Goal: Task Accomplishment & Management: Use online tool/utility

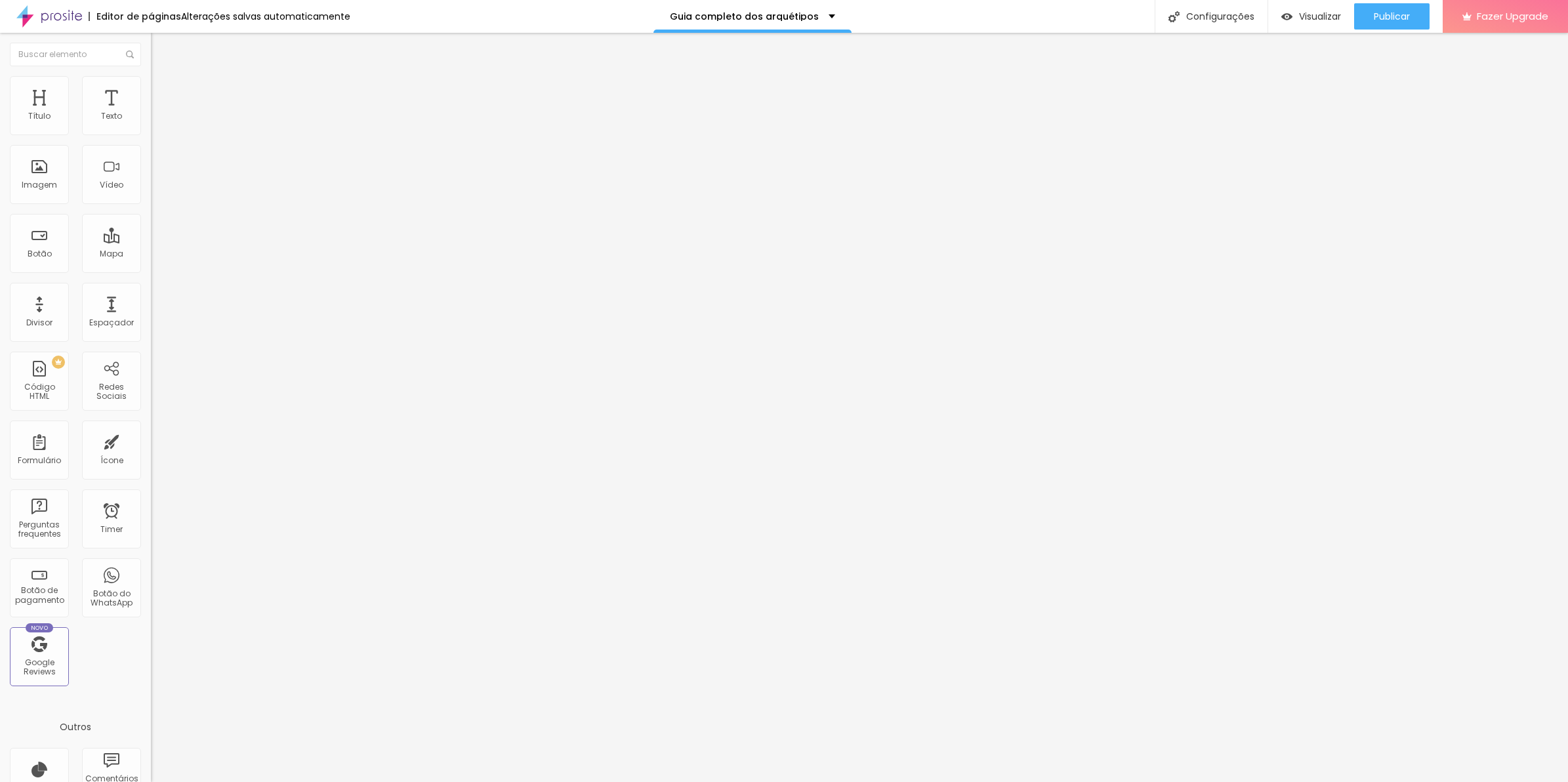
click at [151, 253] on input "10" at bounding box center [179, 259] width 57 height 14
type input "10"
type input "5"
type input "10"
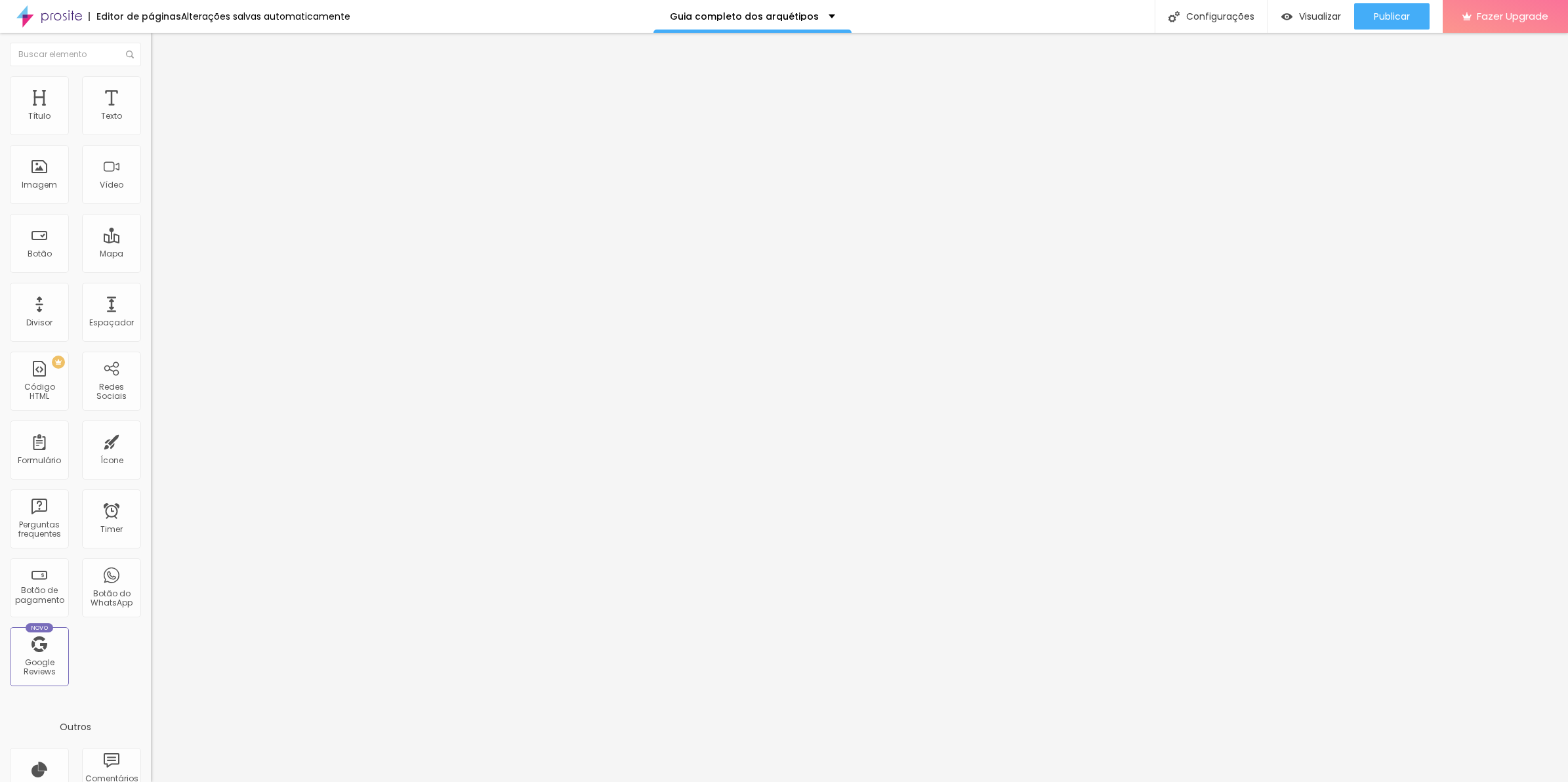
click at [151, 138] on div "10 px Tamanho" at bounding box center [227, 182] width 151 height 186
click at [151, 253] on input "10" at bounding box center [179, 259] width 57 height 14
type input "55"
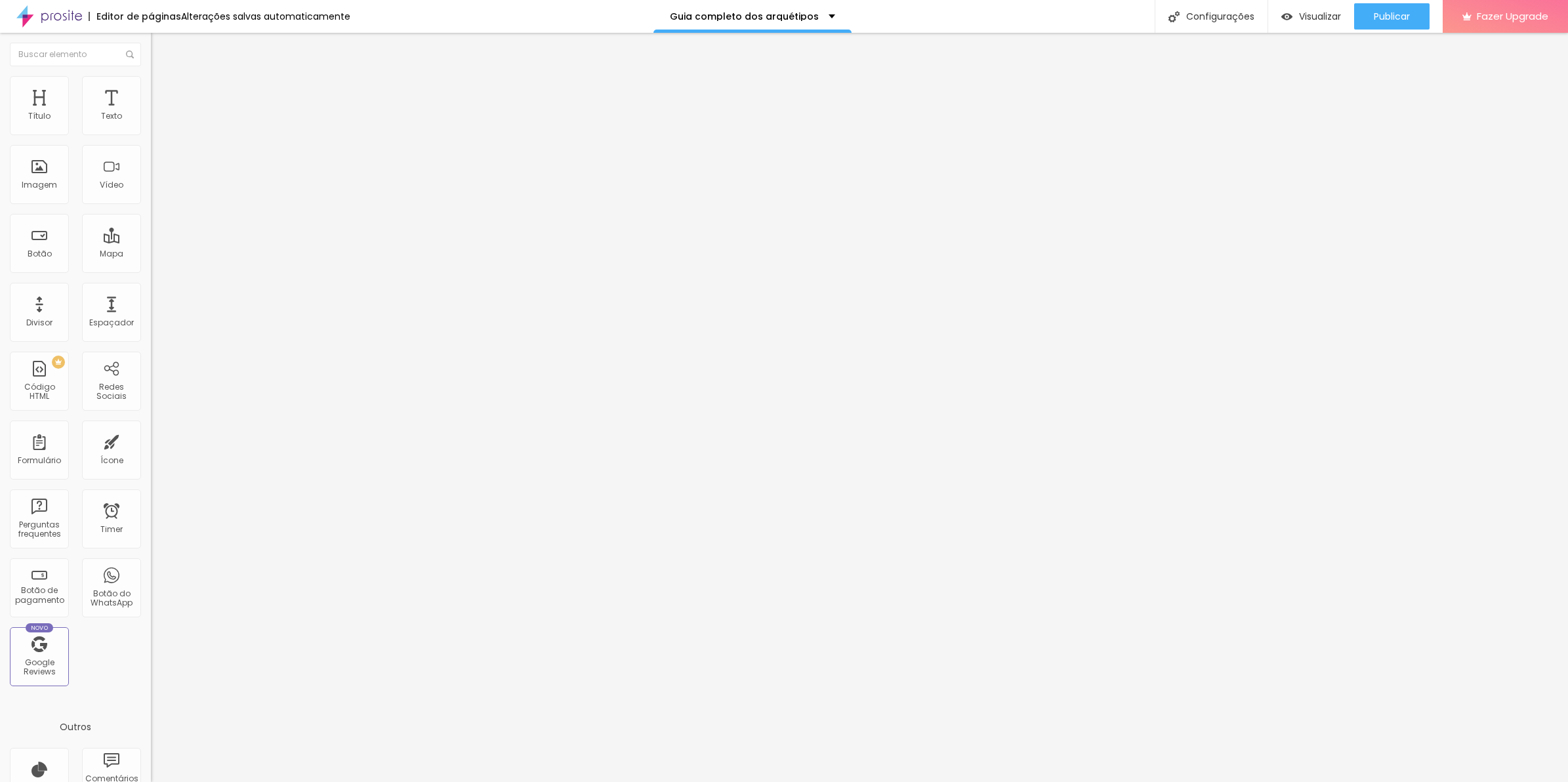
type input "55"
type input "5"
type input "10"
click at [1371, 17] on button "Publicar" at bounding box center [1391, 17] width 76 height 26
click at [151, 253] on input "5" at bounding box center [179, 259] width 57 height 14
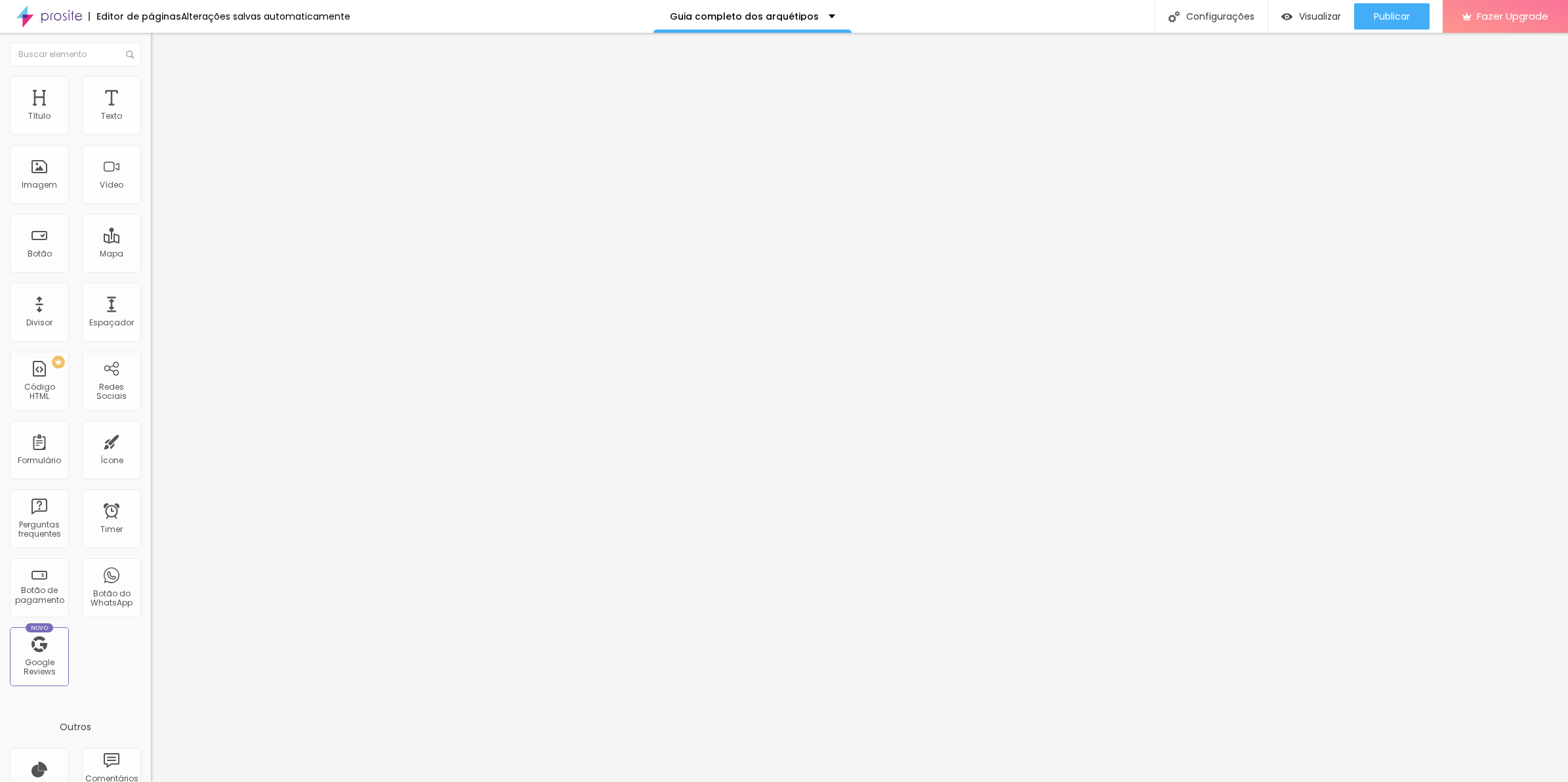
click at [151, 253] on input "5" at bounding box center [179, 259] width 57 height 14
type input "255"
type input "1"
type input "10"
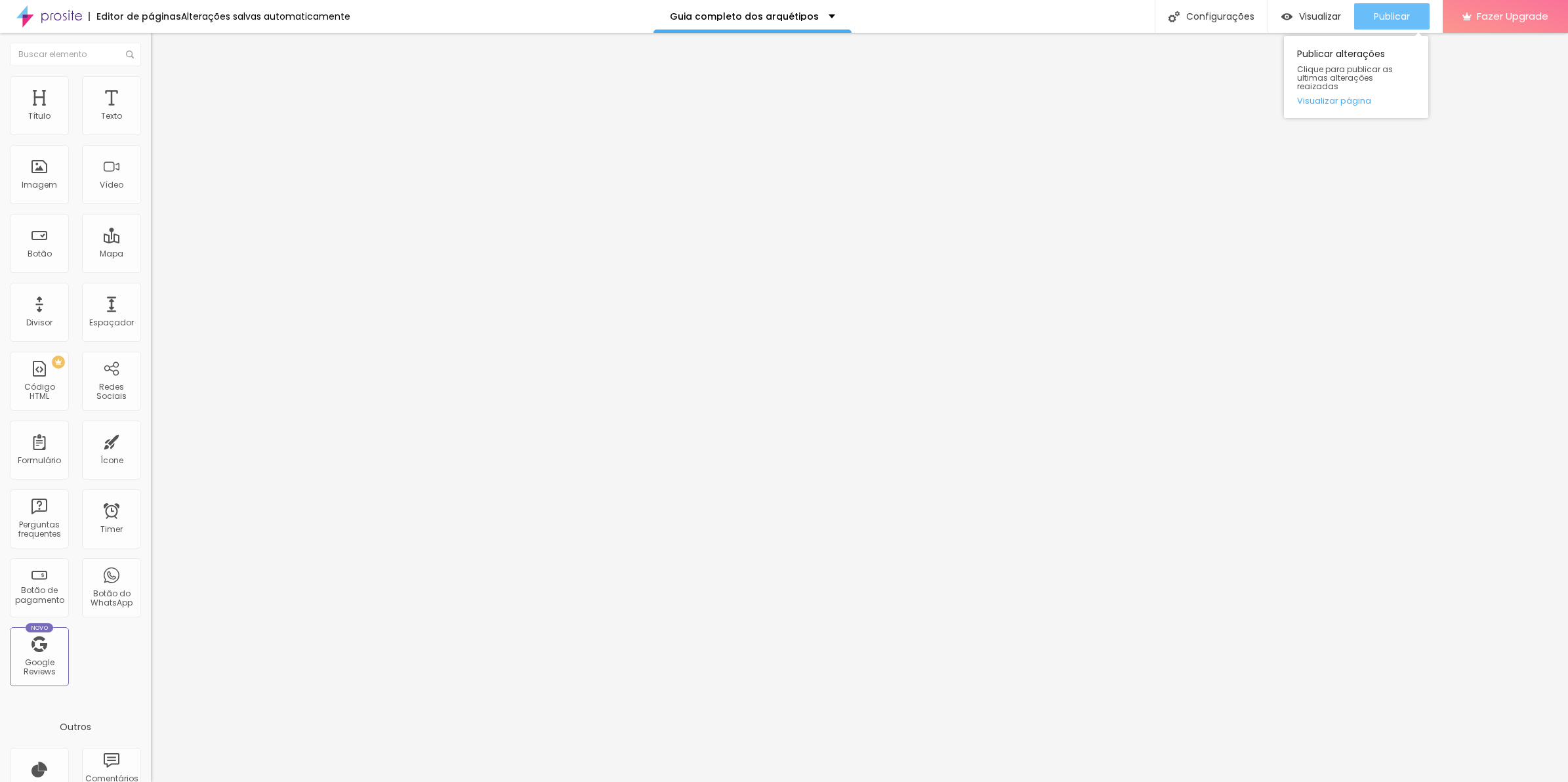
click at [1395, 13] on span "Publicar" at bounding box center [1392, 16] width 36 height 10
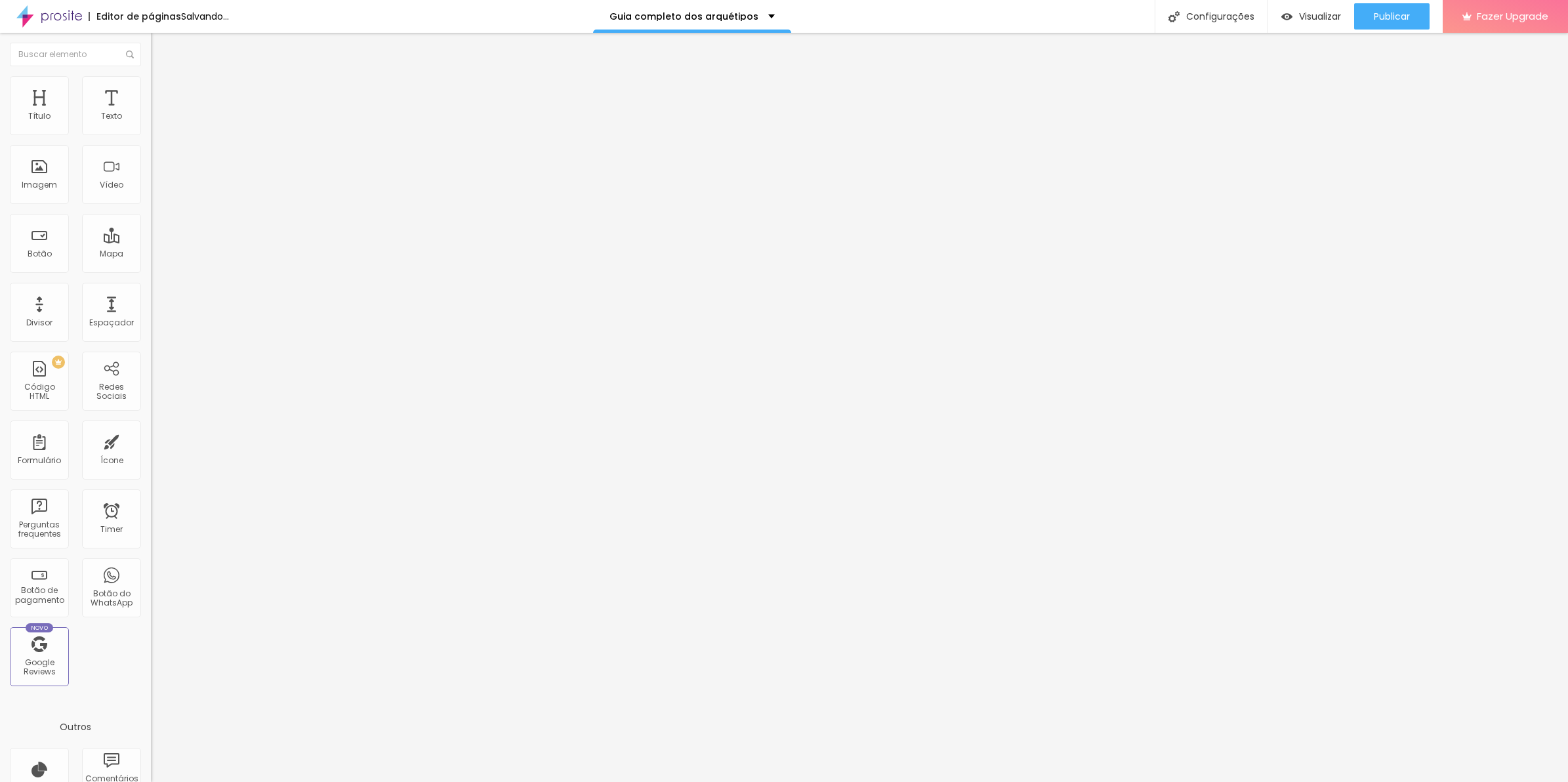
click at [161, 51] on div "Editar Espaçador" at bounding box center [209, 48] width 97 height 10
click at [151, 113] on span "Adicionar imagem" at bounding box center [193, 107] width 84 height 11
click at [151, 113] on span "Trocar imagem" at bounding box center [187, 107] width 71 height 11
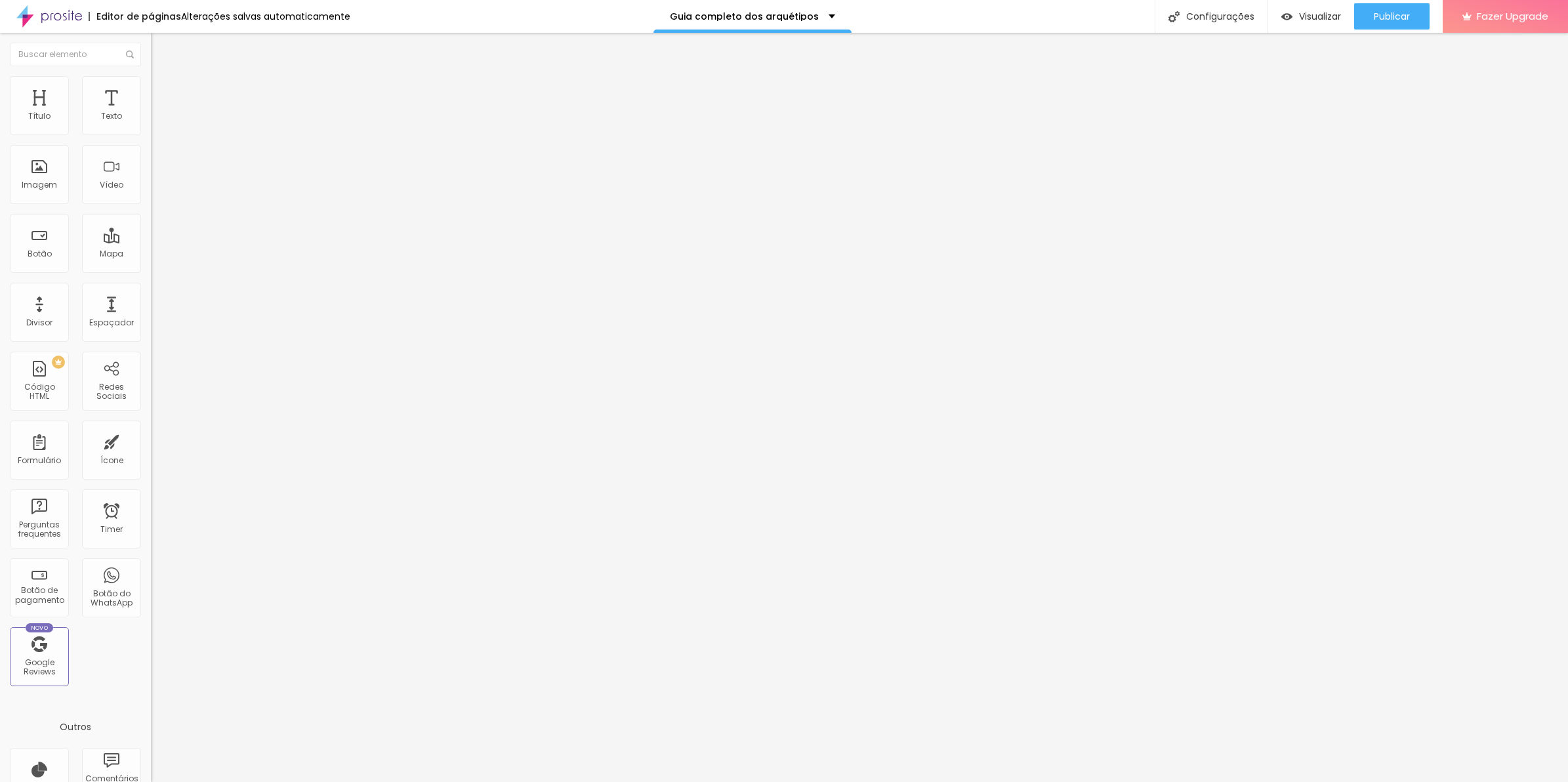
click at [151, 79] on img at bounding box center [157, 82] width 12 height 12
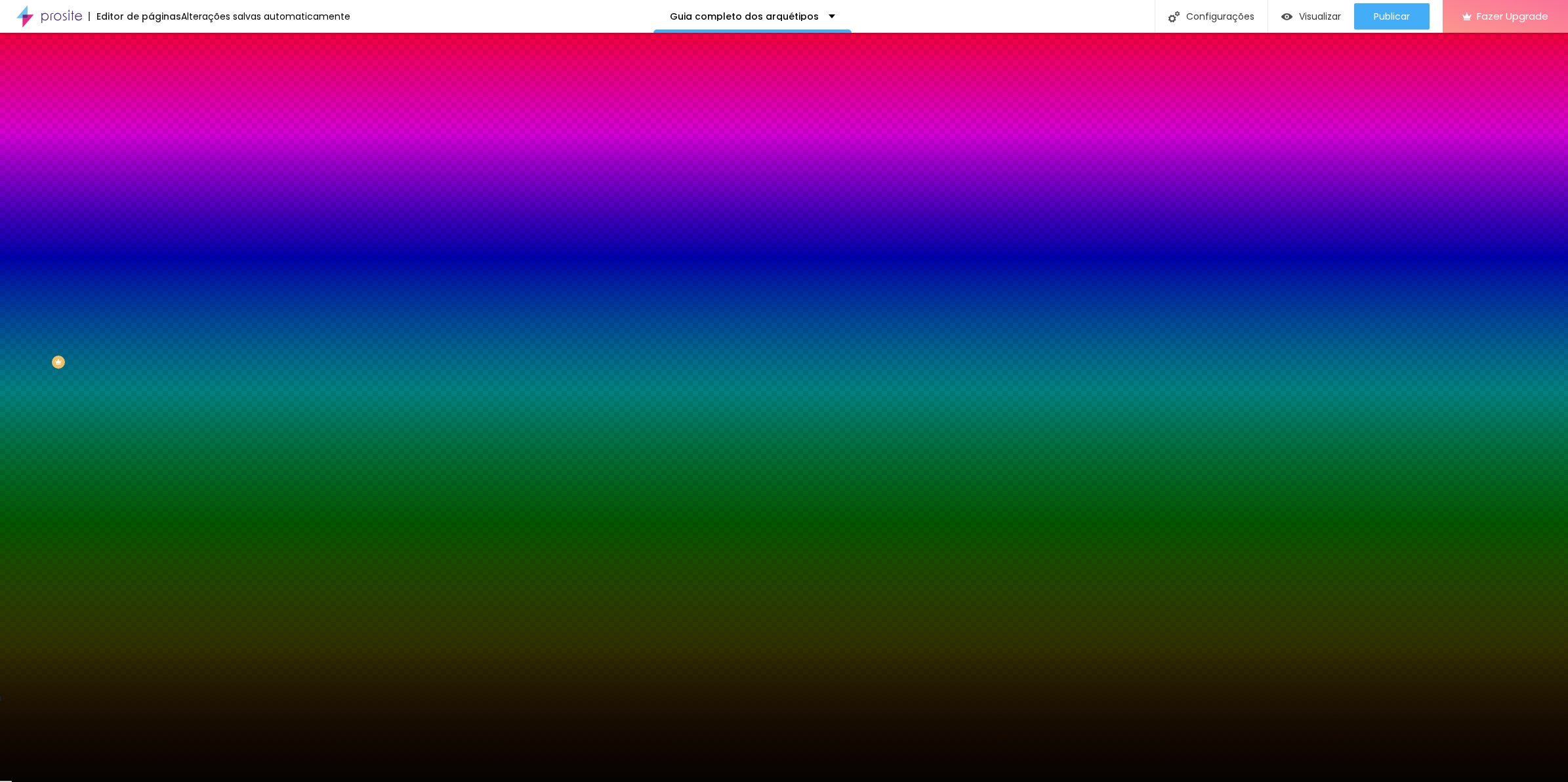
click at [151, 192] on input "#050402" at bounding box center [230, 185] width 158 height 13
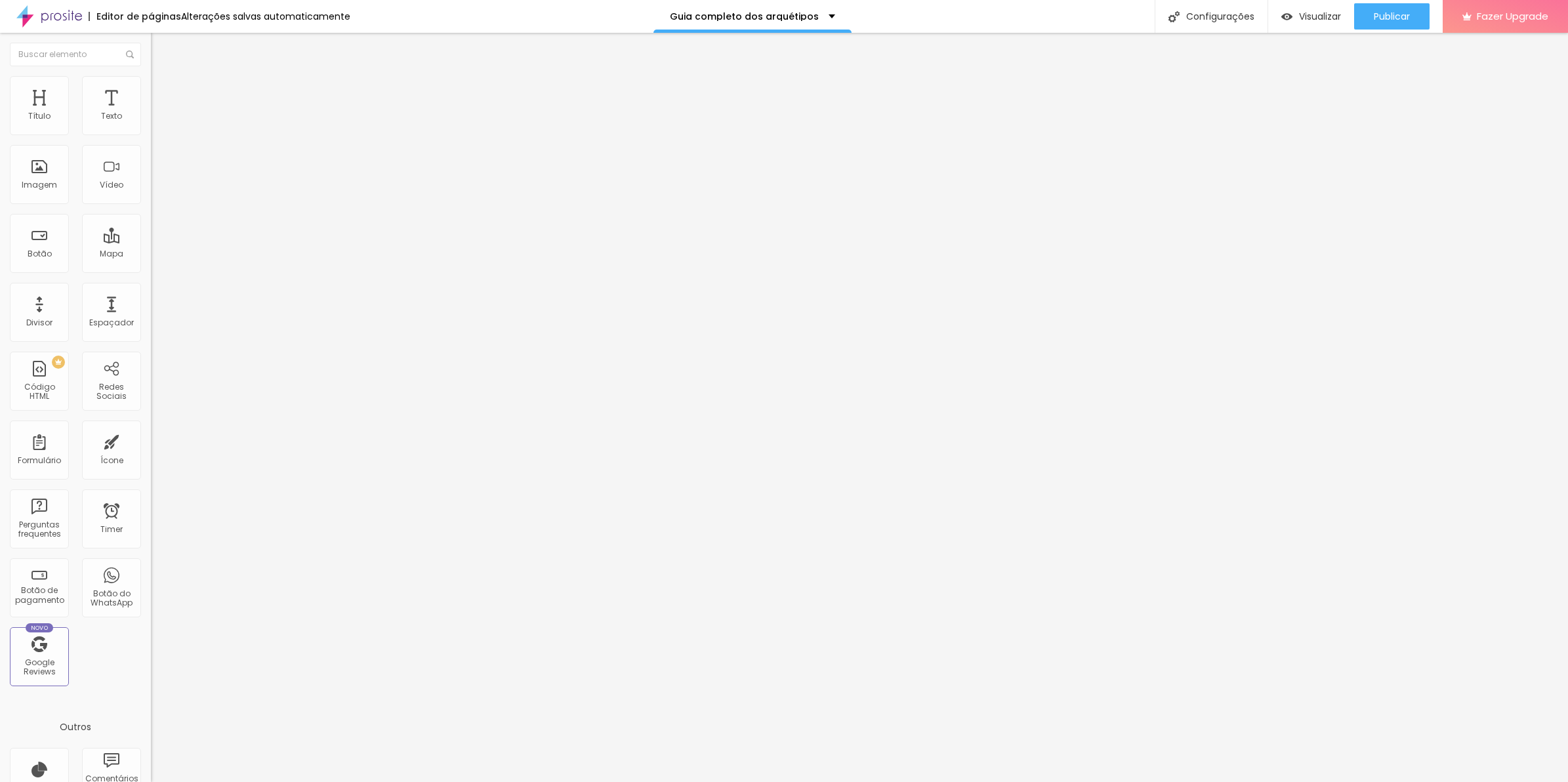
click at [163, 89] on span "Estilo" at bounding box center [173, 84] width 20 height 11
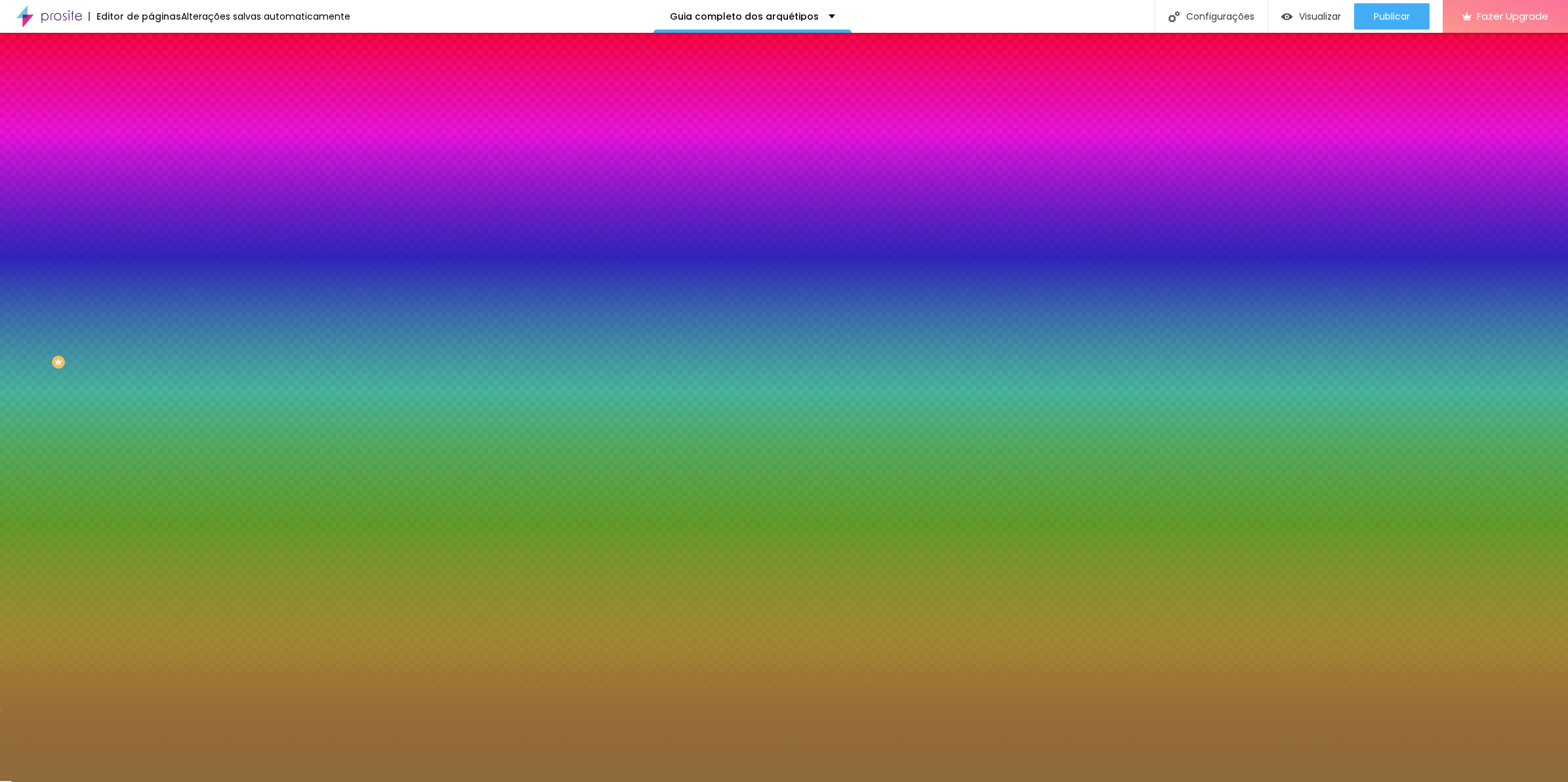
click at [151, 192] on input "#8F6C3D" at bounding box center [230, 185] width 158 height 13
paste input "050402"
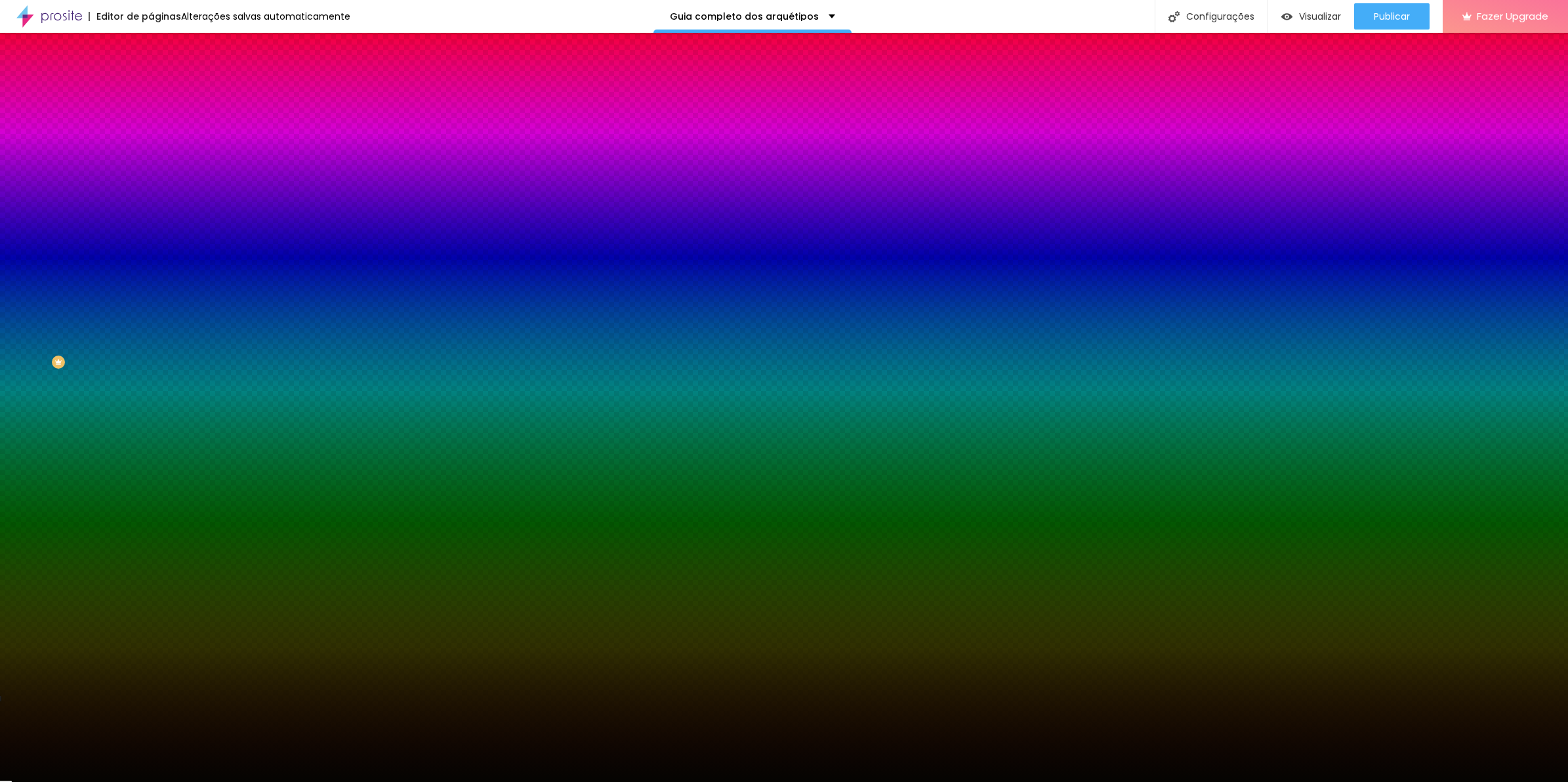
type input "#050402"
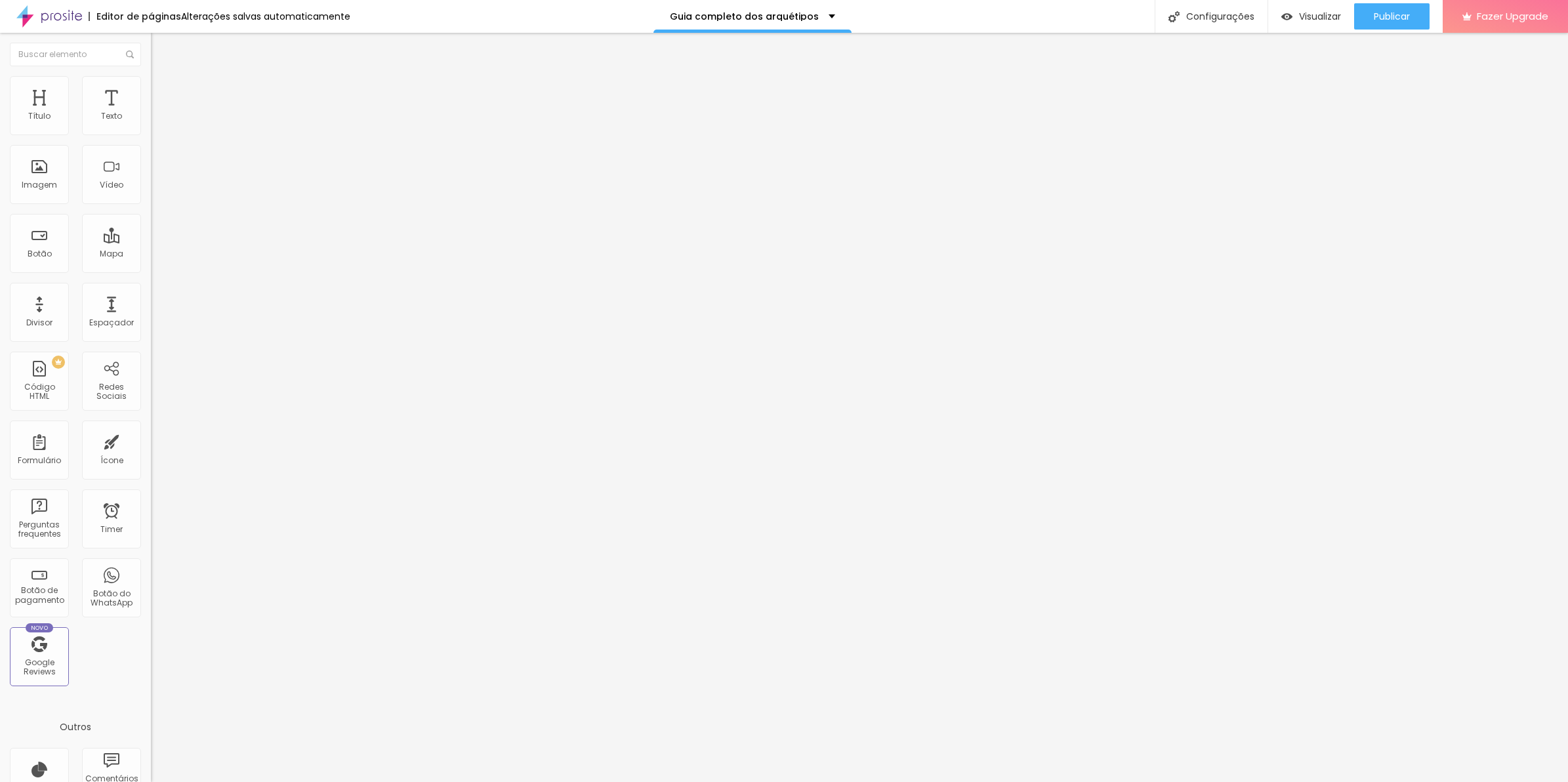
click at [151, 84] on li "Estilo" at bounding box center [227, 83] width 151 height 13
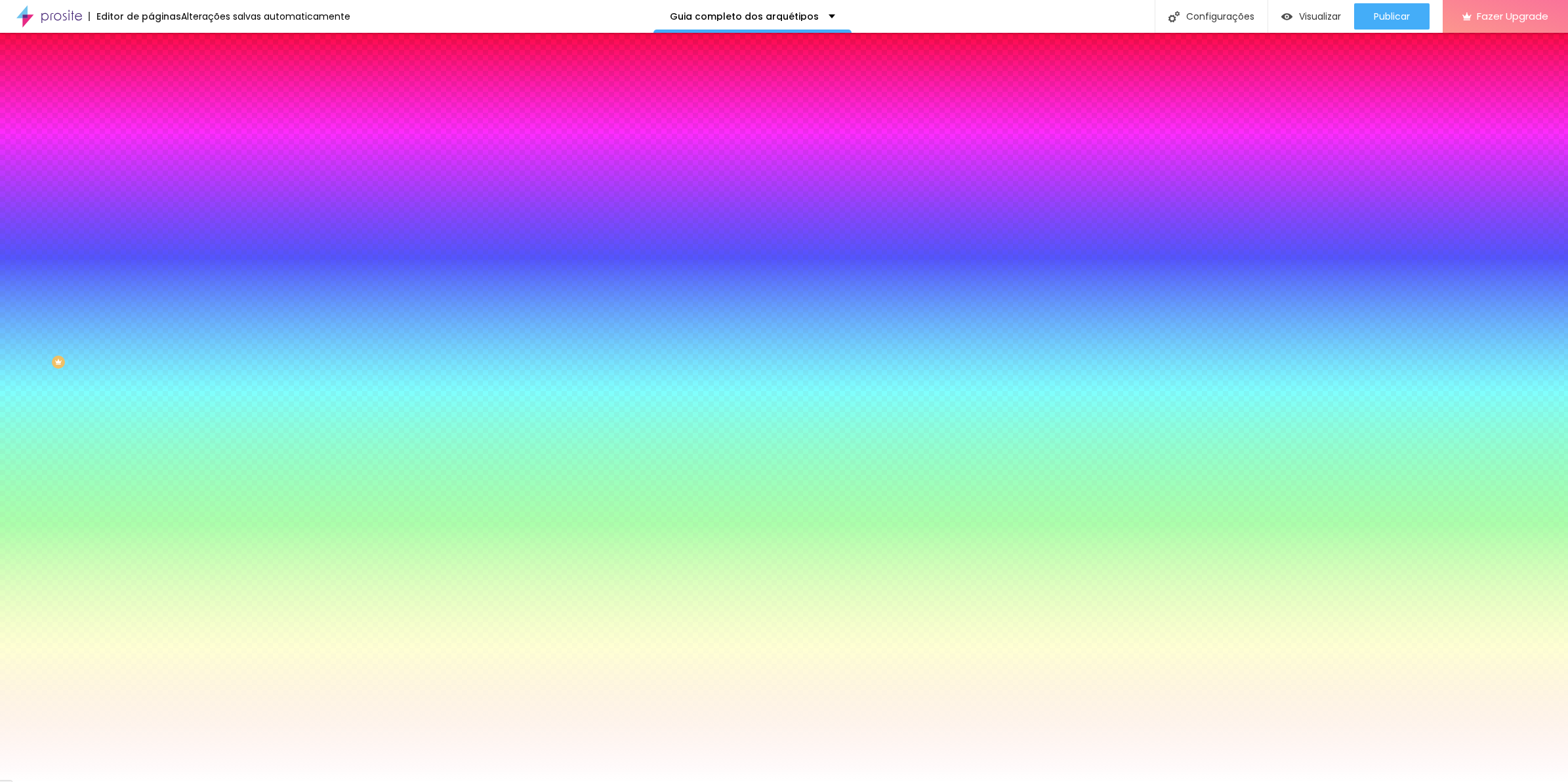
drag, startPoint x: 76, startPoint y: 84, endPoint x: 122, endPoint y: 136, distance: 69.4
click at [151, 136] on input "#FFFFFF" at bounding box center [230, 132] width 158 height 13
paste input "8F6C3D"
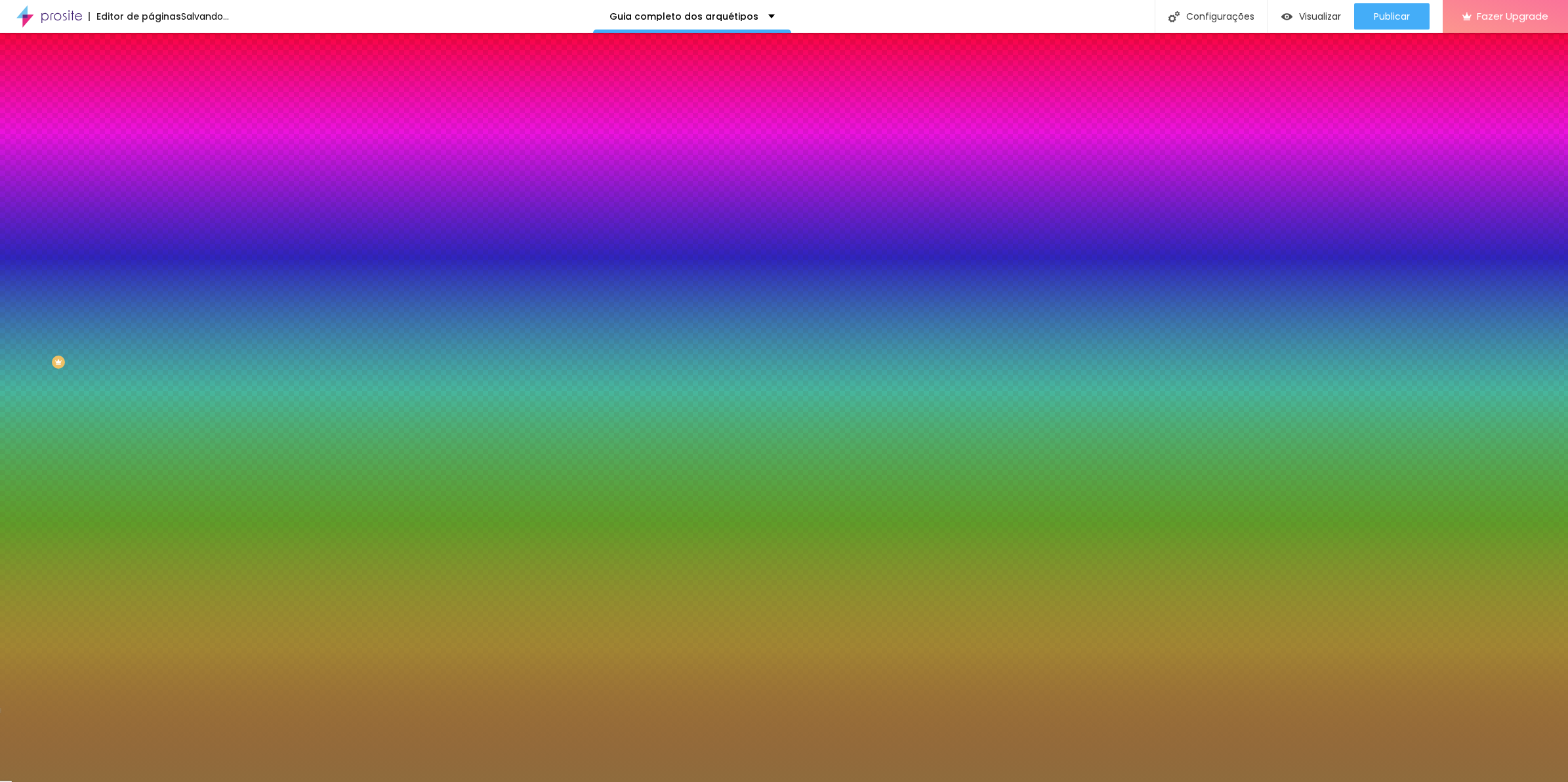
type input "#8F6C3D"
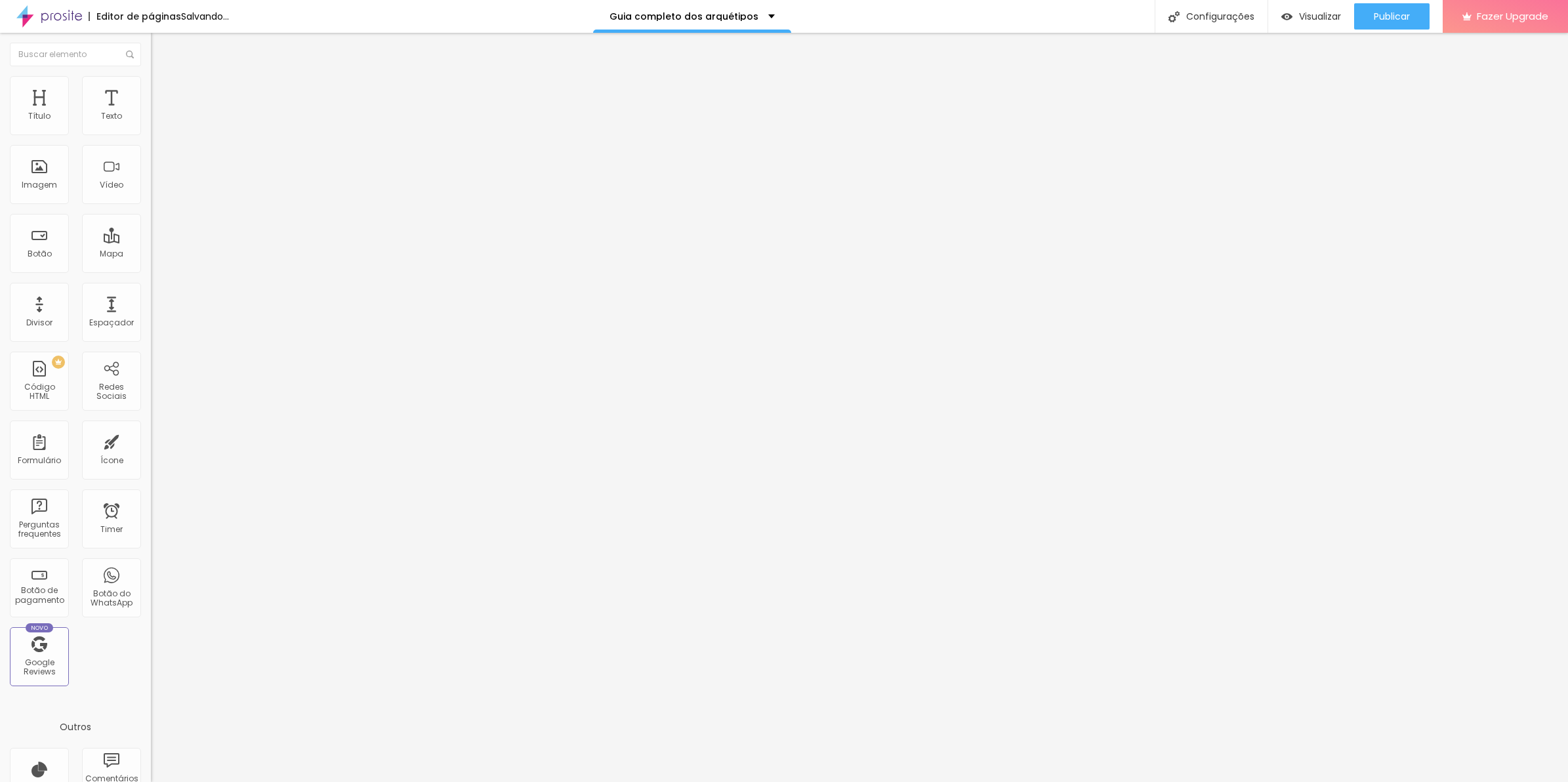
click at [151, 89] on li "Estilo" at bounding box center [227, 83] width 151 height 13
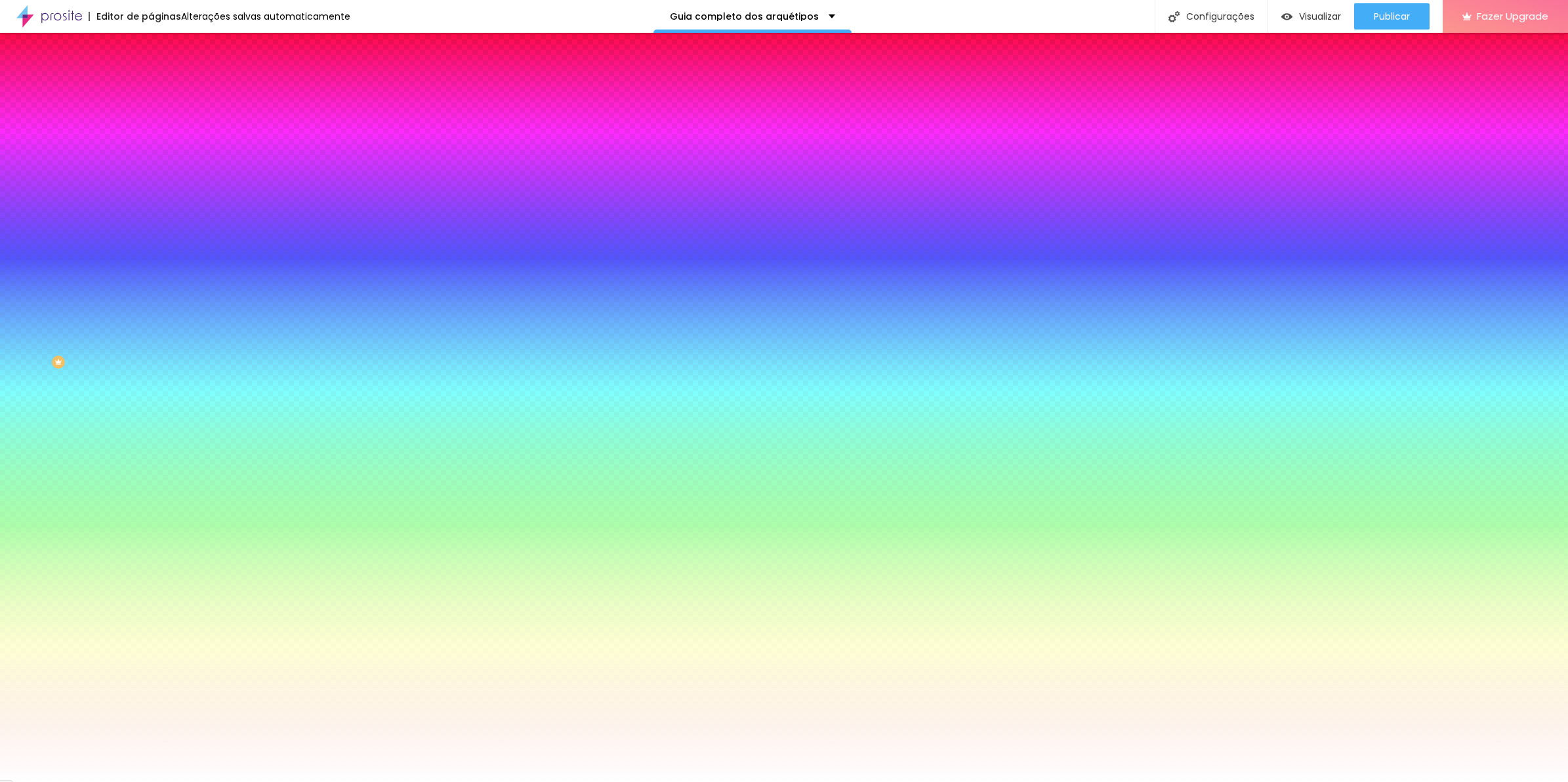
click at [151, 135] on input "#FFFFFF" at bounding box center [230, 132] width 158 height 13
paste input "8F6C3D"
type input "#8F6C3D"
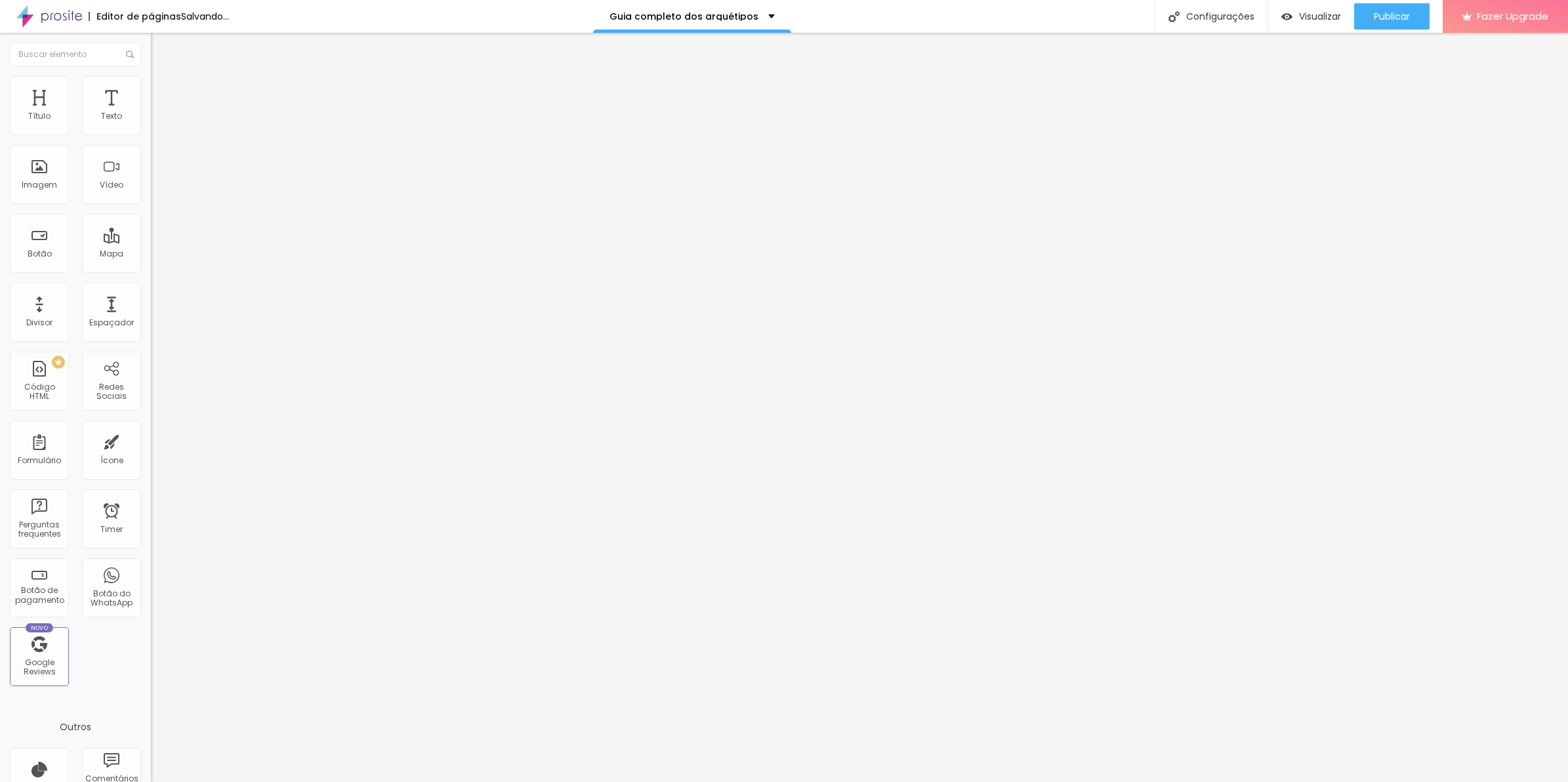
click at [163, 91] on span "Estilo" at bounding box center [173, 84] width 20 height 11
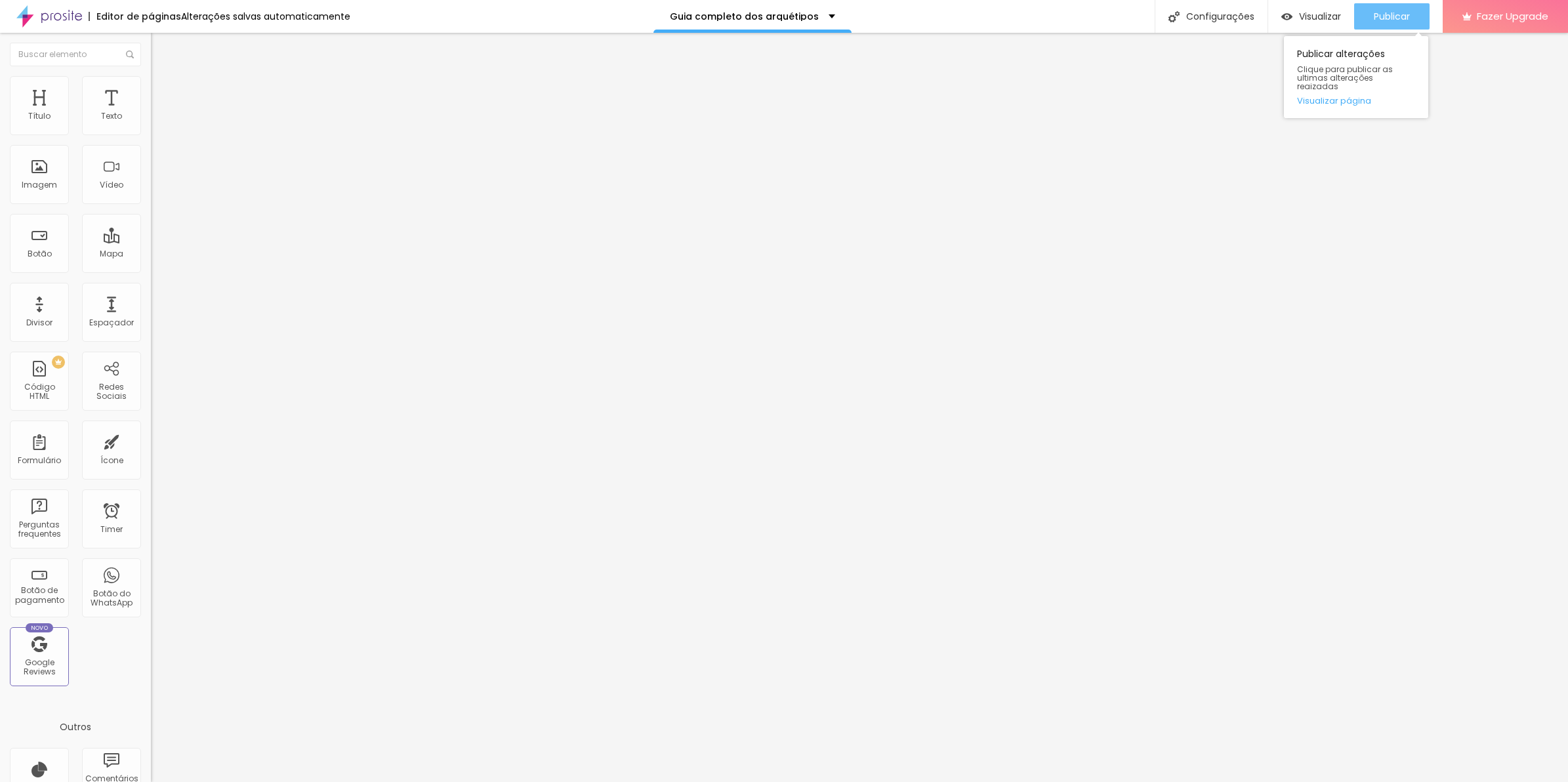
click at [1359, 26] on button "Publicar" at bounding box center [1391, 17] width 76 height 26
click at [151, 102] on li "Avançado" at bounding box center [227, 96] width 151 height 13
click at [151, 89] on img at bounding box center [157, 95] width 12 height 12
click at [151, 89] on li "Avançado" at bounding box center [227, 96] width 151 height 13
click at [151, 564] on div at bounding box center [227, 564] width 151 height 0
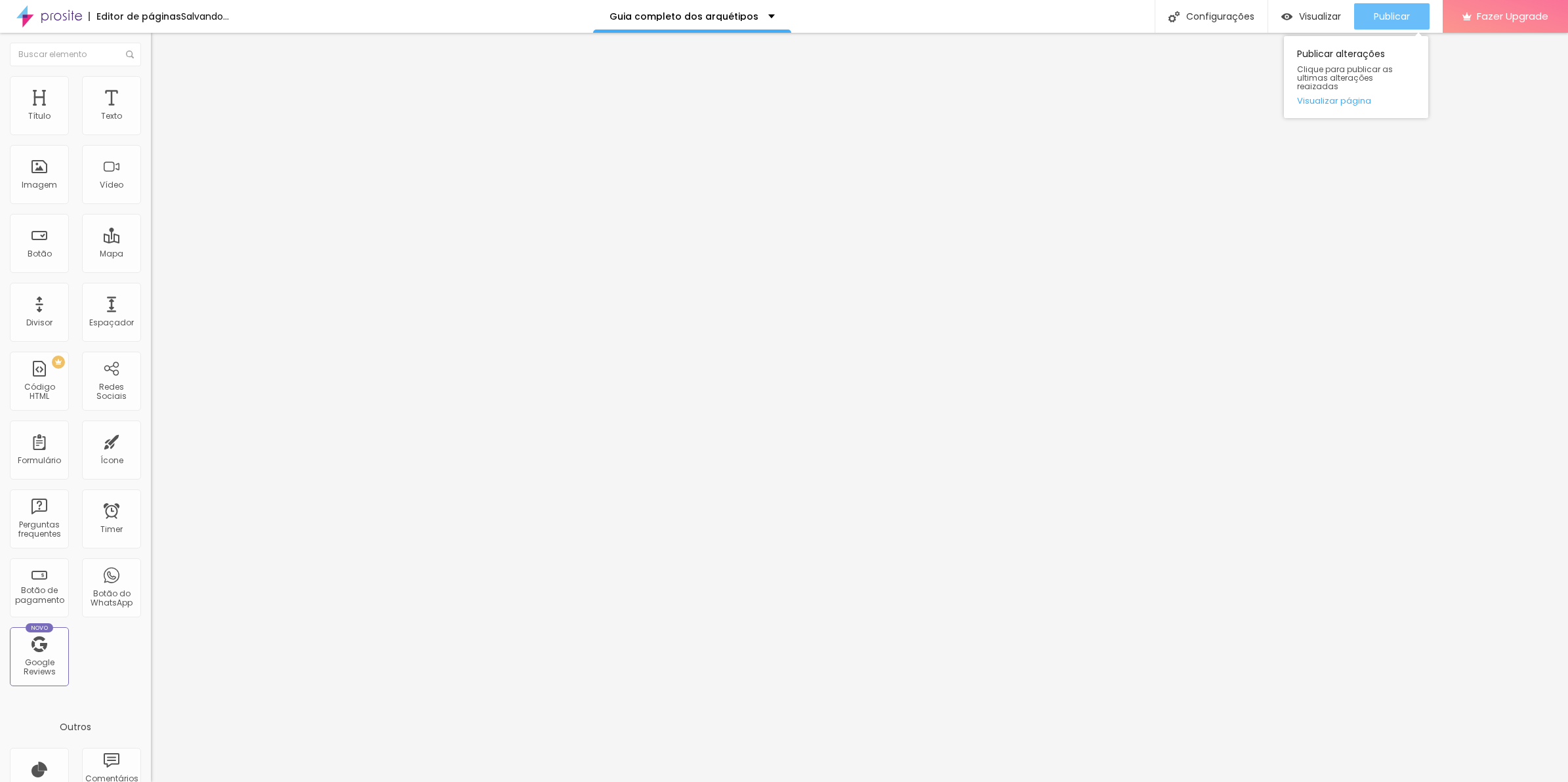
click at [1396, 9] on div "Publicar" at bounding box center [1392, 17] width 36 height 26
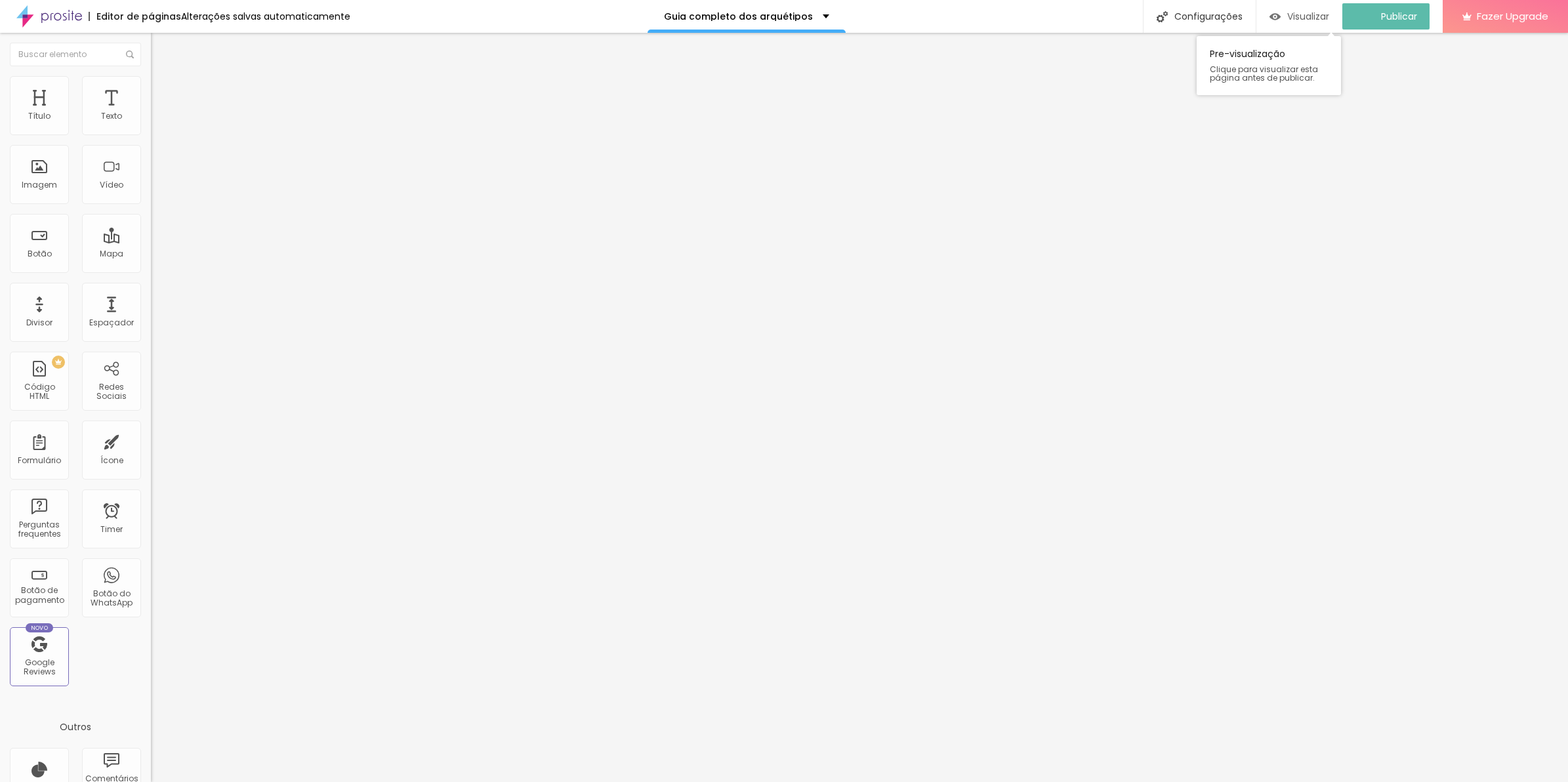
click at [1325, 13] on span "Visualizar" at bounding box center [1308, 16] width 42 height 10
click at [163, 93] on span "Avançado" at bounding box center [185, 97] width 44 height 11
click at [163, 92] on span "Avançado" at bounding box center [185, 97] width 44 height 11
type input "173"
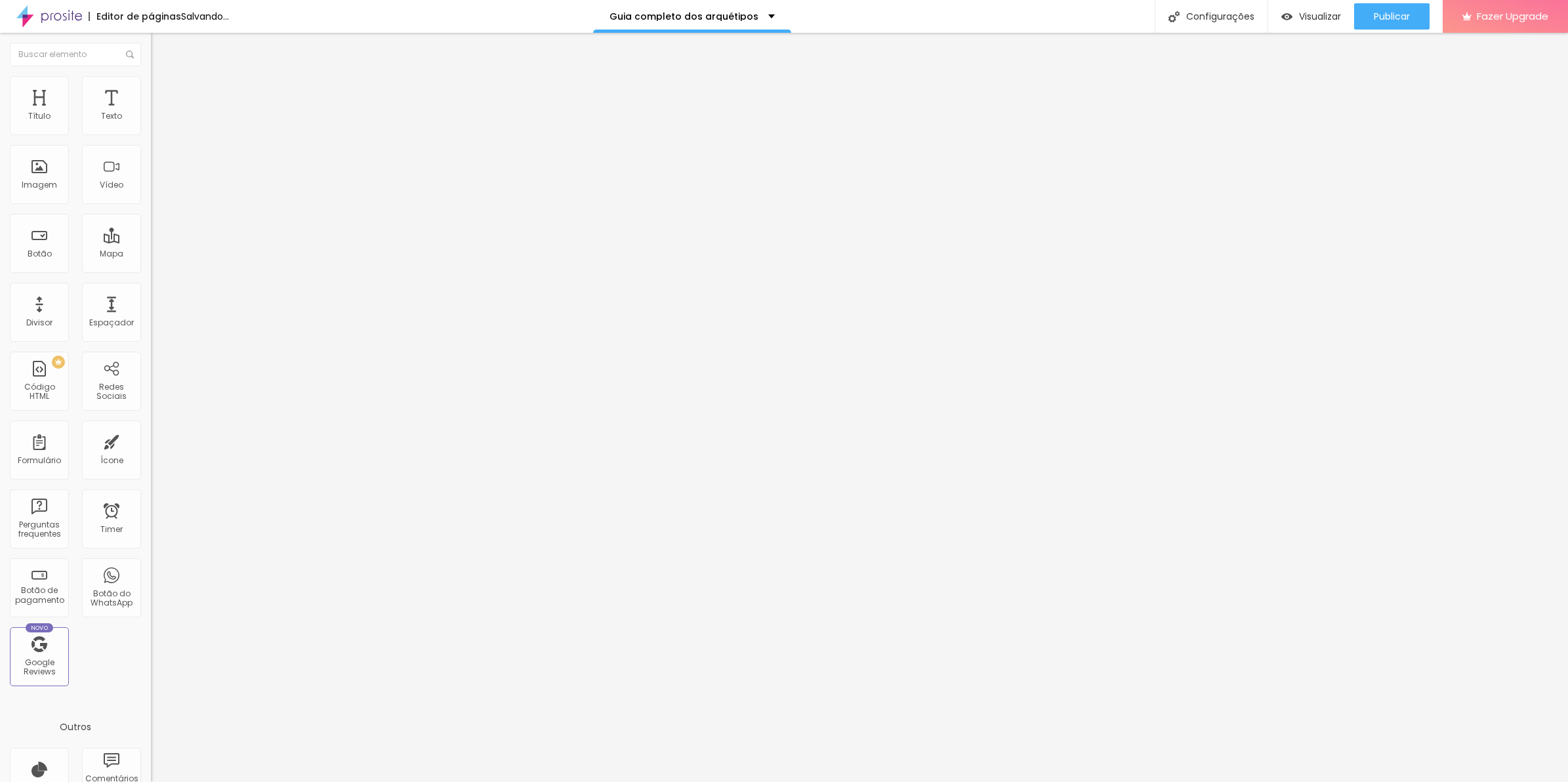
type input "114"
type input "0"
drag, startPoint x: 33, startPoint y: 155, endPoint x: 10, endPoint y: 158, distance: 23.2
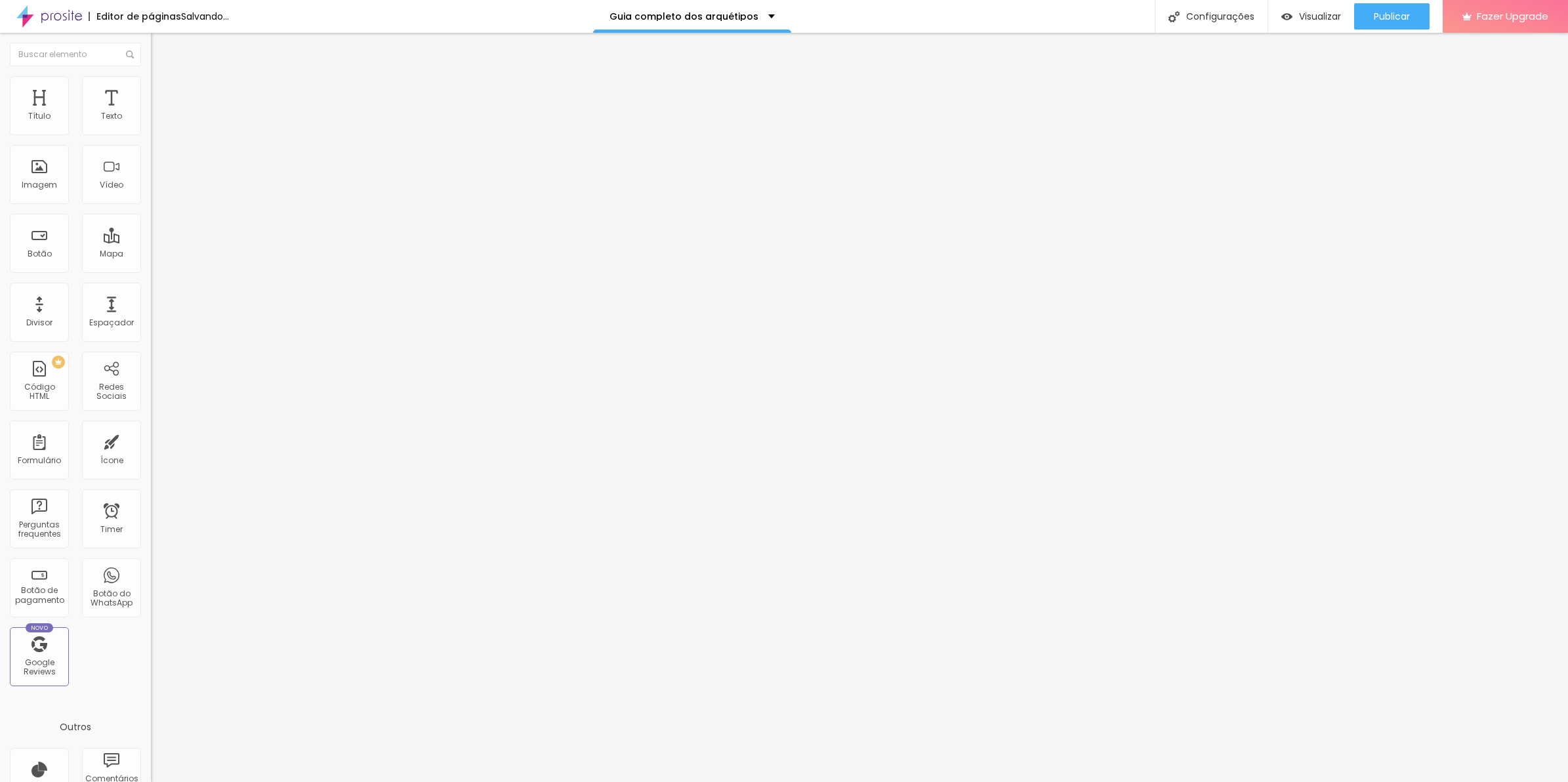
type input "0"
click at [151, 440] on input "range" at bounding box center [193, 446] width 84 height 10
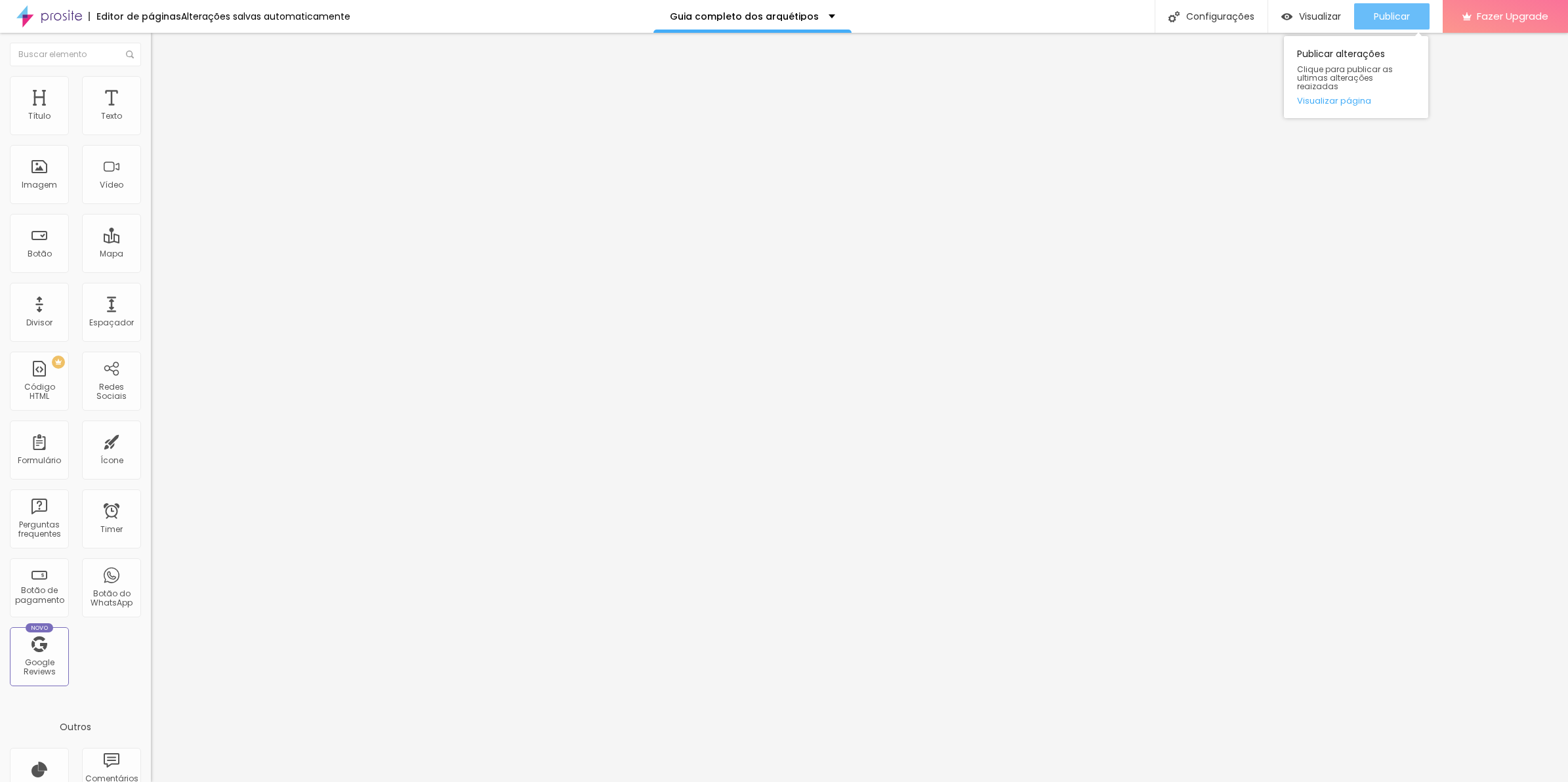
click at [1393, 18] on span "Publicar" at bounding box center [1392, 16] width 36 height 10
click at [151, 89] on li "Avançado" at bounding box center [227, 96] width 151 height 13
type input "30"
type input "40"
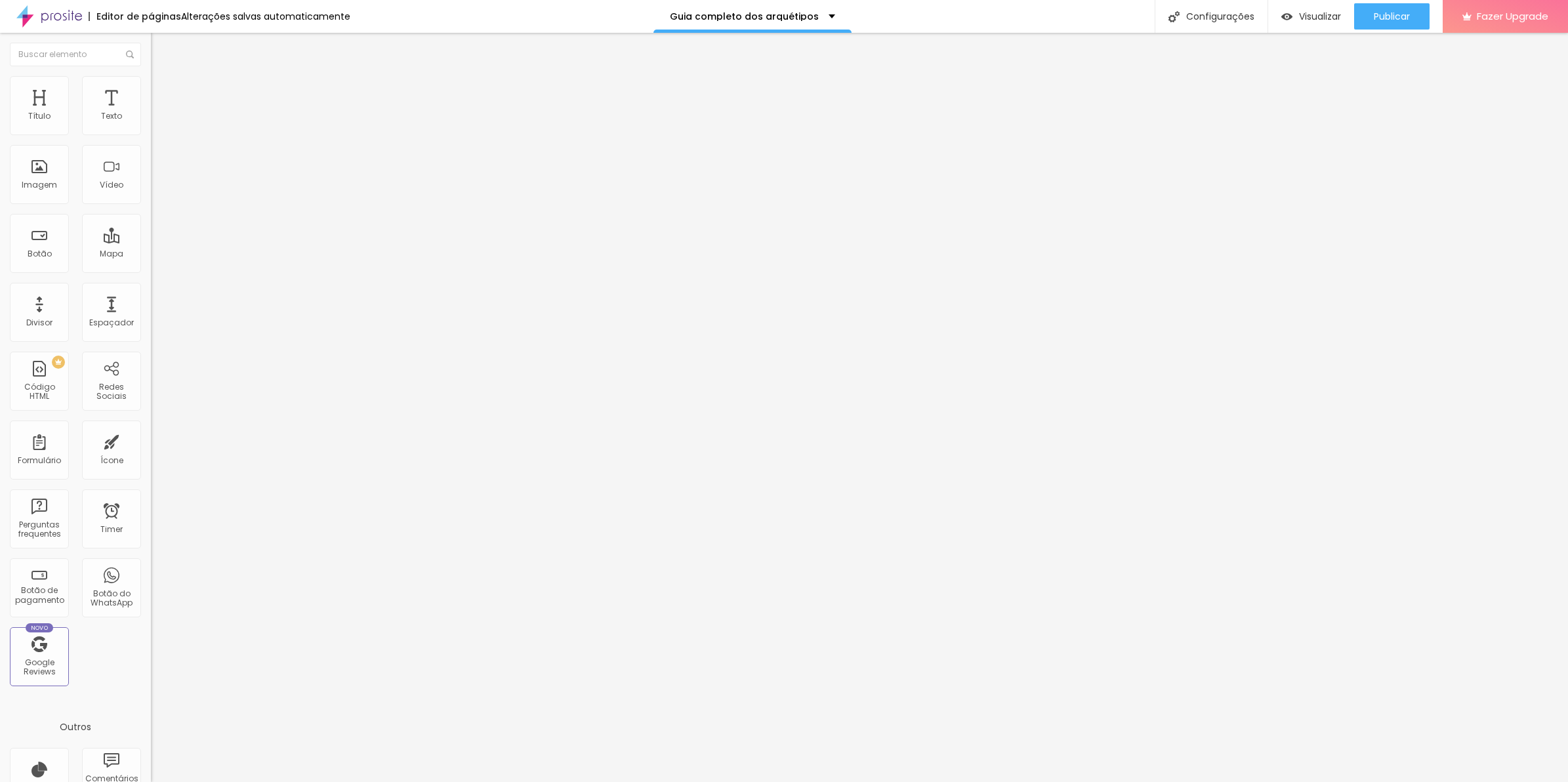
type input "40"
type input "30"
type input "25"
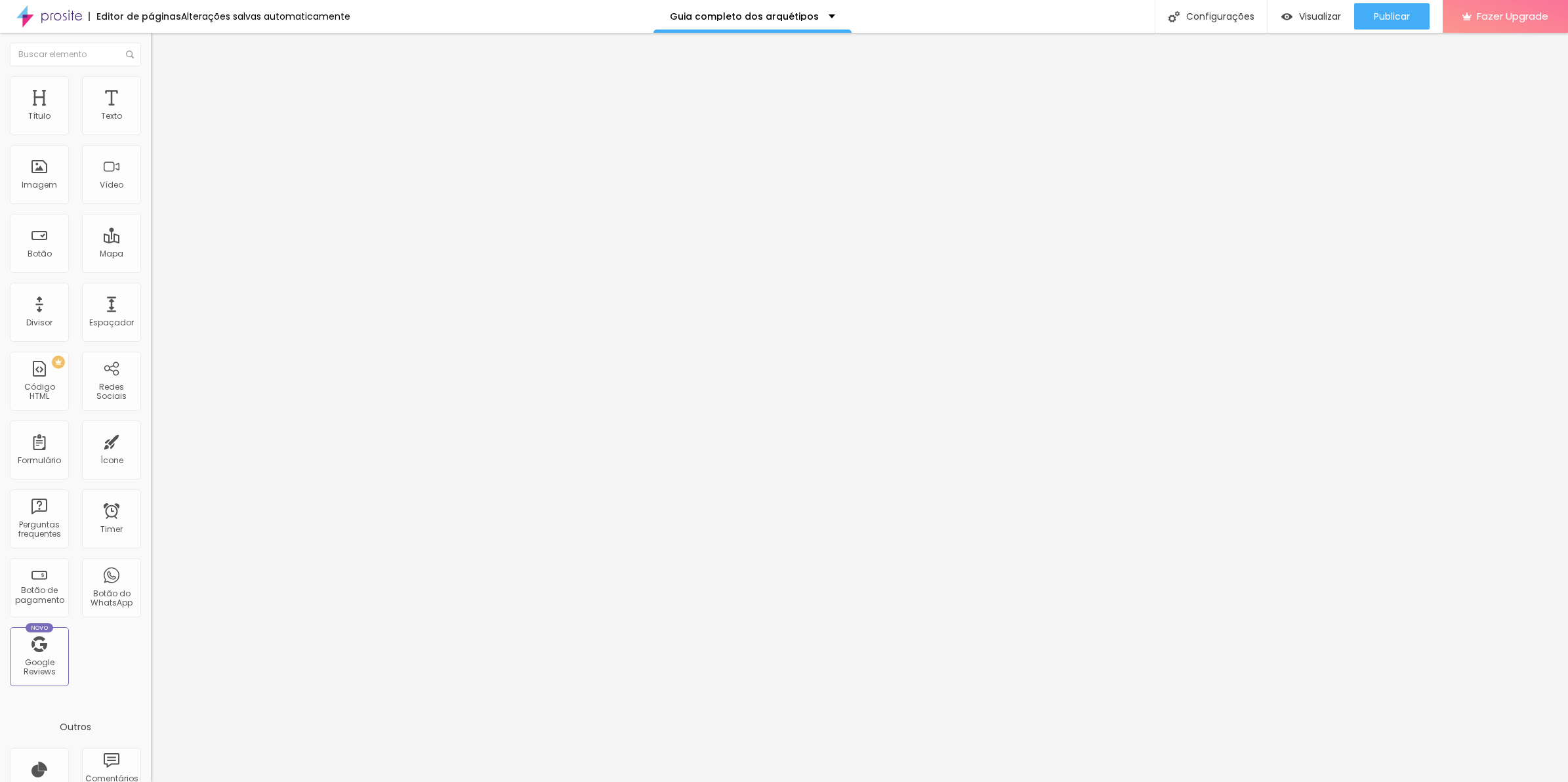
type input "20"
drag, startPoint x: 81, startPoint y: 128, endPoint x: 53, endPoint y: 129, distance: 28.0
click at [151, 254] on input "range" at bounding box center [193, 259] width 84 height 10
click at [151, 95] on ul "Conteúdo Estilo Avançado" at bounding box center [227, 83] width 151 height 39
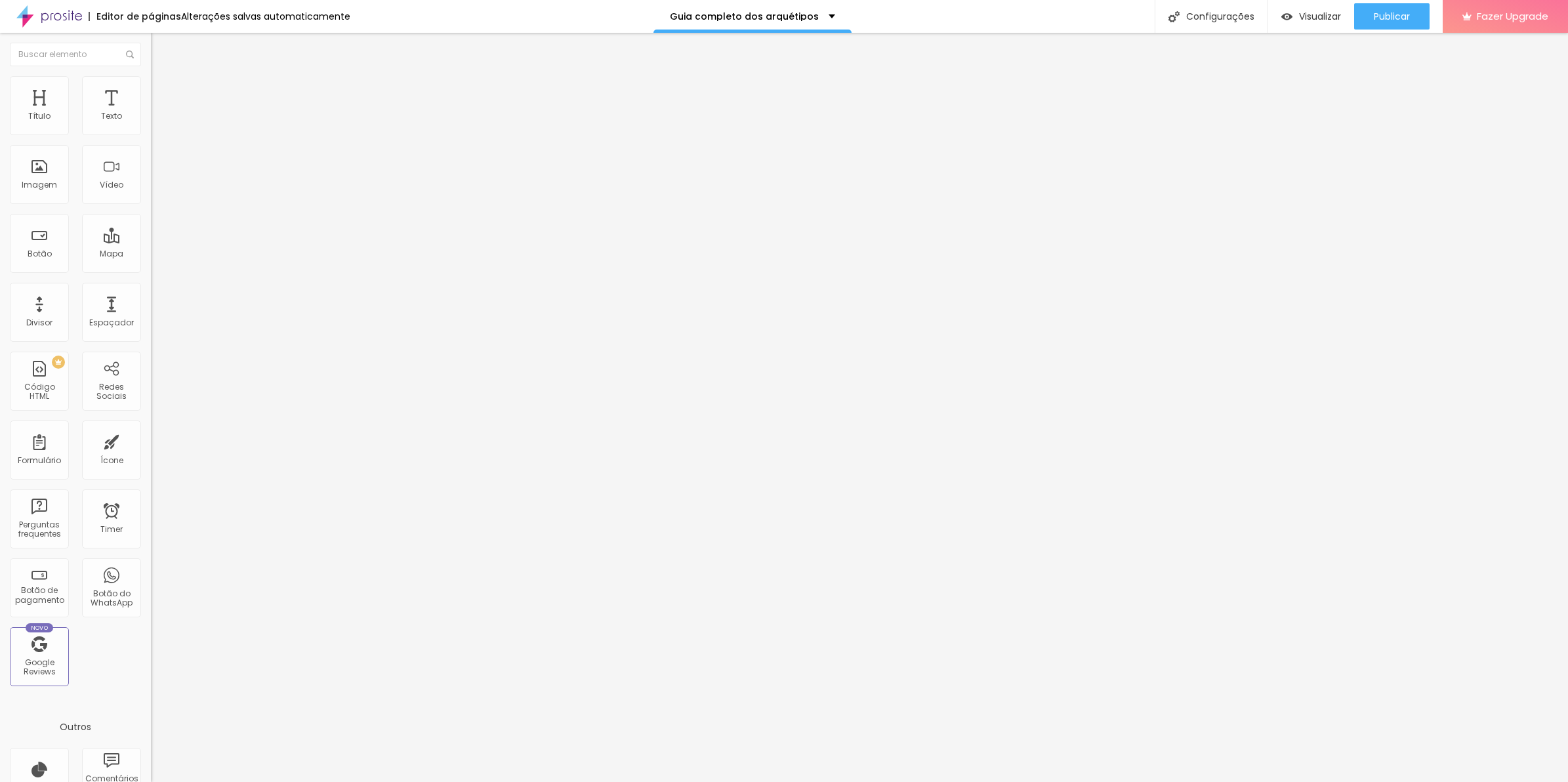
click at [151, 90] on ul "Conteúdo Estilo Avançado" at bounding box center [227, 83] width 151 height 39
click at [163, 91] on span "Estilo" at bounding box center [173, 84] width 20 height 11
type input "70"
type input "45"
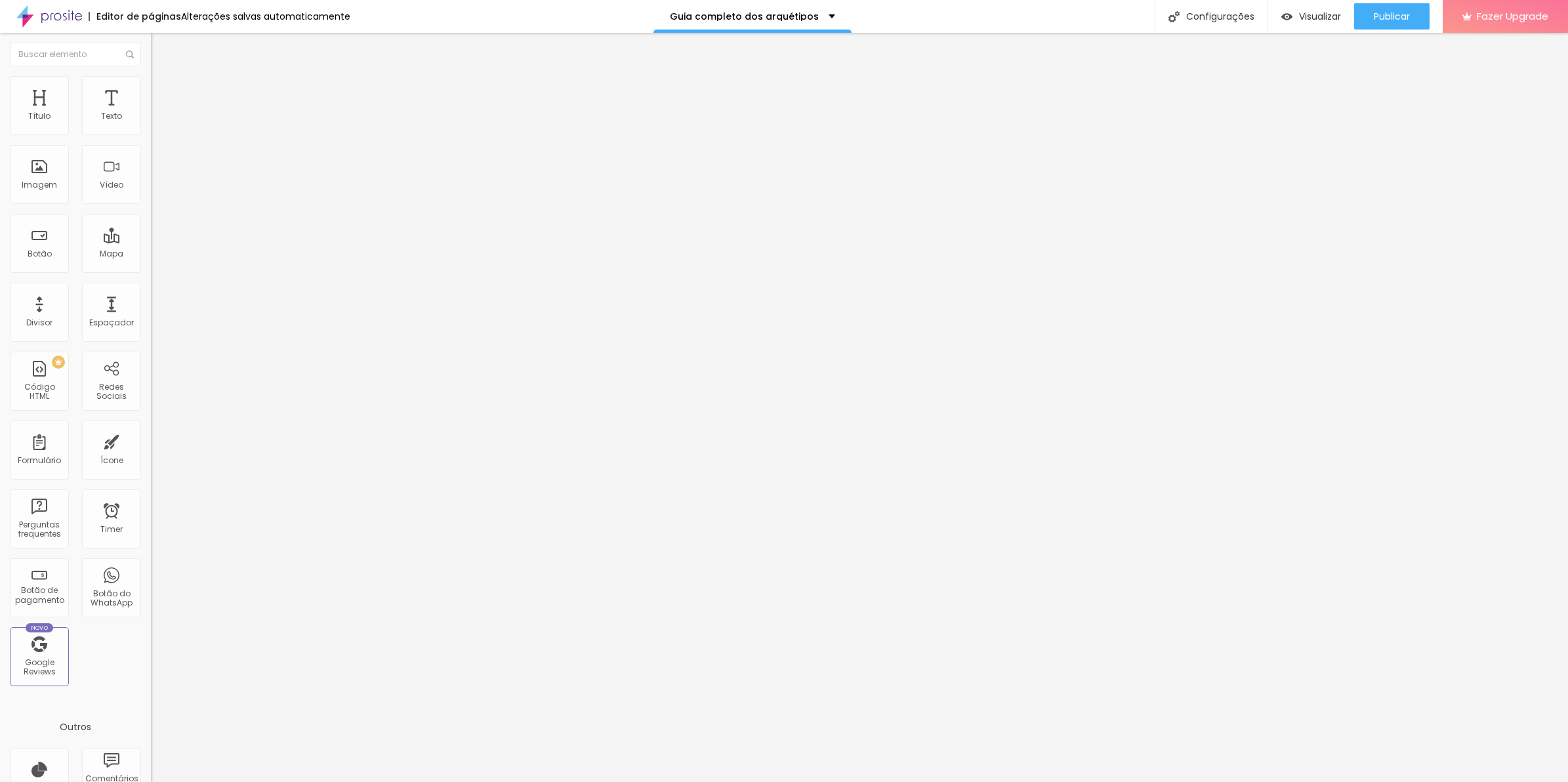
type input "45"
type input "40"
type input "35"
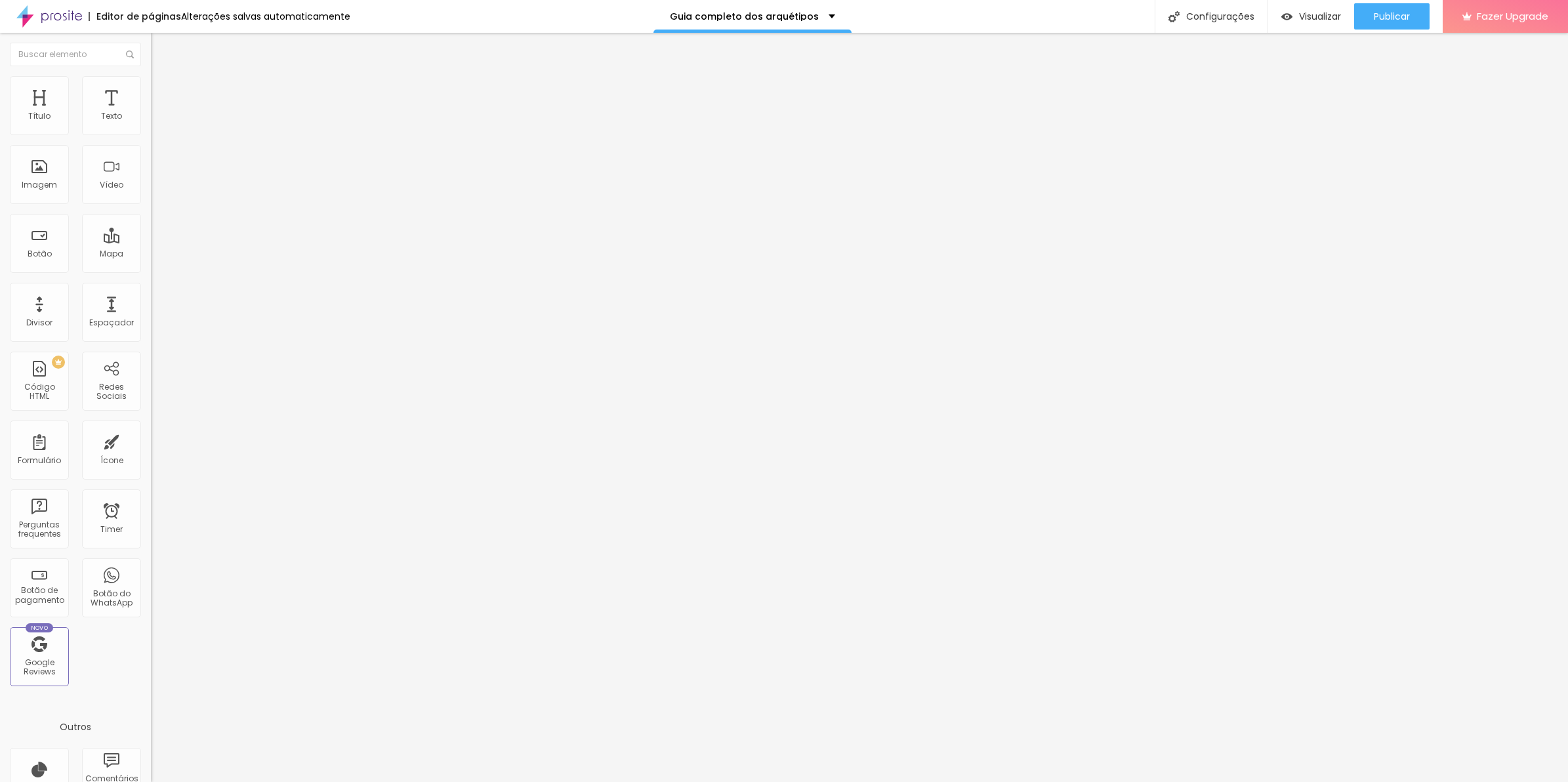
type input "30"
type input "25"
type input "10"
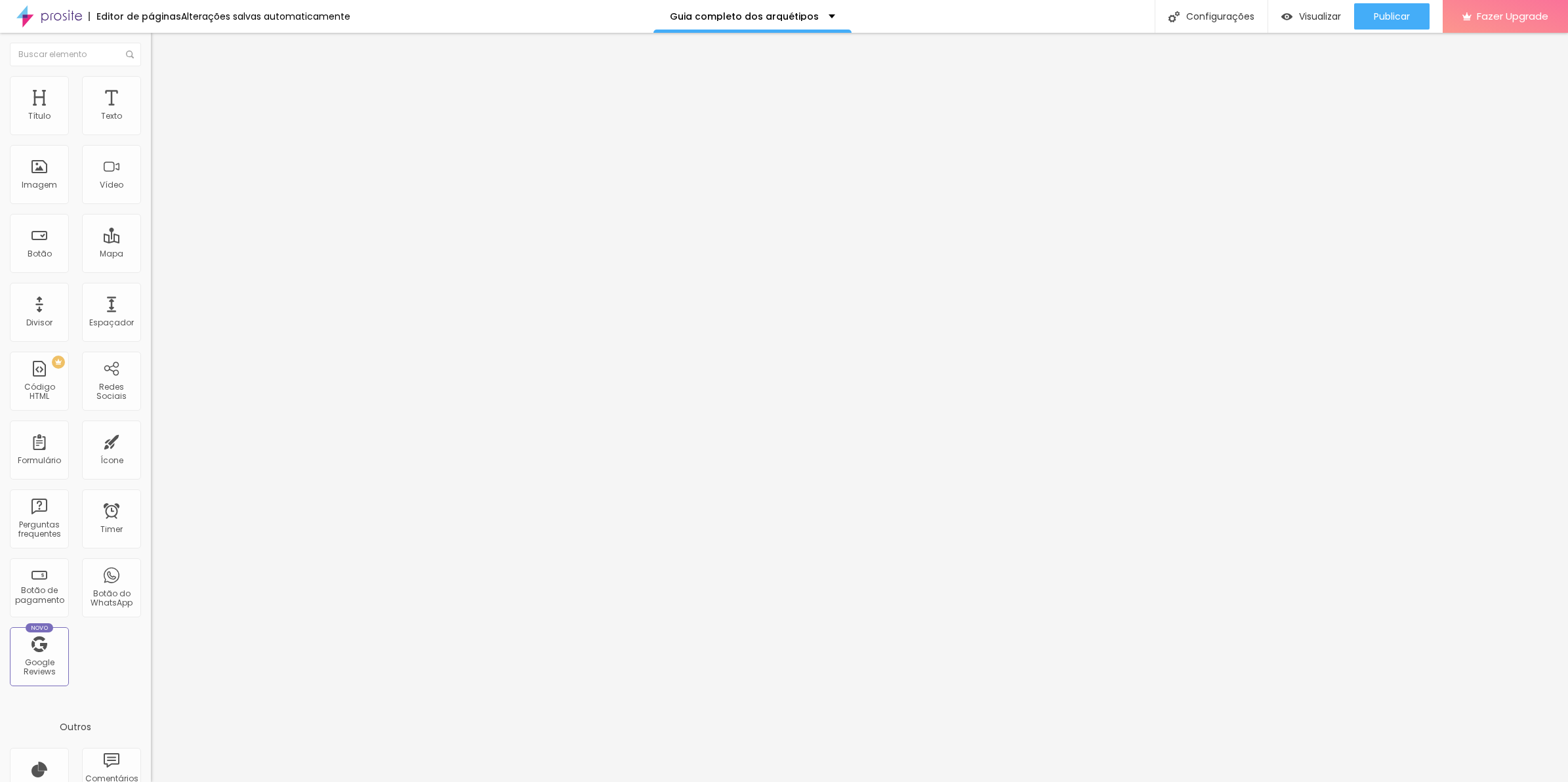
type input "10"
type input "15"
type input "20"
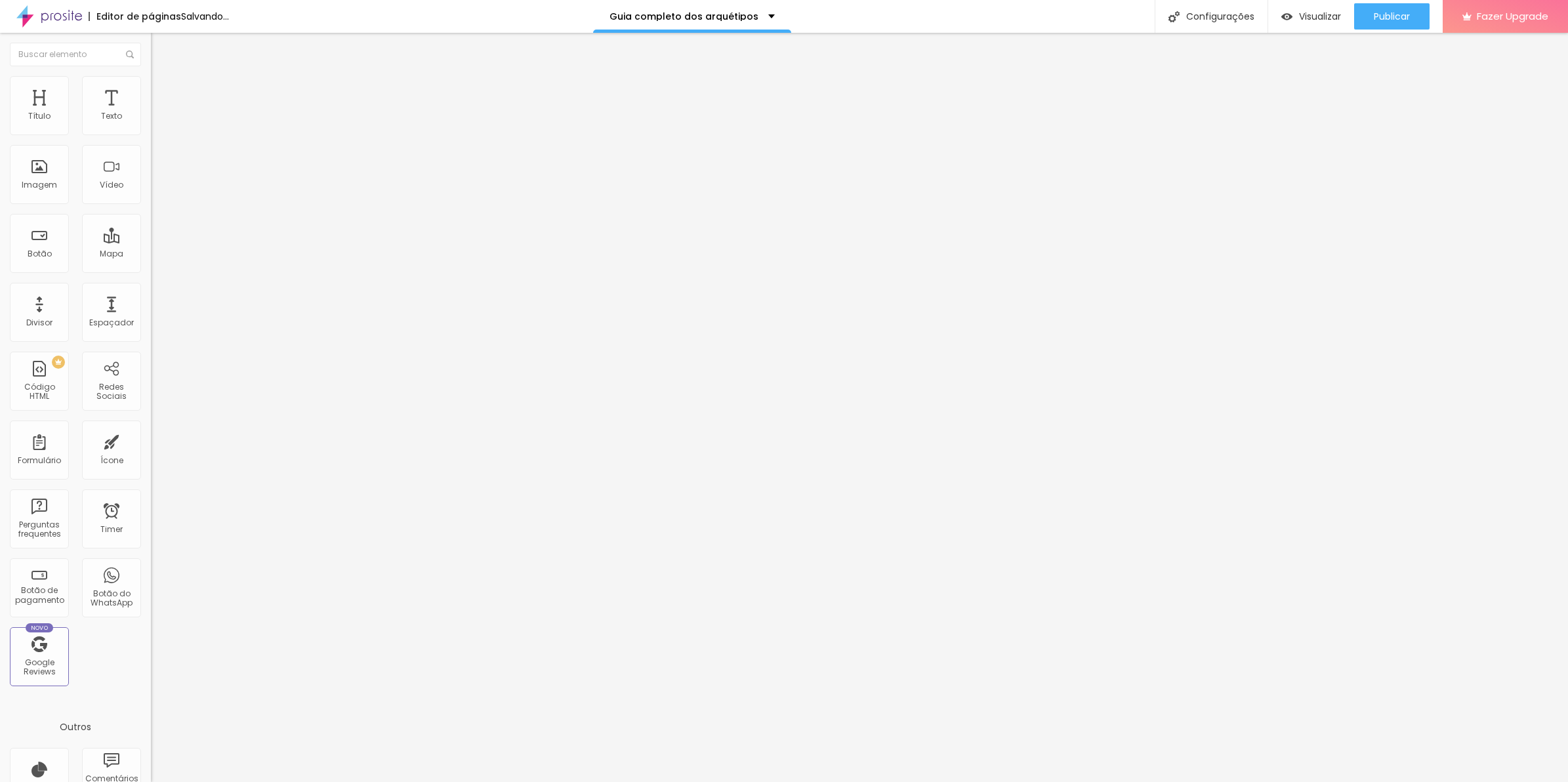
type input "25"
drag, startPoint x: 93, startPoint y: 140, endPoint x: 37, endPoint y: 155, distance: 58.0
type input "25"
click at [151, 134] on input "range" at bounding box center [193, 129] width 84 height 10
click at [1378, 17] on span "Publicar" at bounding box center [1392, 16] width 36 height 10
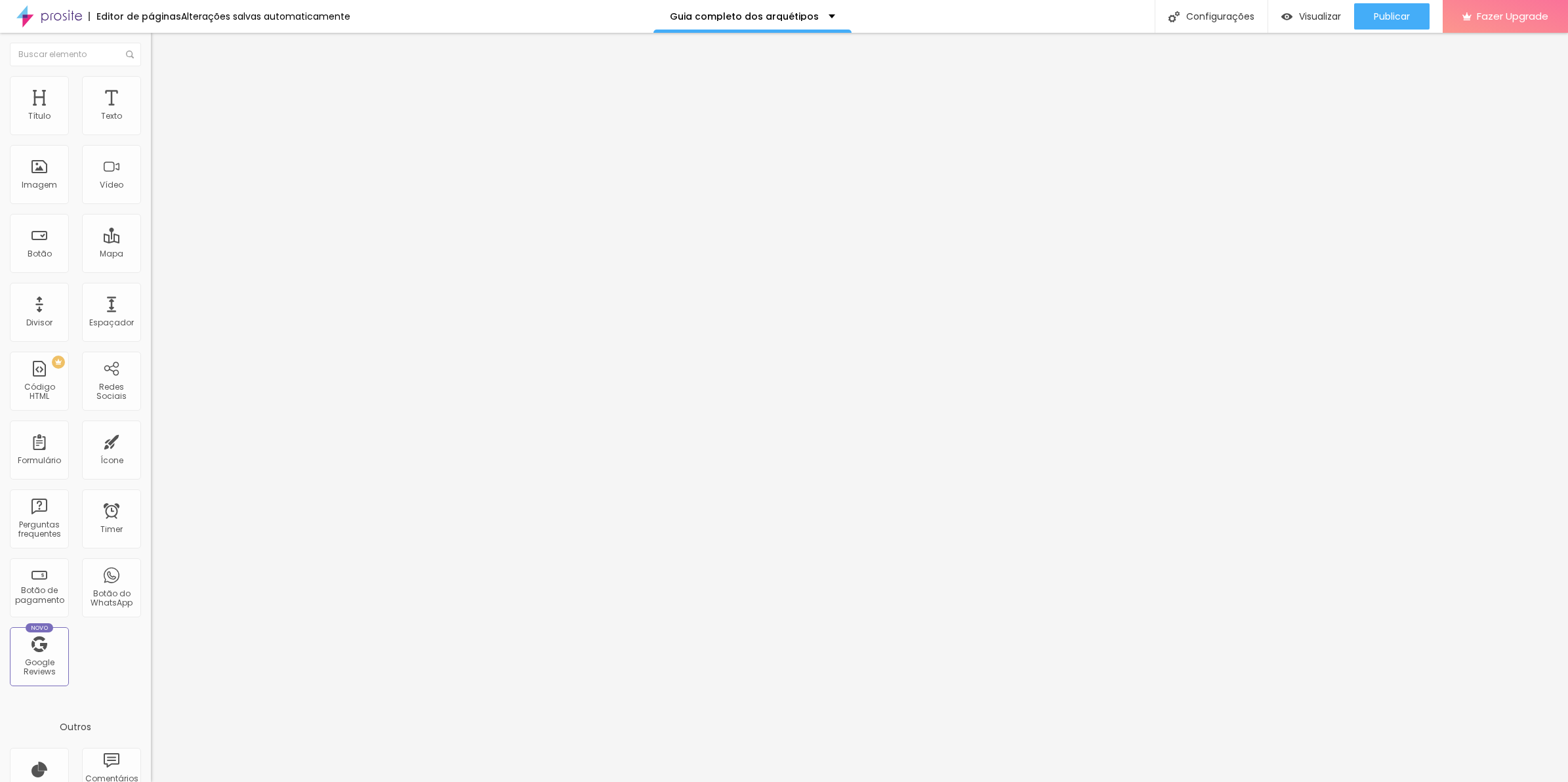
click at [151, 90] on ul "Conteúdo Estilo Avançado" at bounding box center [227, 83] width 151 height 39
click at [151, 84] on li "Estilo" at bounding box center [227, 83] width 151 height 13
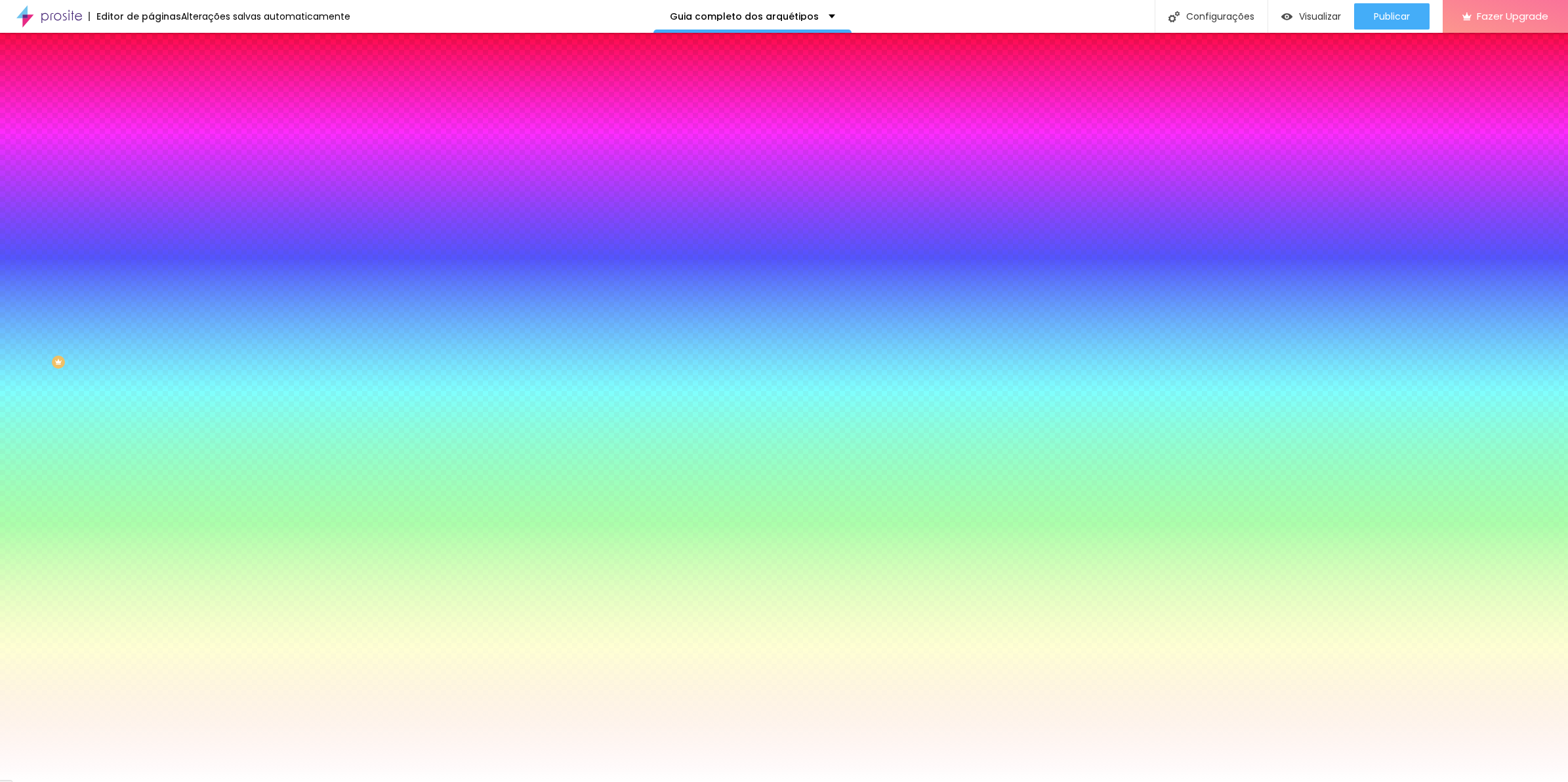
click at [163, 92] on span "Avançado" at bounding box center [185, 97] width 44 height 11
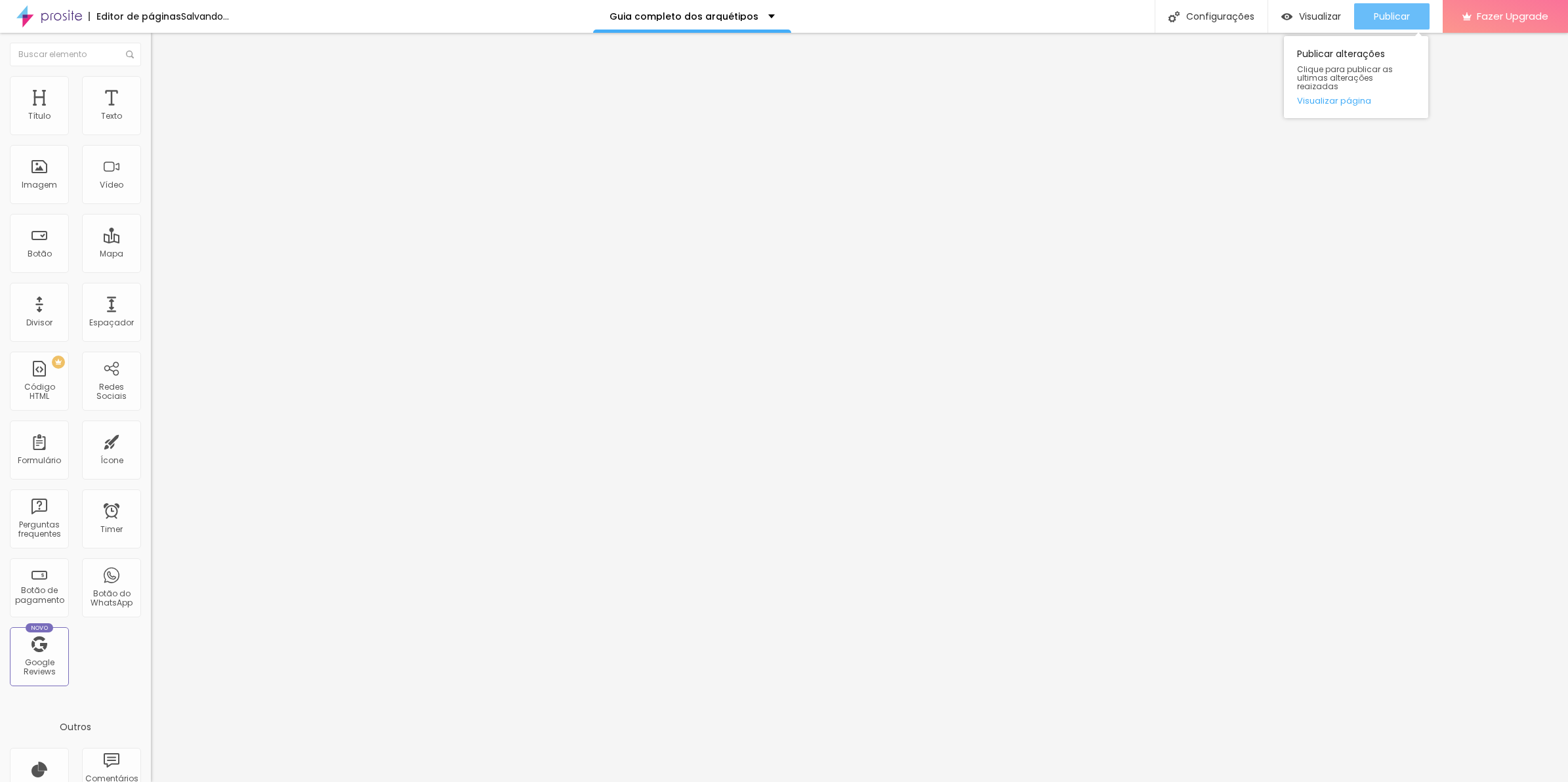
click at [1370, 13] on button "Publicar" at bounding box center [1391, 17] width 76 height 26
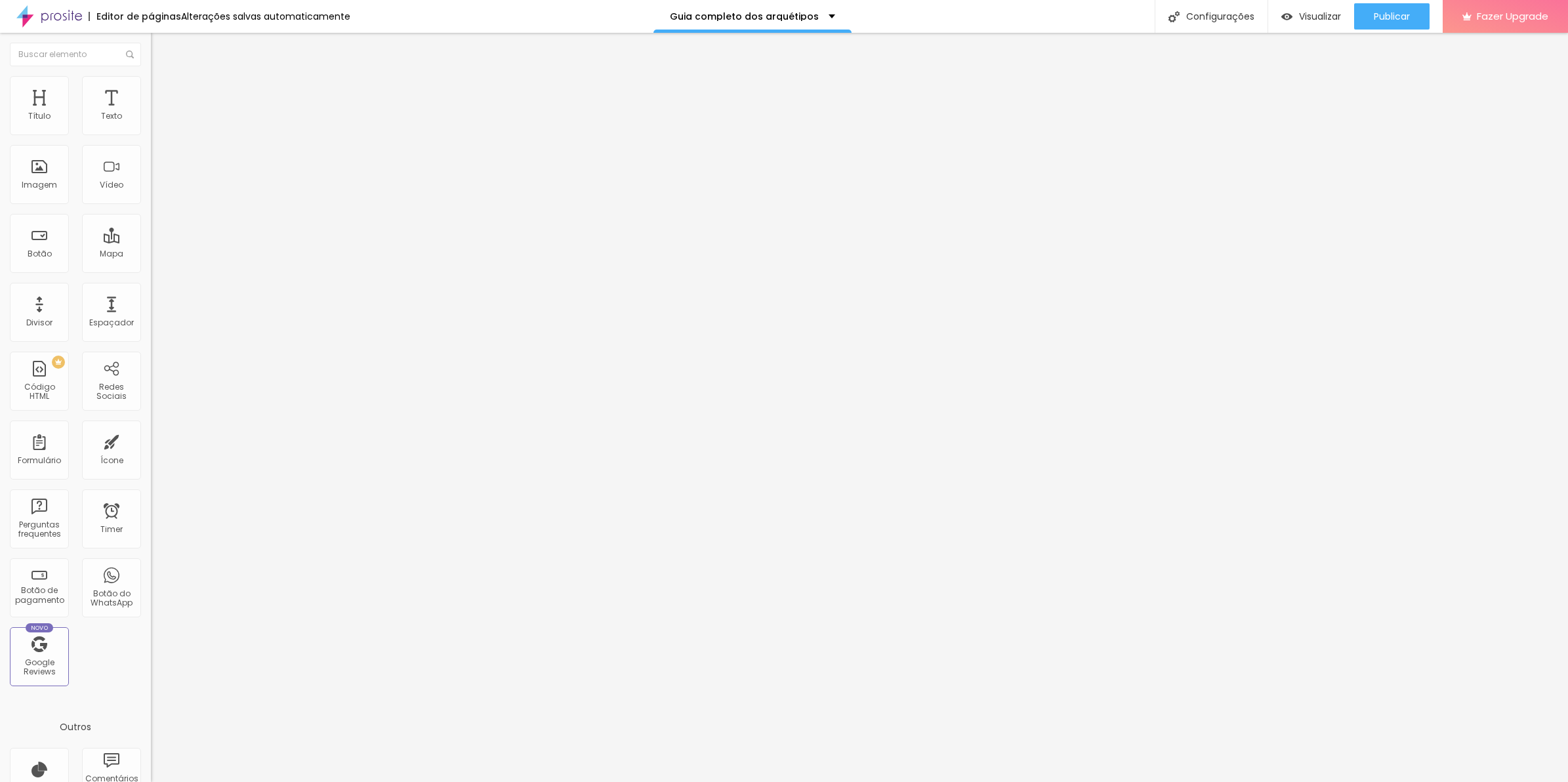
click at [163, 91] on span "Estilo" at bounding box center [173, 84] width 20 height 11
type input "100"
drag, startPoint x: 60, startPoint y: 141, endPoint x: 243, endPoint y: 137, distance: 183.0
type input "100"
click at [235, 134] on input "range" at bounding box center [193, 129] width 84 height 10
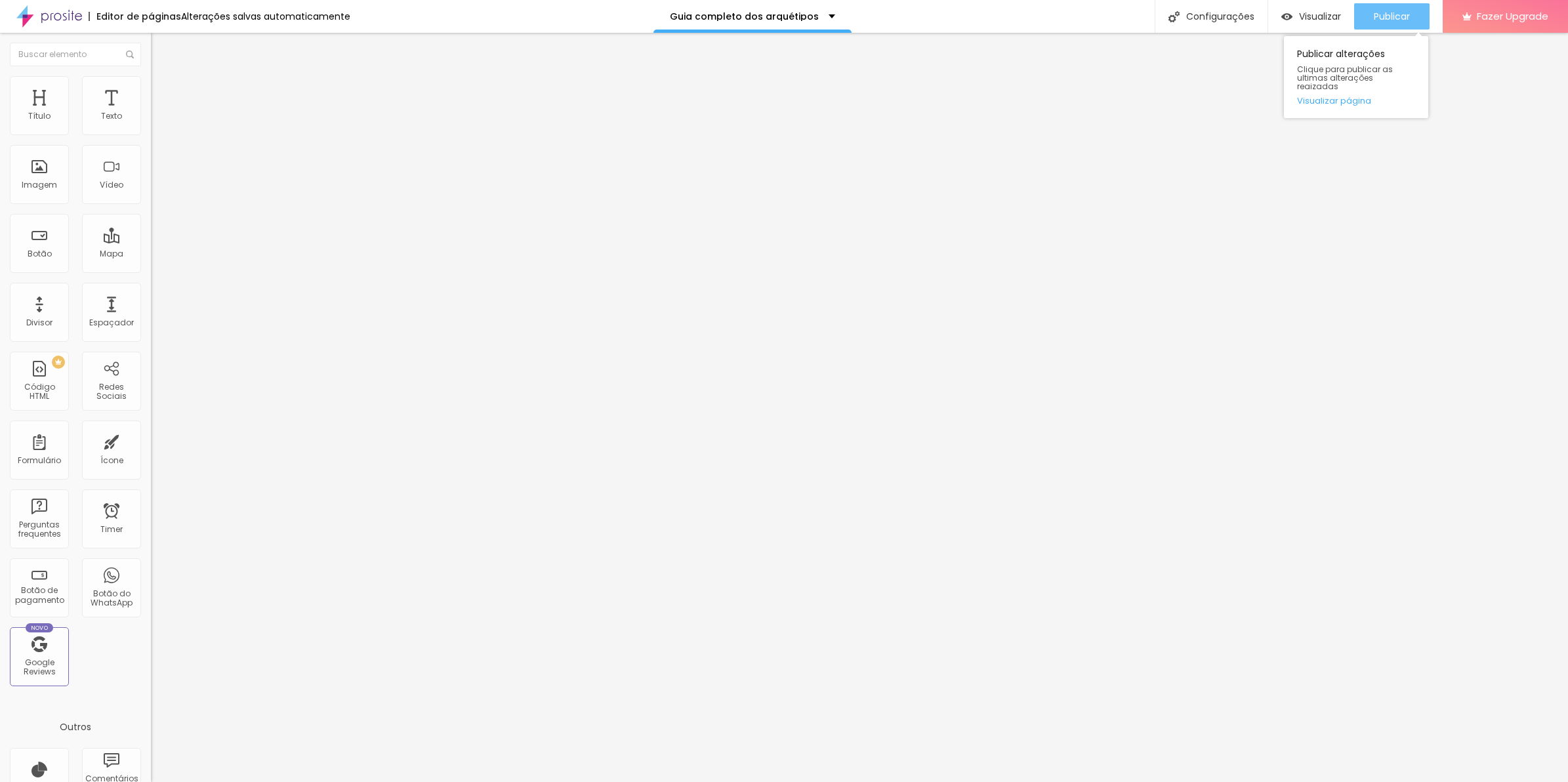
click at [1375, 11] on span "Publicar" at bounding box center [1392, 16] width 36 height 10
click at [151, 97] on ul "Conteúdo Estilo Avançado" at bounding box center [227, 83] width 151 height 39
click at [151, 92] on ul "Conteúdo Estilo Avançado" at bounding box center [227, 83] width 151 height 39
click at [163, 90] on span "Estilo" at bounding box center [173, 84] width 20 height 11
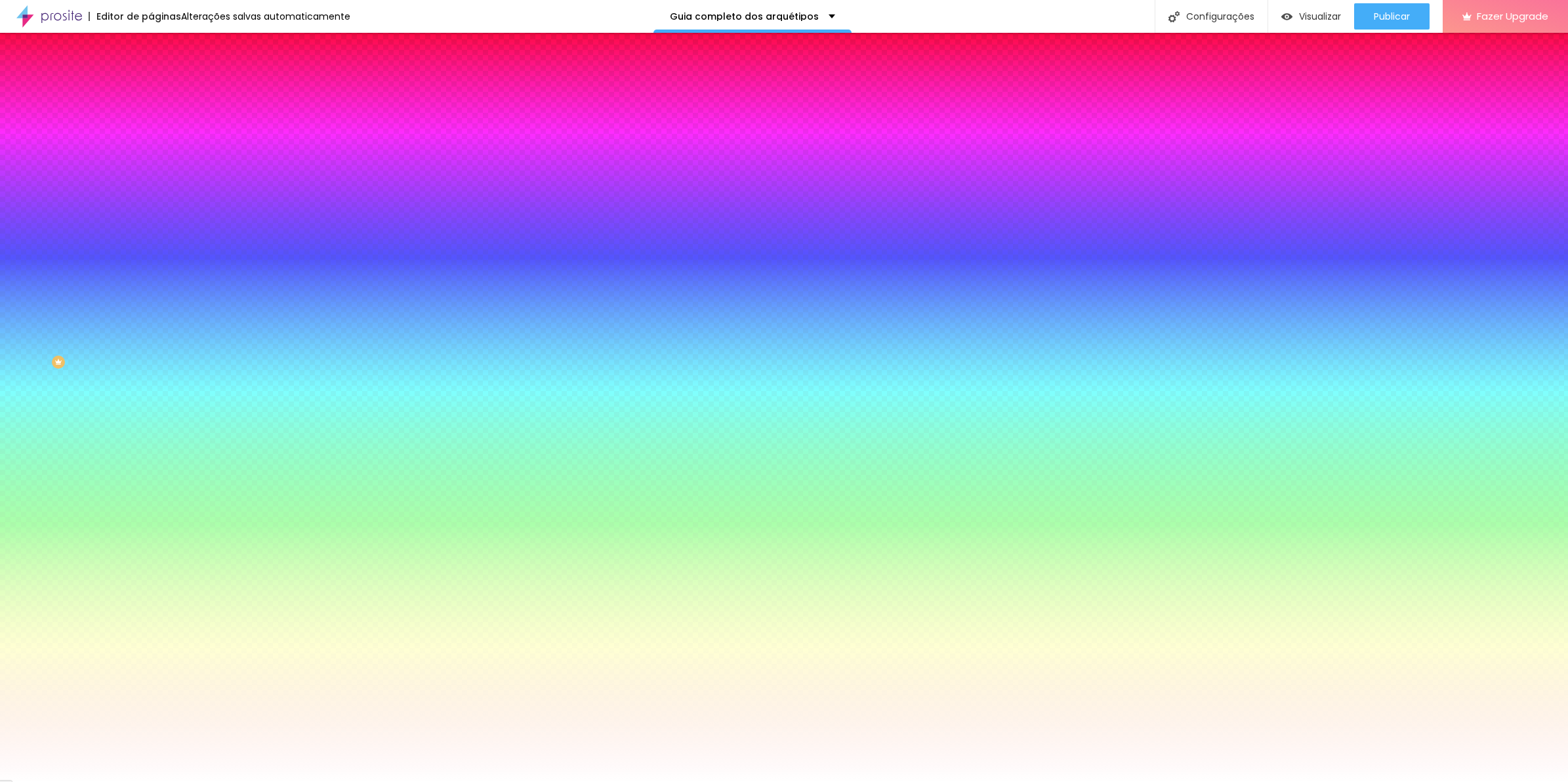
click at [163, 92] on span "Avançado" at bounding box center [185, 97] width 44 height 11
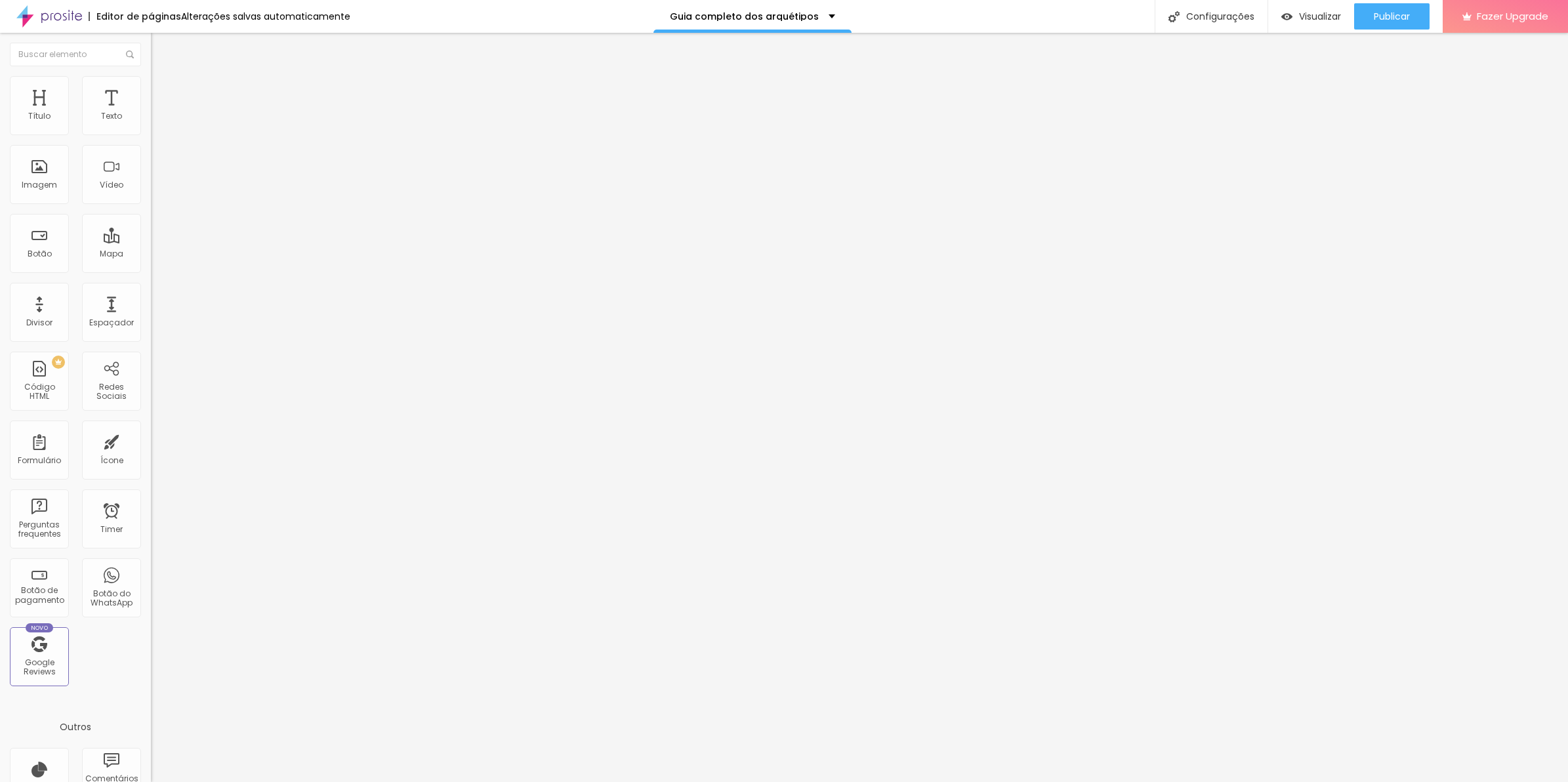
click at [151, 89] on li "Avançado" at bounding box center [227, 96] width 151 height 13
click at [151, 89] on img at bounding box center [157, 95] width 12 height 12
click at [151, 469] on div "background : -webkit-linear-gradient ( 125deg , #8f6c3d , #6d4e26 ) ; /* Chrome…" at bounding box center [420, 520] width 538 height 100
drag, startPoint x: 106, startPoint y: 395, endPoint x: -4, endPoint y: 369, distance: 113.0
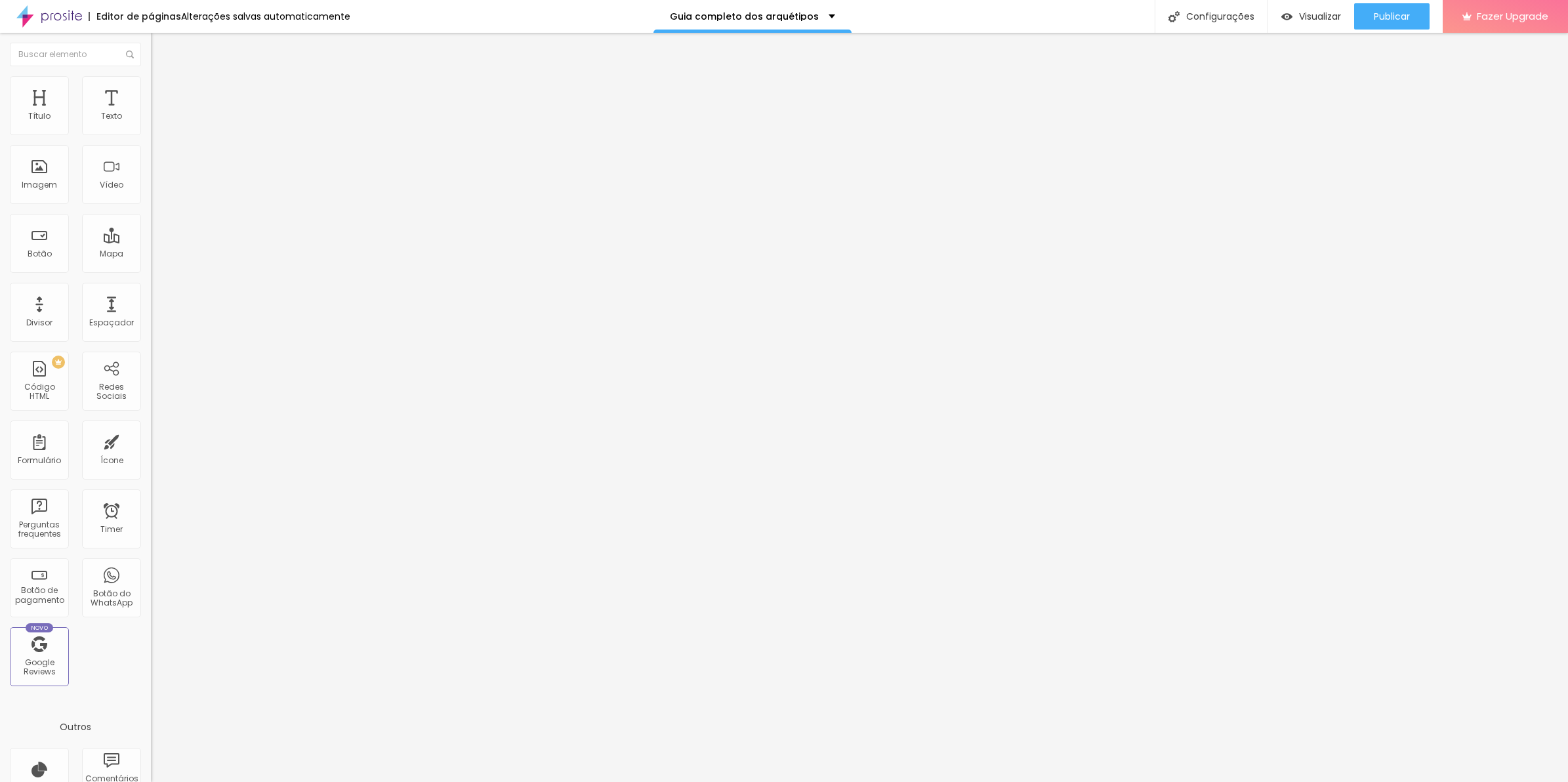
click at [0, 369] on html "Editor de páginas Alterações [PERSON_NAME] automaticamente Guia completo dos ar…" at bounding box center [784, 391] width 1568 height 782
click at [151, 89] on li "Avançado" at bounding box center [227, 96] width 151 height 13
click at [151, 89] on li "Estilo" at bounding box center [227, 83] width 151 height 13
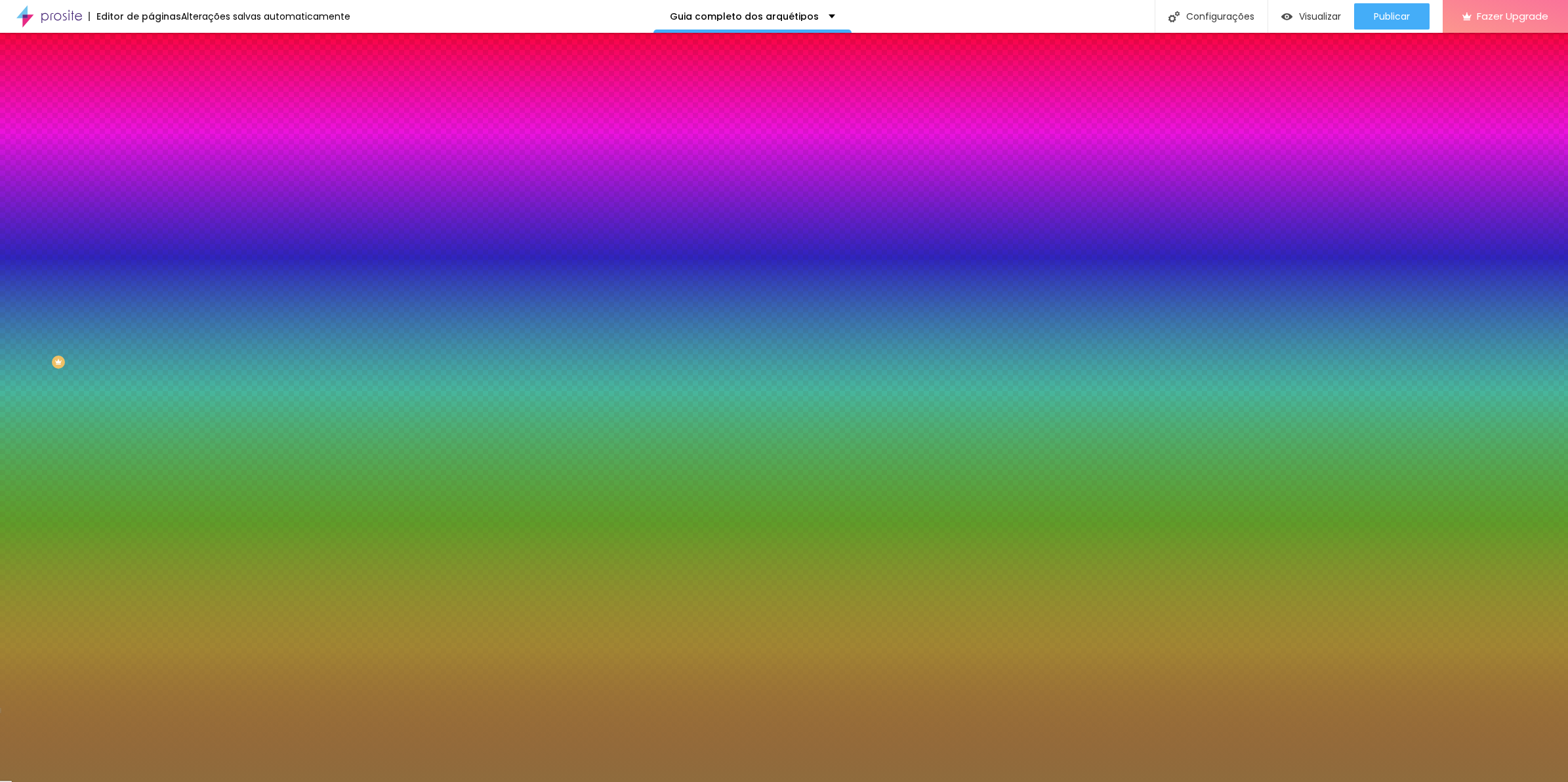
click at [151, 125] on div at bounding box center [227, 125] width 151 height 0
click at [151, 125] on div "Cor de fundo Voltar ao padrão #8F6C3D" at bounding box center [227, 121] width 151 height 36
drag, startPoint x: 135, startPoint y: 86, endPoint x: 128, endPoint y: 102, distance: 17.5
click at [151, 89] on li "Avançado" at bounding box center [227, 96] width 151 height 13
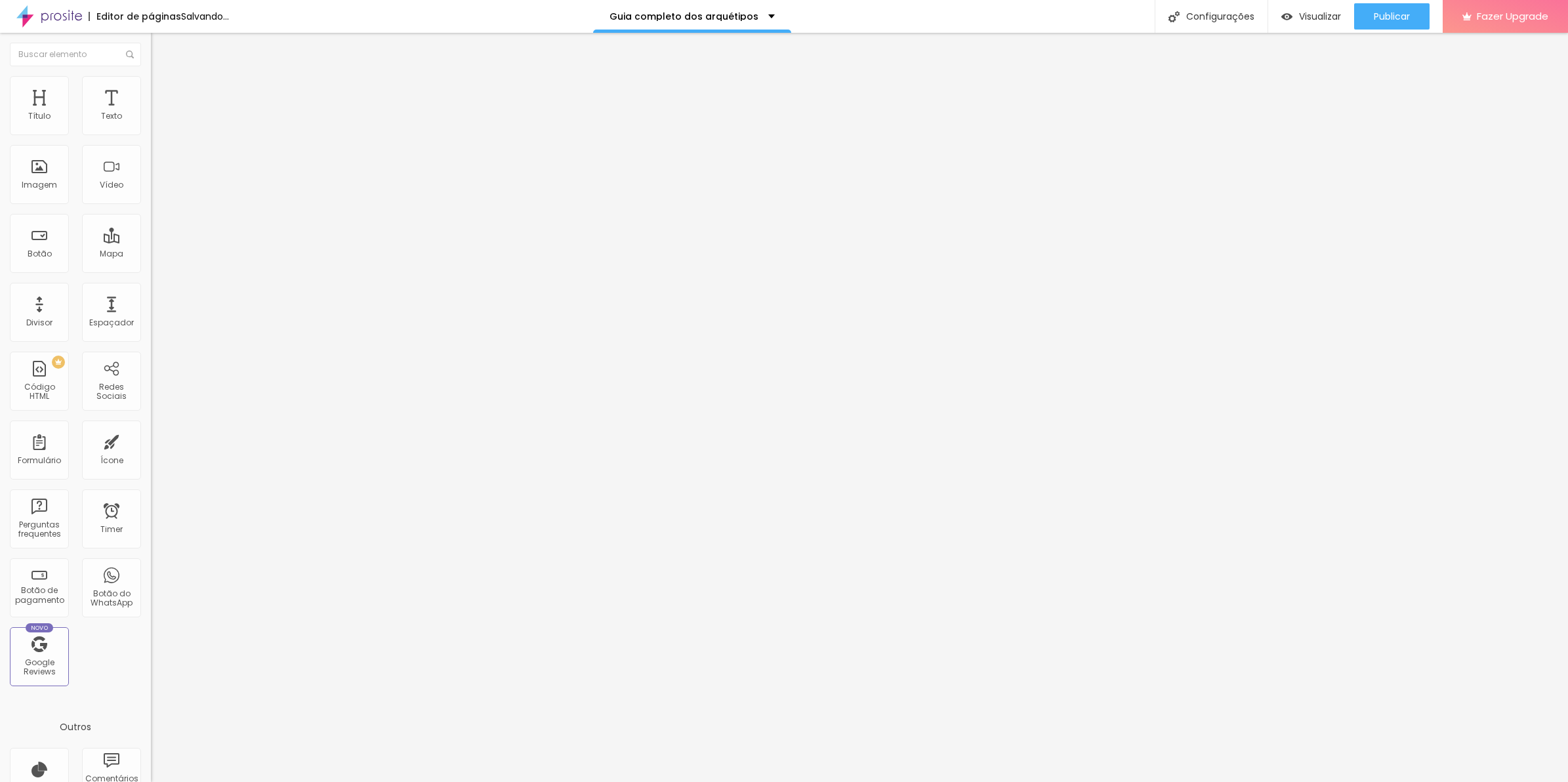
click at [151, 469] on div "Insira seu código aqui" at bounding box center [203, 475] width 103 height 12
click at [151, 469] on div "background : -webkit-linear-gradient ( 125deg , #8f6c3d , #6d4e26 ) ; /* Chrome…" at bounding box center [420, 513] width 538 height 88
drag, startPoint x: 79, startPoint y: 391, endPoint x: 96, endPoint y: 394, distance: 17.3
click at [151, 469] on div "background : -webkit-linear-gradient ( 125deg , #8f6c3d , #6d4e26 ) ; /* Chrome…" at bounding box center [420, 513] width 538 height 88
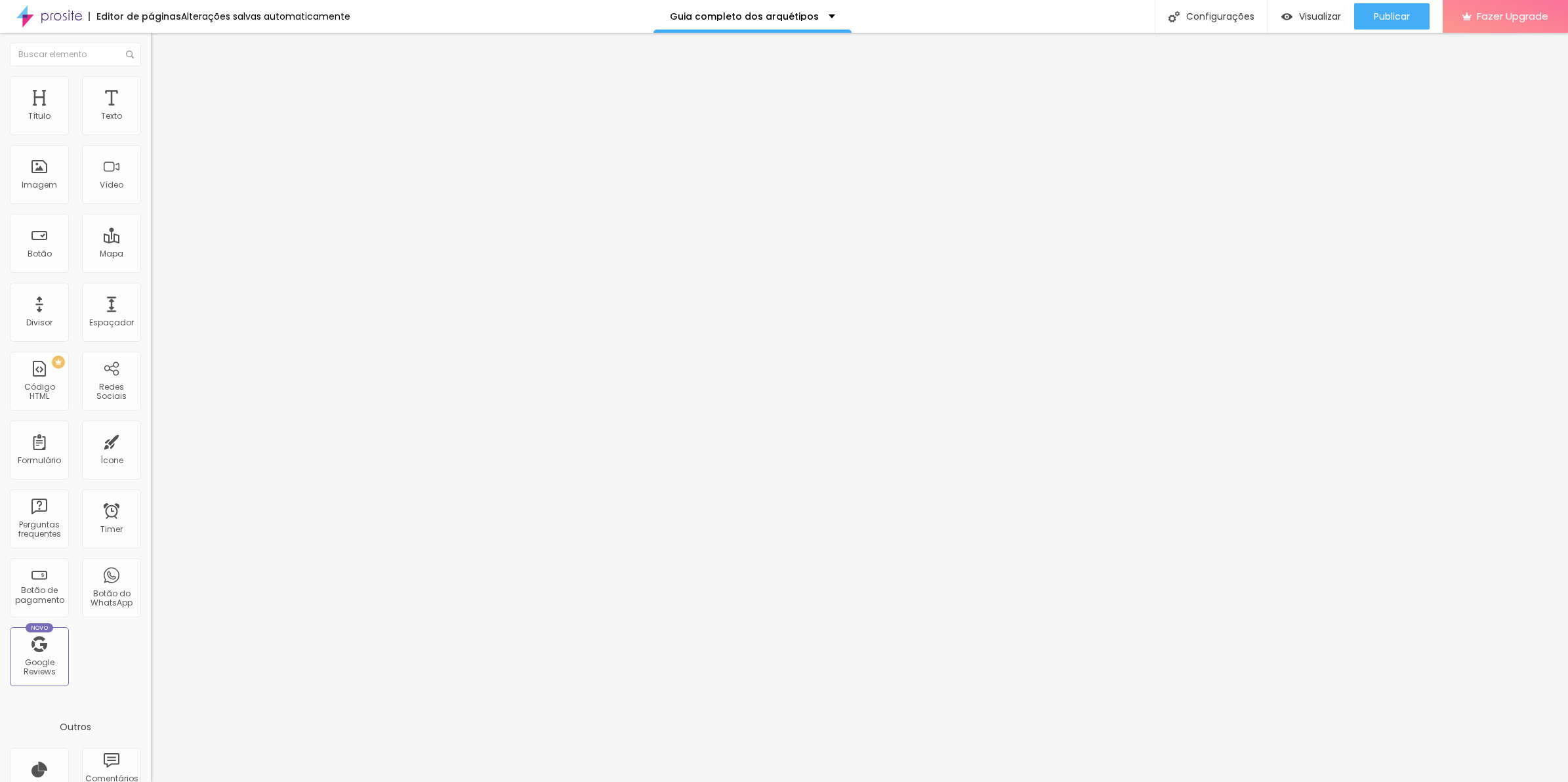
click at [151, 469] on div "background : -webkit-linear-gradient ( 125deg , #8f6c3d , #6d4e26 ) ; /* Chrome…" at bounding box center [227, 469] width 151 height 0
click at [151, 469] on div "background : -webkit-linear-gradient ( 125deg , #8f6c3d , #6d4e26 ) ; /* Chrome…" at bounding box center [420, 513] width 538 height 88
paste textarea
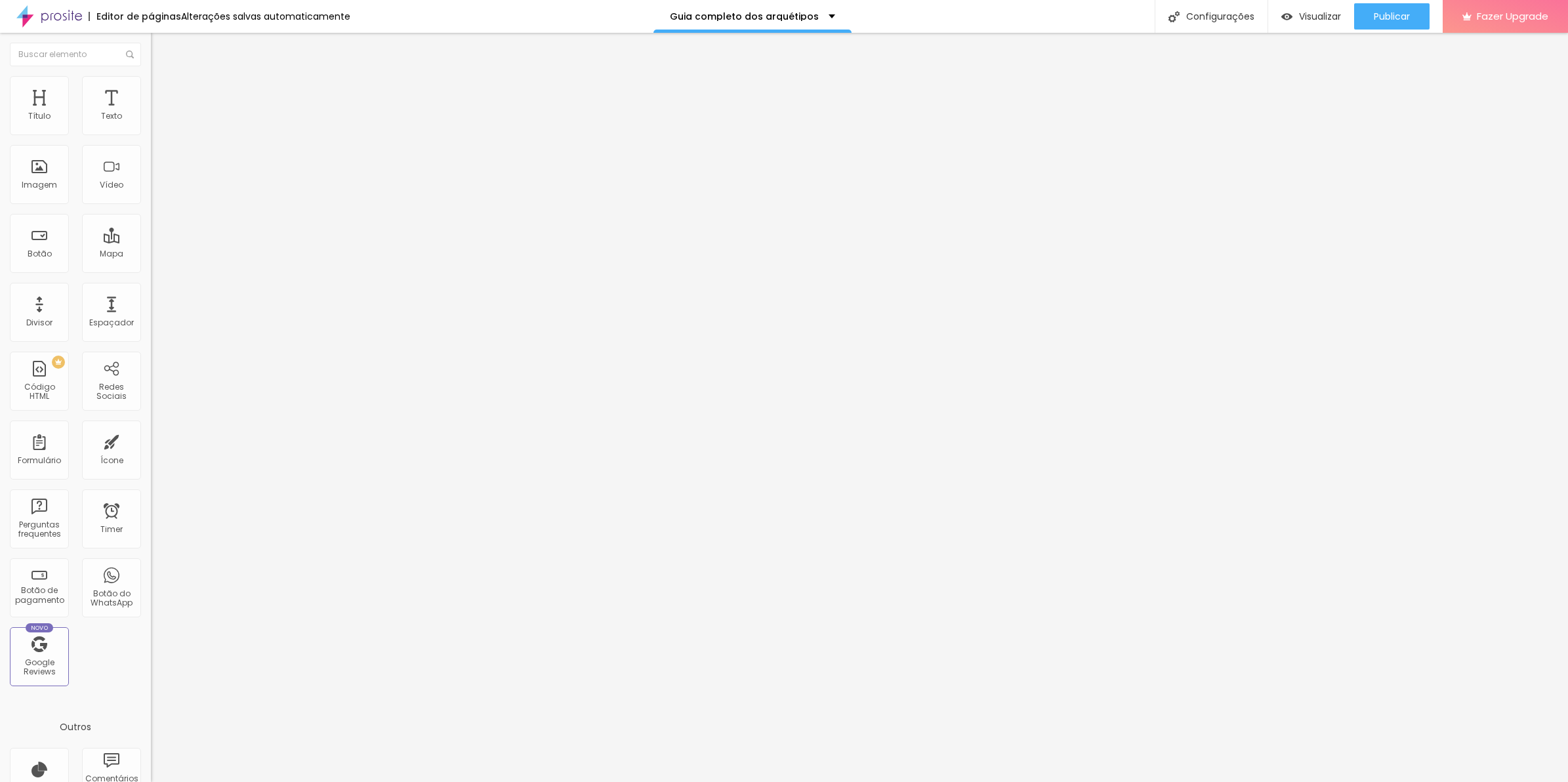
scroll to position [0, 26]
click at [125, 469] on div "background : -webkit-linear-gradient ( 125deg , #8f6c3d , #6d4e26 ) ; /* Chrome…" at bounding box center [394, 513] width 538 height 88
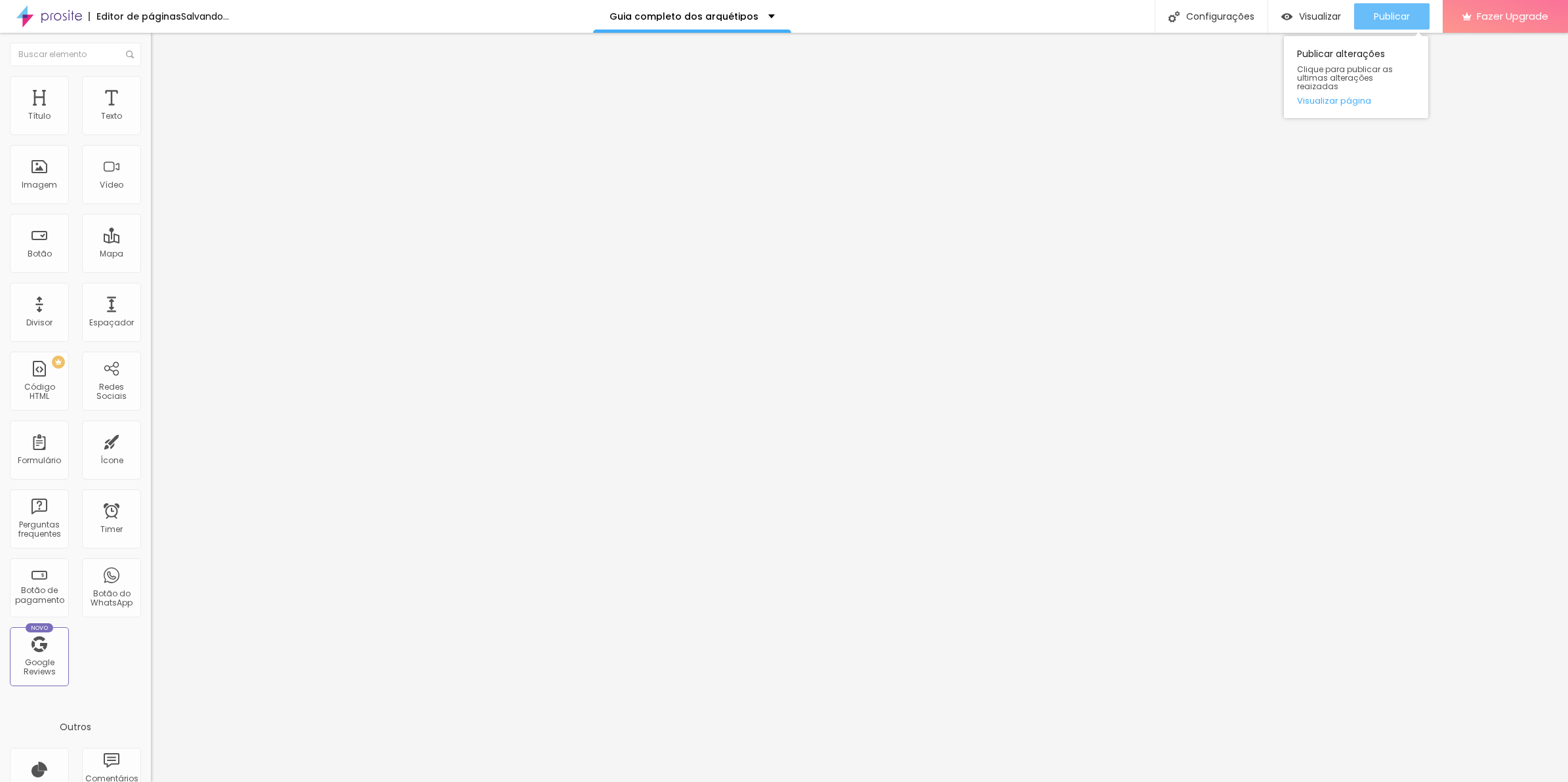
click at [1374, 20] on span "Publicar" at bounding box center [1392, 16] width 36 height 10
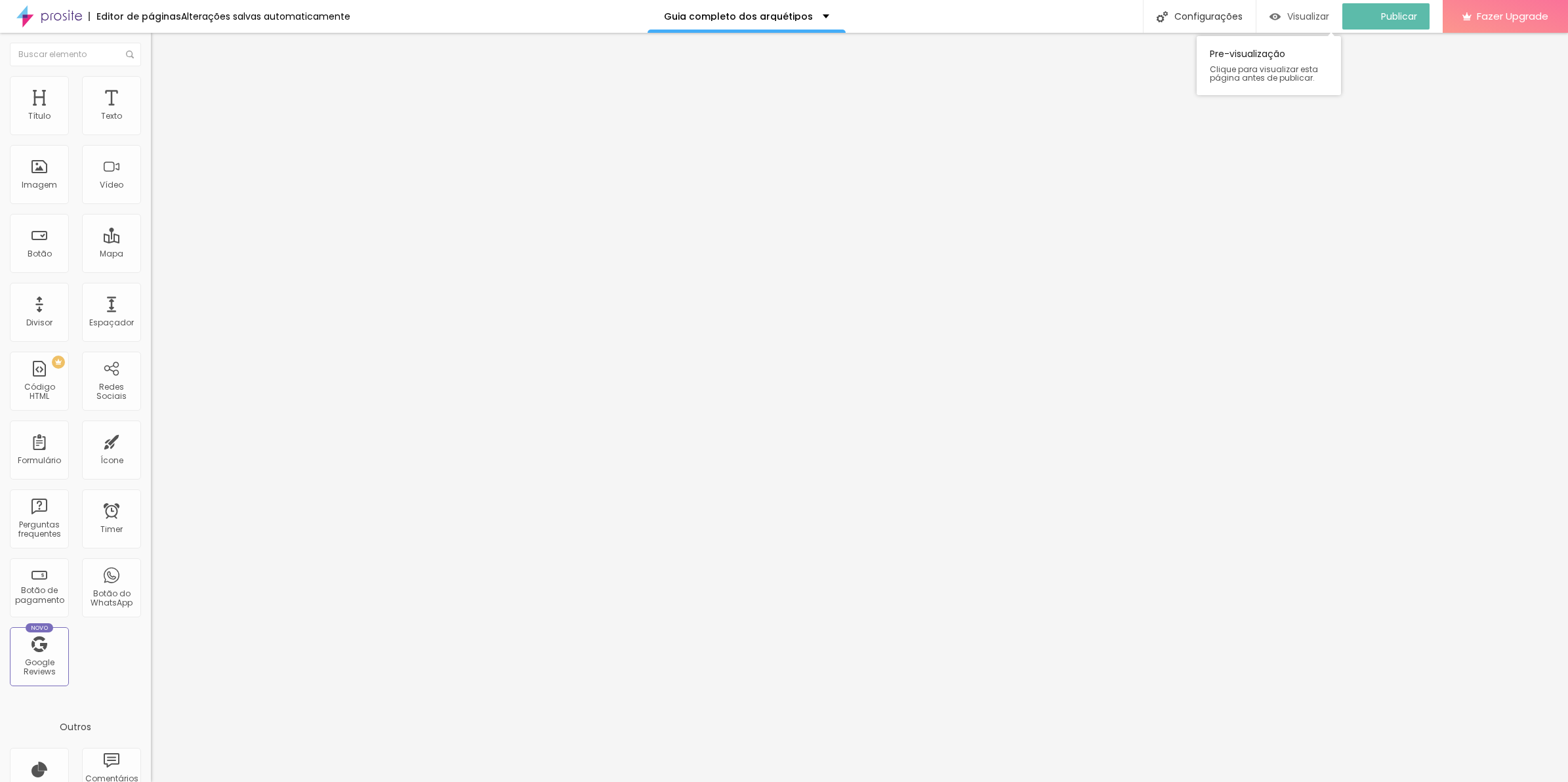
click at [1329, 21] on span "Visualizar" at bounding box center [1308, 16] width 42 height 10
click at [151, 76] on li "Estilo" at bounding box center [227, 83] width 151 height 13
click at [151, 102] on li "Avançado" at bounding box center [227, 96] width 151 height 13
click at [163, 89] on span "Estilo" at bounding box center [173, 84] width 20 height 11
click at [161, 52] on div "Editar Texto" at bounding box center [198, 48] width 75 height 10
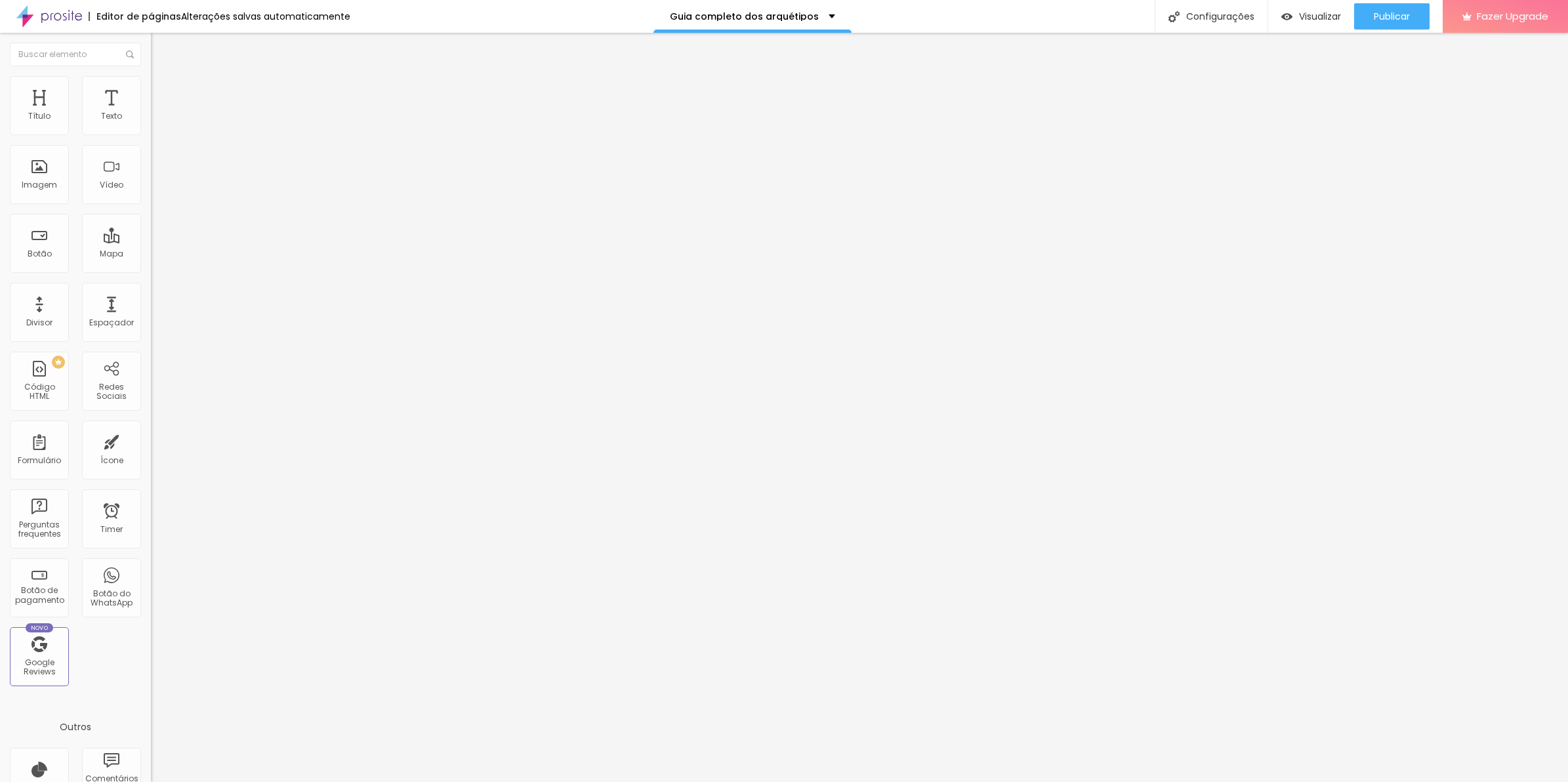
click at [151, 113] on span "Adicionar imagem" at bounding box center [193, 107] width 84 height 11
click at [151, 111] on div "Trocar imagem" at bounding box center [227, 107] width 151 height 9
click at [151, 113] on span "Trocar imagem" at bounding box center [187, 107] width 71 height 11
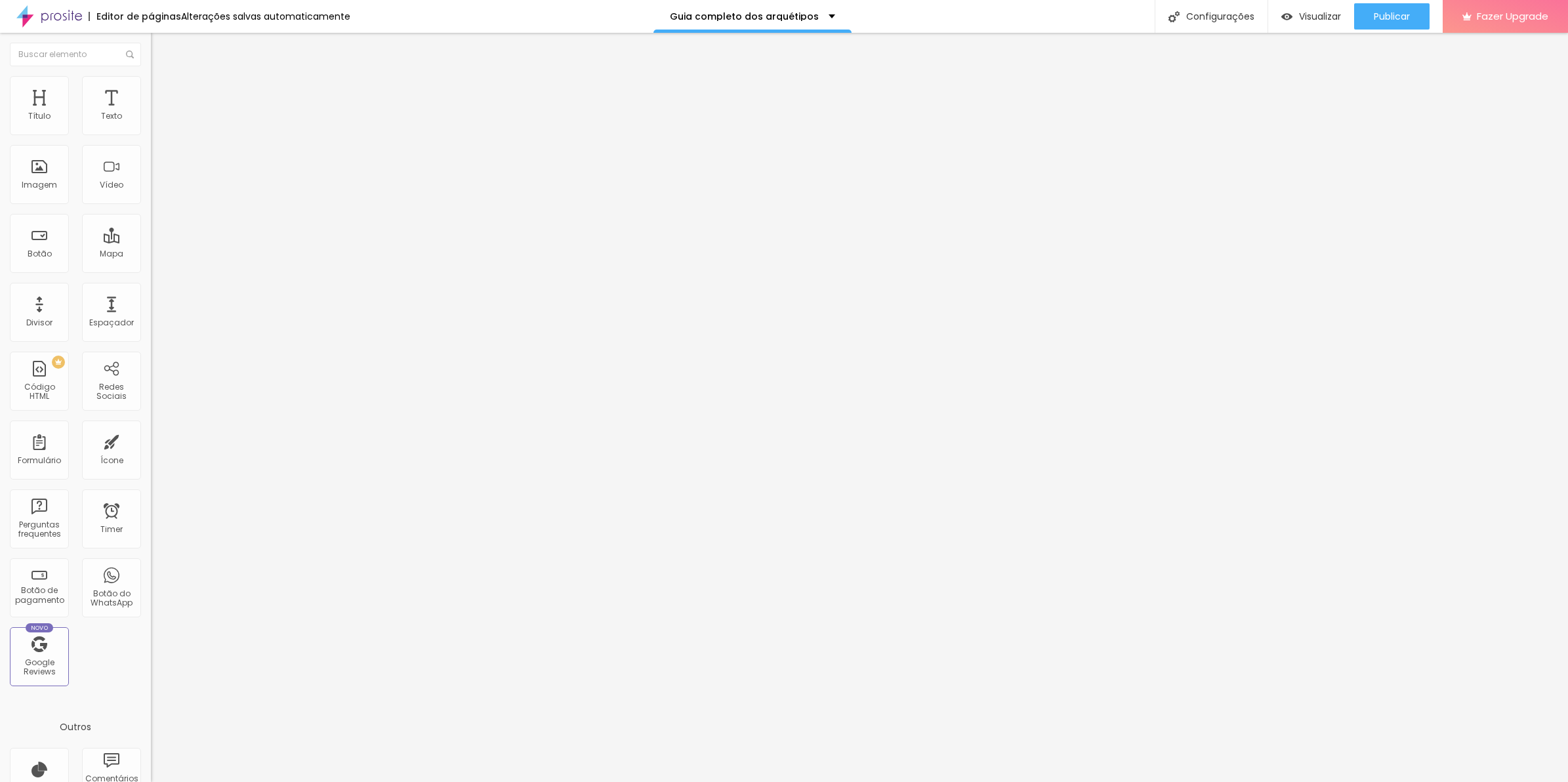
click at [151, 113] on span "Trocar imagem" at bounding box center [187, 107] width 71 height 11
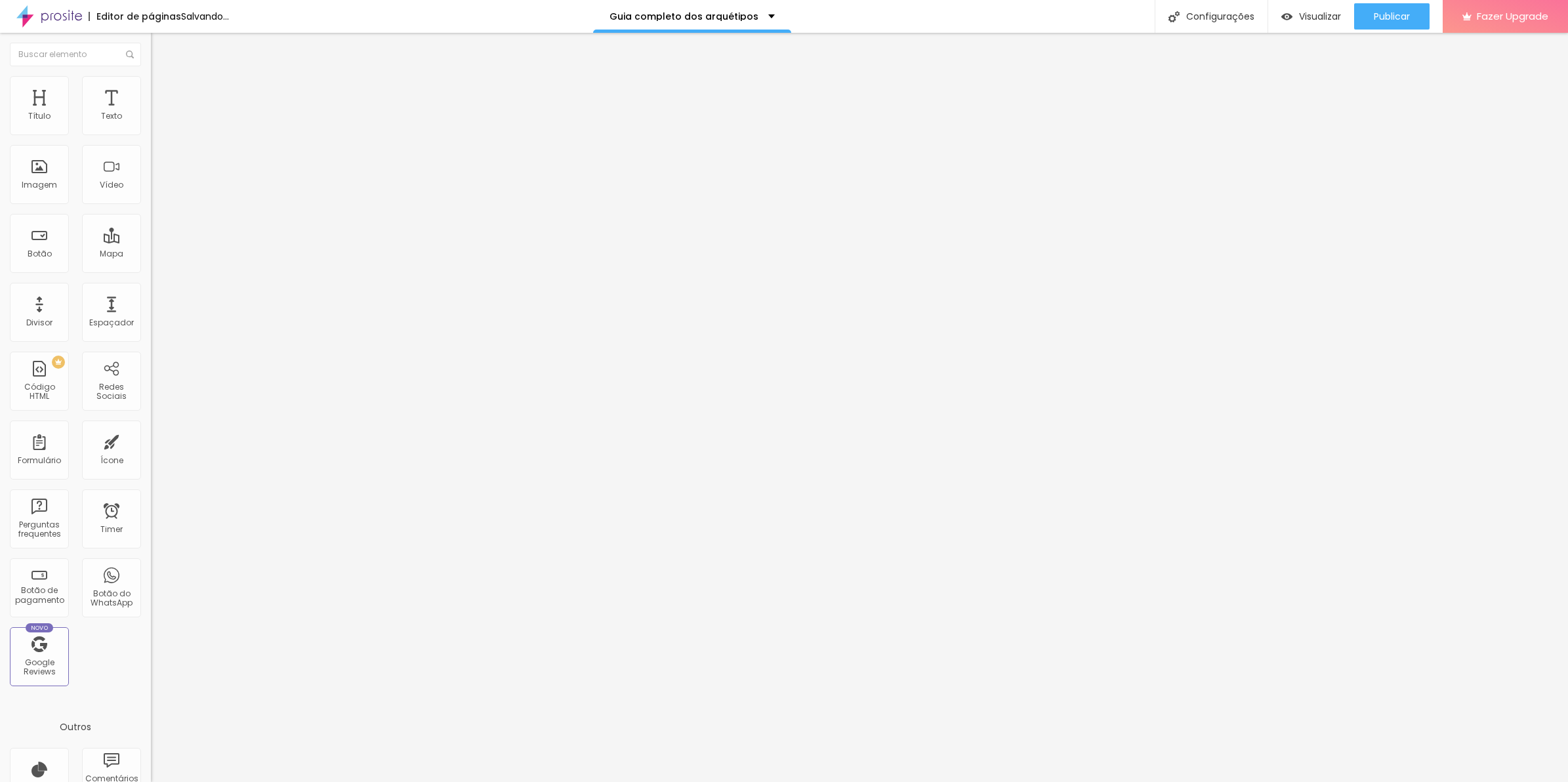
click at [151, 111] on div "Trocar imagem" at bounding box center [227, 107] width 151 height 9
click at [151, 113] on span "Trocar imagem" at bounding box center [187, 107] width 71 height 11
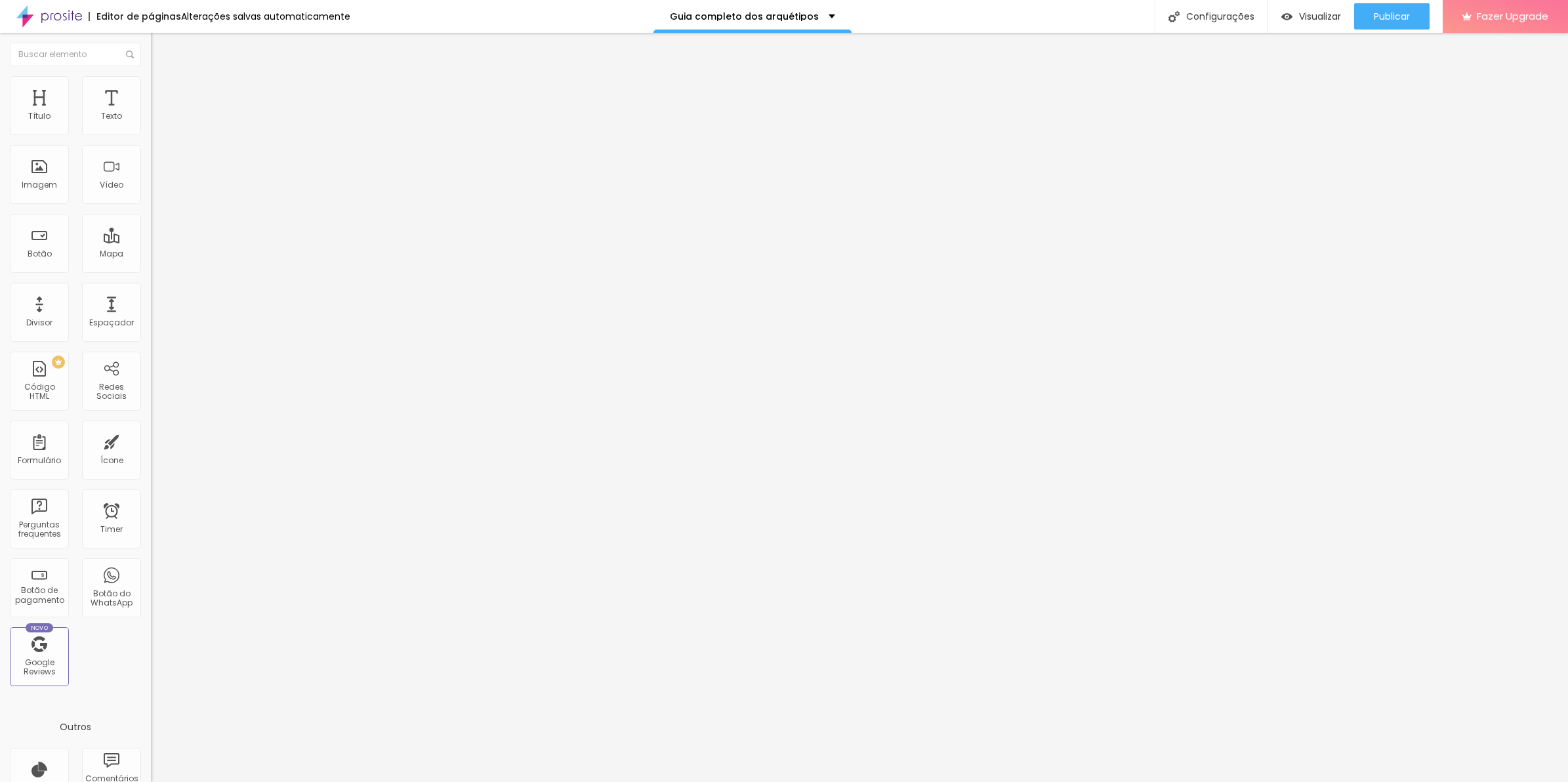
click at [151, 113] on span "Trocar imagem" at bounding box center [187, 107] width 71 height 11
click at [151, 87] on li "Estilo" at bounding box center [227, 83] width 151 height 13
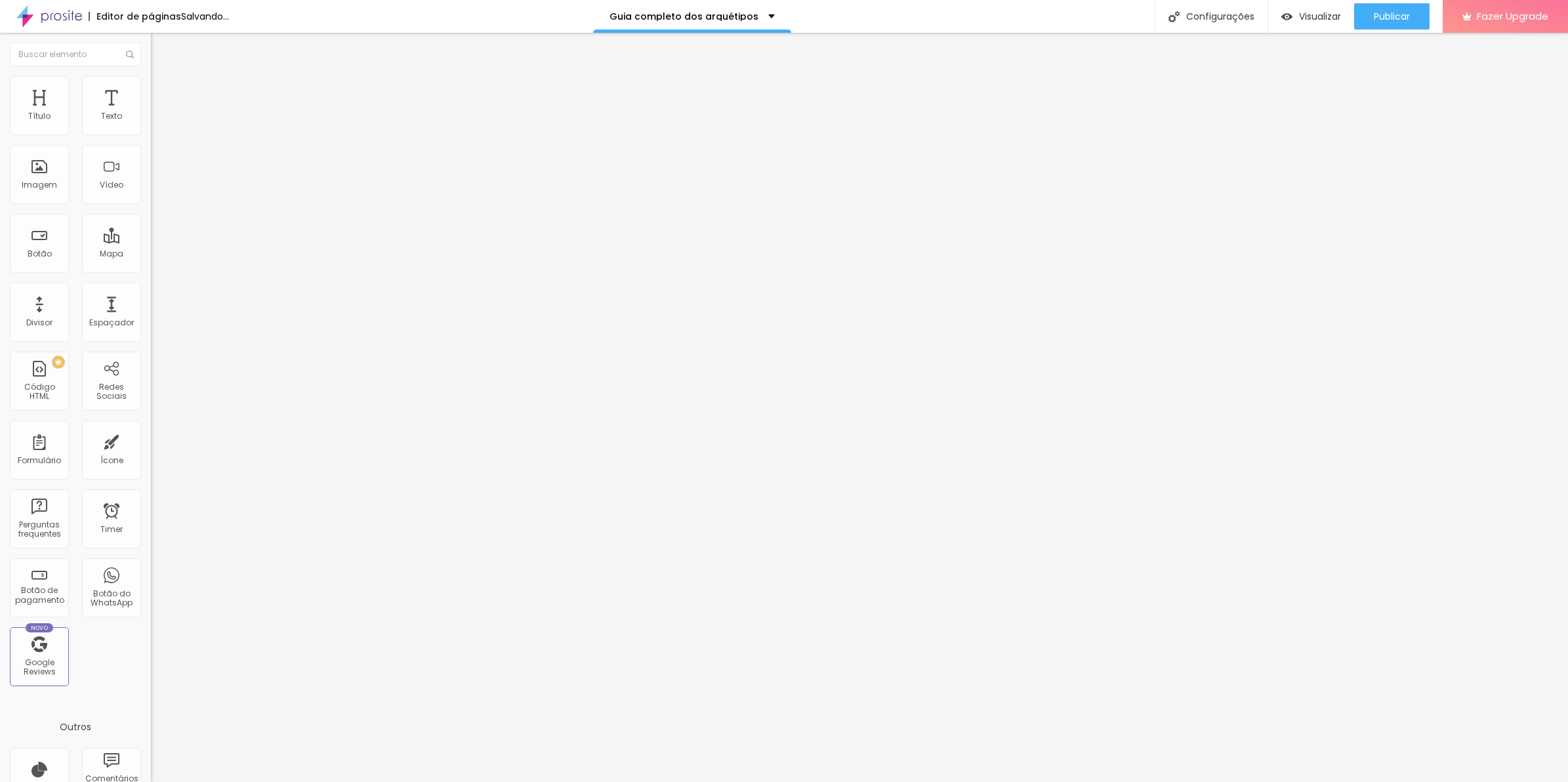
drag, startPoint x: 66, startPoint y: 87, endPoint x: 28, endPoint y: 97, distance: 39.3
click at [163, 78] on span "Conteúdo" at bounding box center [183, 71] width 41 height 11
click at [151, 113] on span "Trocar imagem" at bounding box center [187, 107] width 71 height 11
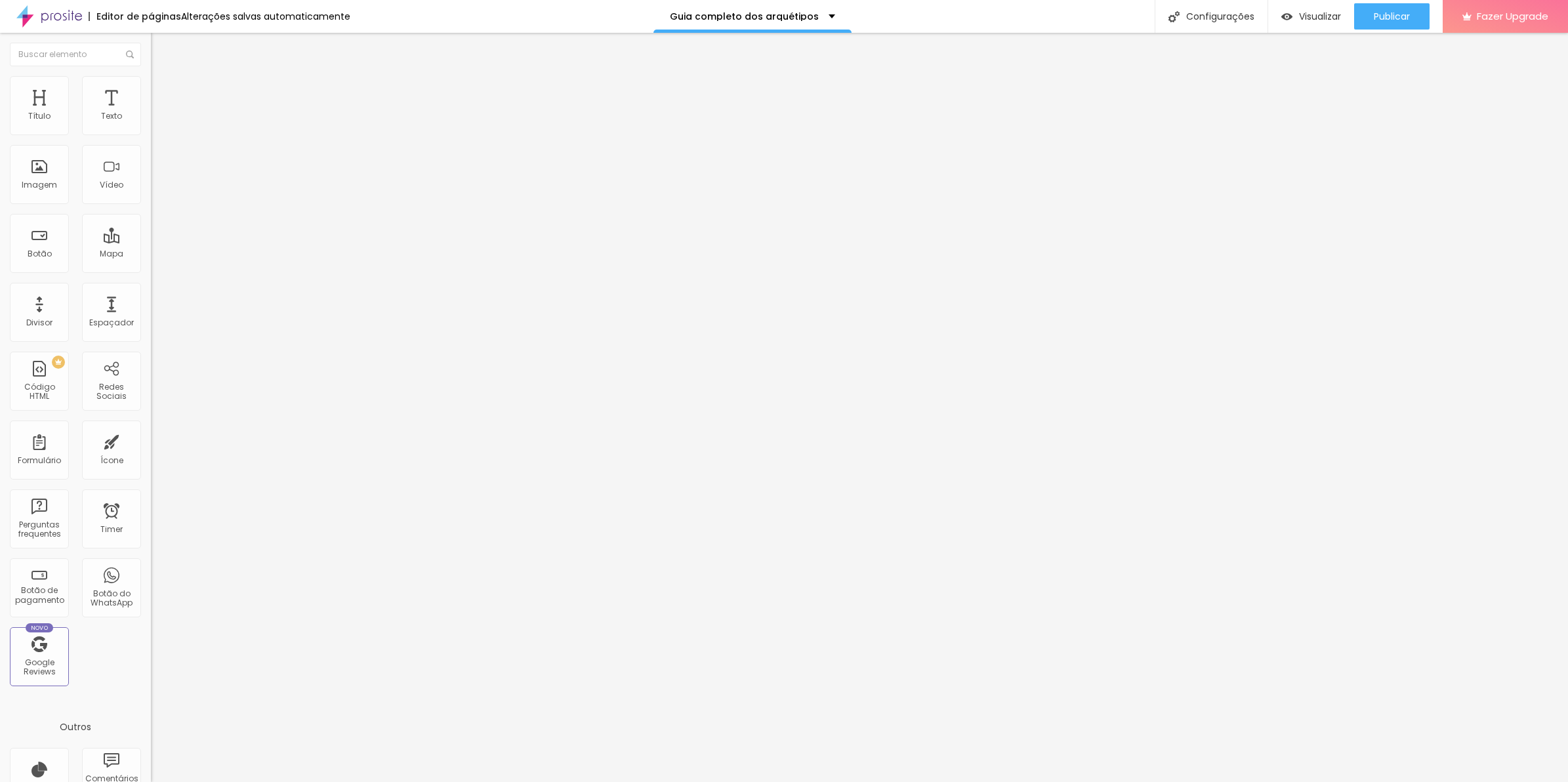
click at [151, 89] on li "Avançado" at bounding box center [227, 96] width 151 height 13
click at [151, 91] on ul "Conteúdo Estilo Avançado" at bounding box center [227, 83] width 151 height 39
click at [151, 95] on ul "Conteúdo Estilo Avançado" at bounding box center [227, 83] width 151 height 39
click at [163, 91] on span "Estilo" at bounding box center [173, 84] width 20 height 11
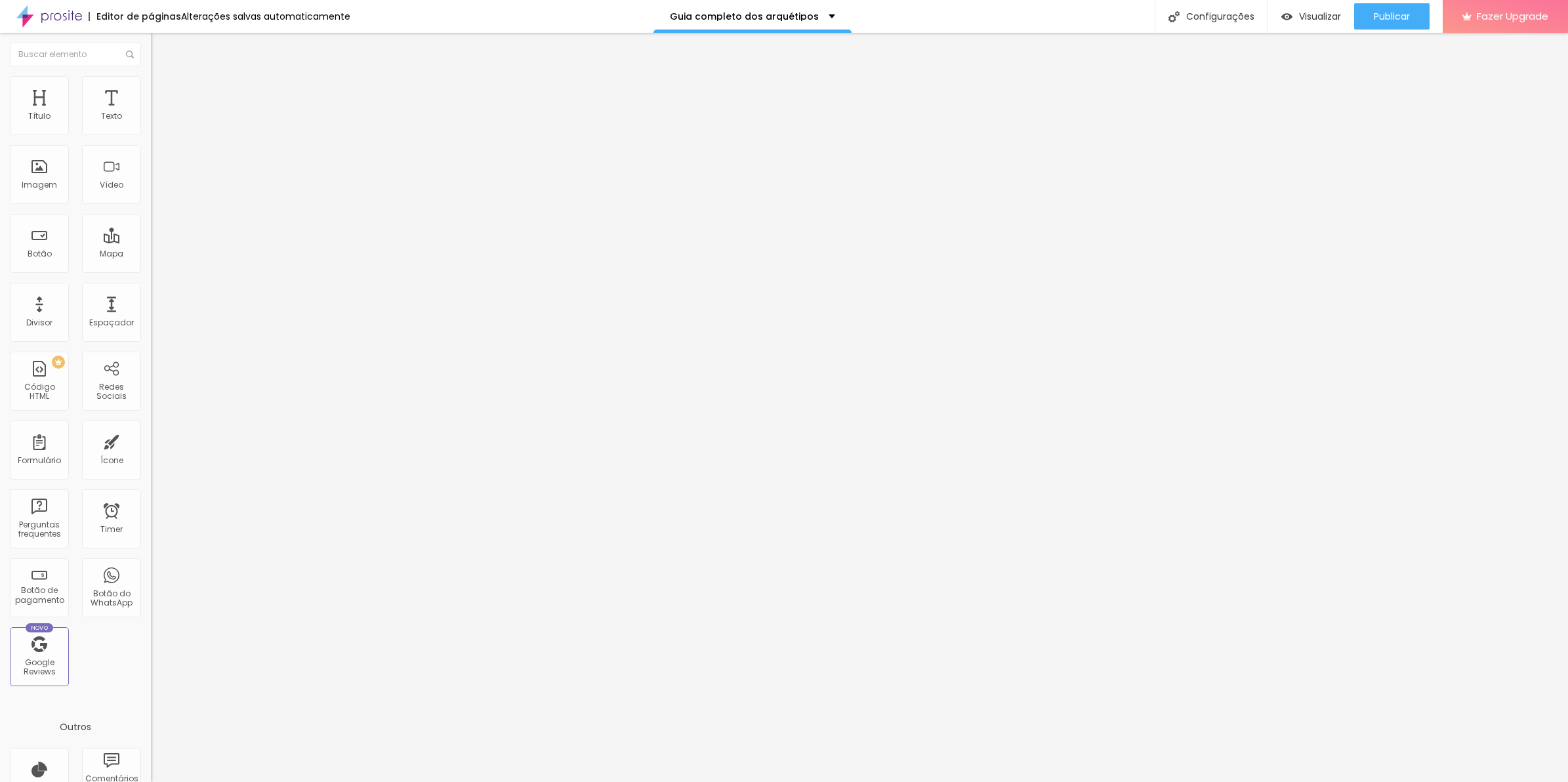
click at [151, 102] on li "Avançado" at bounding box center [227, 96] width 151 height 13
click at [151, 89] on li "Avançado" at bounding box center [227, 96] width 151 height 13
type input "5"
type input "0"
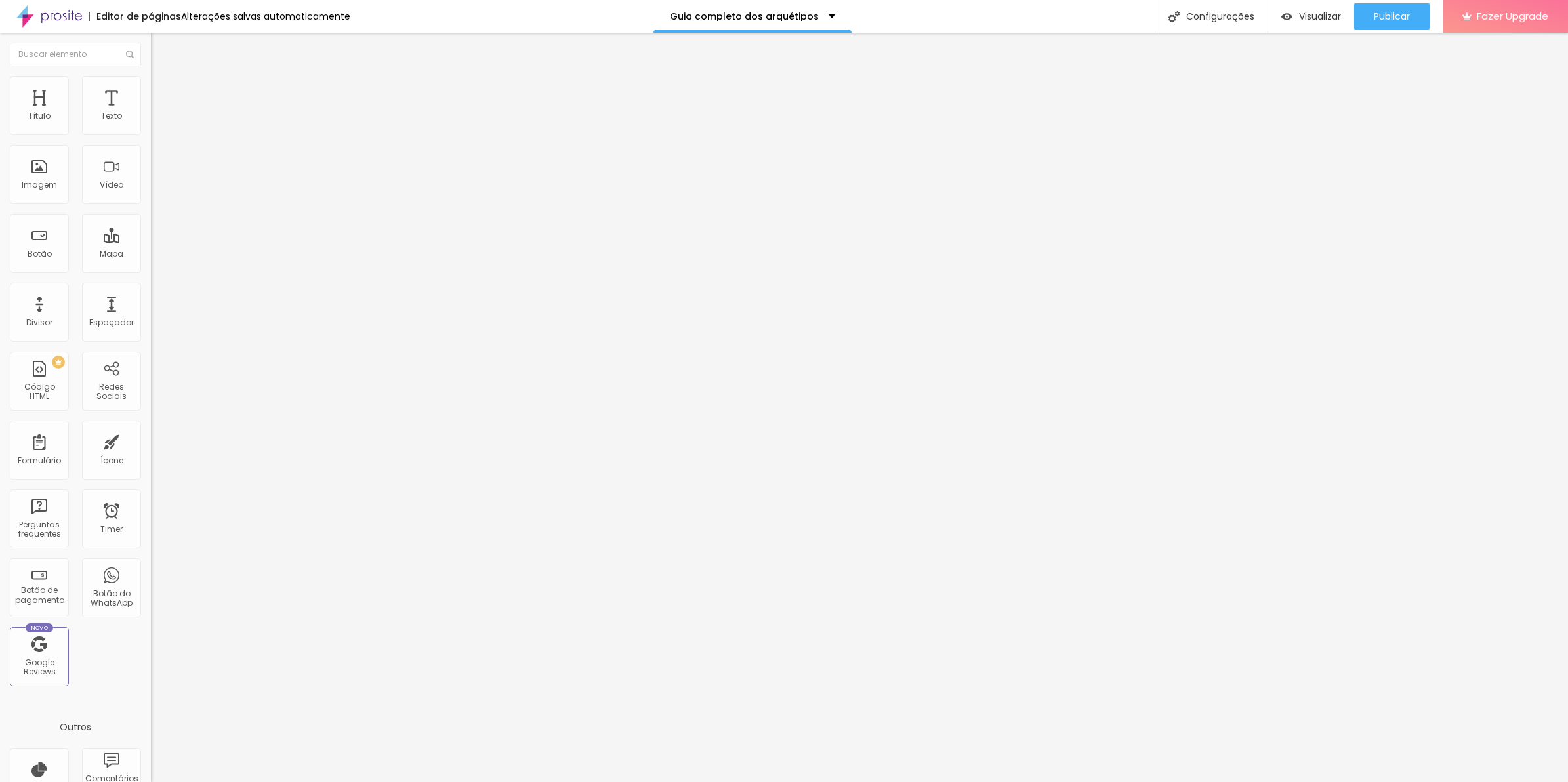
type input "0"
click at [151, 254] on input "range" at bounding box center [193, 259] width 84 height 10
type input "5"
type input "10"
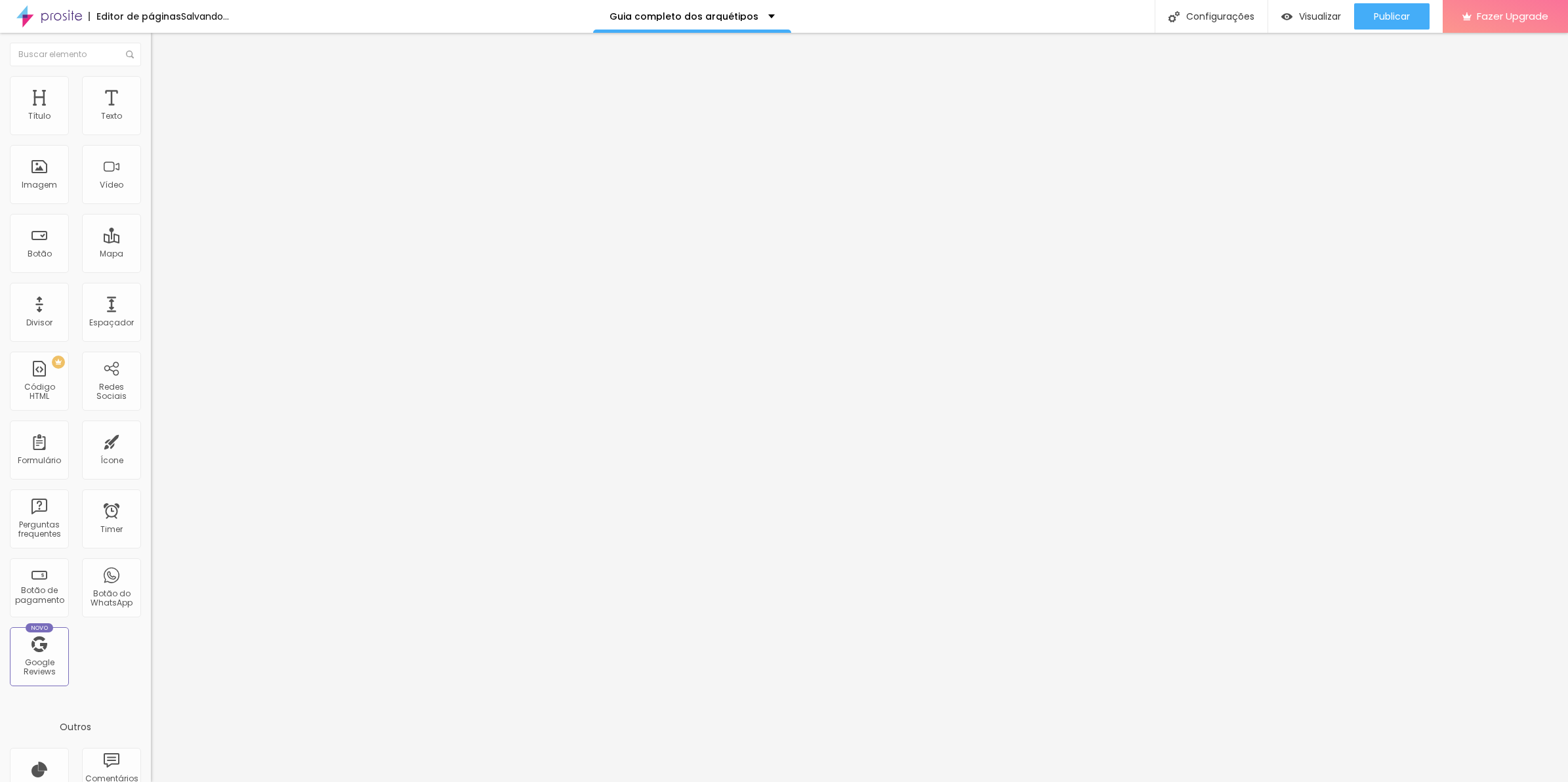
type input "10"
type input "15"
type input "20"
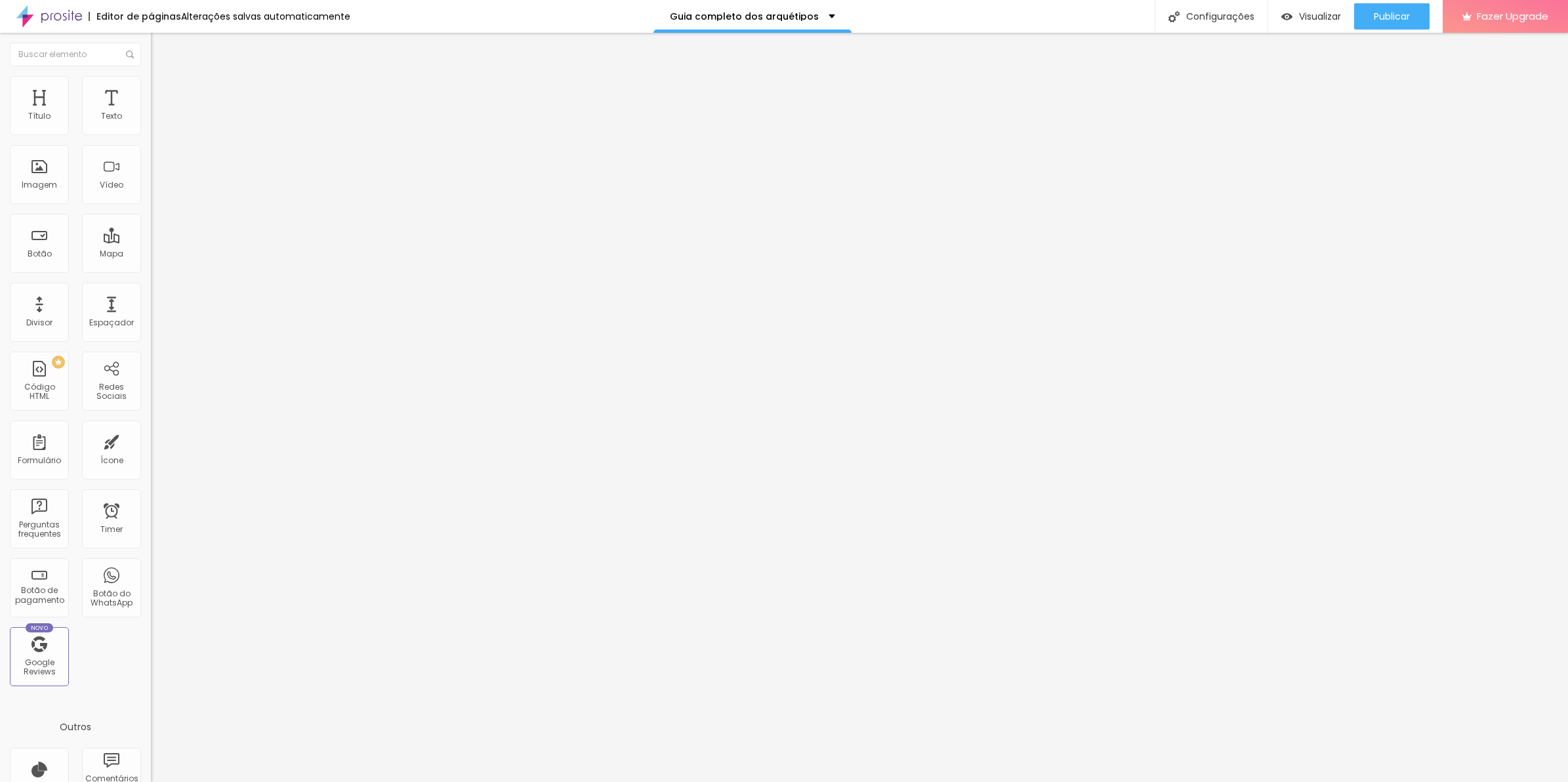
type input "25"
type input "20"
drag, startPoint x: 27, startPoint y: 126, endPoint x: 57, endPoint y: 132, distance: 30.6
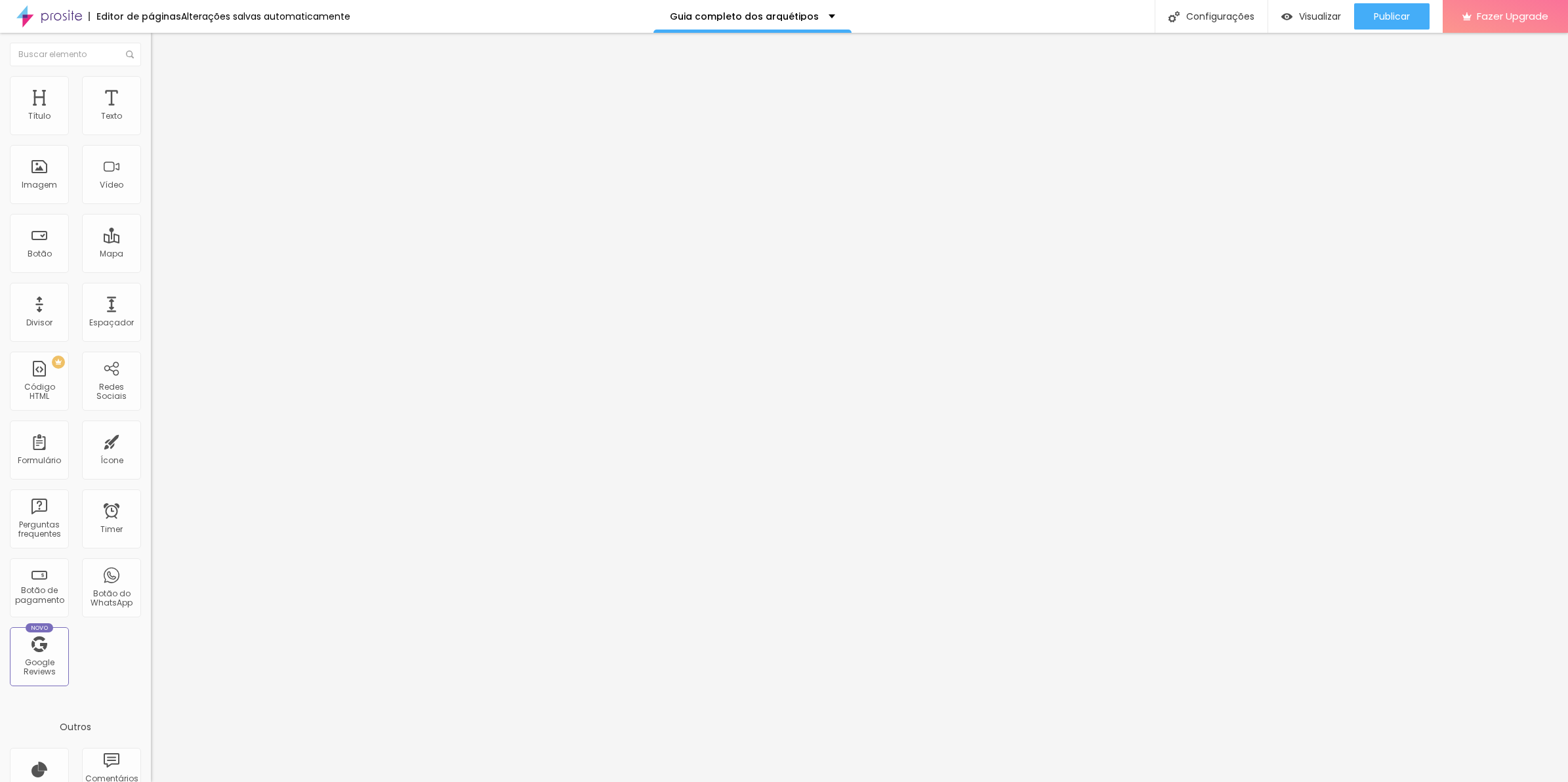
type input "20"
click at [151, 254] on input "range" at bounding box center [193, 259] width 84 height 10
click at [151, 89] on li "Estilo" at bounding box center [227, 83] width 151 height 13
type input "95"
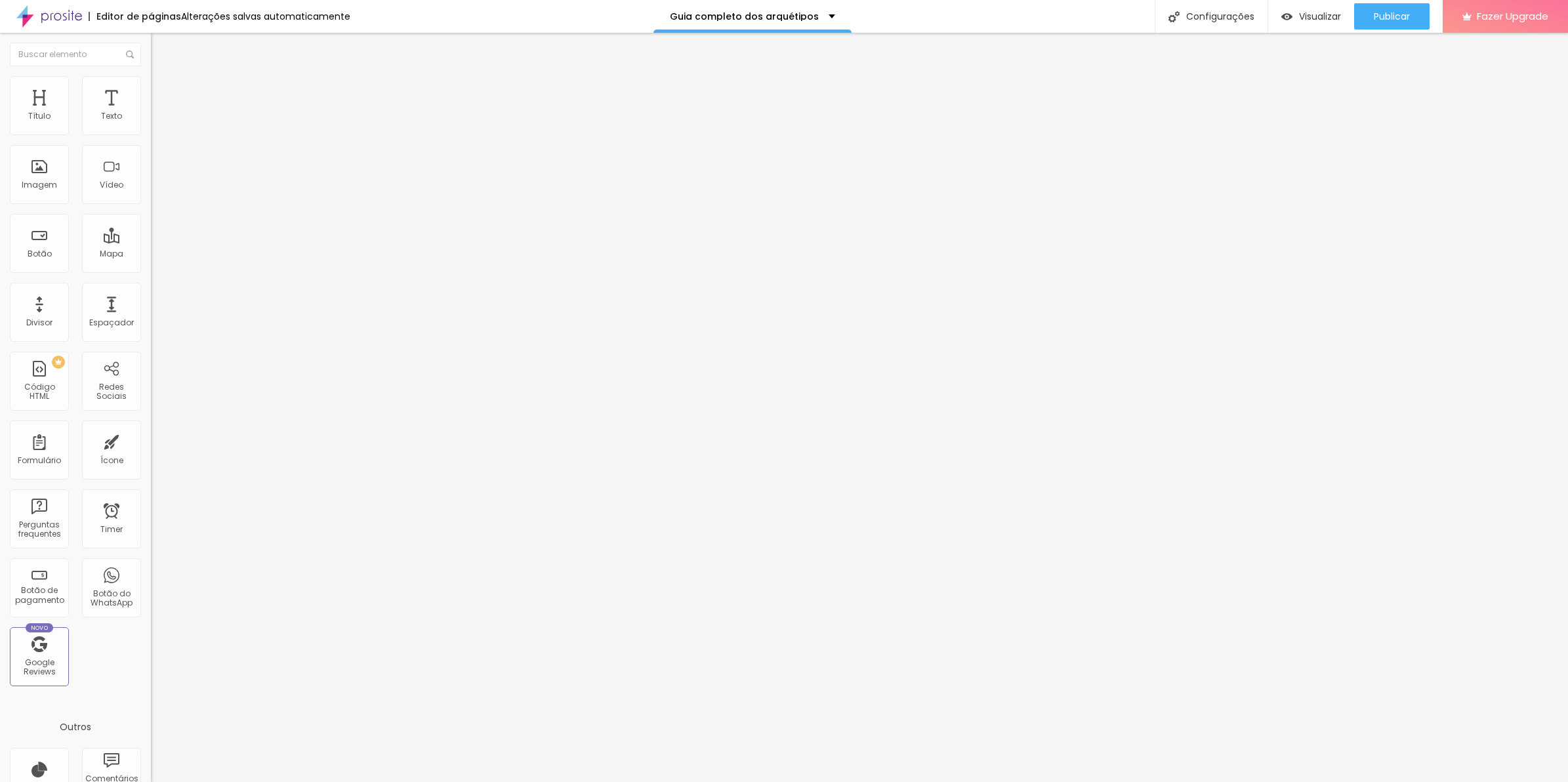
type input "90"
click at [151, 134] on input "range" at bounding box center [193, 129] width 84 height 10
click at [163, 92] on span "Avançado" at bounding box center [185, 97] width 44 height 11
click at [151, 89] on li "Estilo" at bounding box center [227, 83] width 151 height 13
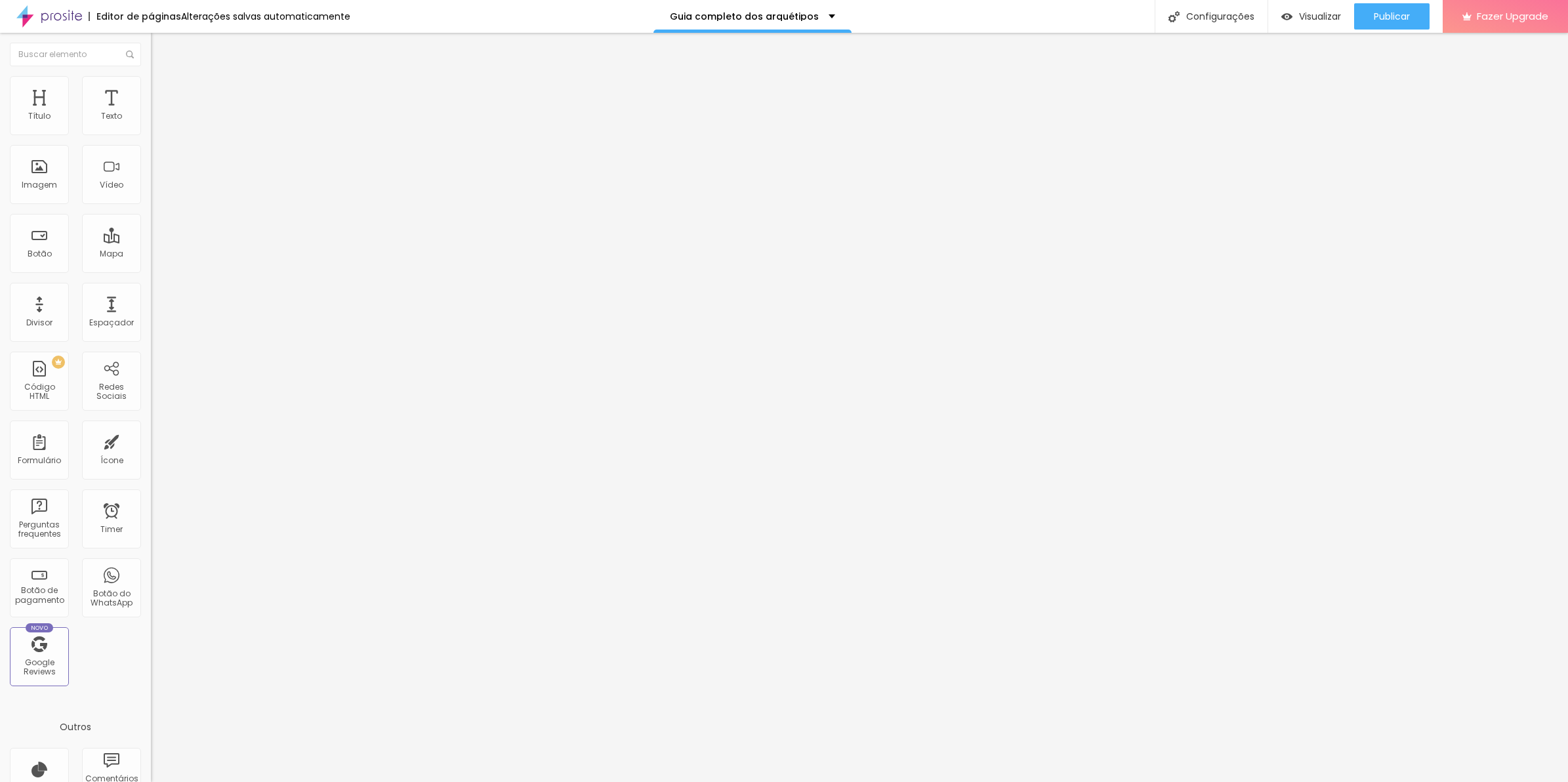
type input "95"
type input "90"
drag, startPoint x: 137, startPoint y: 142, endPoint x: 122, endPoint y: 143, distance: 15.0
type input "90"
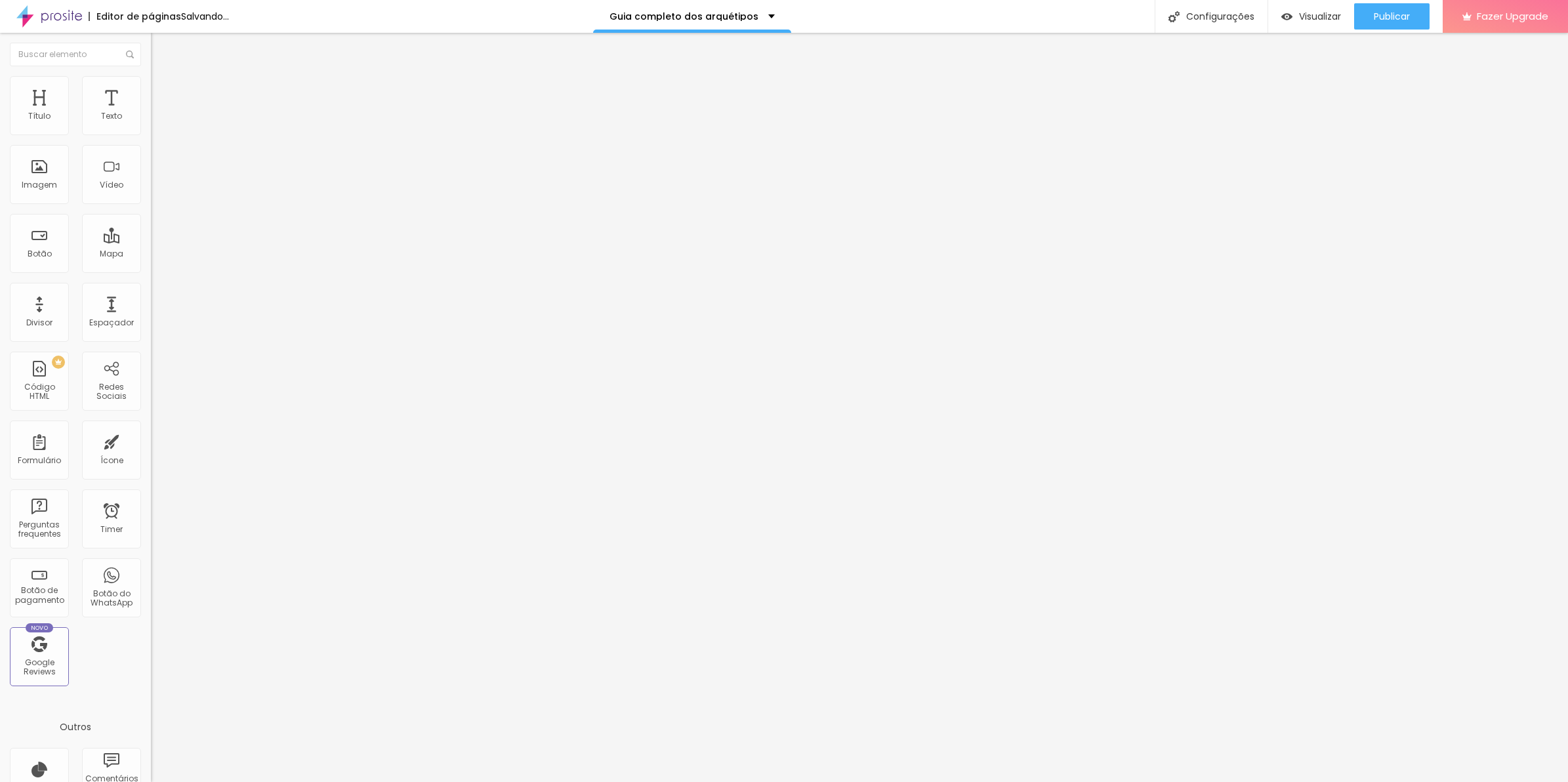
click at [151, 134] on input "range" at bounding box center [193, 129] width 84 height 10
click at [1374, 14] on span "Publicar" at bounding box center [1392, 16] width 36 height 10
click at [1329, 17] on span "Visualizar" at bounding box center [1308, 16] width 42 height 10
click at [163, 91] on span "Avançado" at bounding box center [185, 84] width 44 height 11
type input "9"
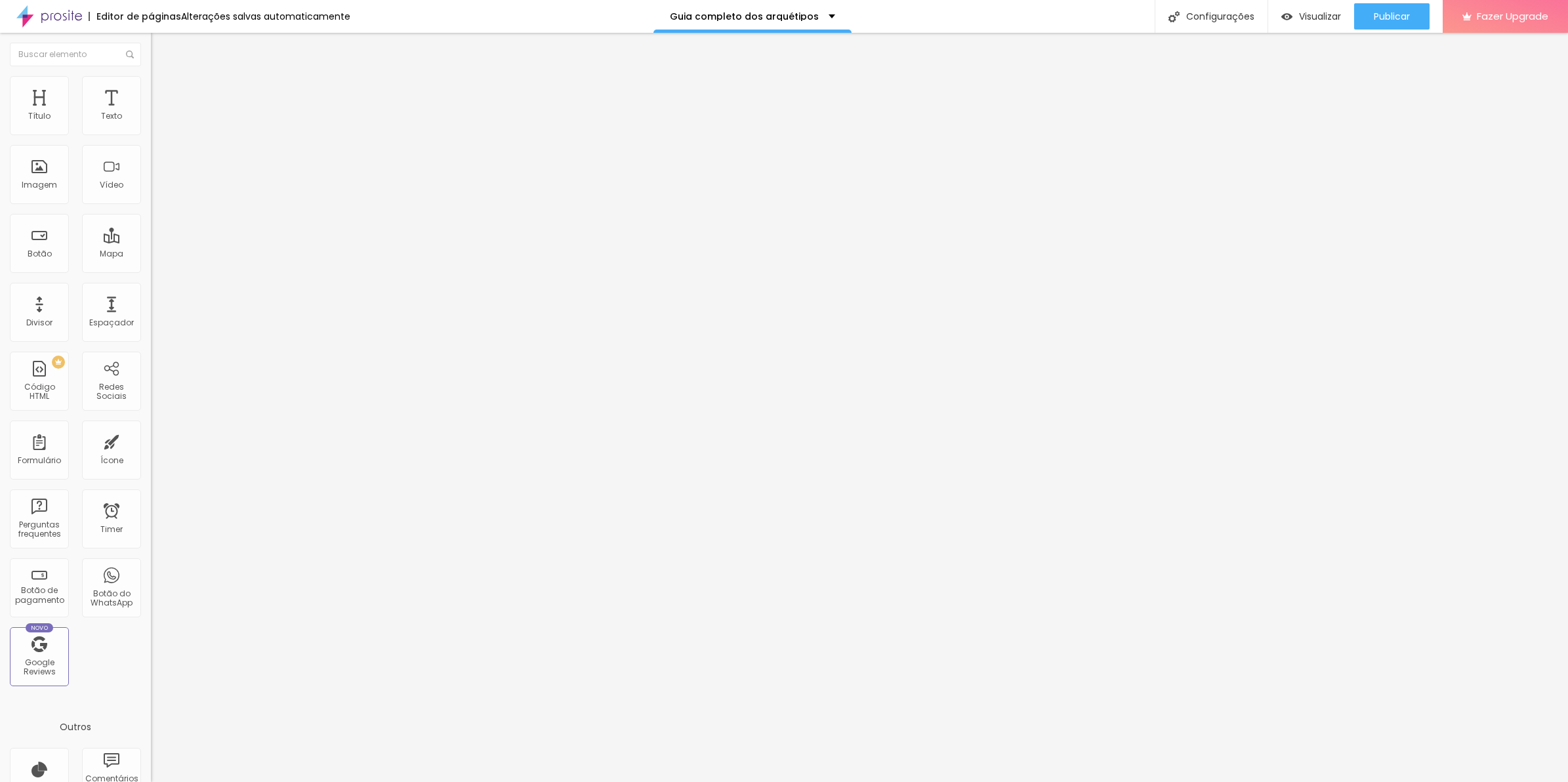
type input "9"
type input "0"
drag, startPoint x: 38, startPoint y: 152, endPoint x: -4, endPoint y: 158, distance: 42.4
type input "0"
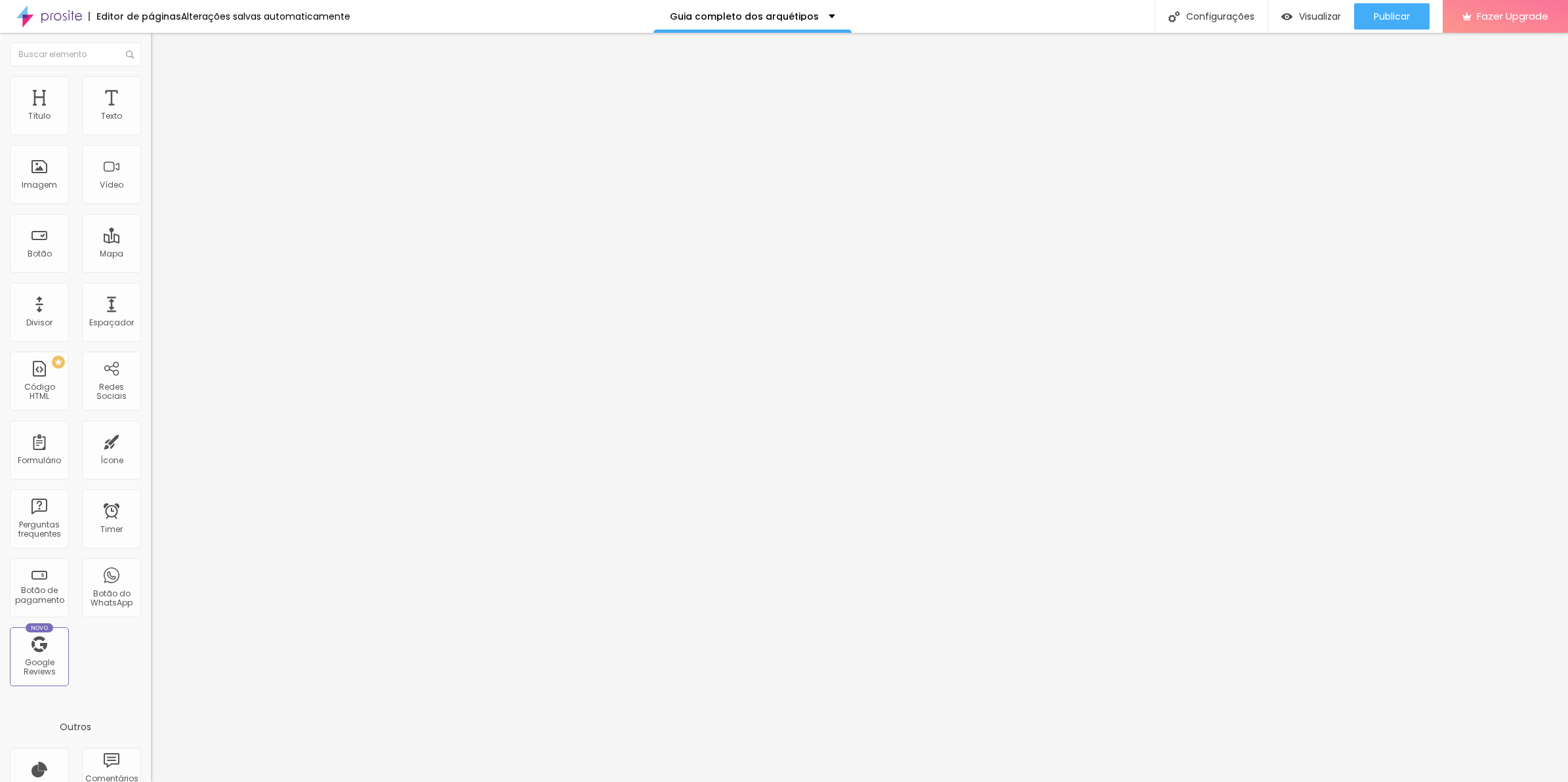
click at [151, 427] on input "range" at bounding box center [193, 432] width 84 height 10
type input "9"
type input "13"
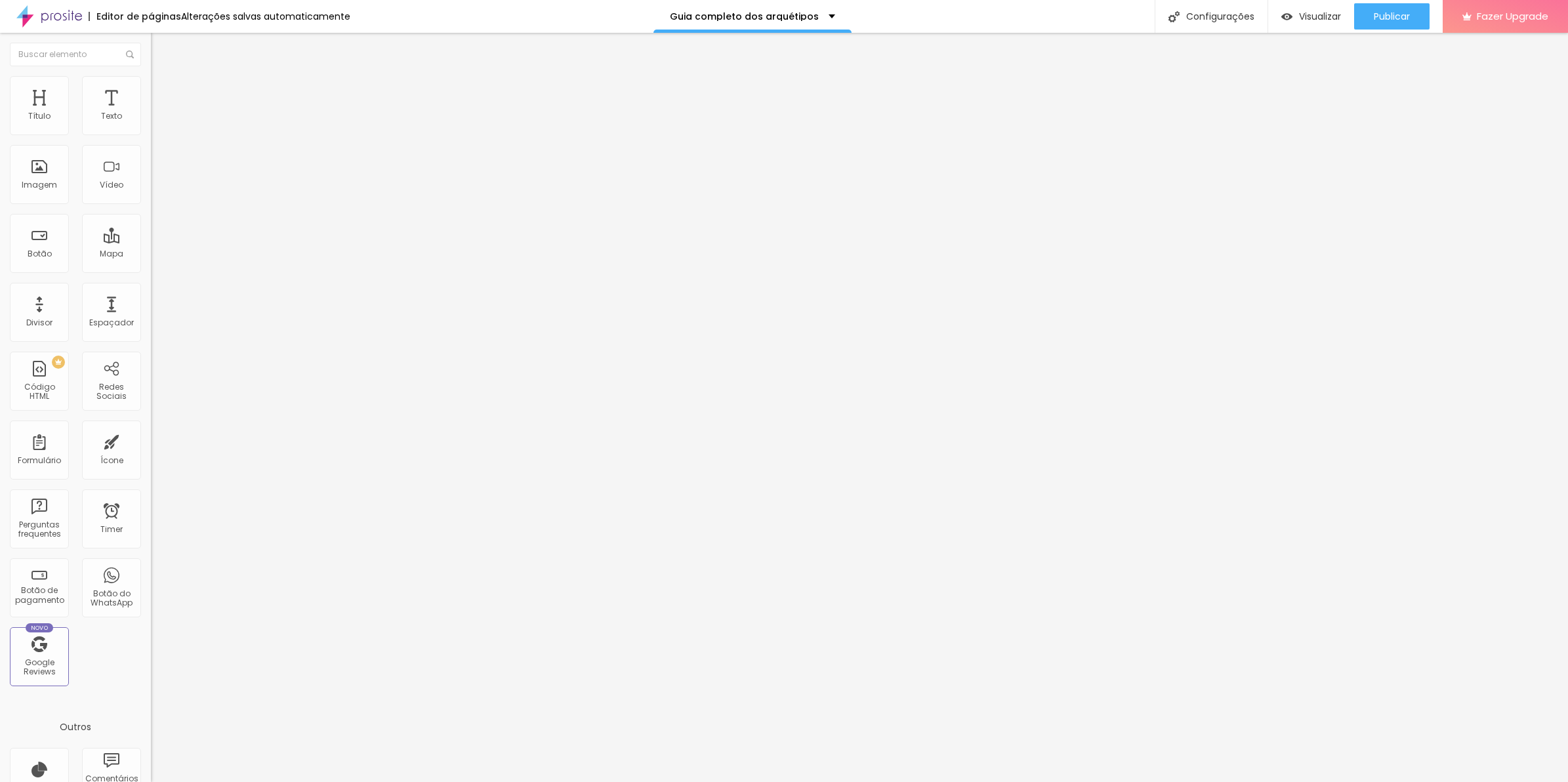
type input "16"
type input "17"
type input "18"
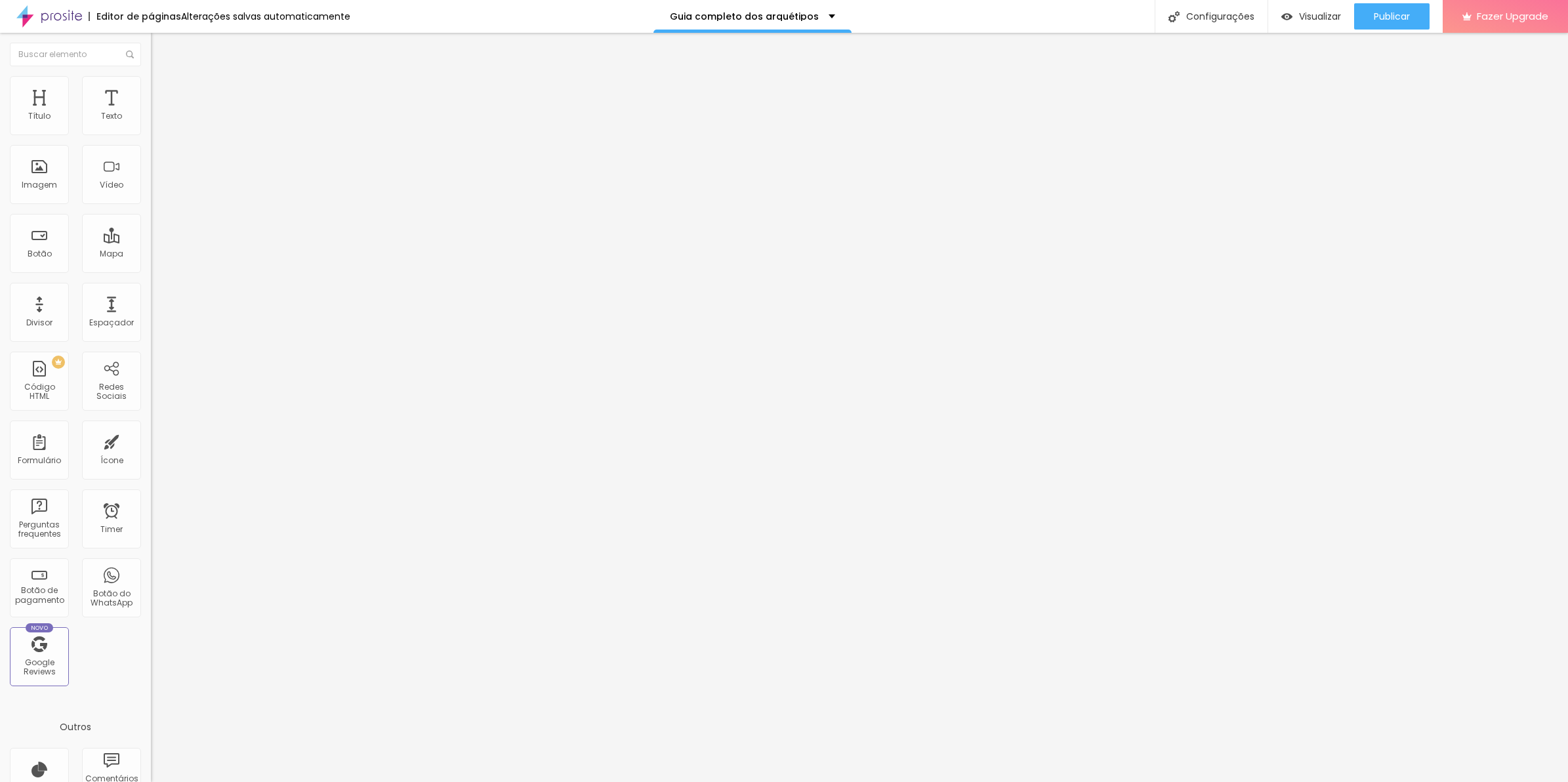
type input "18"
type input "19"
type input "20"
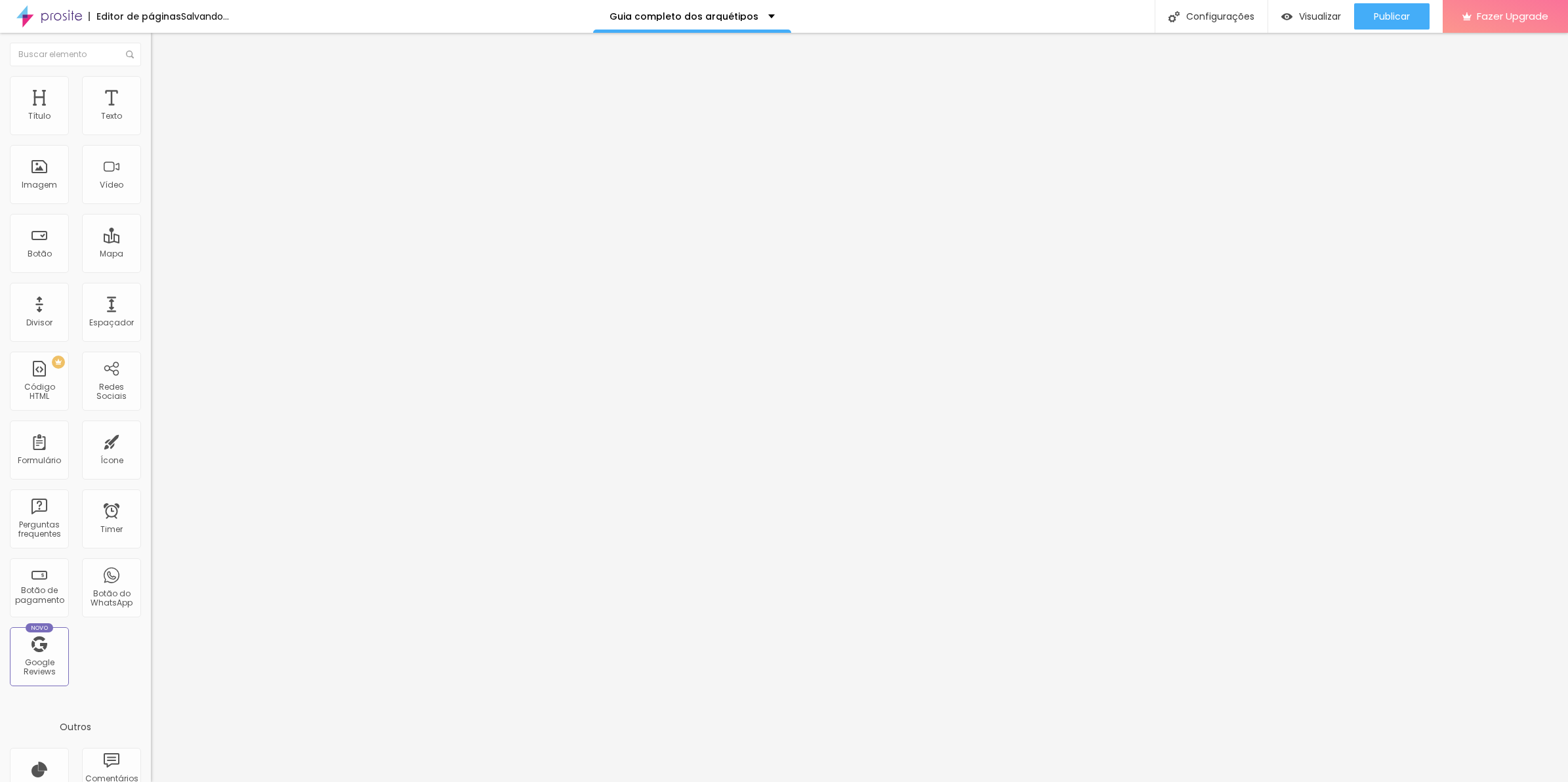
drag, startPoint x: 37, startPoint y: 128, endPoint x: 47, endPoint y: 129, distance: 10.0
type input "20"
click at [151, 241] on input "range" at bounding box center [193, 246] width 84 height 10
click at [1385, 20] on span "Publicar" at bounding box center [1392, 16] width 36 height 10
click at [163, 92] on span "Avançado" at bounding box center [185, 97] width 44 height 11
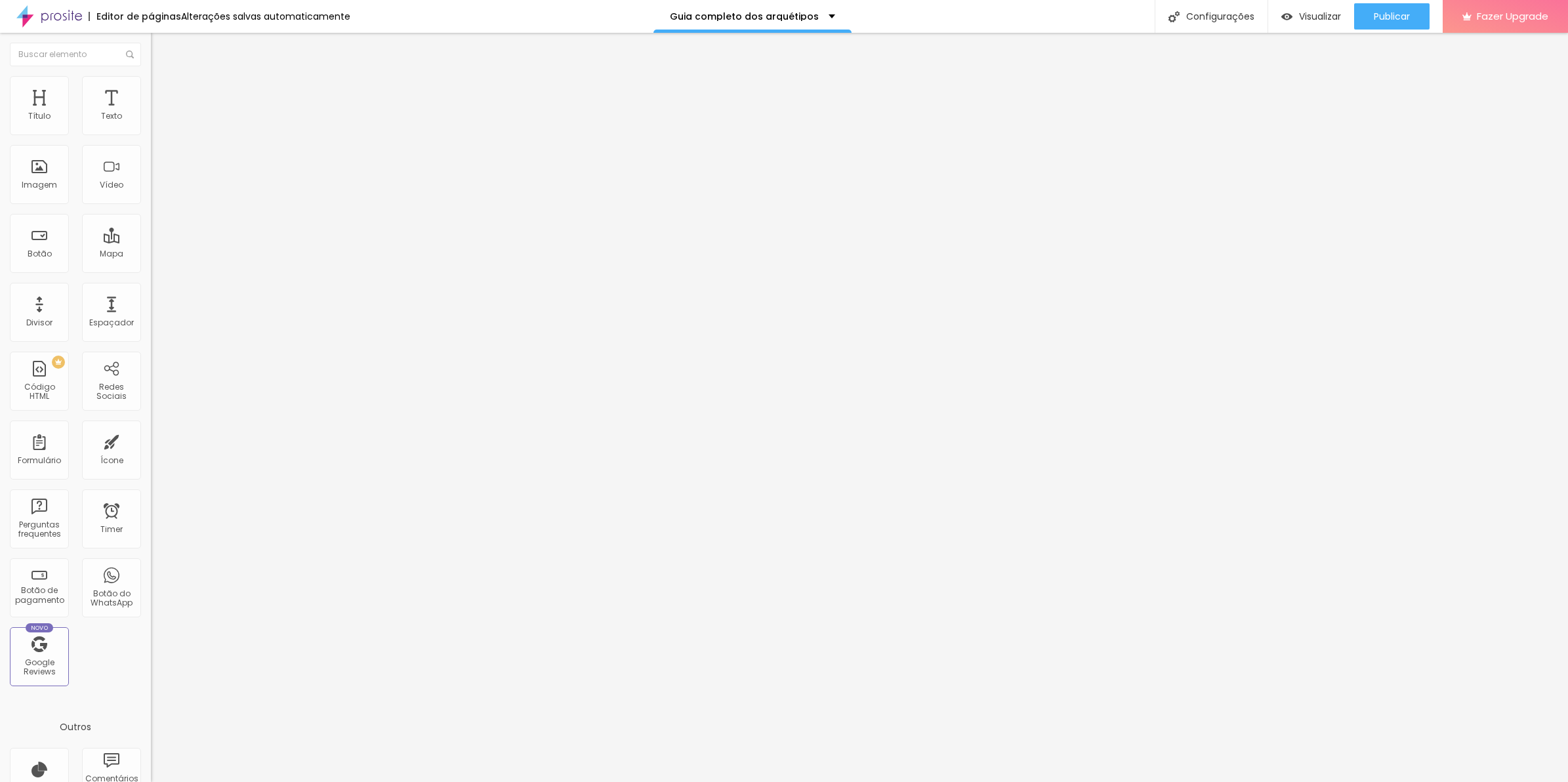
click at [151, 89] on li "Avançado" at bounding box center [227, 96] width 151 height 13
type input "9"
type input "0"
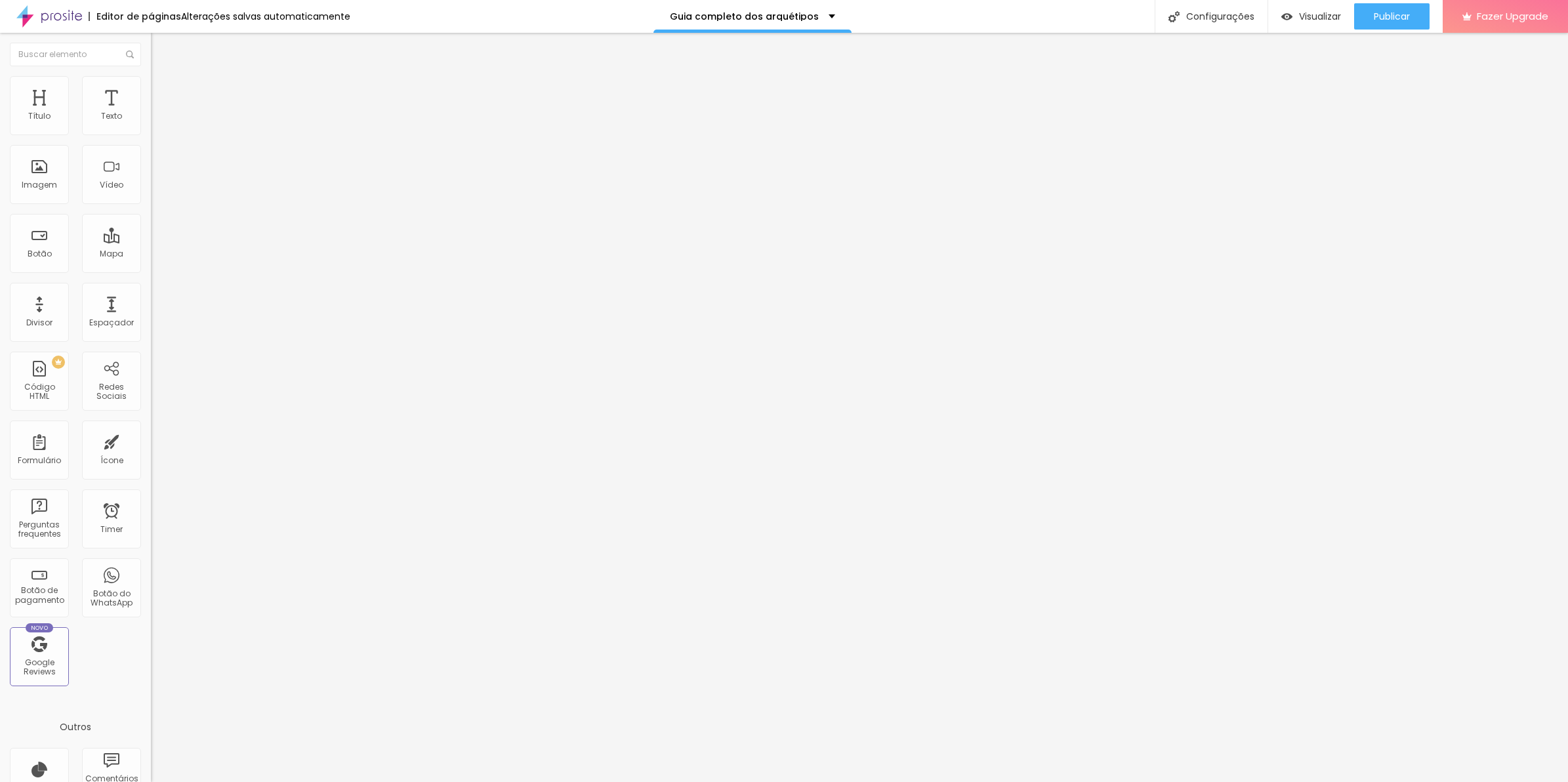
drag, startPoint x: 38, startPoint y: 156, endPoint x: 0, endPoint y: 140, distance: 41.2
type input "0"
click at [151, 440] on input "range" at bounding box center [193, 446] width 84 height 10
click at [151, 89] on li "Avançado" at bounding box center [227, 96] width 151 height 13
type input "0"
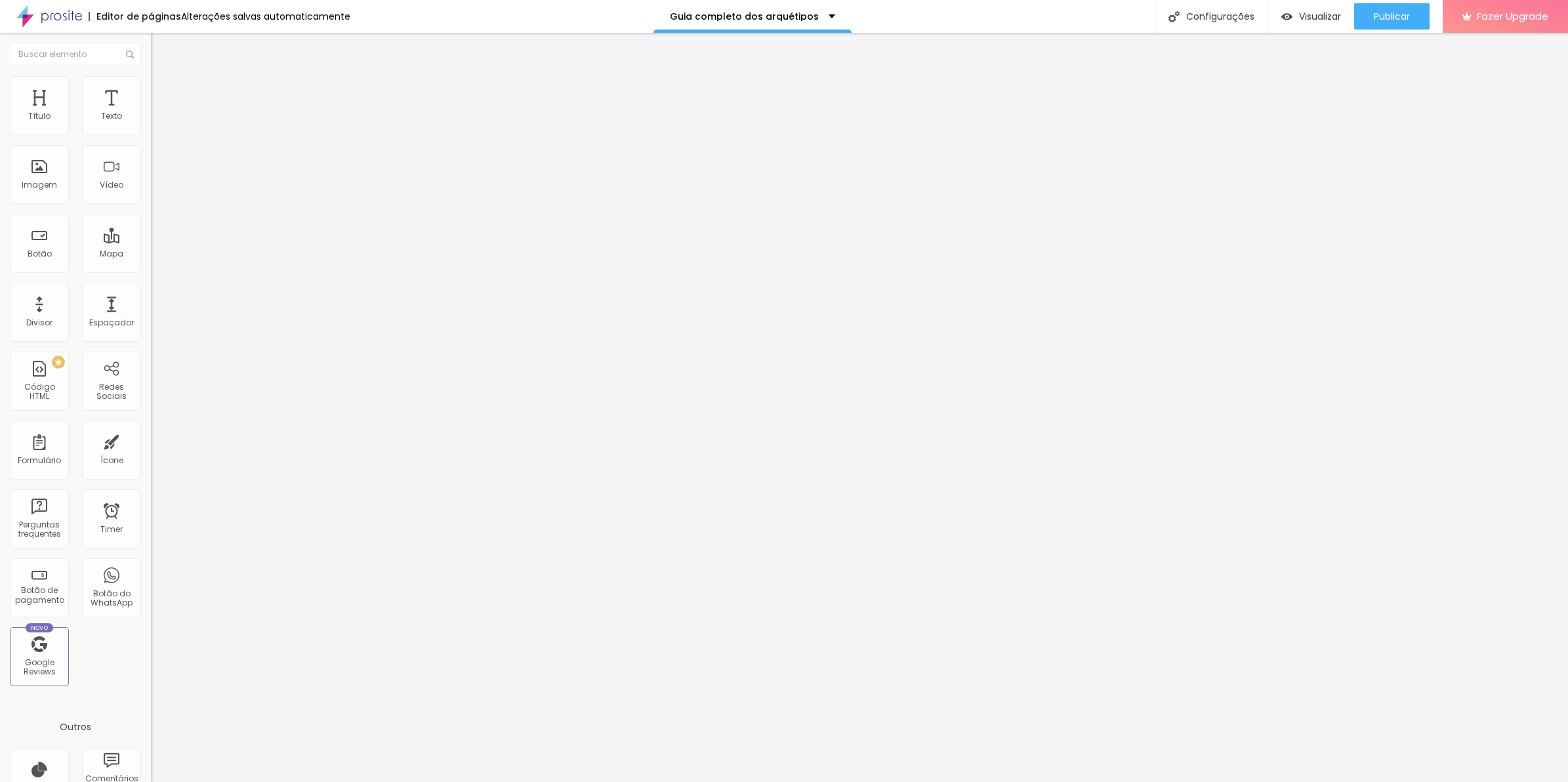
type input "0"
click at [151, 254] on input "range" at bounding box center [193, 259] width 84 height 10
click at [1394, 20] on span "Publicar" at bounding box center [1392, 16] width 36 height 10
click at [151, 102] on li "Avançado" at bounding box center [227, 96] width 151 height 13
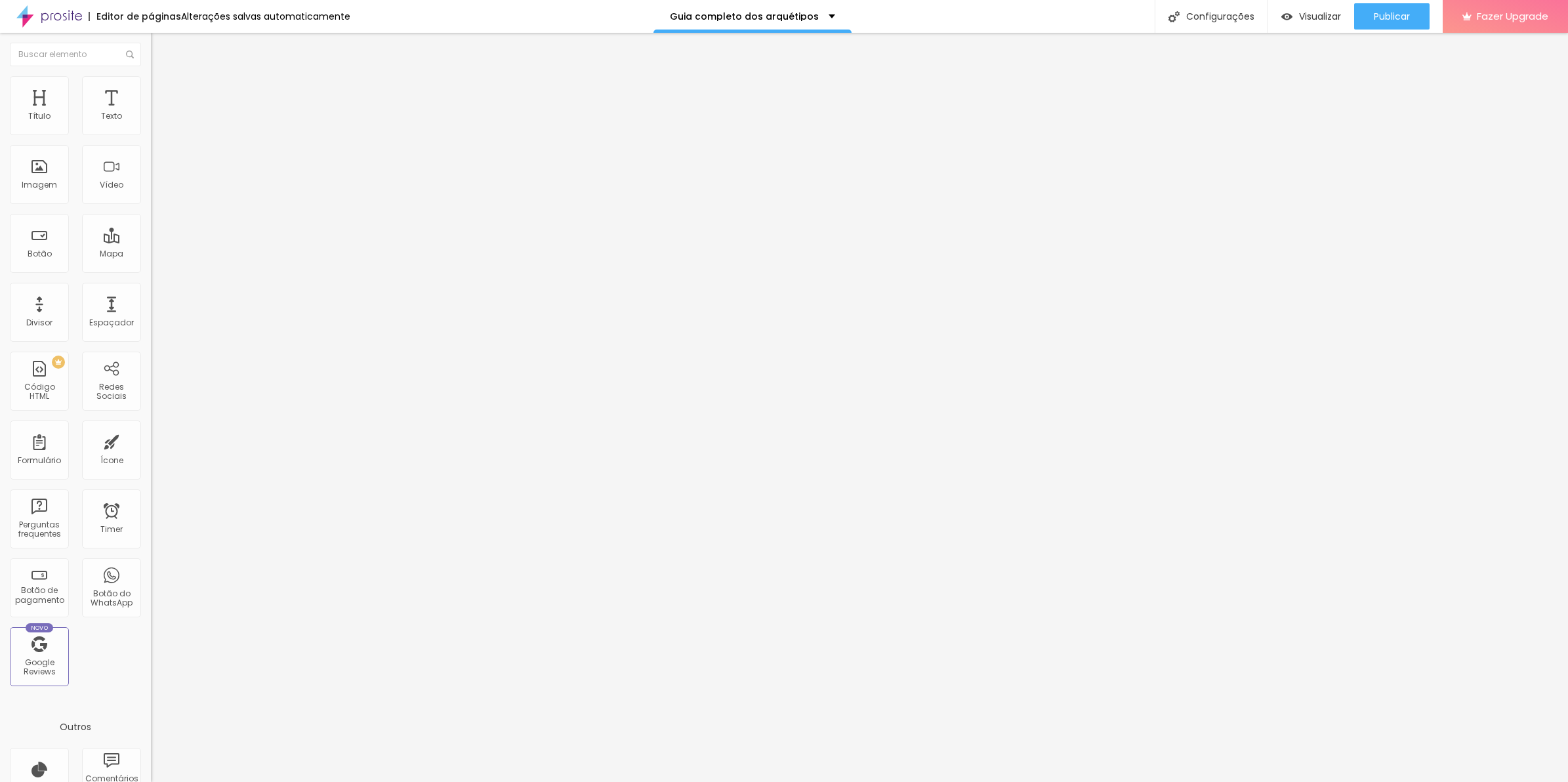
click at [151, 79] on ul "Conteúdo Estilo Avançado" at bounding box center [227, 83] width 151 height 39
click at [151, 84] on img at bounding box center [157, 82] width 12 height 12
type input "95"
type input "90"
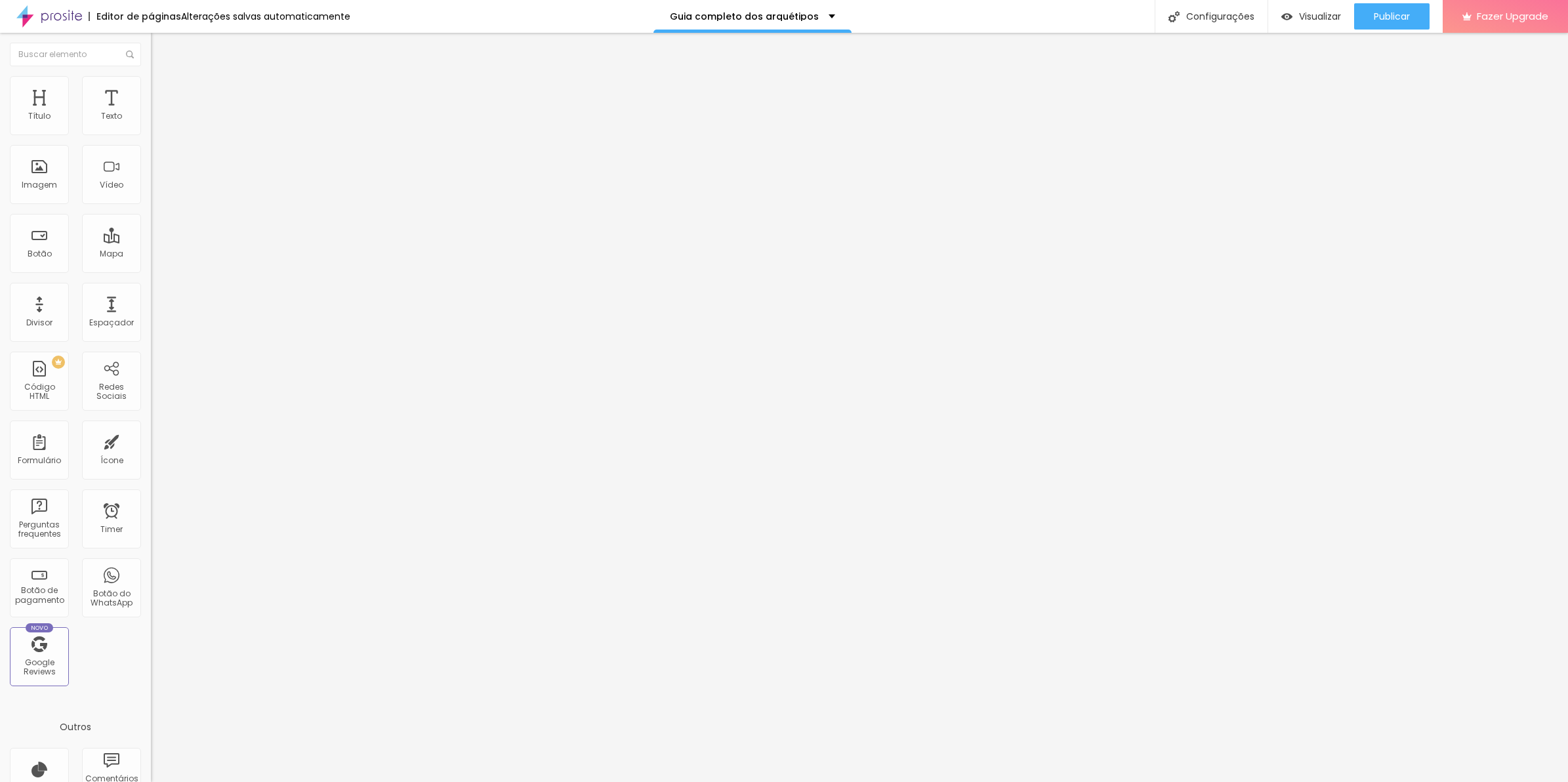
drag, startPoint x: 130, startPoint y: 143, endPoint x: 122, endPoint y: 145, distance: 8.2
type input "90"
click at [151, 134] on input "range" at bounding box center [193, 129] width 84 height 10
click at [151, 76] on img at bounding box center [157, 82] width 12 height 12
type input "80"
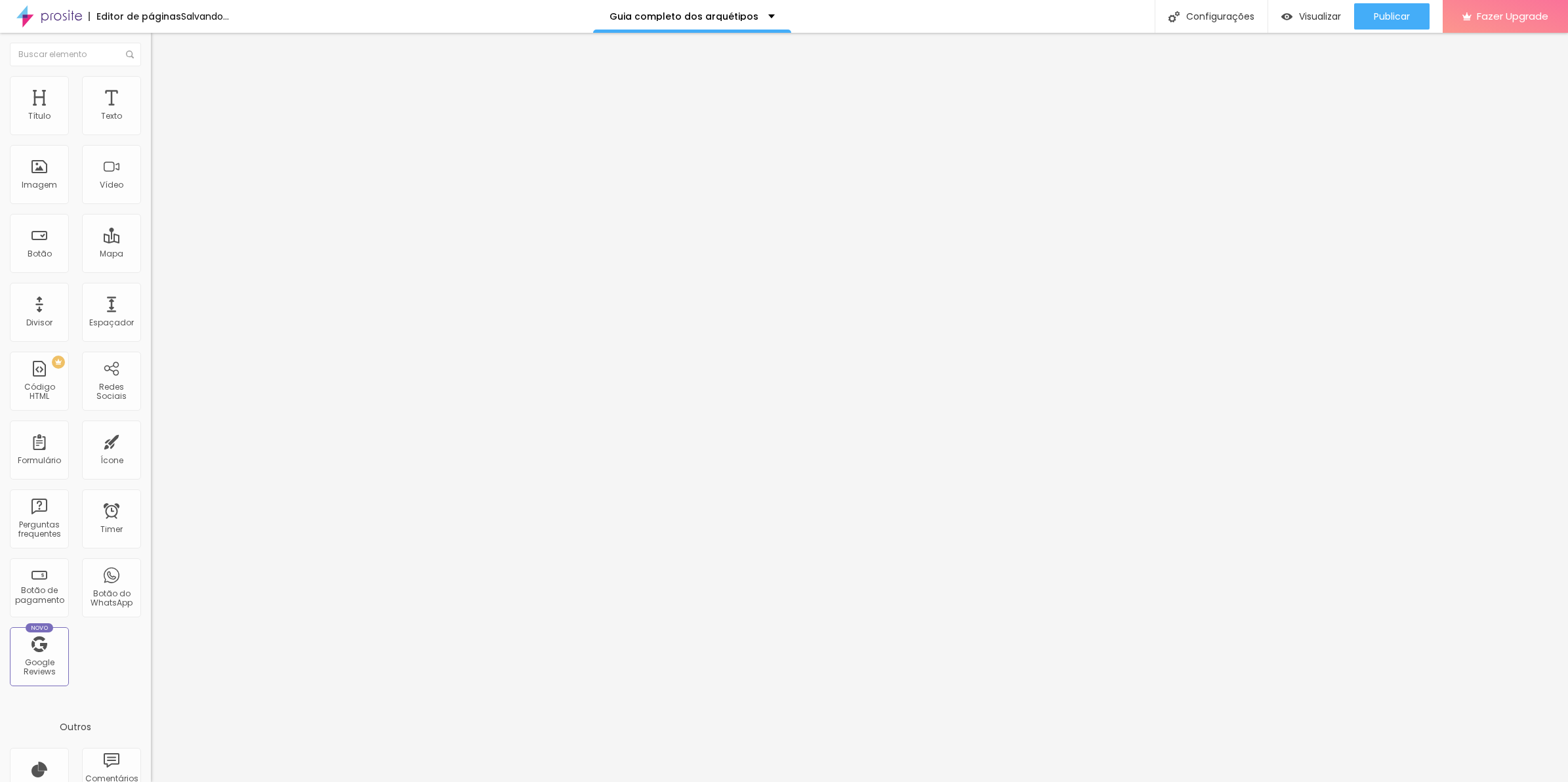
type input "80"
click at [151, 134] on input "range" at bounding box center [193, 129] width 84 height 10
click at [163, 91] on span "Estilo" at bounding box center [173, 84] width 20 height 11
type input "80"
drag, startPoint x: 116, startPoint y: 142, endPoint x: 106, endPoint y: 142, distance: 10.0
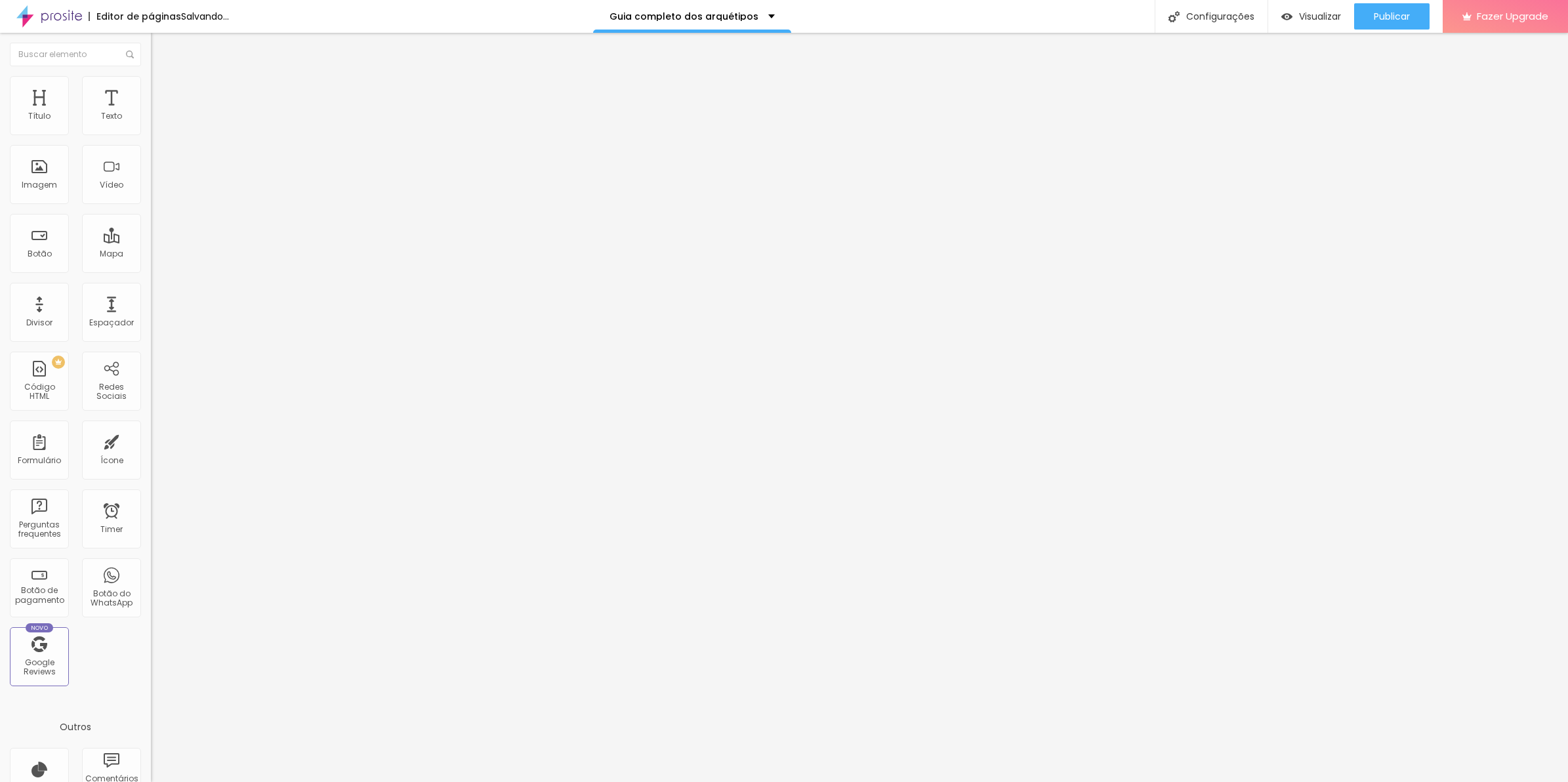
type input "80"
click at [151, 134] on input "range" at bounding box center [193, 129] width 84 height 10
click at [1376, 22] on span "Publicar" at bounding box center [1392, 16] width 36 height 10
click at [151, 84] on li "Estilo" at bounding box center [227, 83] width 151 height 13
click at [151, 89] on li "Avançado" at bounding box center [227, 96] width 151 height 13
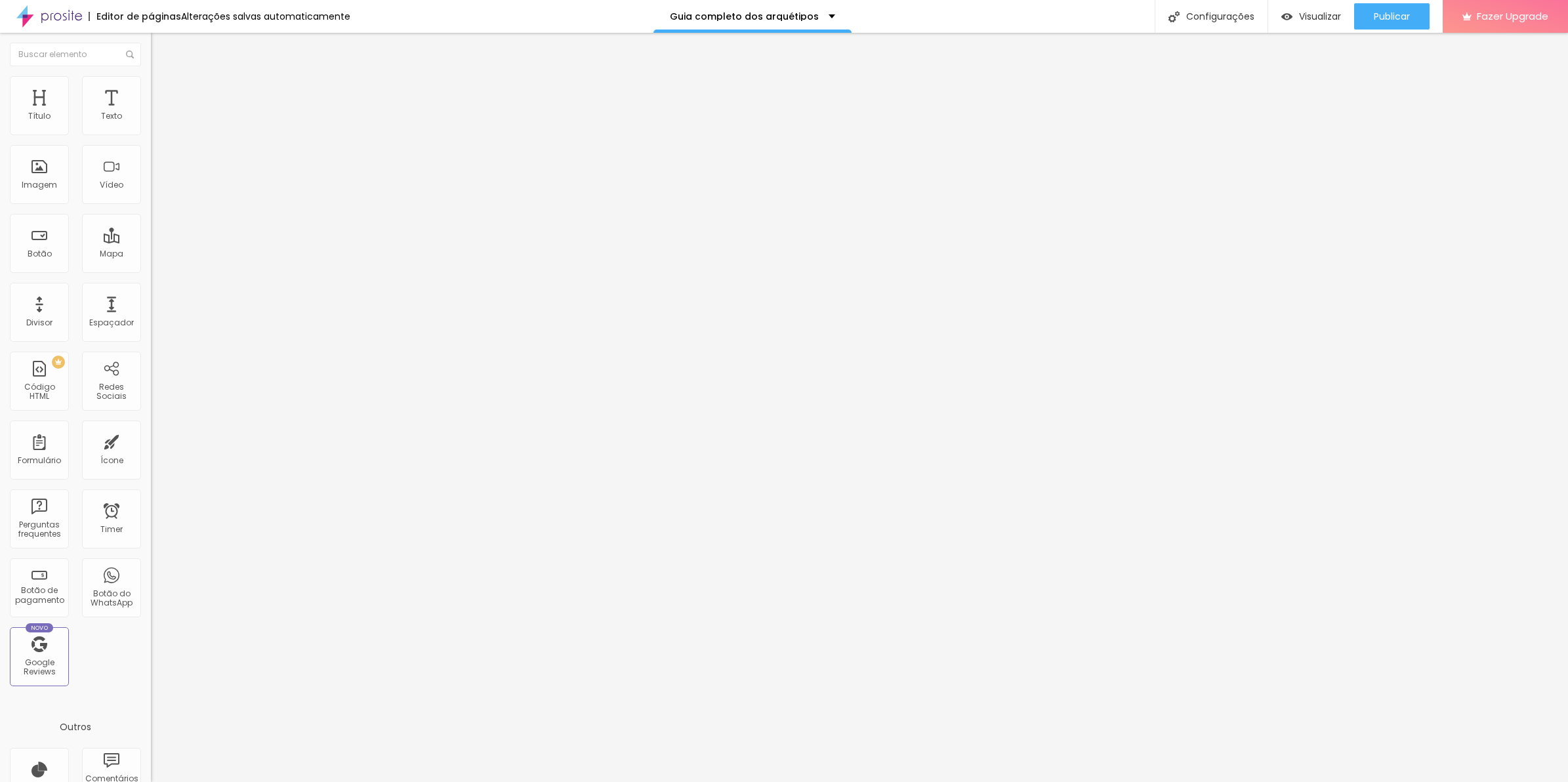
type input "0"
click at [151, 254] on input "range" at bounding box center [193, 259] width 84 height 10
click at [1359, 17] on button "Publicar" at bounding box center [1391, 17] width 76 height 26
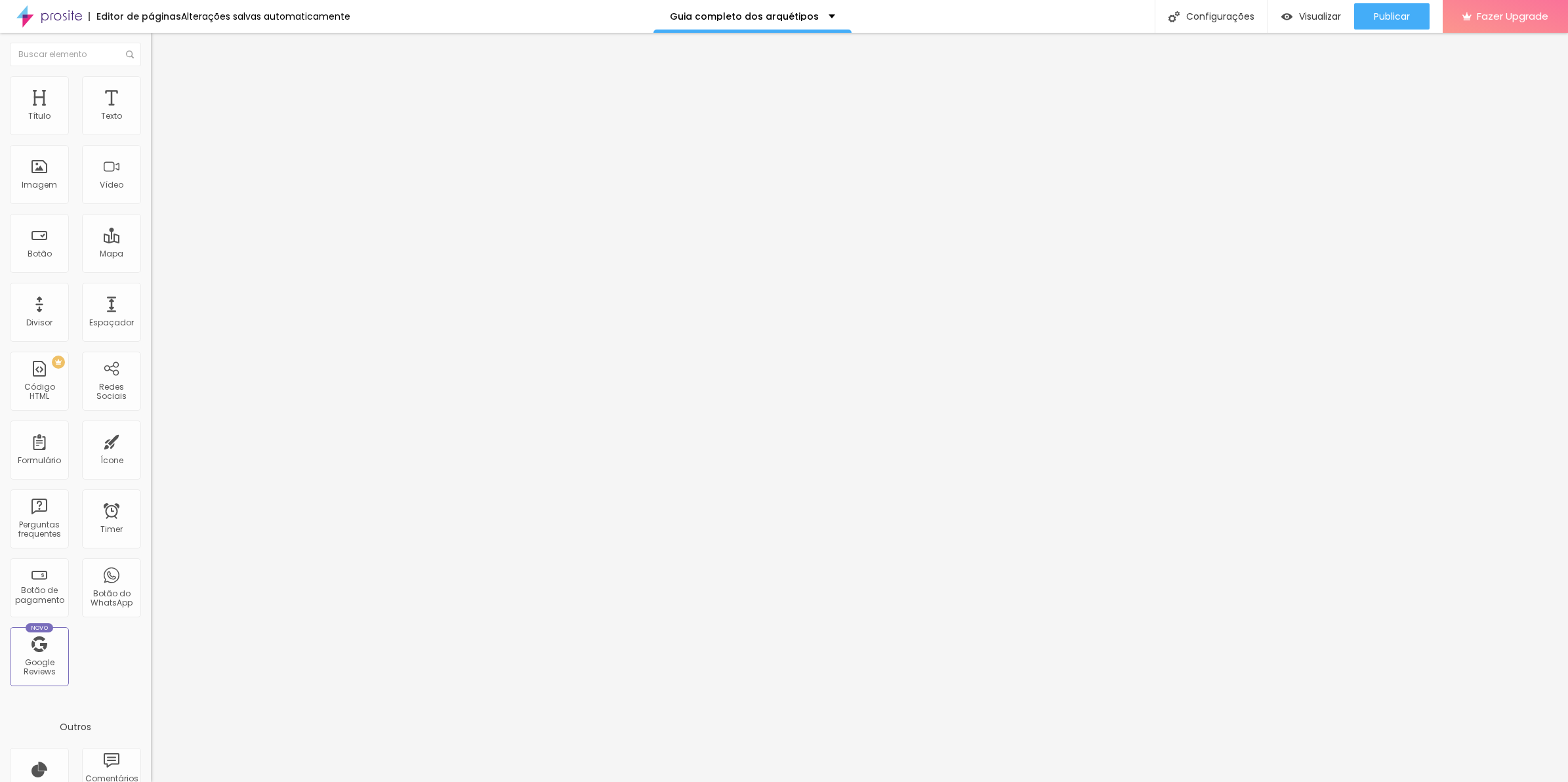
click at [163, 92] on span "Avançado" at bounding box center [185, 97] width 44 height 11
click at [151, 564] on div at bounding box center [227, 564] width 151 height 0
click at [1363, 18] on button "Publicar" at bounding box center [1391, 17] width 76 height 26
click at [151, 55] on button "Editar Coluna" at bounding box center [227, 48] width 151 height 31
click at [163, 92] on span "Avançado" at bounding box center [185, 97] width 44 height 11
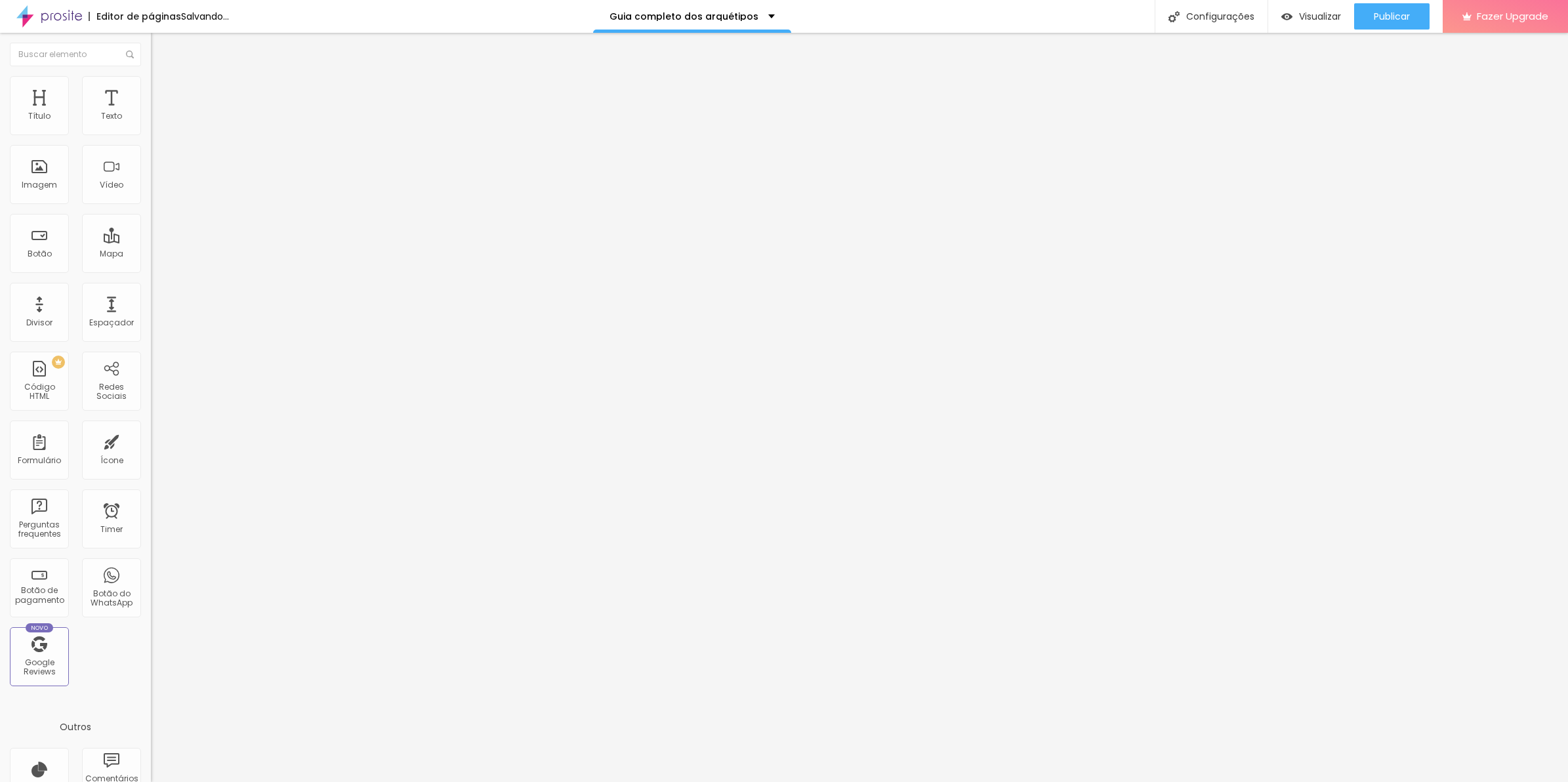
click at [151, 564] on div at bounding box center [227, 564] width 151 height 0
click at [151, 572] on div at bounding box center [227, 572] width 151 height 0
click at [151, 580] on div at bounding box center [227, 580] width 151 height 0
click at [151, 113] on span "Adicionar imagem" at bounding box center [193, 107] width 84 height 11
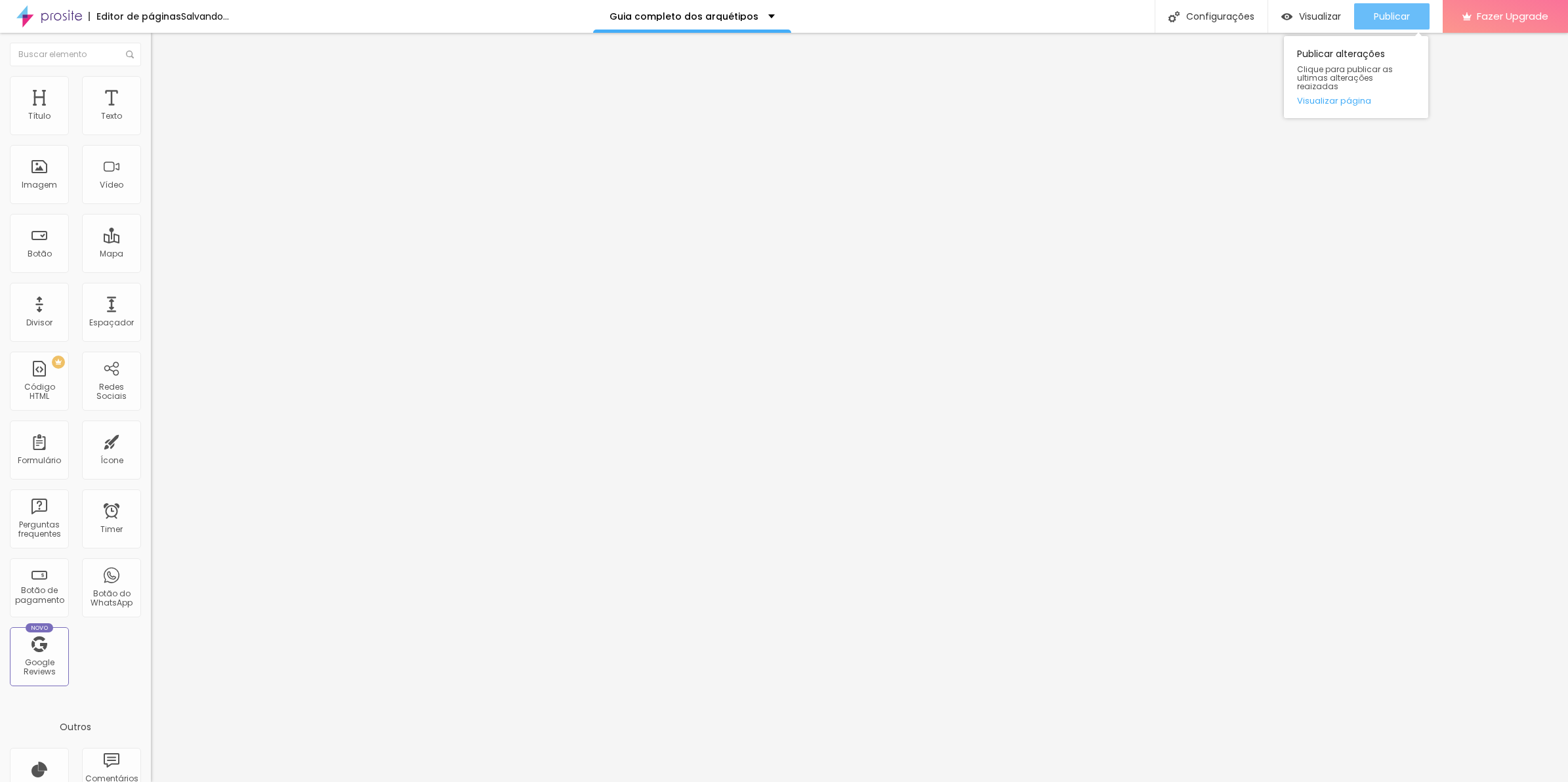
click at [1421, 20] on button "Publicar" at bounding box center [1391, 17] width 76 height 26
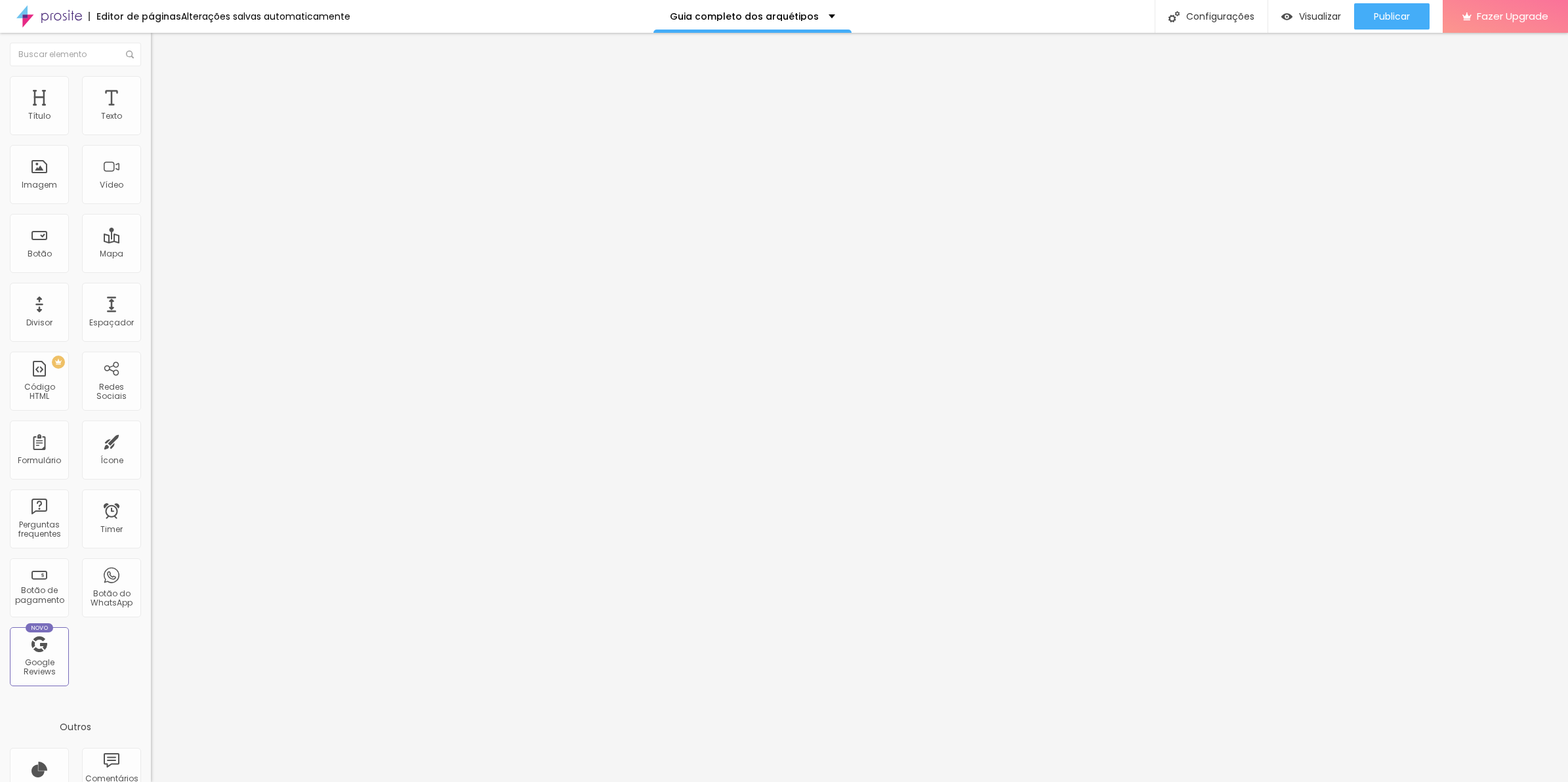
click at [151, 89] on li "Avançado" at bounding box center [227, 96] width 151 height 13
click at [163, 92] on span "Avançado" at bounding box center [185, 97] width 44 height 11
type input "15"
type input "10"
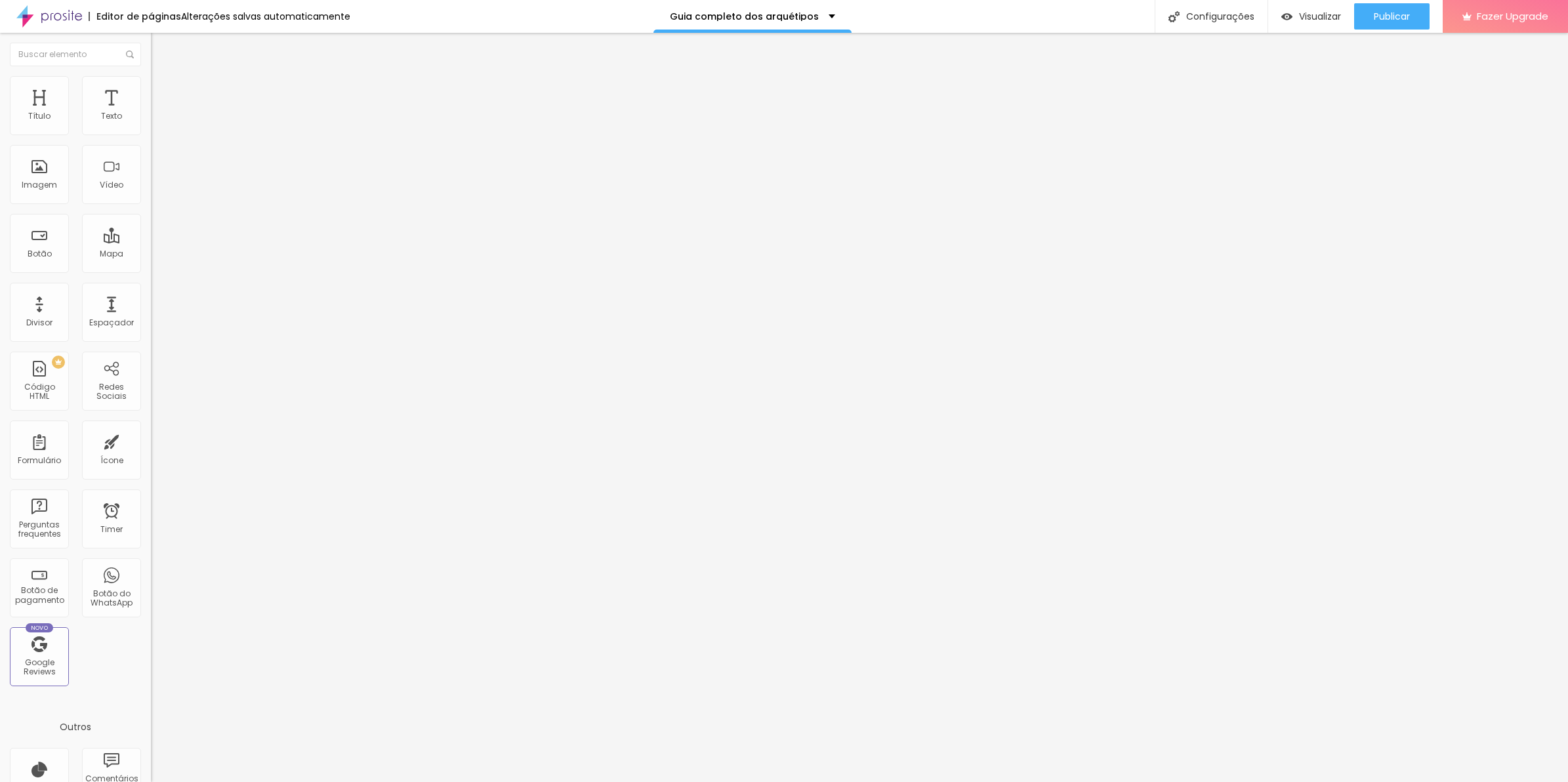
type input "10"
drag, startPoint x: 53, startPoint y: 130, endPoint x: 41, endPoint y: 132, distance: 12.2
click at [151, 254] on input "range" at bounding box center [193, 259] width 84 height 10
click at [1395, 11] on span "Publicar" at bounding box center [1392, 16] width 36 height 10
type input "0"
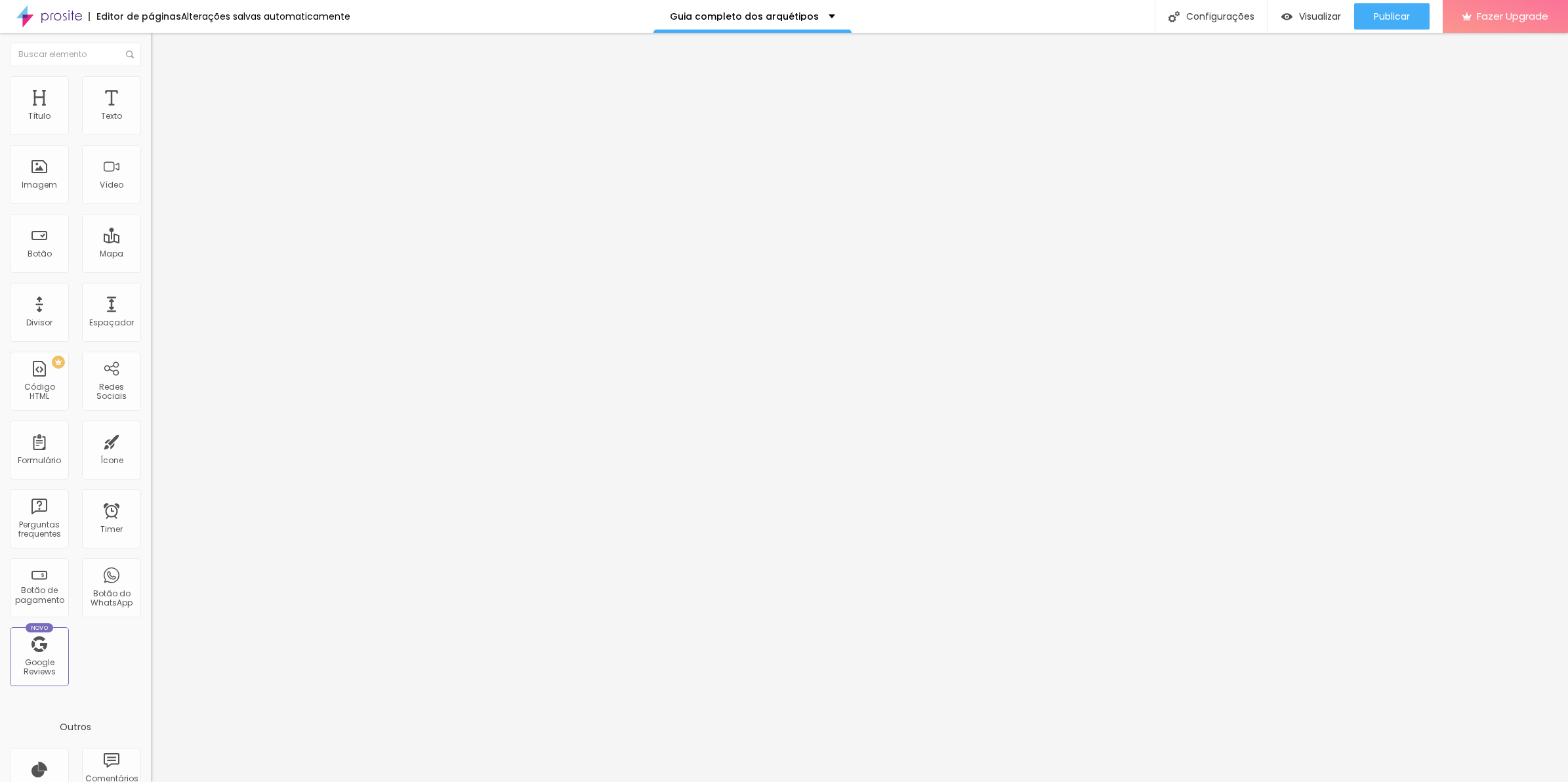
type input "0"
click at [151, 254] on input "range" at bounding box center [193, 259] width 84 height 10
click at [1401, 14] on span "Publicar" at bounding box center [1392, 16] width 36 height 10
click at [151, 113] on span "Trocar imagem" at bounding box center [187, 107] width 71 height 11
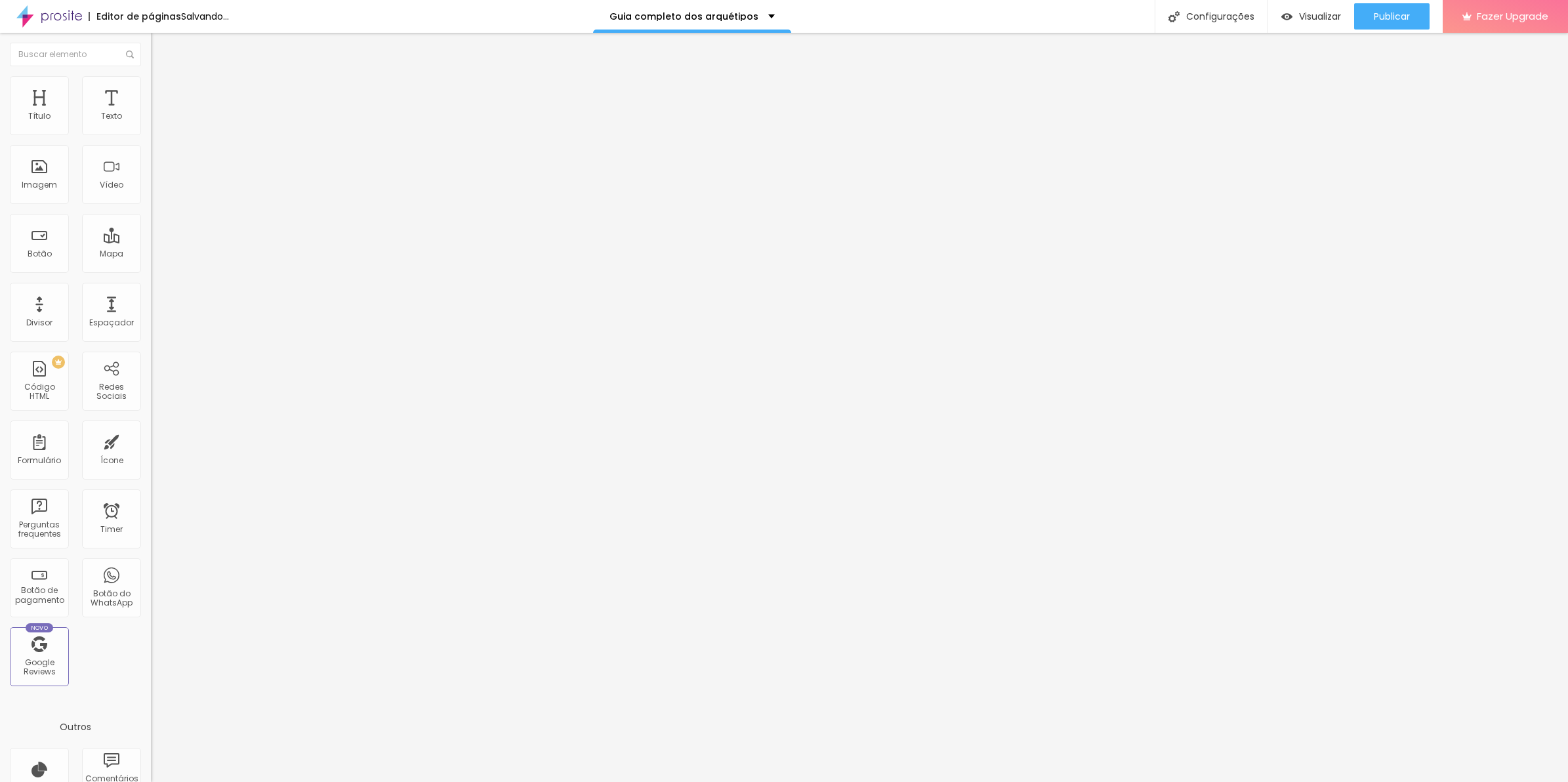
click at [1405, 14] on span "Publicar" at bounding box center [1392, 16] width 36 height 10
click at [151, 113] on span "Trocar imagem" at bounding box center [187, 107] width 71 height 11
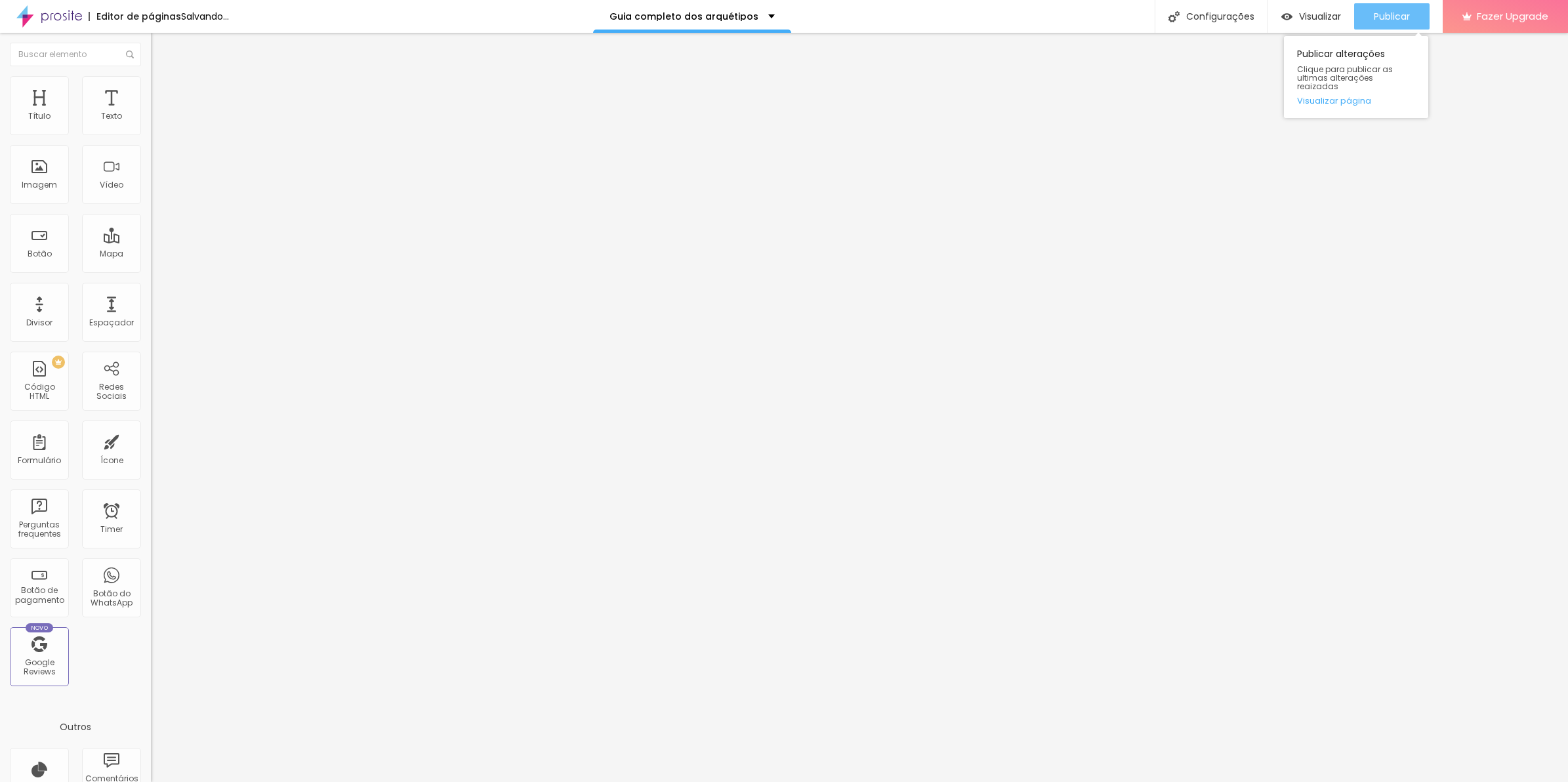
click at [1387, 20] on span "Publicar" at bounding box center [1392, 16] width 36 height 10
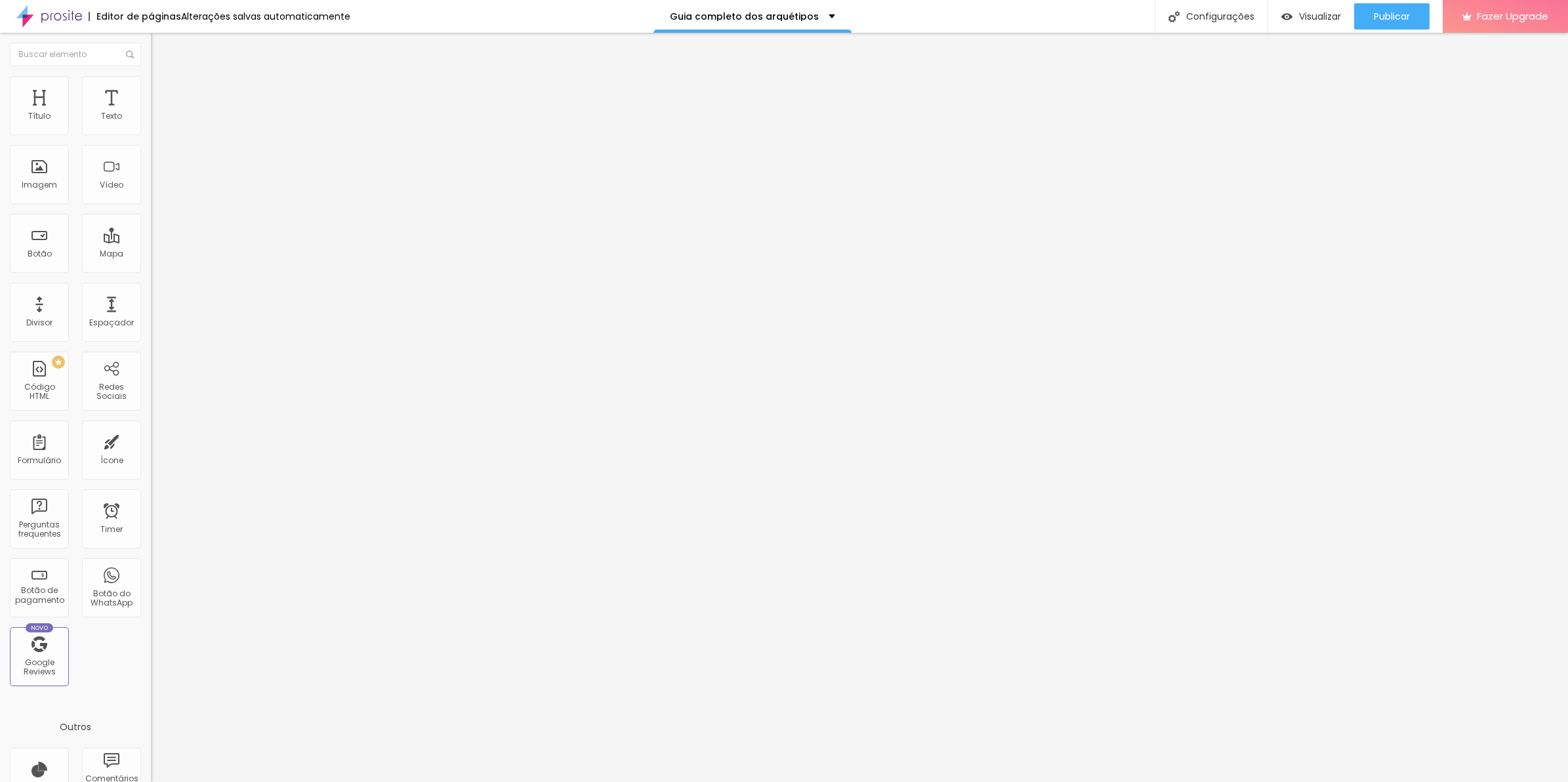
click at [163, 94] on span "Avançado" at bounding box center [185, 97] width 44 height 11
type input "0"
drag, startPoint x: 39, startPoint y: 128, endPoint x: -4, endPoint y: 124, distance: 43.2
type input "0"
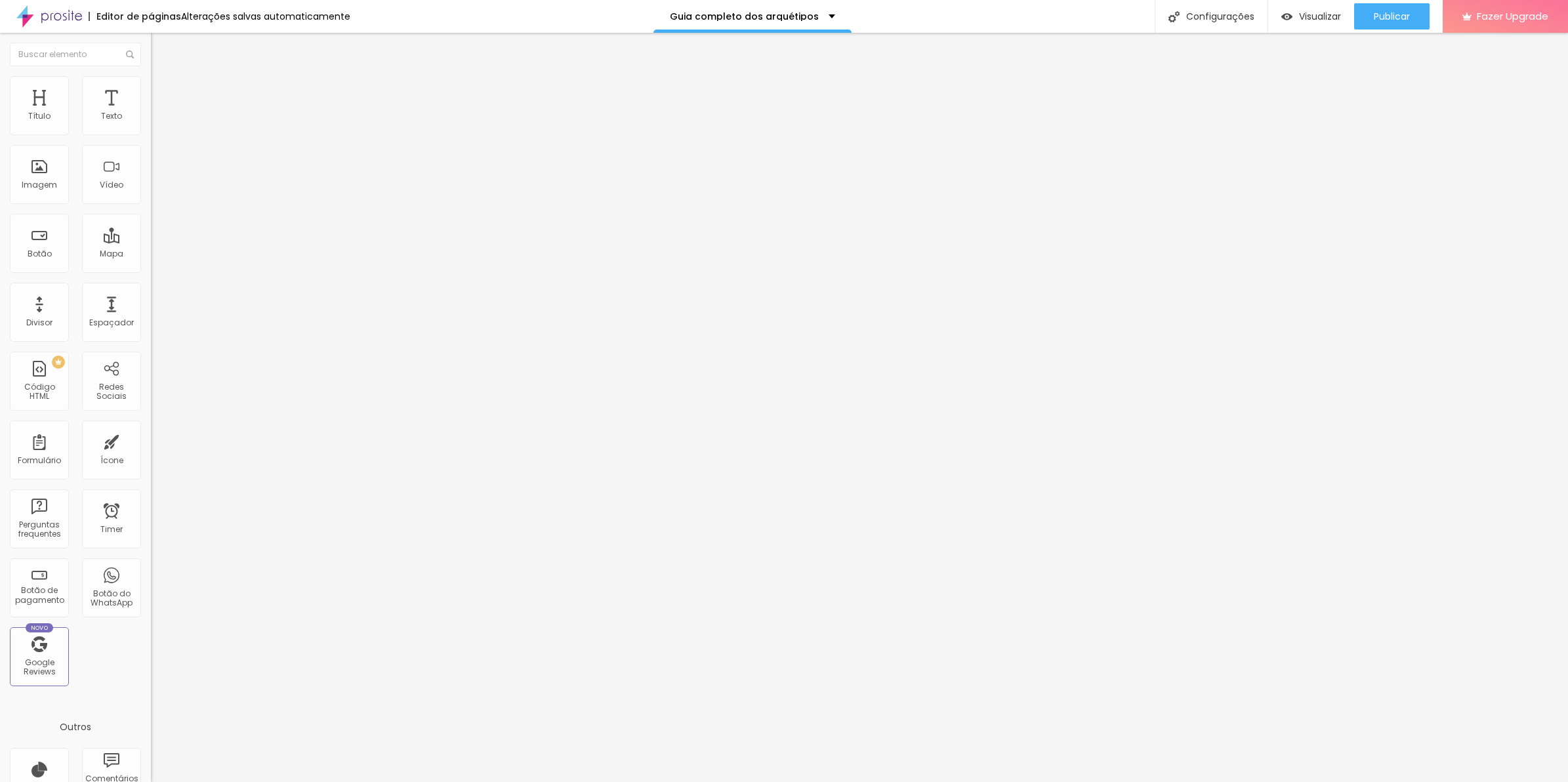
click at [151, 254] on input "range" at bounding box center [193, 259] width 84 height 10
click at [151, 89] on li "Avançado" at bounding box center [227, 96] width 151 height 13
type input "0"
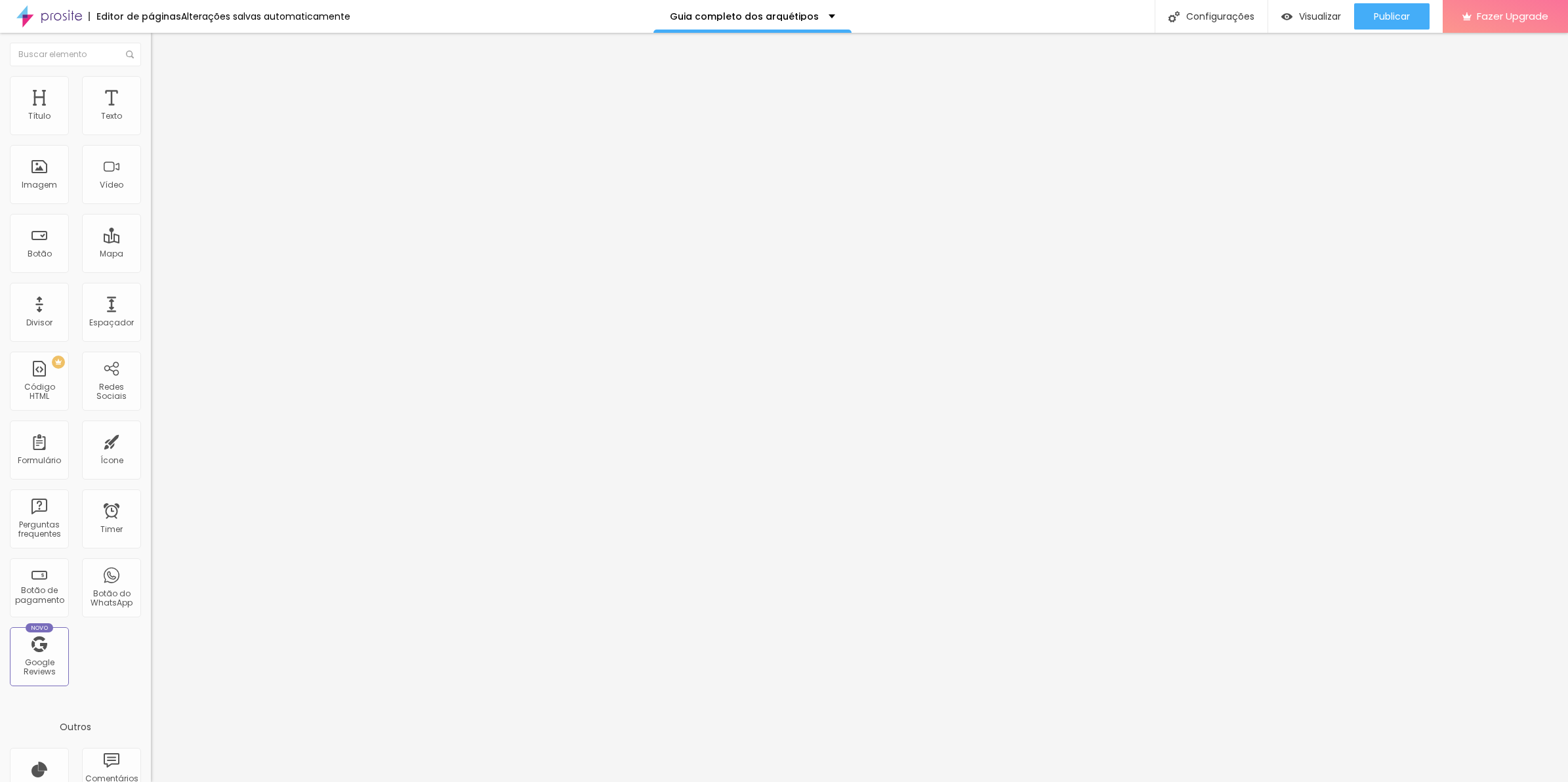
type input "0"
click at [151, 440] on input "range" at bounding box center [193, 446] width 84 height 10
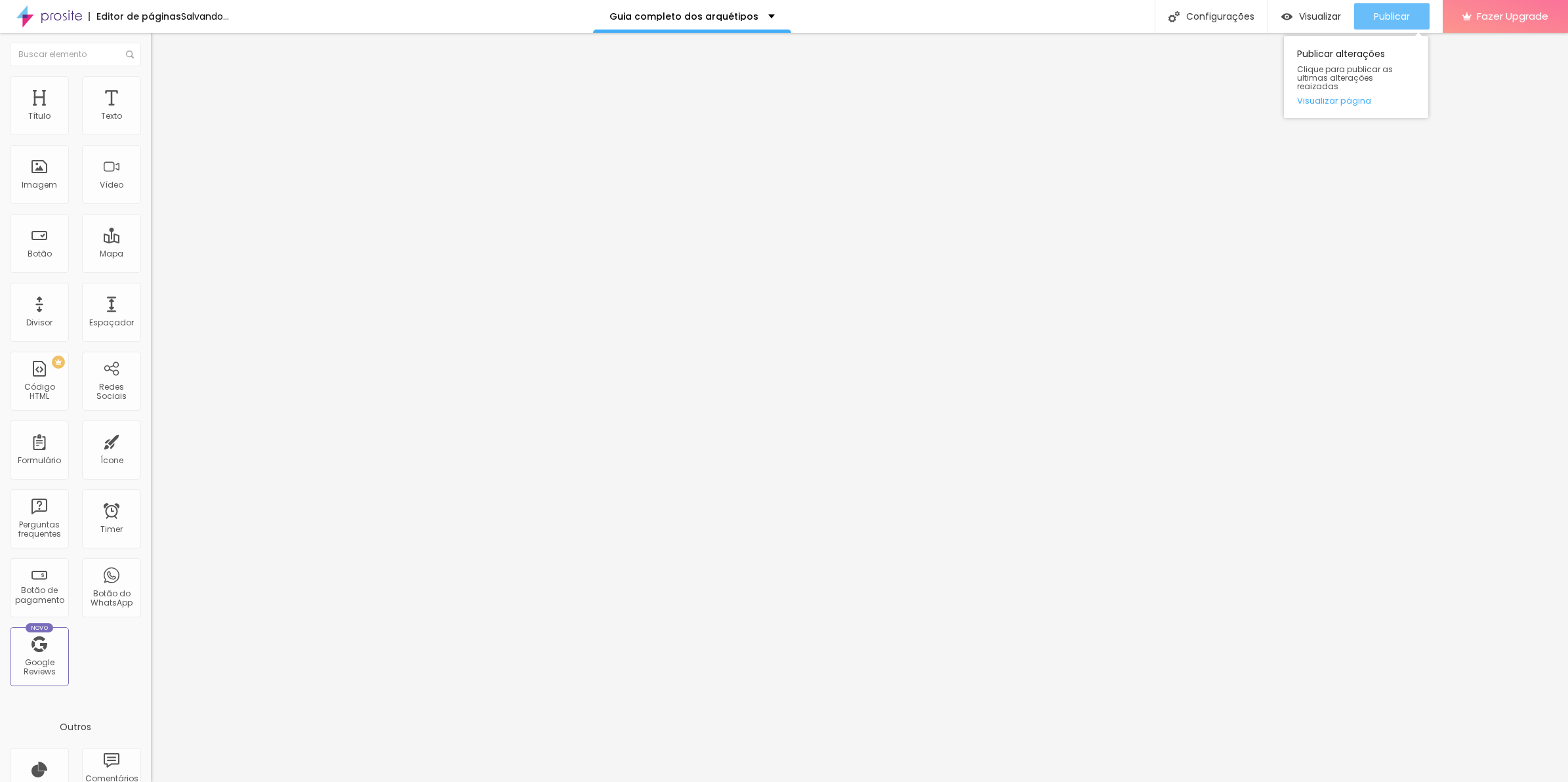
click at [1398, 11] on span "Publicar" at bounding box center [1392, 16] width 36 height 10
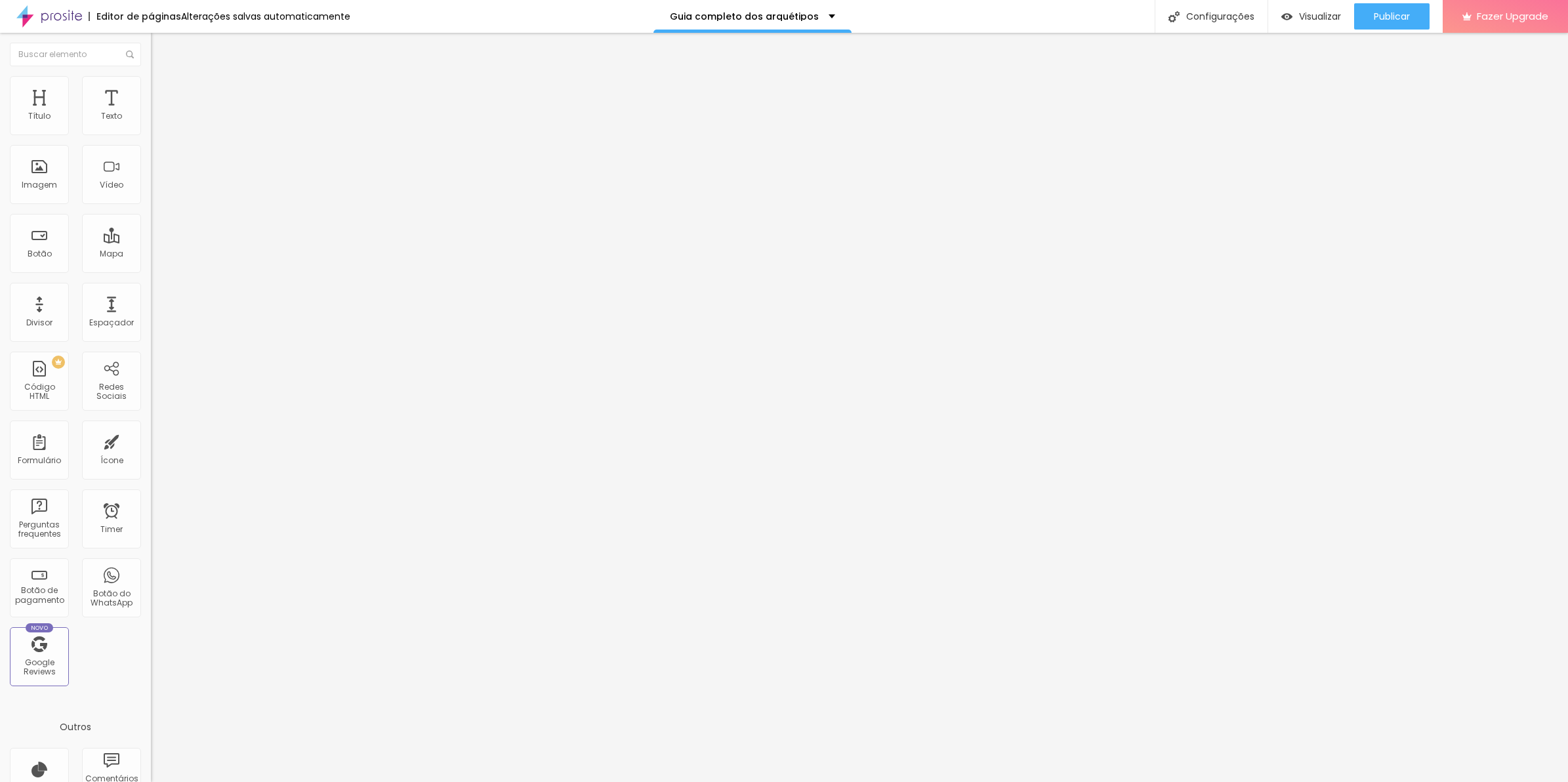
click at [151, 113] on span "Trocar imagem" at bounding box center [187, 107] width 71 height 11
click at [163, 92] on span "Avançado" at bounding box center [185, 97] width 44 height 11
click at [151, 89] on li "Avançado" at bounding box center [227, 96] width 151 height 13
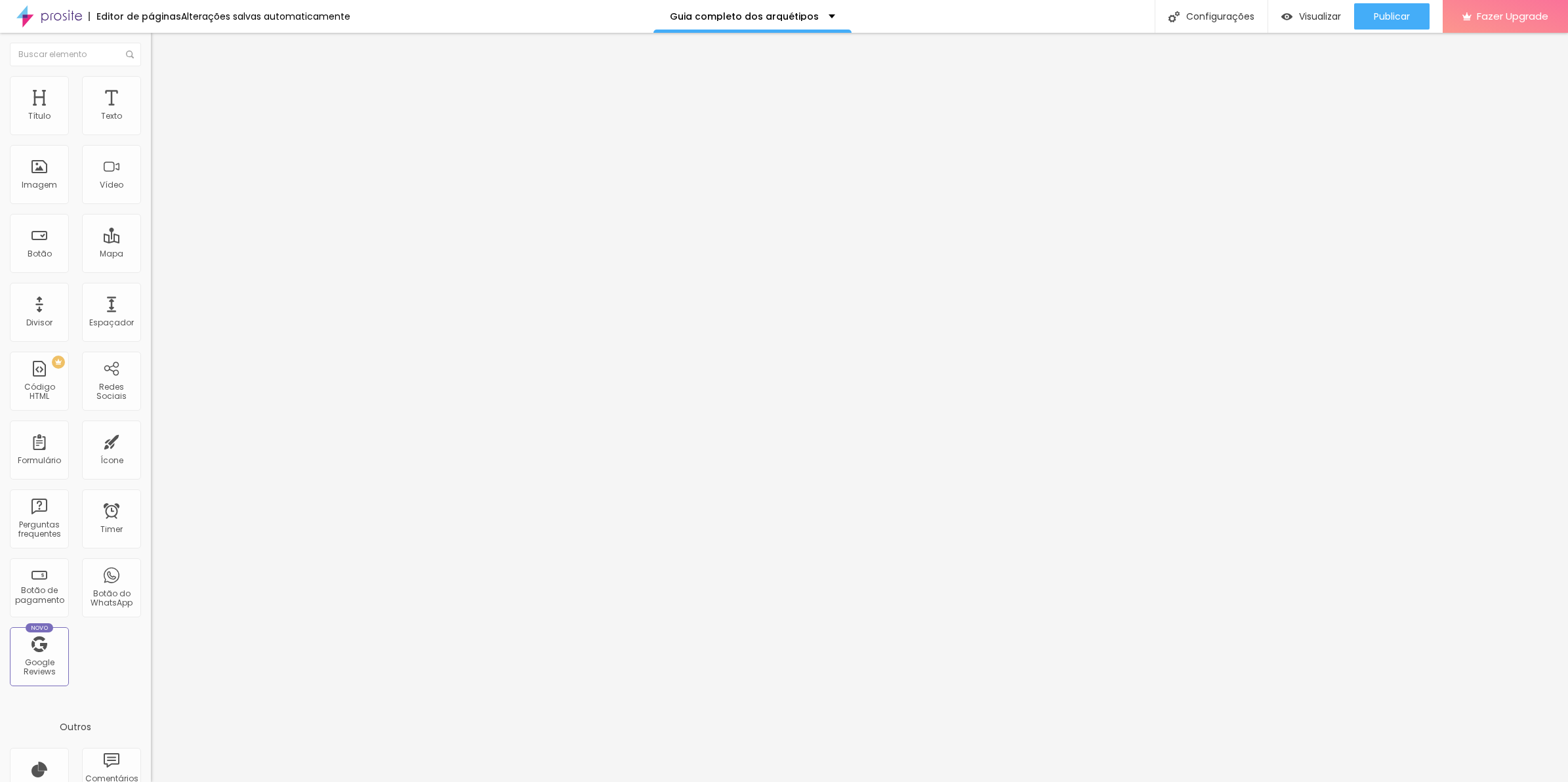
click at [151, 41] on button "Editar Seção" at bounding box center [227, 48] width 151 height 31
click at [104, 95] on div "Título Texto Imagem Vídeo Botão Mapa Divisor Espaçador PREMIUM Código HTML Rede…" at bounding box center [76, 407] width 151 height 749
click at [163, 93] on span "Avançado" at bounding box center [185, 97] width 44 height 11
click at [151, 89] on li "Avançado" at bounding box center [227, 96] width 151 height 13
click at [151, 113] on span "Trocar imagem" at bounding box center [187, 107] width 71 height 11
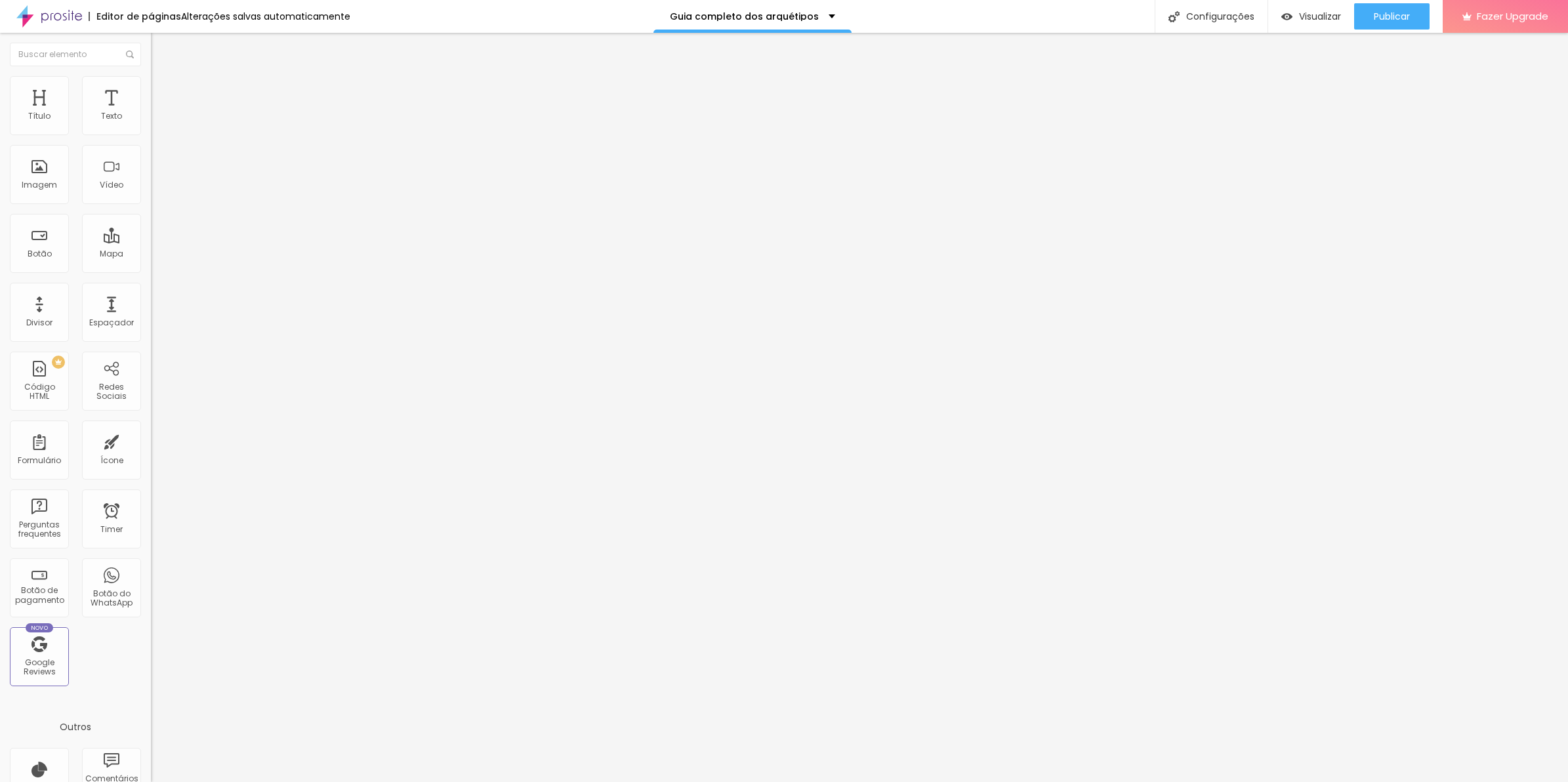
click at [1378, 22] on span "Publicar" at bounding box center [1392, 16] width 36 height 10
click at [163, 92] on span "Avançado" at bounding box center [185, 97] width 44 height 11
type input "0"
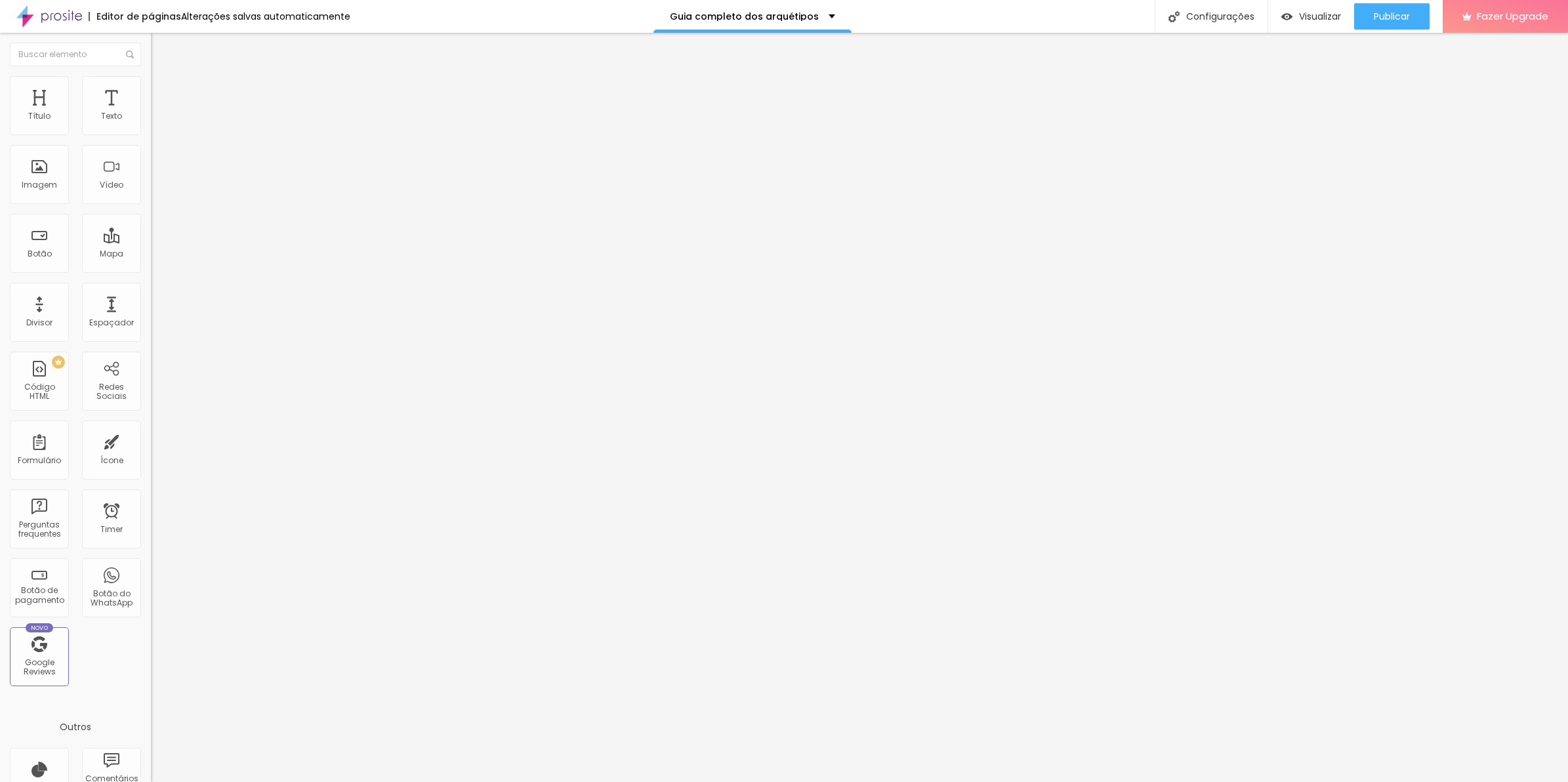
drag, startPoint x: 44, startPoint y: 126, endPoint x: -4, endPoint y: 130, distance: 48.2
type input "0"
click at [151, 254] on input "range" at bounding box center [193, 259] width 84 height 10
type input "0"
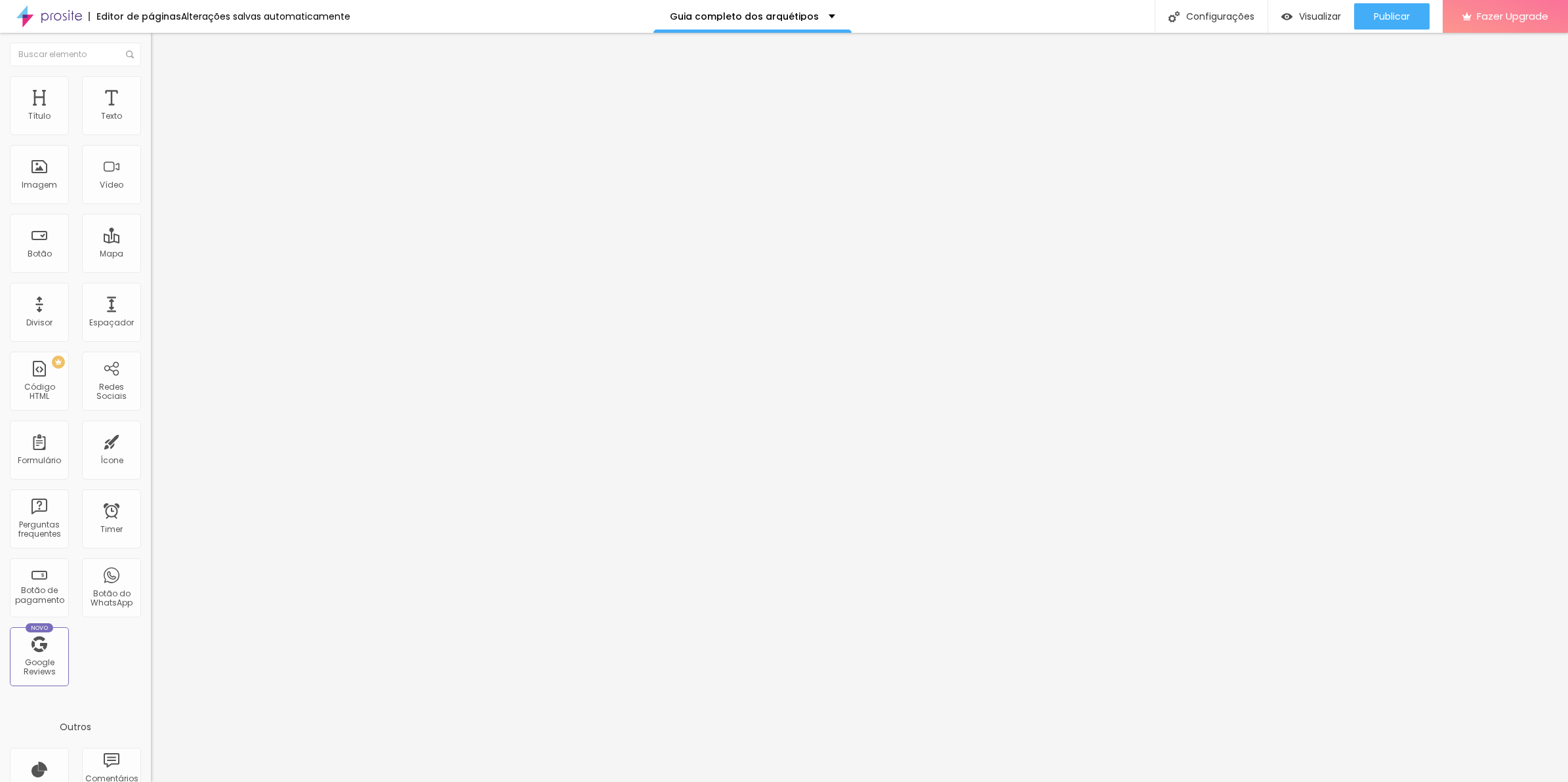
drag, startPoint x: 34, startPoint y: 152, endPoint x: 0, endPoint y: 151, distance: 34.0
type input "0"
click at [151, 440] on input "range" at bounding box center [193, 446] width 84 height 10
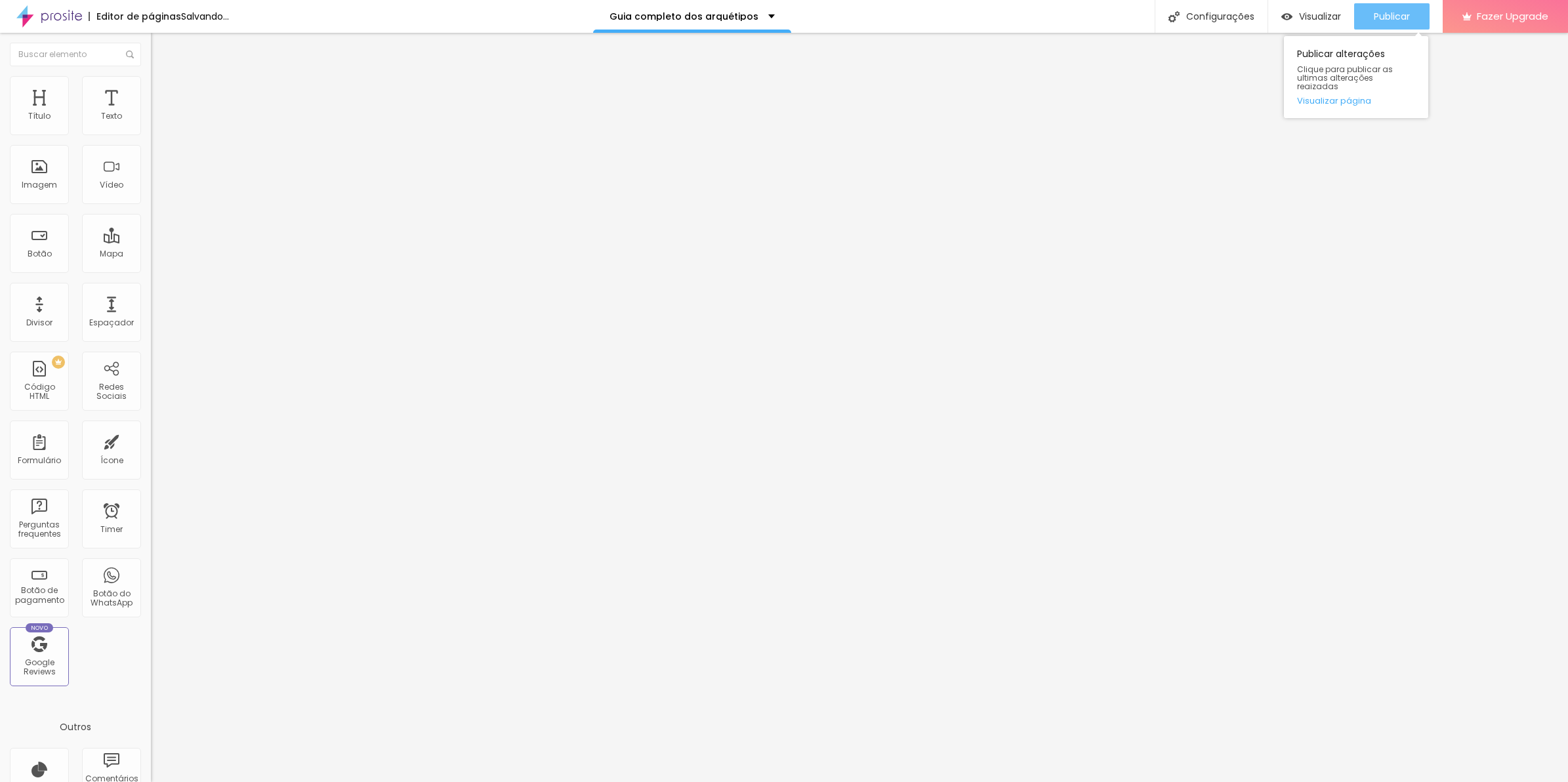
click at [1384, 5] on div "Publicar" at bounding box center [1392, 17] width 36 height 26
click at [1397, 5] on div "Publicar" at bounding box center [1392, 17] width 36 height 26
click at [1374, 9] on div "Publicar" at bounding box center [1392, 17] width 36 height 26
click at [151, 177] on img at bounding box center [155, 172] width 9 height 9
click at [1396, 11] on span "Publicar" at bounding box center [1392, 16] width 36 height 10
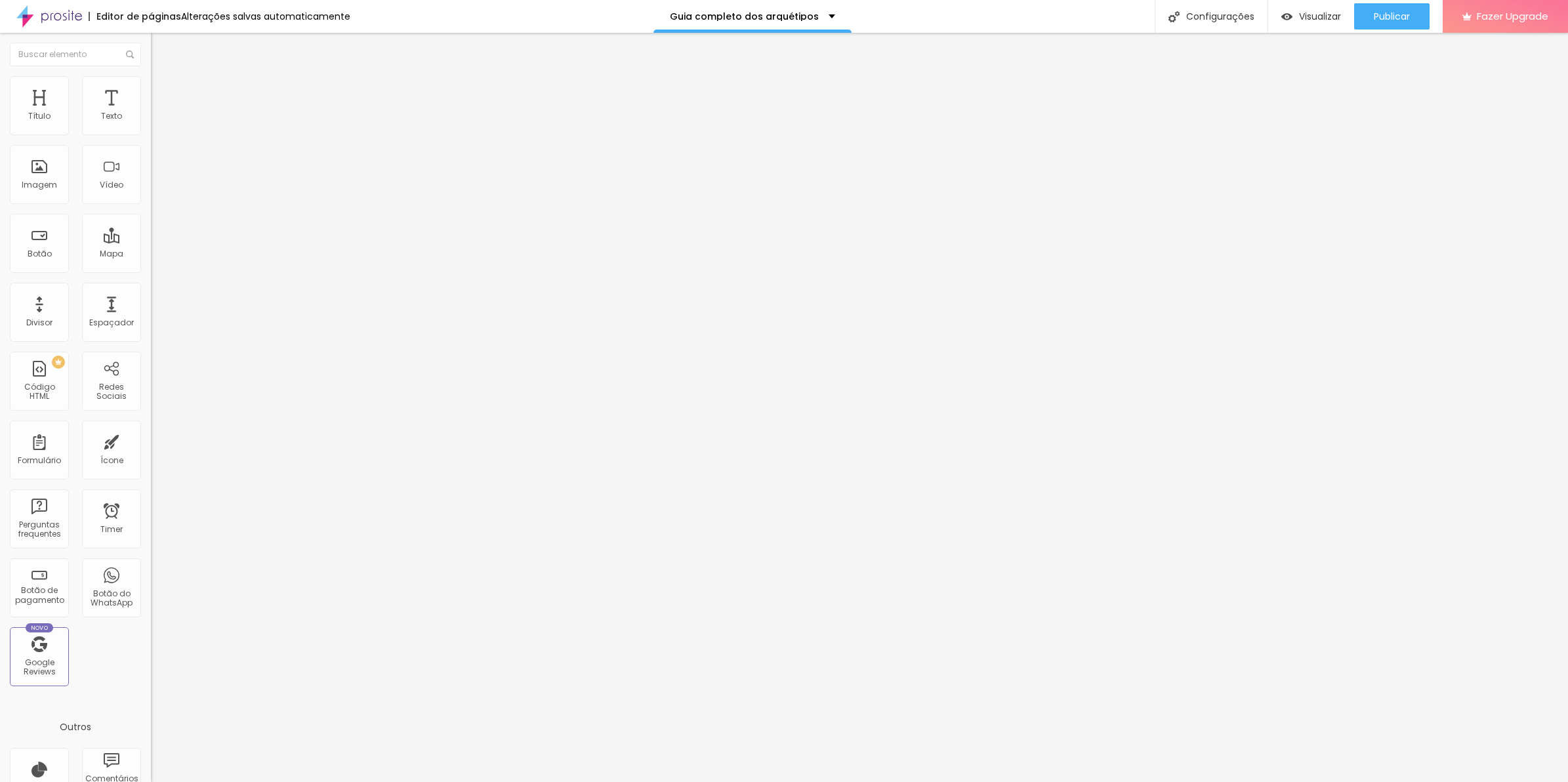
click at [151, 89] on li "Avançado" at bounding box center [227, 96] width 151 height 13
type input "0"
drag, startPoint x: 31, startPoint y: 152, endPoint x: 5, endPoint y: 154, distance: 26.1
type input "0"
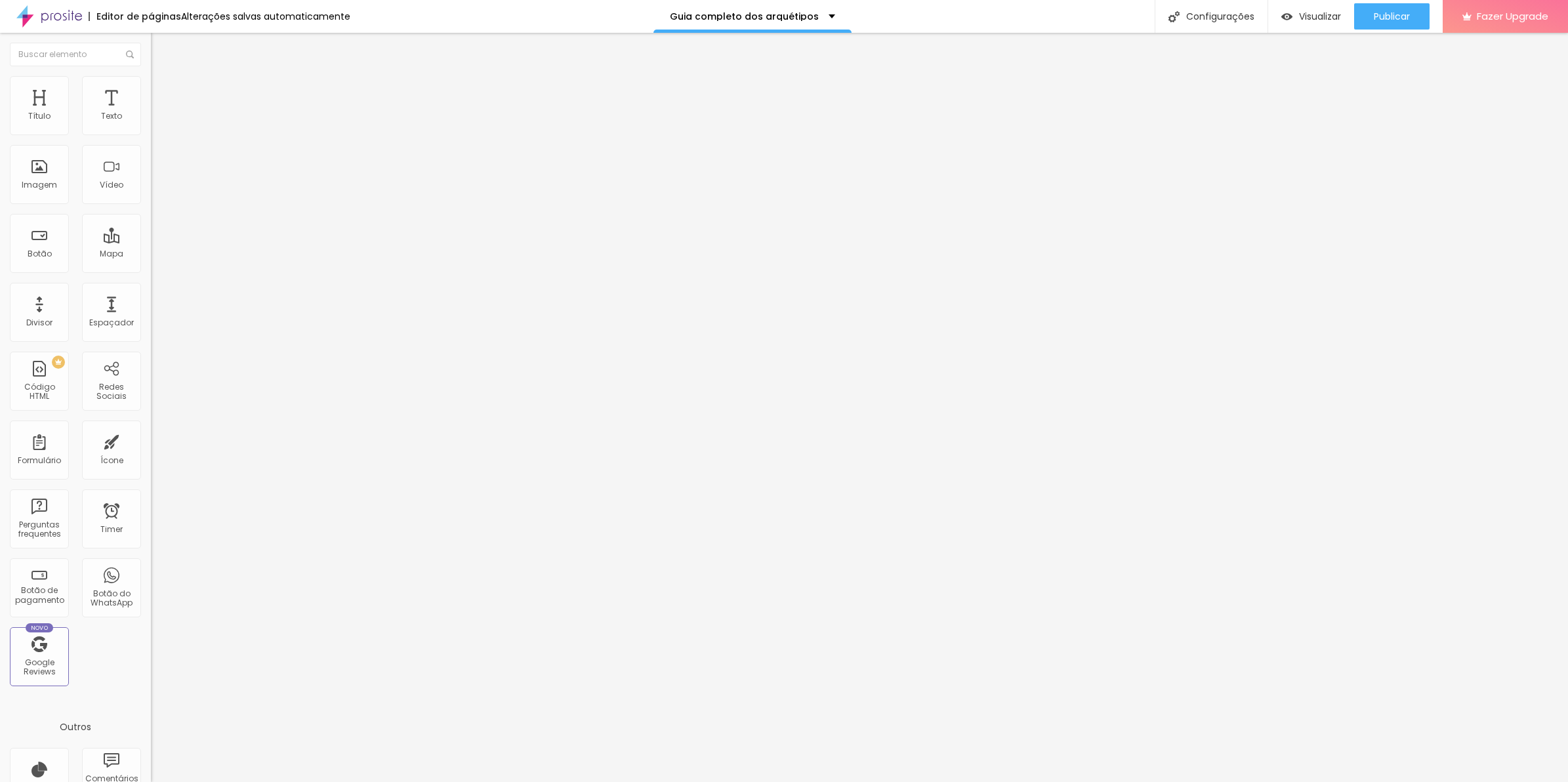
click at [151, 440] on input "range" at bounding box center [193, 446] width 84 height 10
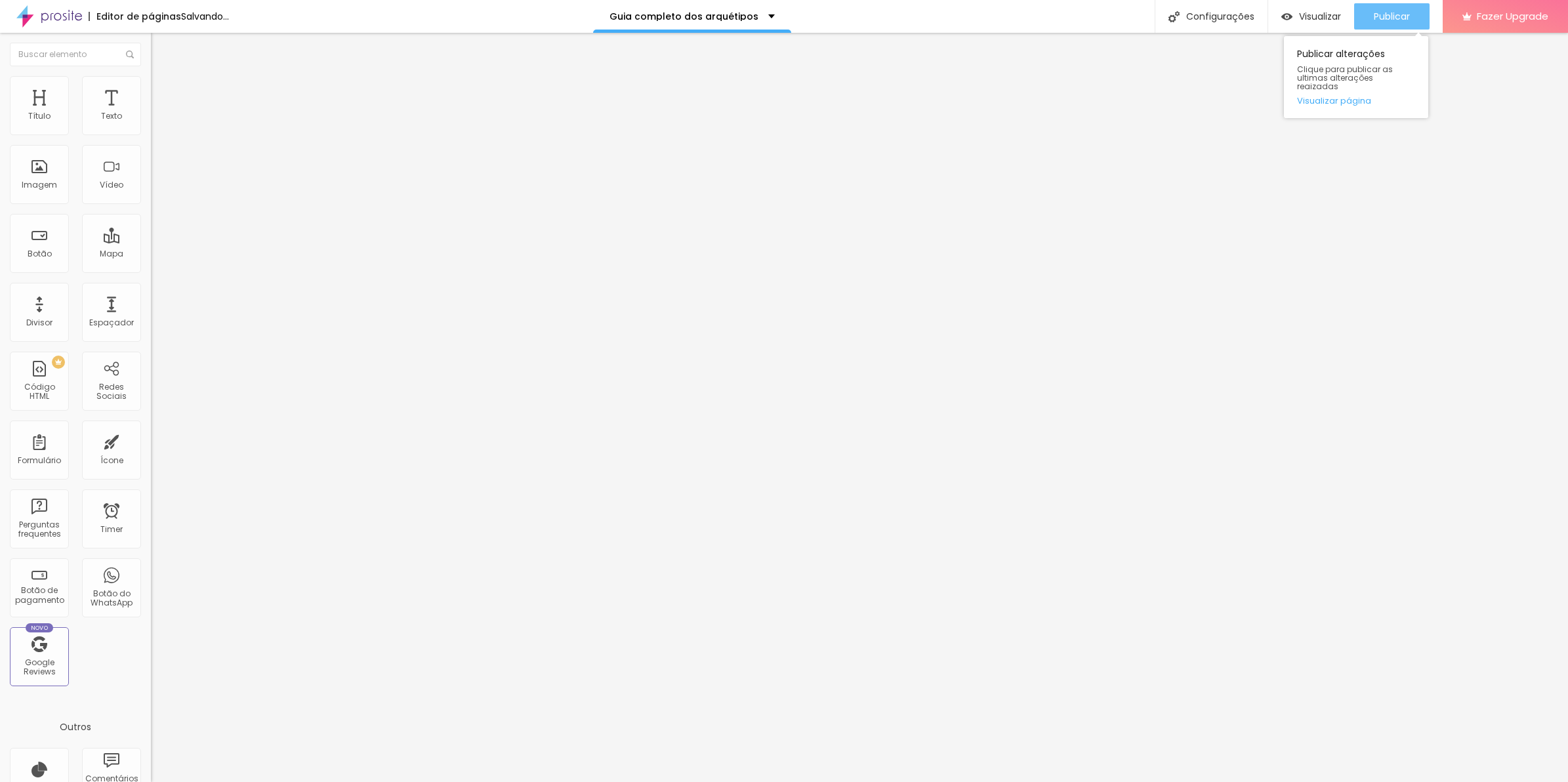
click at [1375, 20] on span "Publicar" at bounding box center [1392, 16] width 36 height 10
click at [163, 92] on span "Avançado" at bounding box center [185, 97] width 44 height 11
type input "15"
type input "16"
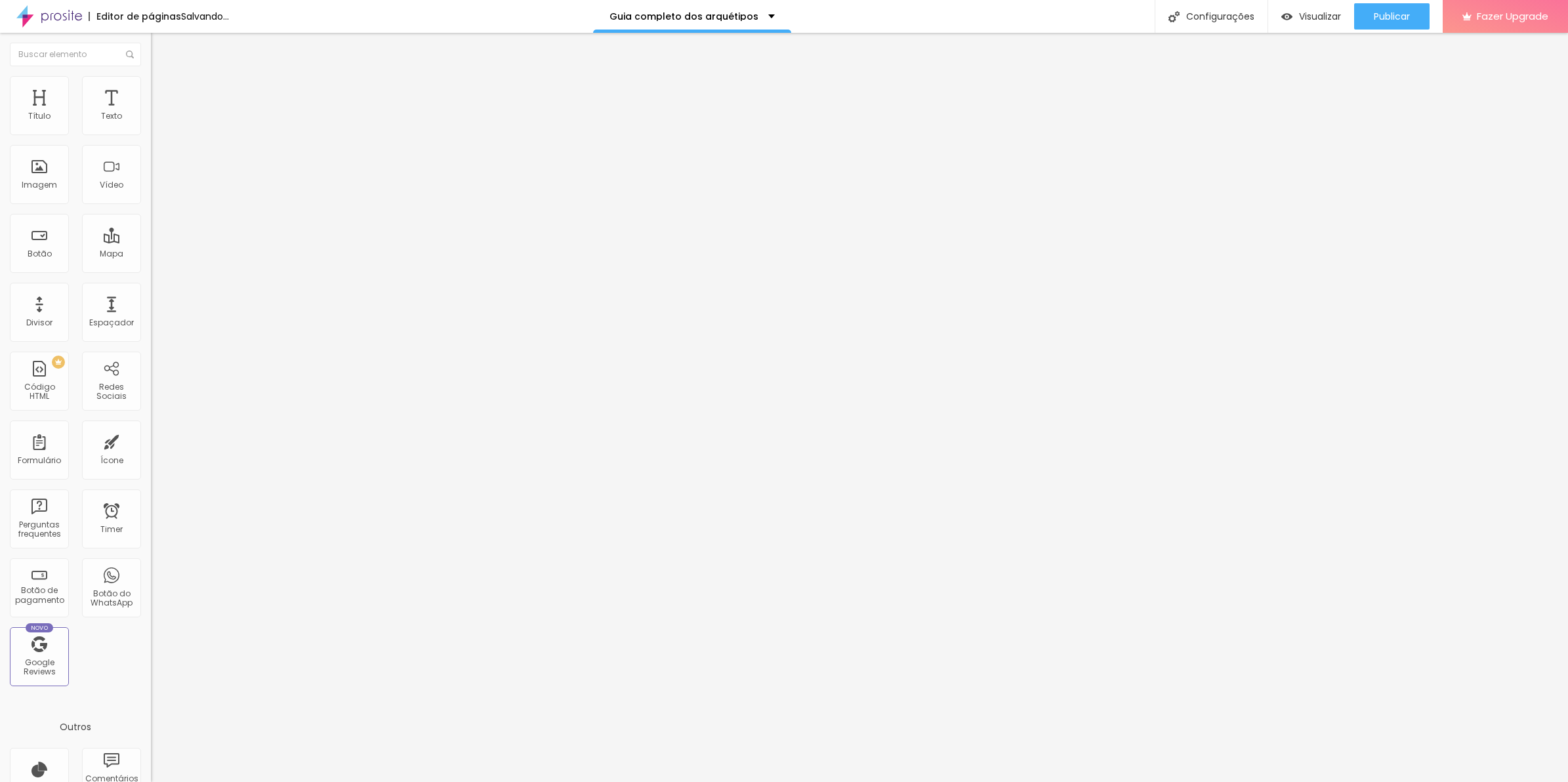
type input "16"
type input "15"
click at [151, 440] on input "range" at bounding box center [193, 446] width 84 height 10
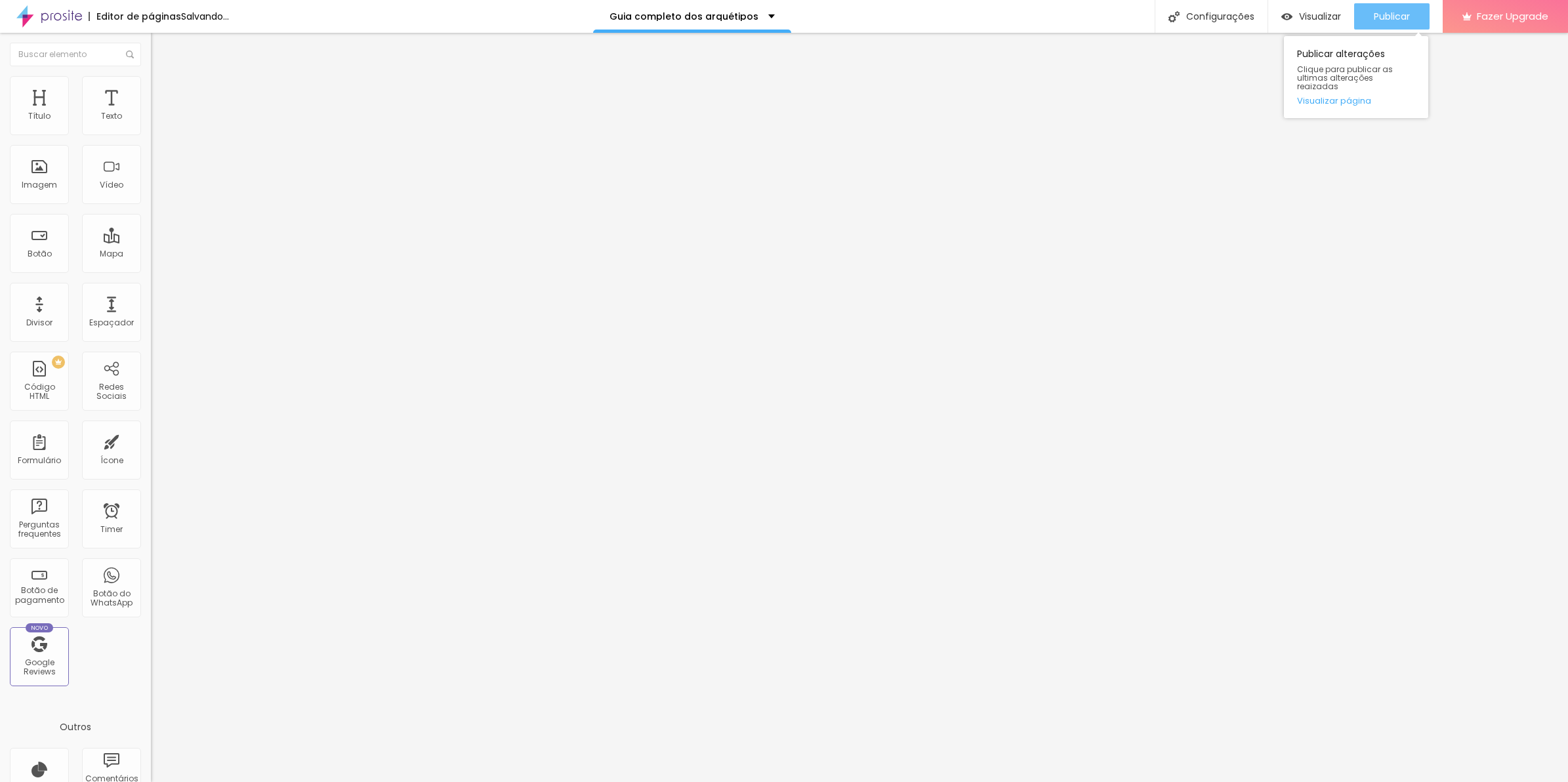
click at [1402, 14] on span "Publicar" at bounding box center [1392, 16] width 36 height 10
click at [1386, 7] on div "Publicar" at bounding box center [1392, 17] width 36 height 26
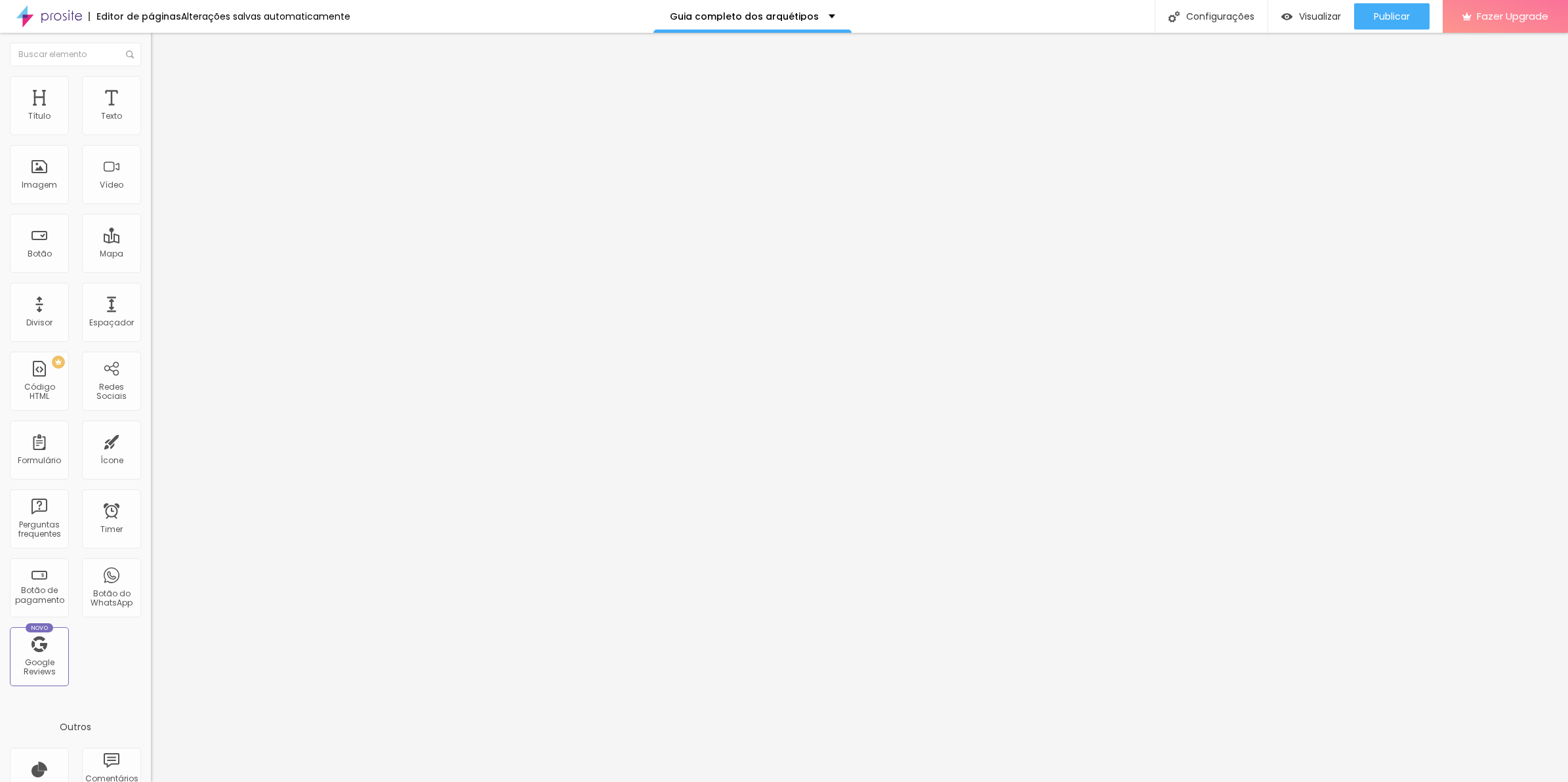
click at [151, 89] on ul "Conteúdo Avançado" at bounding box center [227, 76] width 151 height 26
click at [163, 91] on span "Avançado" at bounding box center [185, 84] width 44 height 11
click at [163, 96] on span "Avançado" at bounding box center [185, 97] width 44 height 11
type input "464"
click at [151, 241] on input "range" at bounding box center [193, 246] width 84 height 10
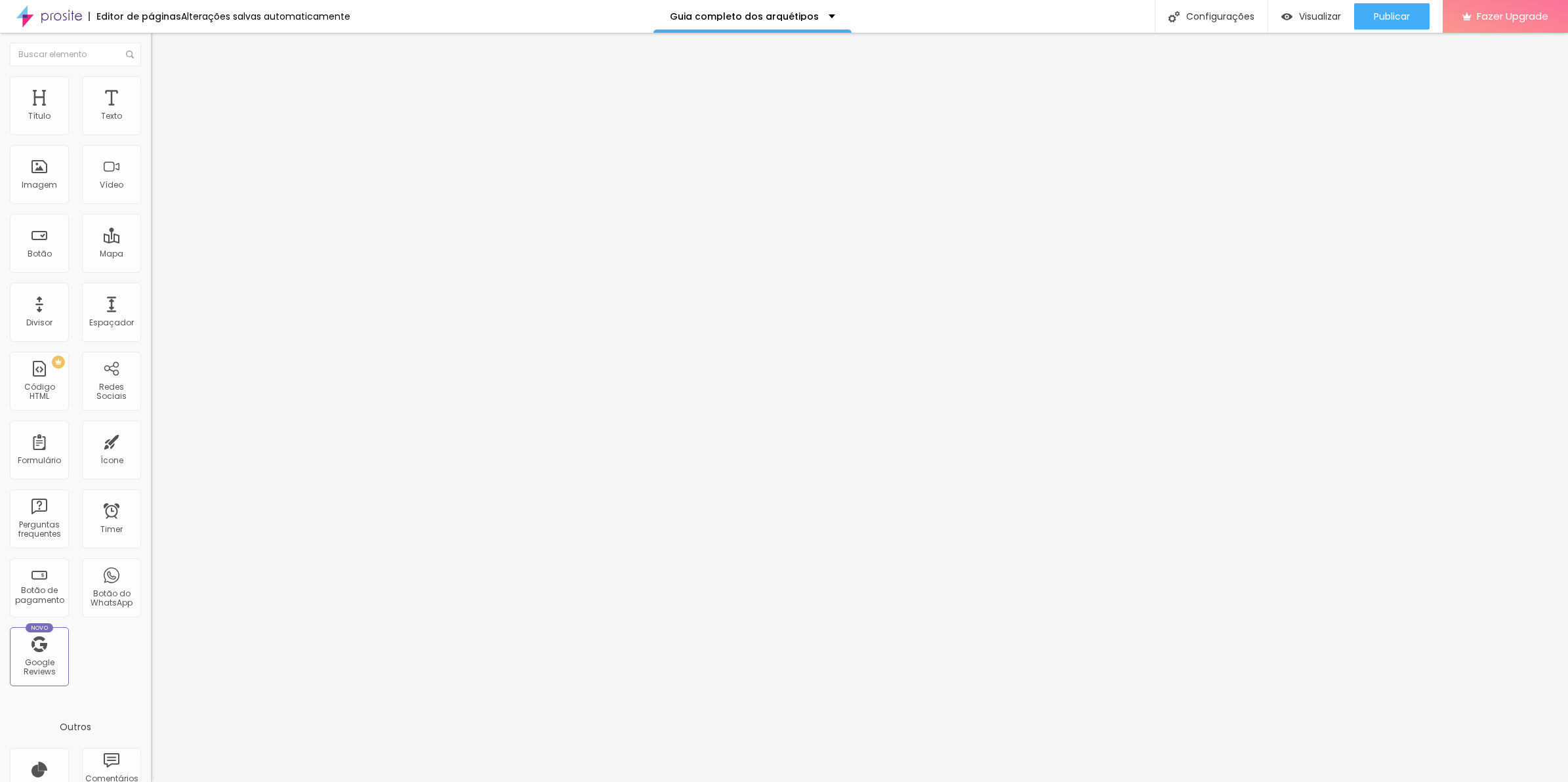
click at [151, 253] on input "464" at bounding box center [179, 259] width 57 height 14
type input "2"
type input "10"
type input "20"
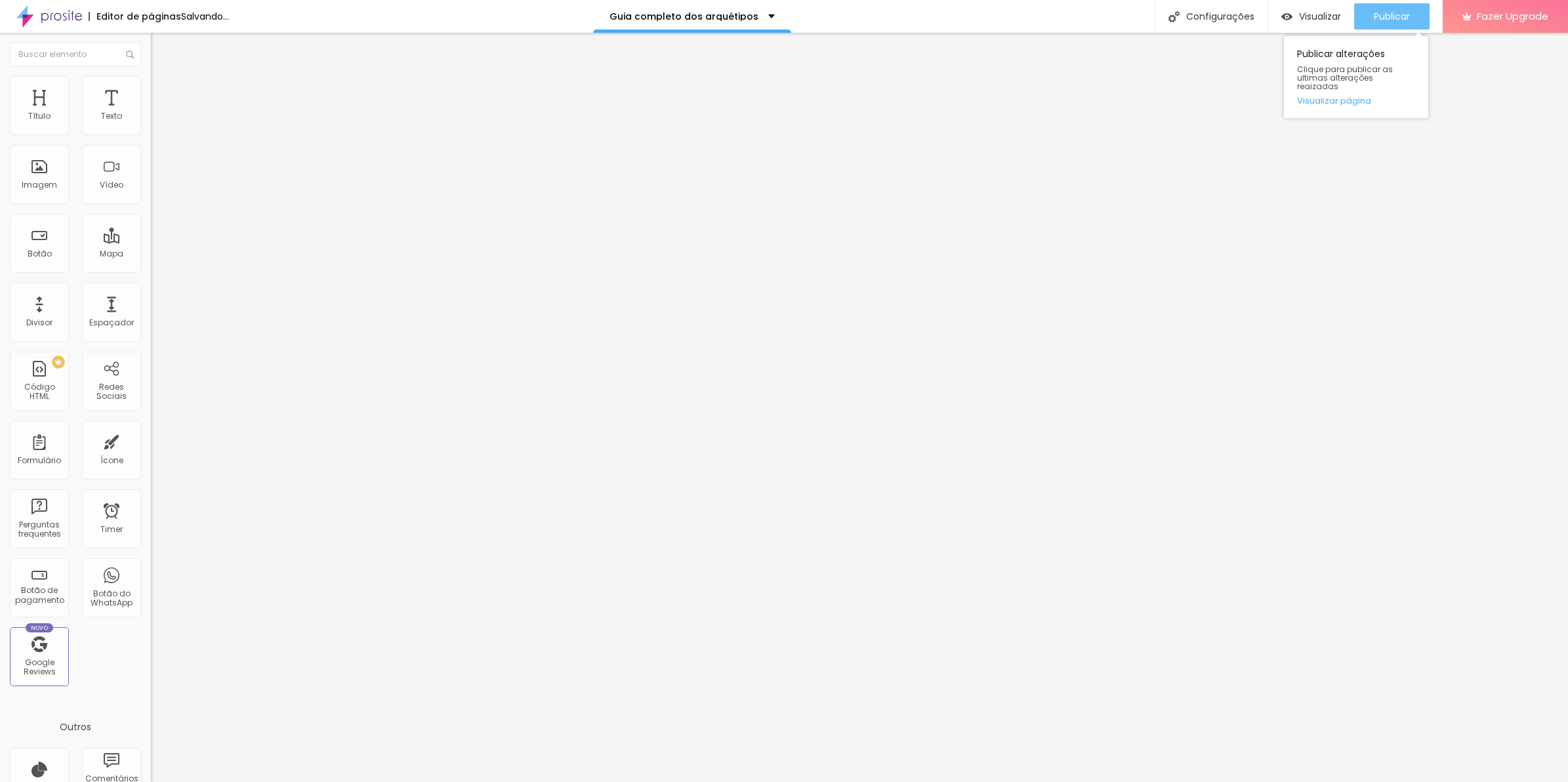
click at [1381, 4] on div "Publicar" at bounding box center [1392, 17] width 36 height 26
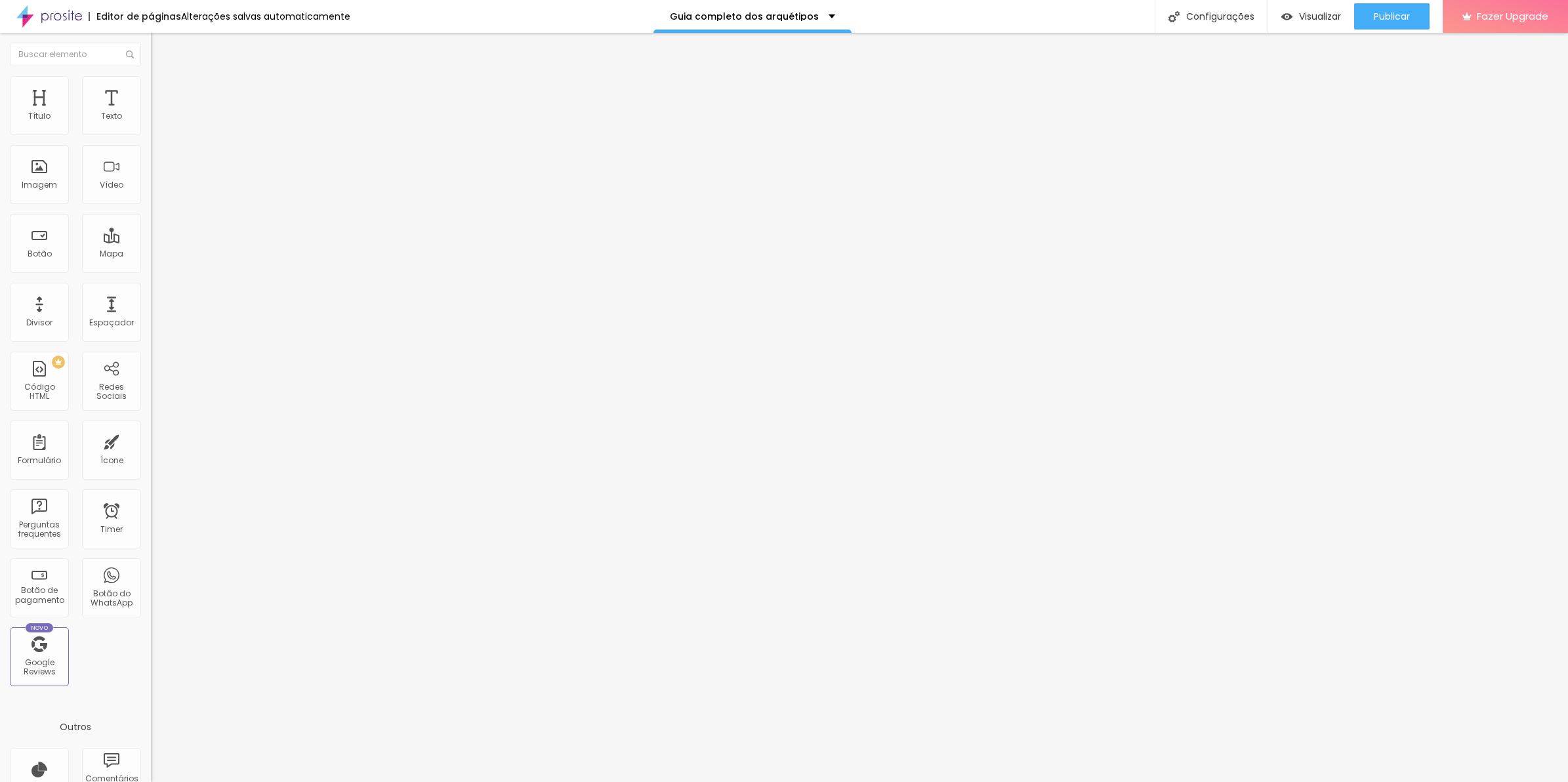
click at [163, 92] on span "Avançado" at bounding box center [185, 97] width 44 height 11
click at [151, 557] on li "Celular" at bounding box center [227, 560] width 151 height 8
click at [151, 564] on div at bounding box center [227, 564] width 151 height 0
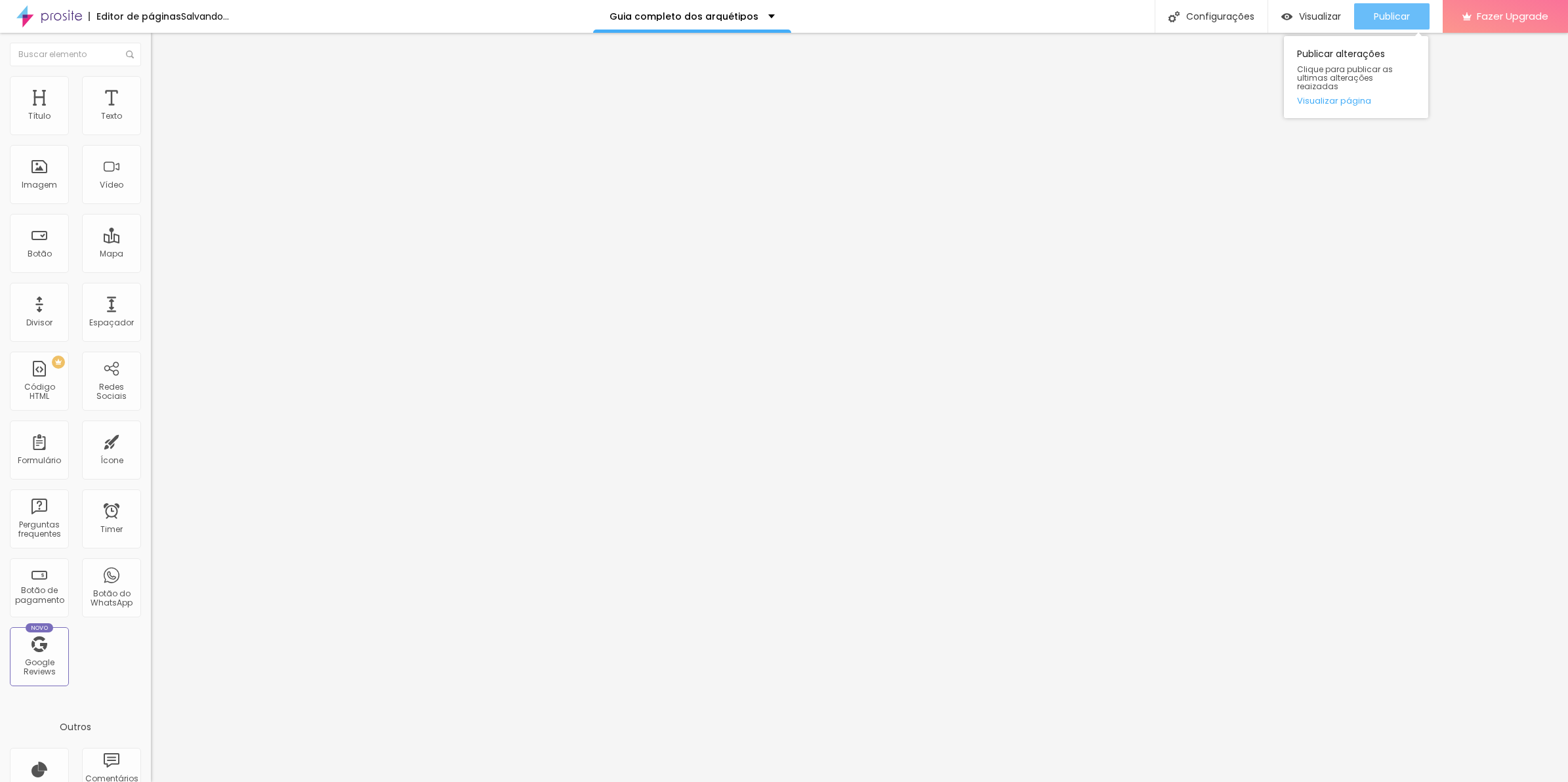
click at [1381, 15] on span "Publicar" at bounding box center [1392, 16] width 36 height 10
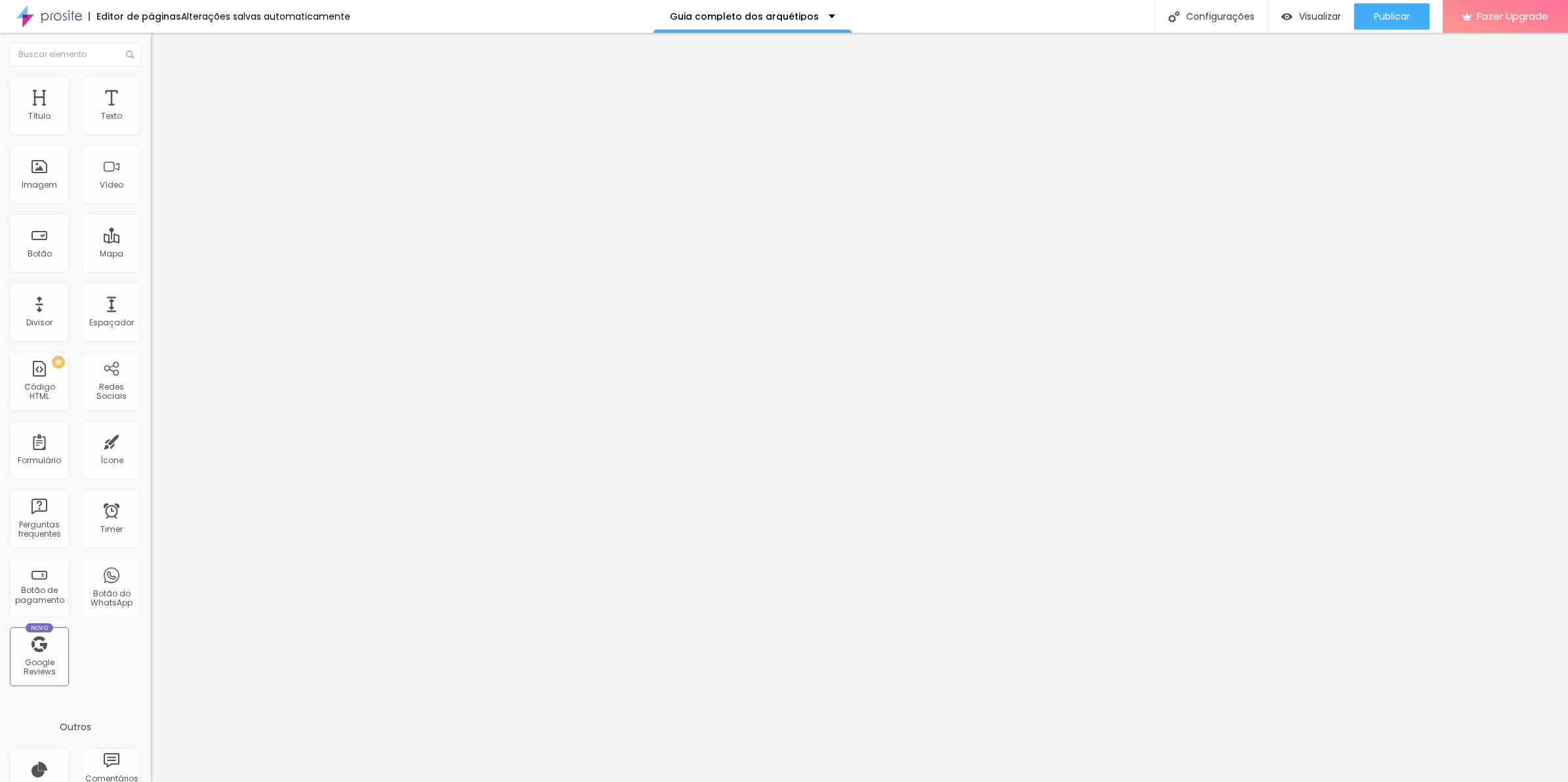
click at [151, 89] on img at bounding box center [157, 95] width 12 height 12
click at [151, 564] on div at bounding box center [227, 564] width 151 height 0
drag, startPoint x: 117, startPoint y: 85, endPoint x: 119, endPoint y: 112, distance: 27.1
click at [151, 89] on li "Avançado" at bounding box center [227, 96] width 151 height 13
click at [151, 564] on div at bounding box center [227, 564] width 151 height 0
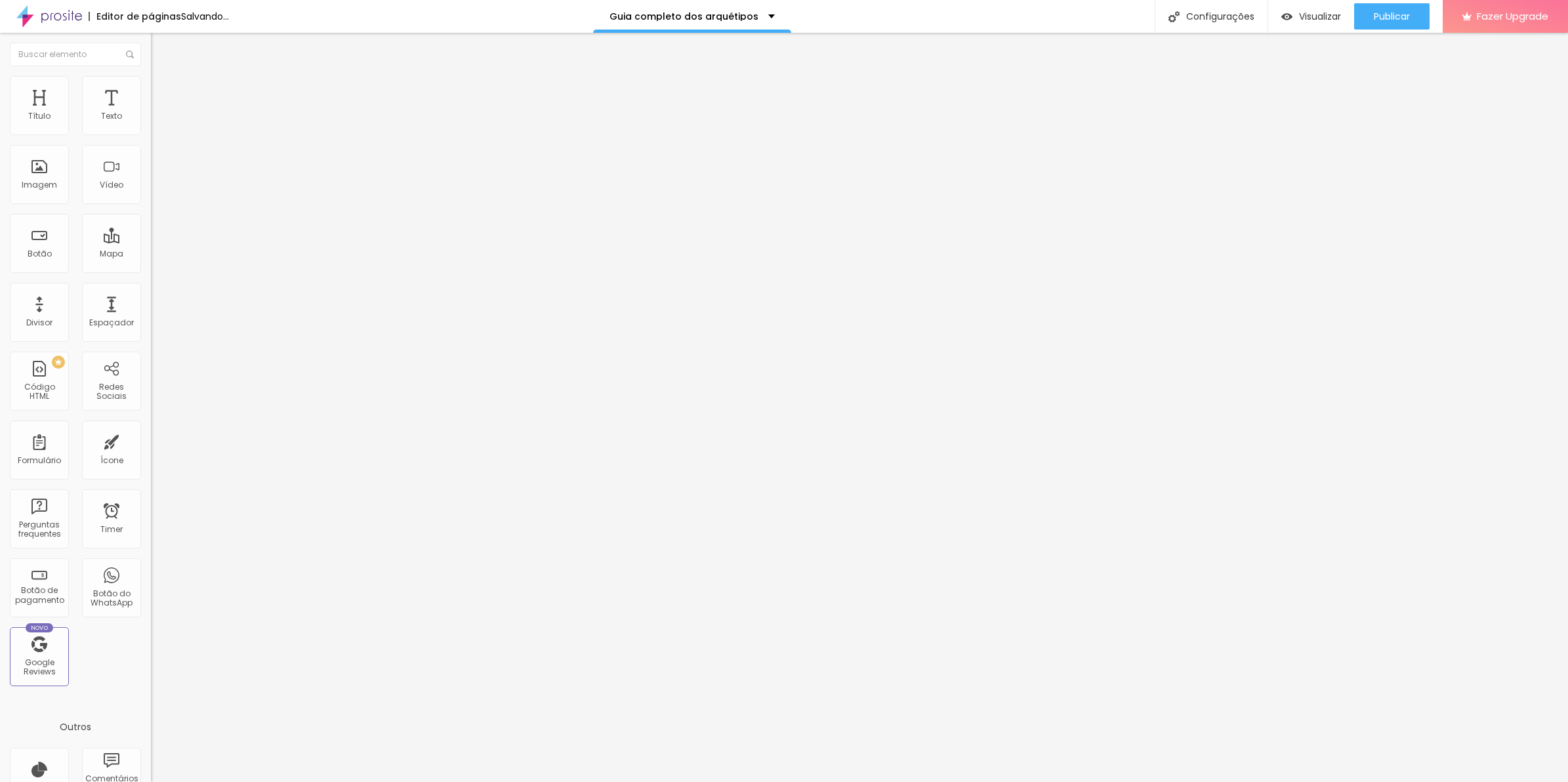
click at [151, 572] on div at bounding box center [227, 572] width 151 height 0
click at [151, 580] on div at bounding box center [227, 580] width 151 height 0
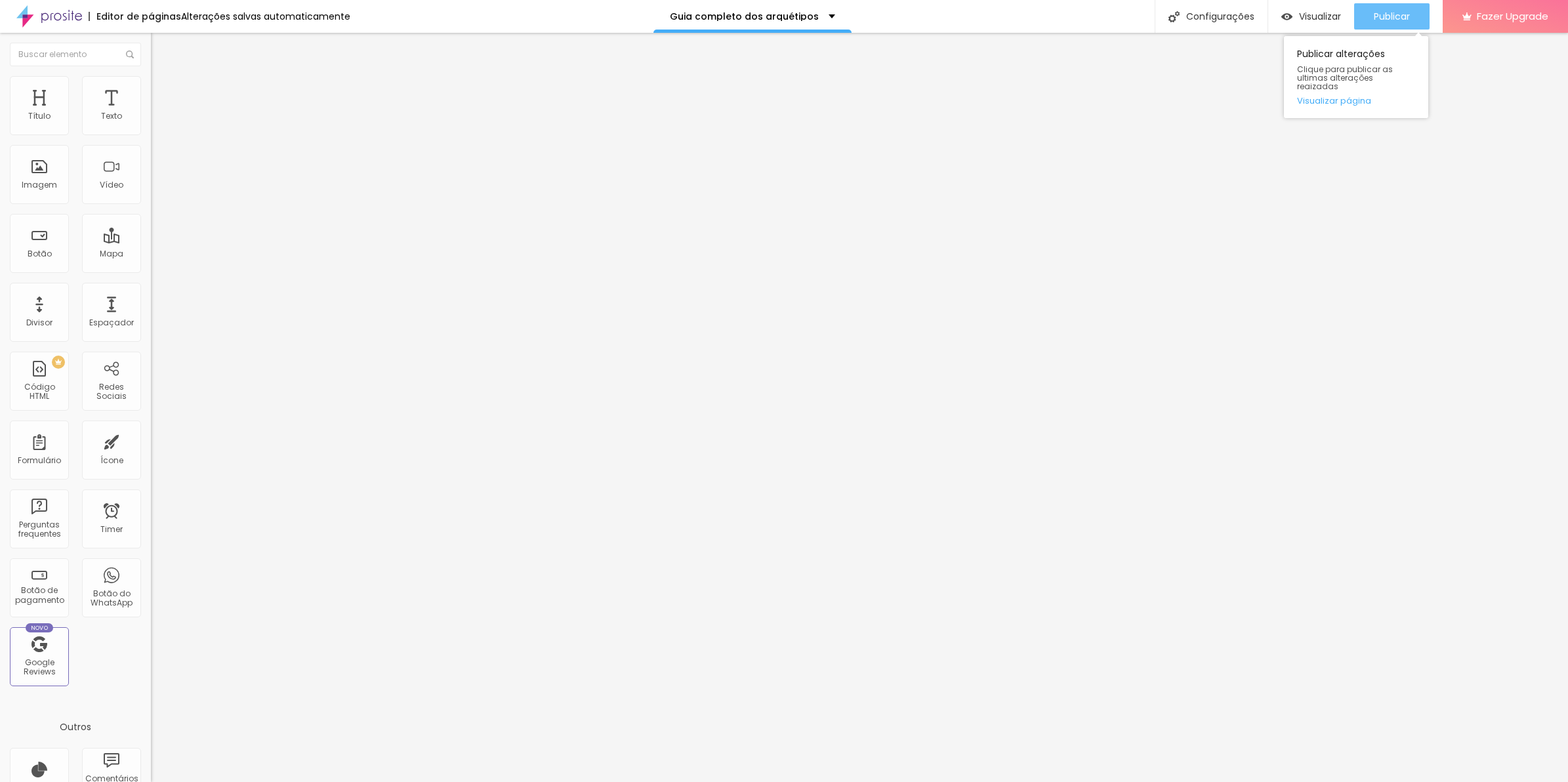
click at [1413, 17] on button "Publicar" at bounding box center [1391, 17] width 76 height 26
click at [1376, 24] on div "Publicar" at bounding box center [1392, 17] width 36 height 26
click at [151, 70] on ul "Conteúdo Estilo Avançado" at bounding box center [227, 83] width 151 height 39
click at [151, 89] on li "Avançado" at bounding box center [227, 96] width 151 height 13
click at [151, 564] on div at bounding box center [227, 564] width 151 height 0
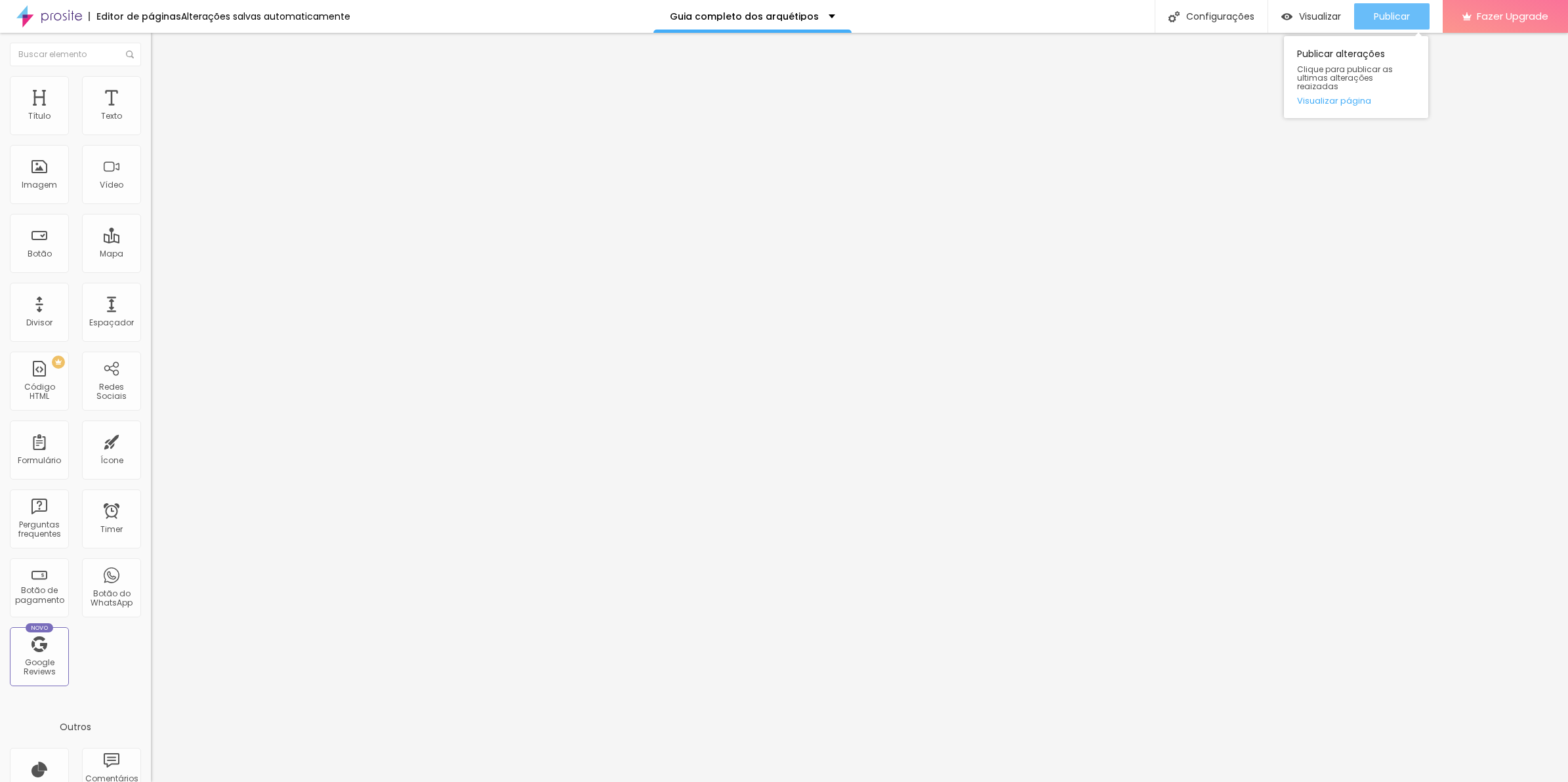
click at [1415, 23] on button "Publicar" at bounding box center [1391, 17] width 76 height 26
click at [151, 80] on img at bounding box center [157, 82] width 12 height 12
type input "15"
type input "21"
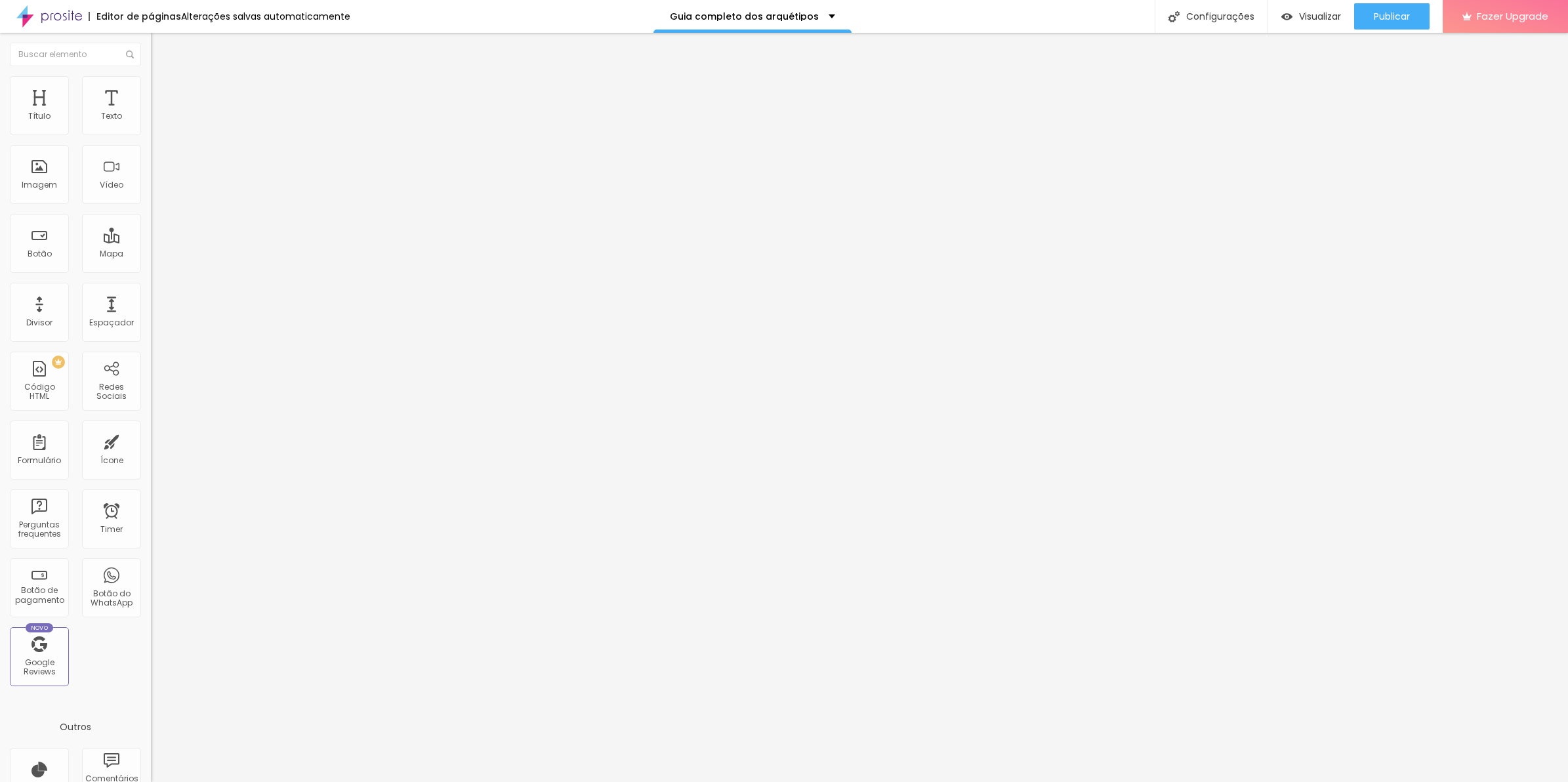
type input "21"
type input "20"
click at [151, 427] on input "range" at bounding box center [193, 432] width 84 height 10
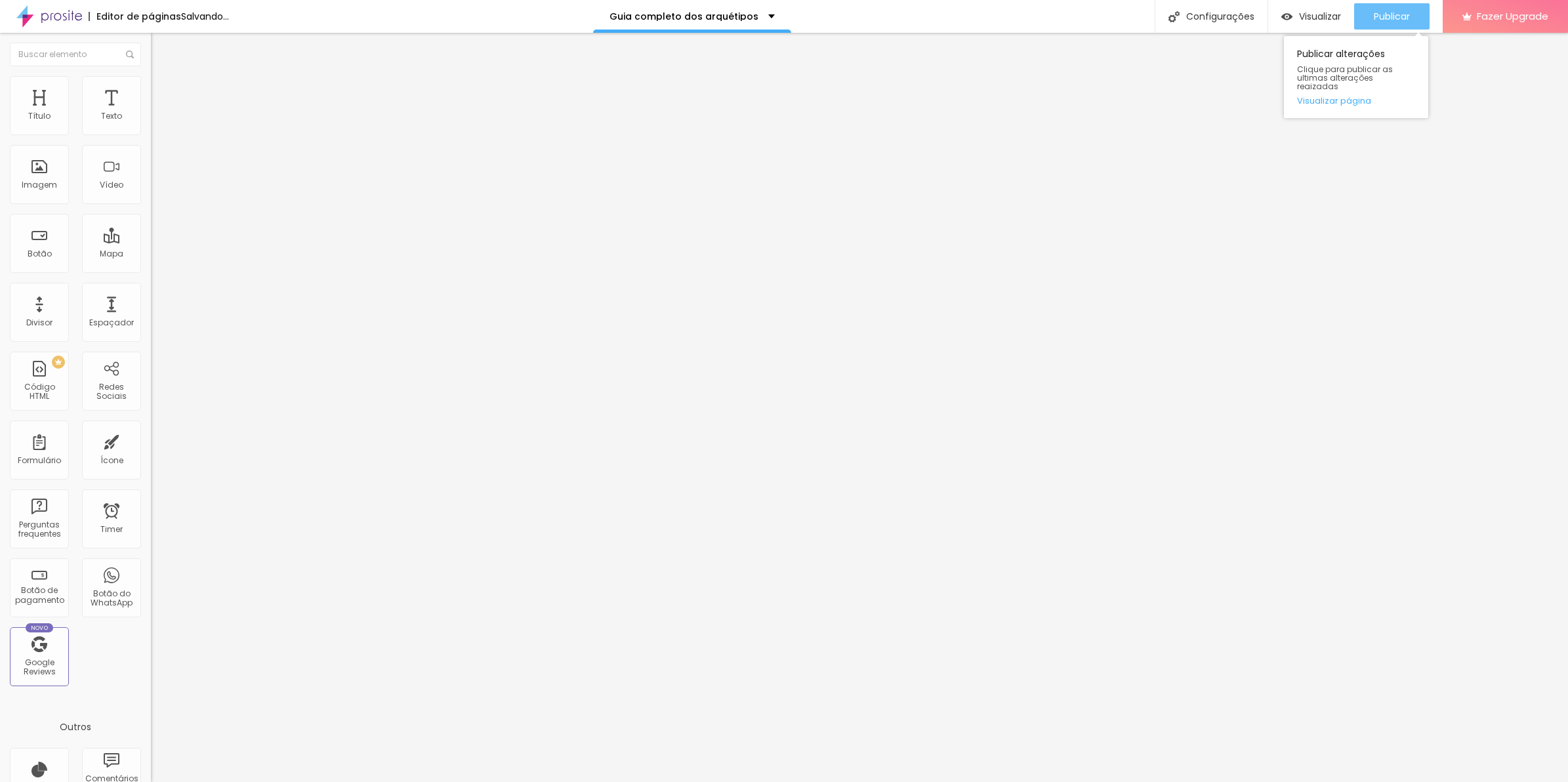
click at [1360, 20] on button "Publicar" at bounding box center [1391, 17] width 76 height 26
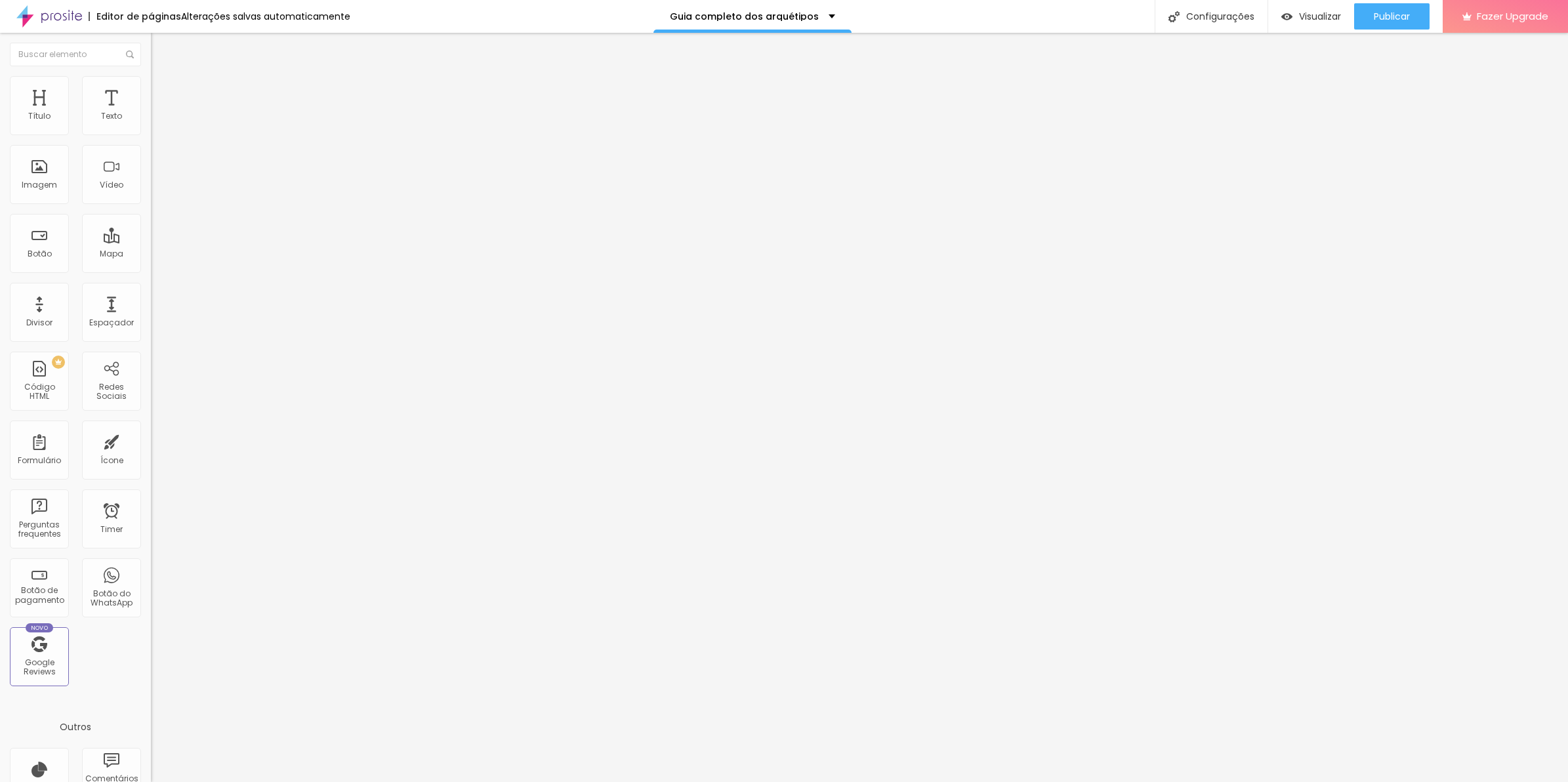
type input "7"
type input "6"
type input "5"
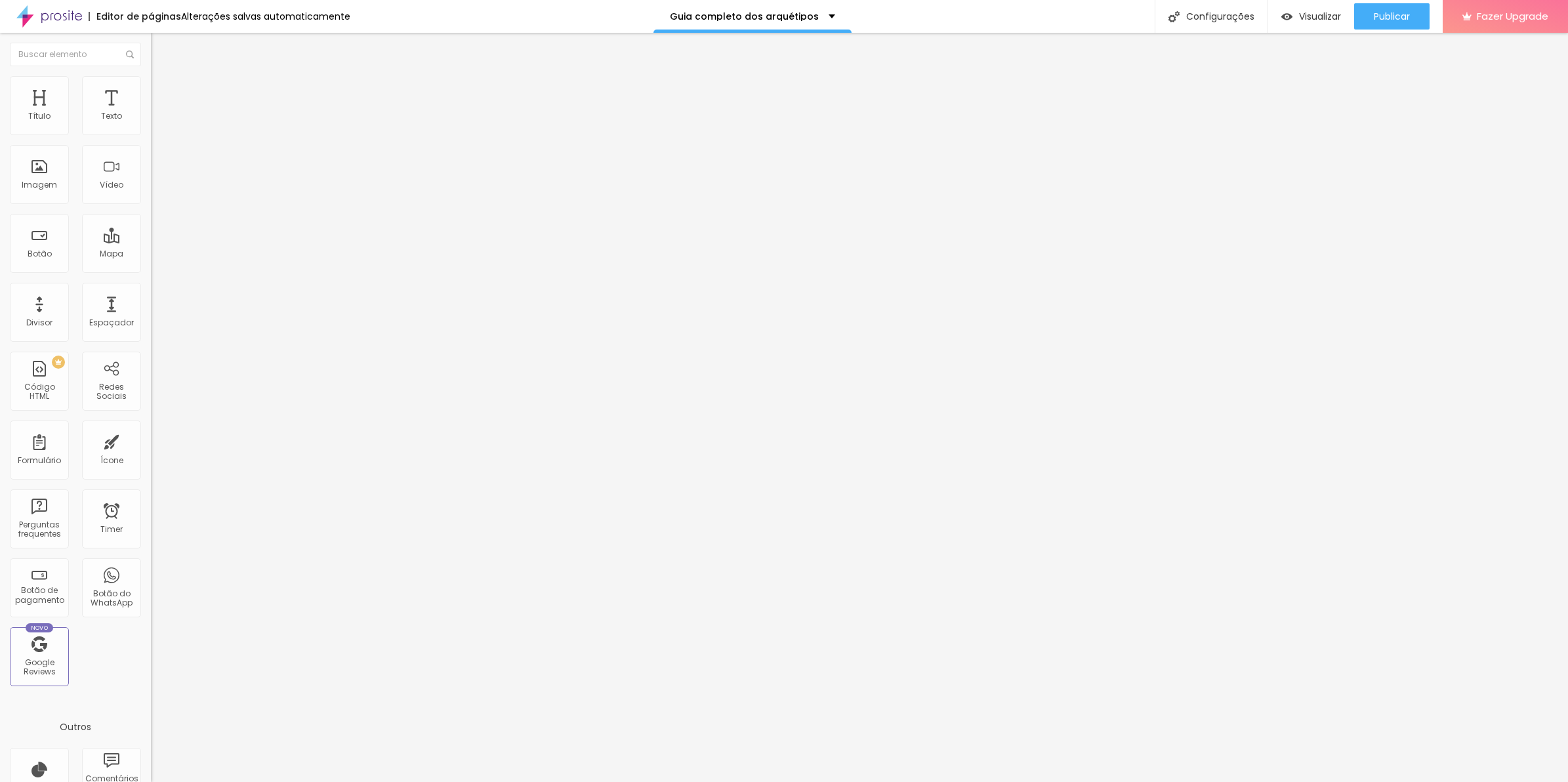
type input "5"
click at [151, 241] on input "range" at bounding box center [193, 246] width 84 height 10
click at [1410, 11] on button "Publicar" at bounding box center [1391, 17] width 76 height 26
drag, startPoint x: 39, startPoint y: 125, endPoint x: -4, endPoint y: 125, distance: 43.0
click at [0, 125] on html "Editor de páginas Alterações [PERSON_NAME] automaticamente Guia completo dos ar…" at bounding box center [784, 391] width 1568 height 782
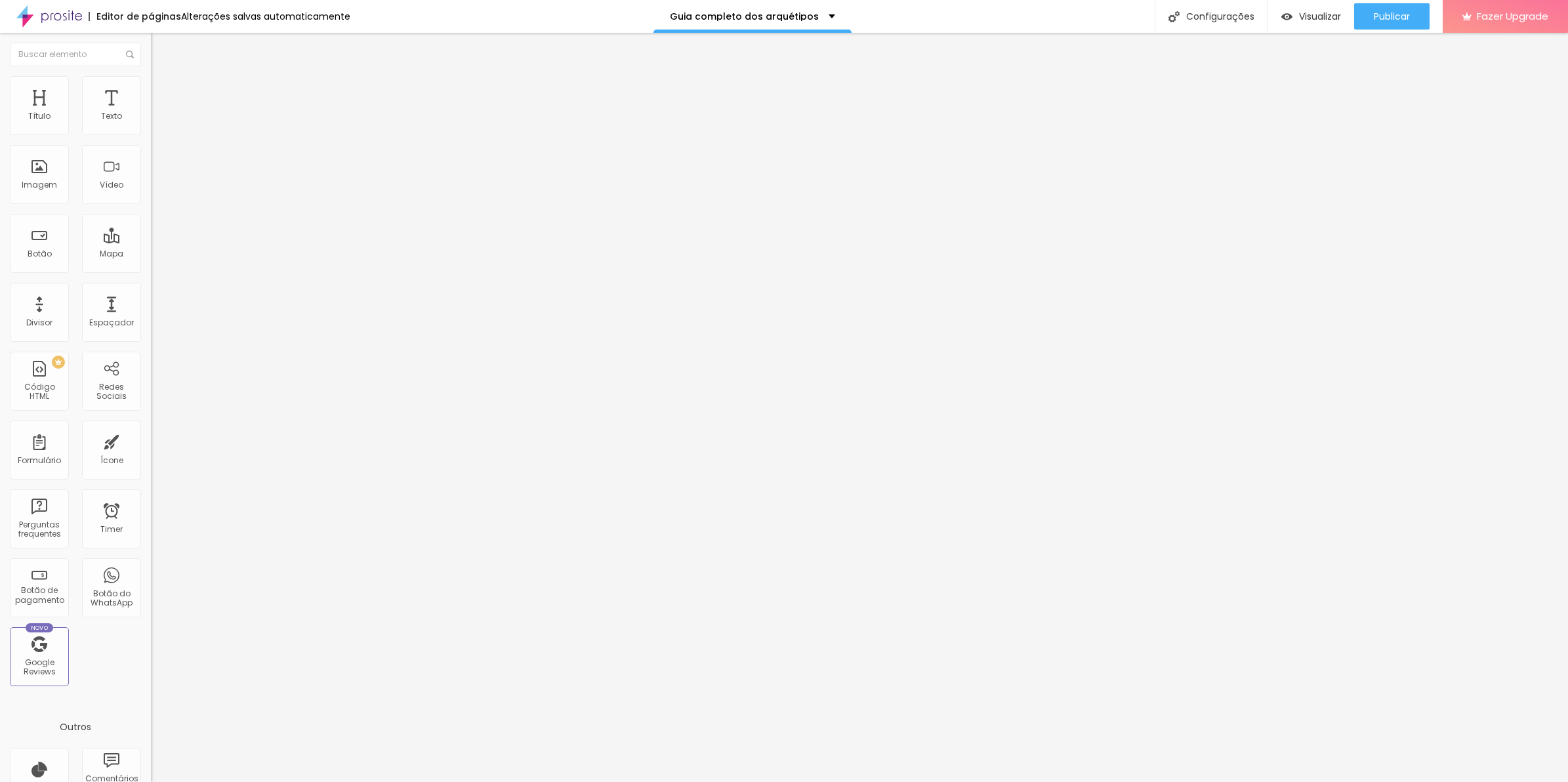
drag, startPoint x: 24, startPoint y: 132, endPoint x: -4, endPoint y: 134, distance: 28.1
click at [0, 134] on html "Editor de páginas Alterações [PERSON_NAME] automaticamente Guia completo dos ar…" at bounding box center [784, 391] width 1568 height 782
type input "0"
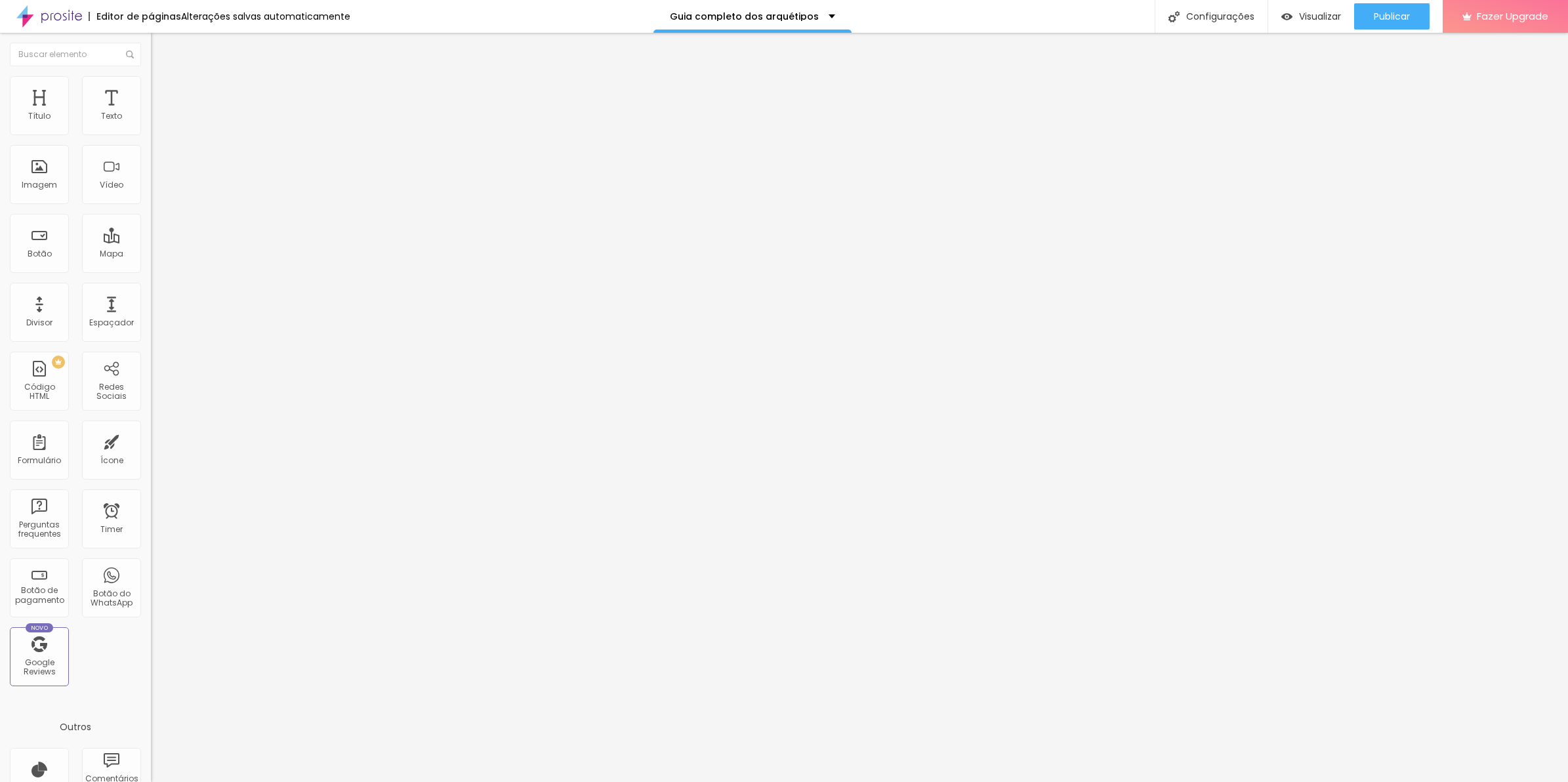
click at [151, 241] on input "range" at bounding box center [193, 246] width 84 height 10
click at [1388, 18] on span "Publicar" at bounding box center [1392, 16] width 36 height 10
click at [151, 253] on input "20" at bounding box center [179, 259] width 57 height 14
drag, startPoint x: 110, startPoint y: 128, endPoint x: 124, endPoint y: 128, distance: 14.0
click at [151, 253] on div "20 px" at bounding box center [227, 259] width 151 height 14
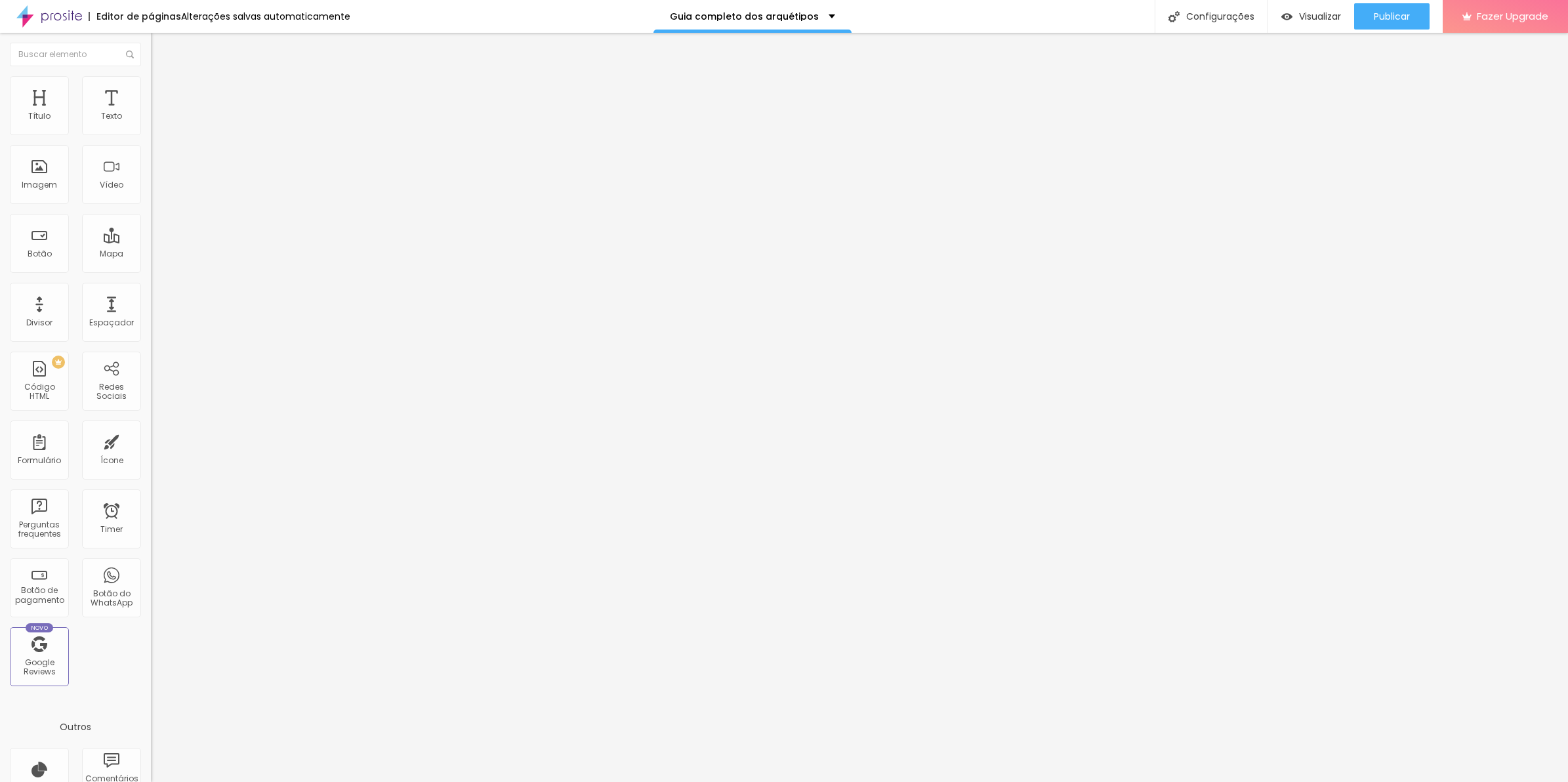
type input "1"
type input "15"
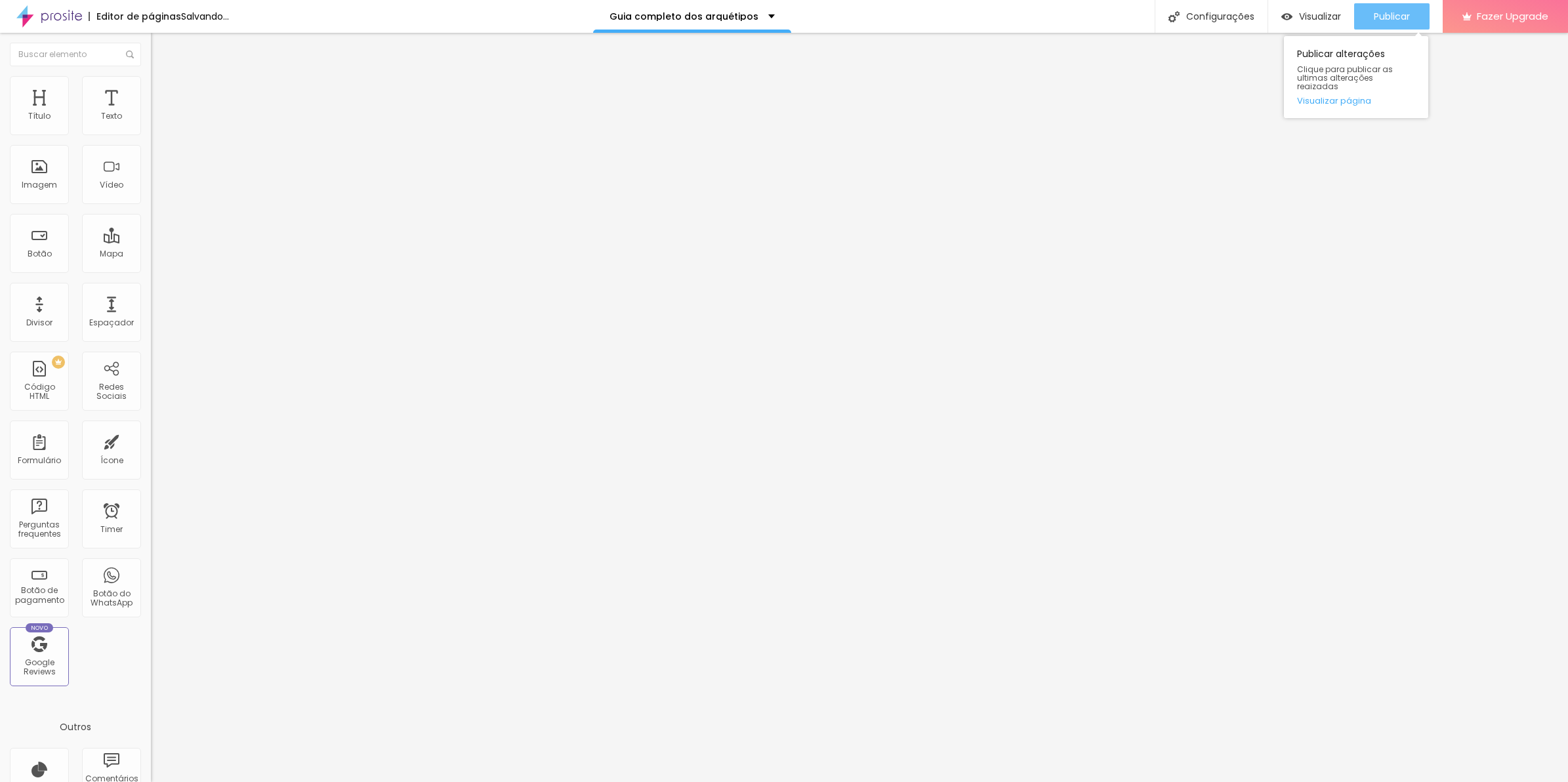
click at [1398, 25] on div "Publicar" at bounding box center [1392, 17] width 36 height 26
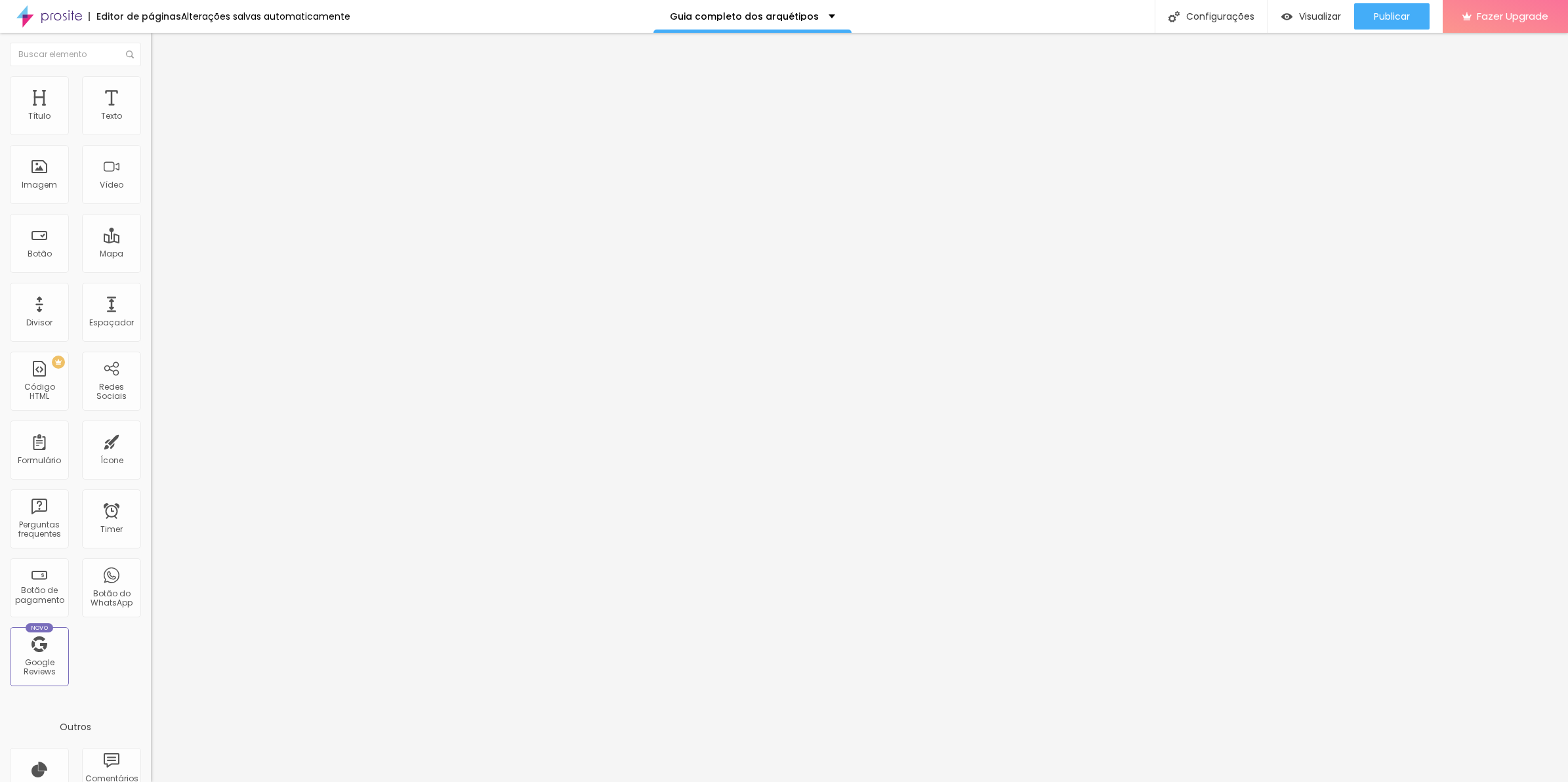
click at [151, 253] on input "15" at bounding box center [179, 259] width 57 height 14
type input "1"
type input "10"
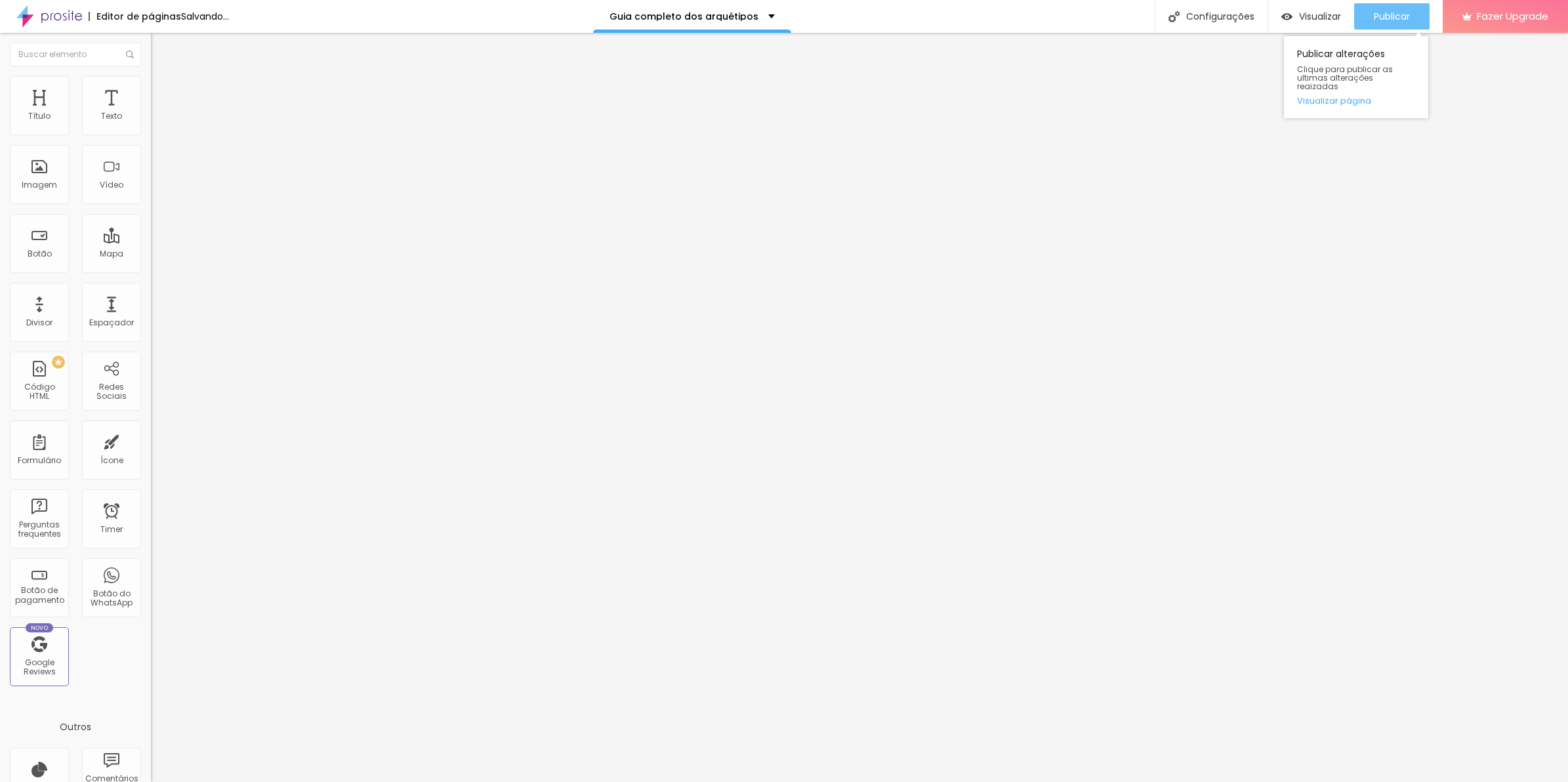
click at [1421, 23] on button "Publicar" at bounding box center [1391, 17] width 76 height 26
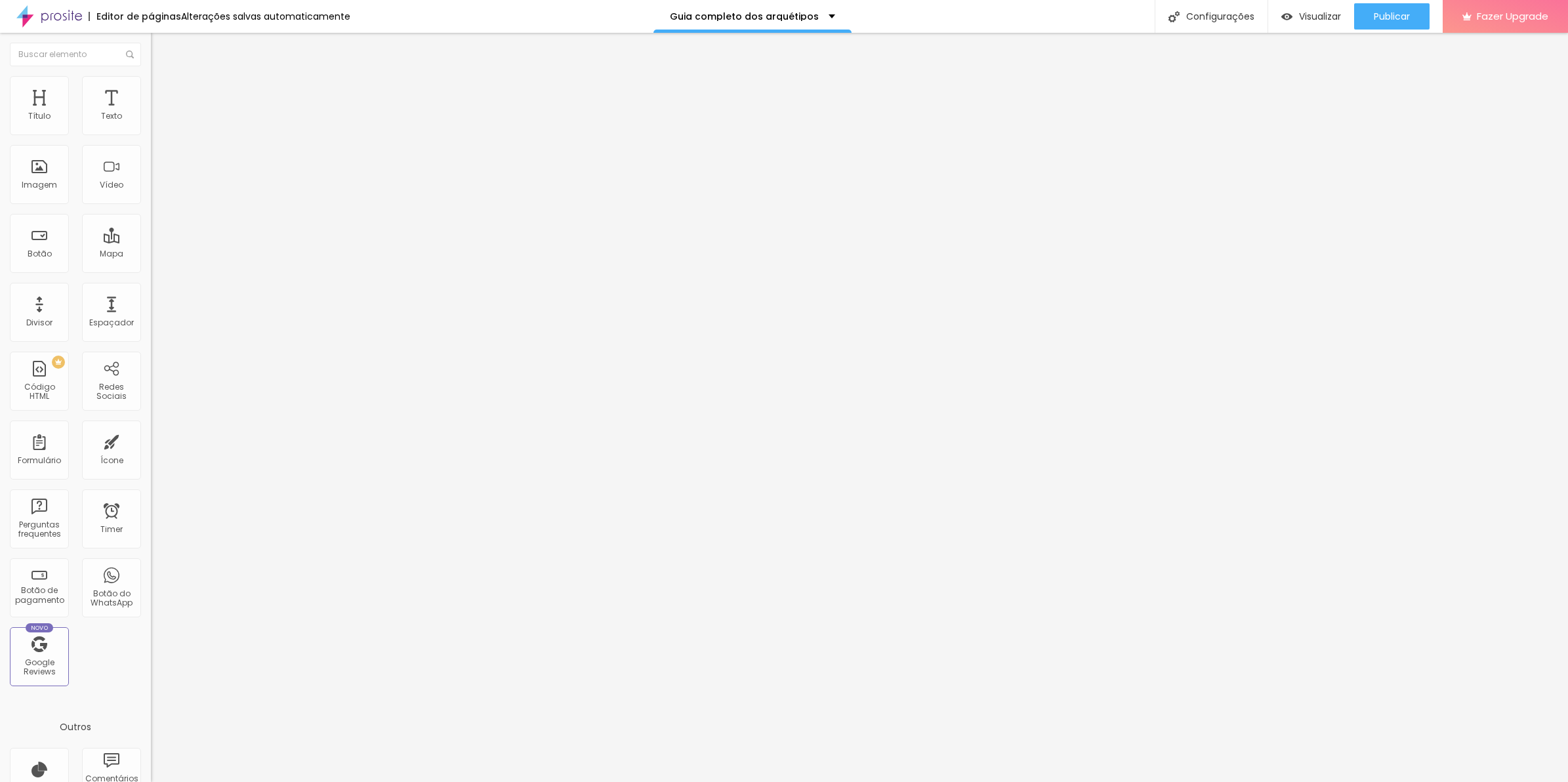
click at [151, 89] on li "Avançado" at bounding box center [227, 96] width 151 height 13
click at [1387, 23] on div "Publicar" at bounding box center [1392, 17] width 36 height 26
